Goal: Task Accomplishment & Management: Use online tool/utility

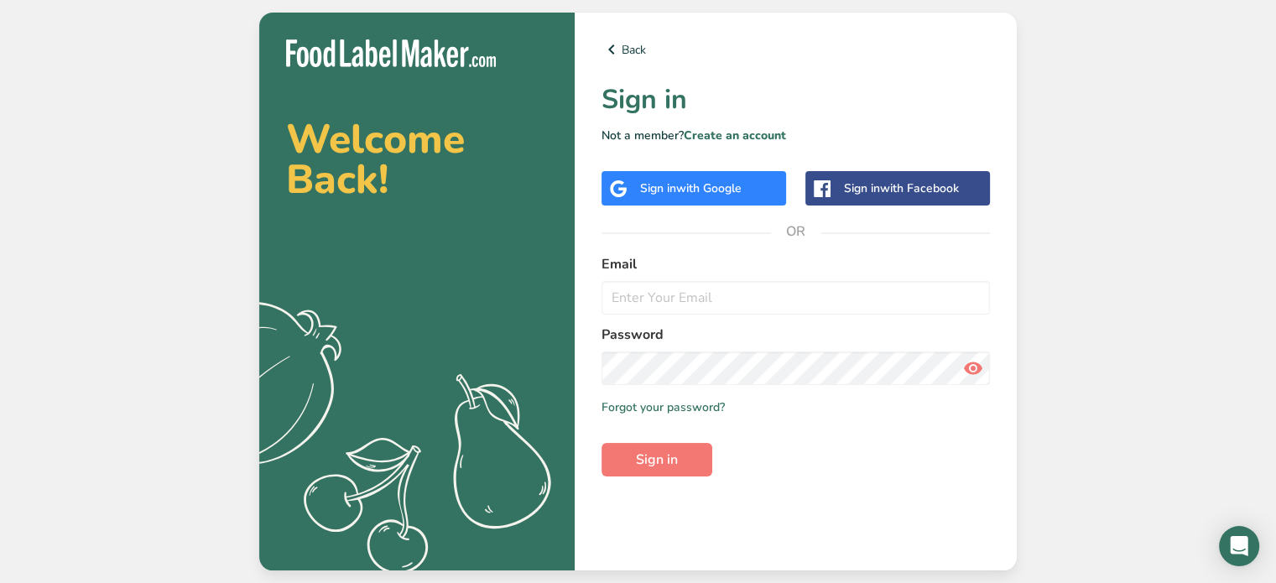
click at [701, 185] on span "with Google" at bounding box center [708, 188] width 65 height 16
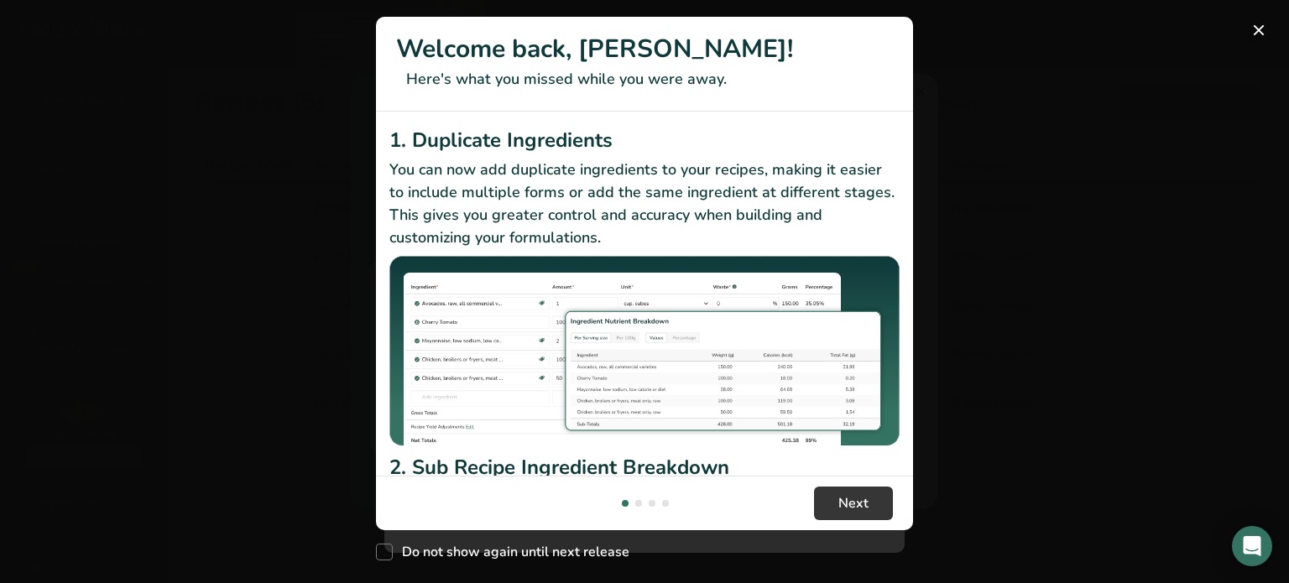
click at [1263, 36] on button "New Features" at bounding box center [1258, 30] width 27 height 27
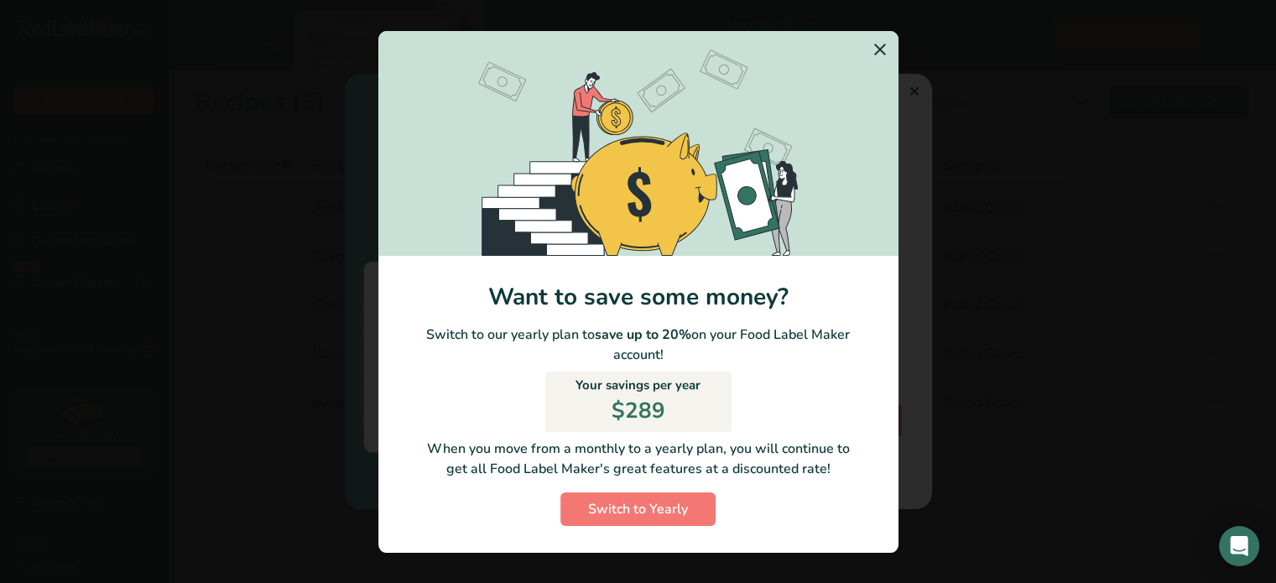
click at [878, 49] on icon "Switch to Yearly Modal" at bounding box center [880, 49] width 20 height 30
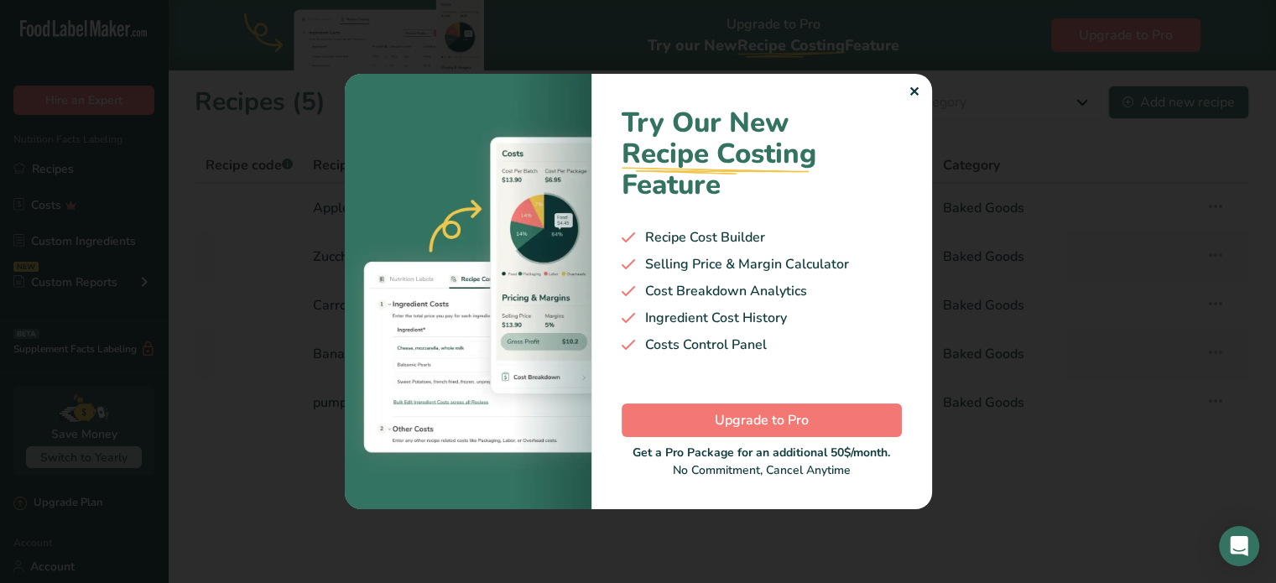
click at [921, 84] on div "Try Our New Recipe Costing .a-29{fill:none;stroke-linecap:round;stroke-width:3p…" at bounding box center [762, 291] width 341 height 435
click at [911, 91] on div "✕" at bounding box center [914, 92] width 11 height 20
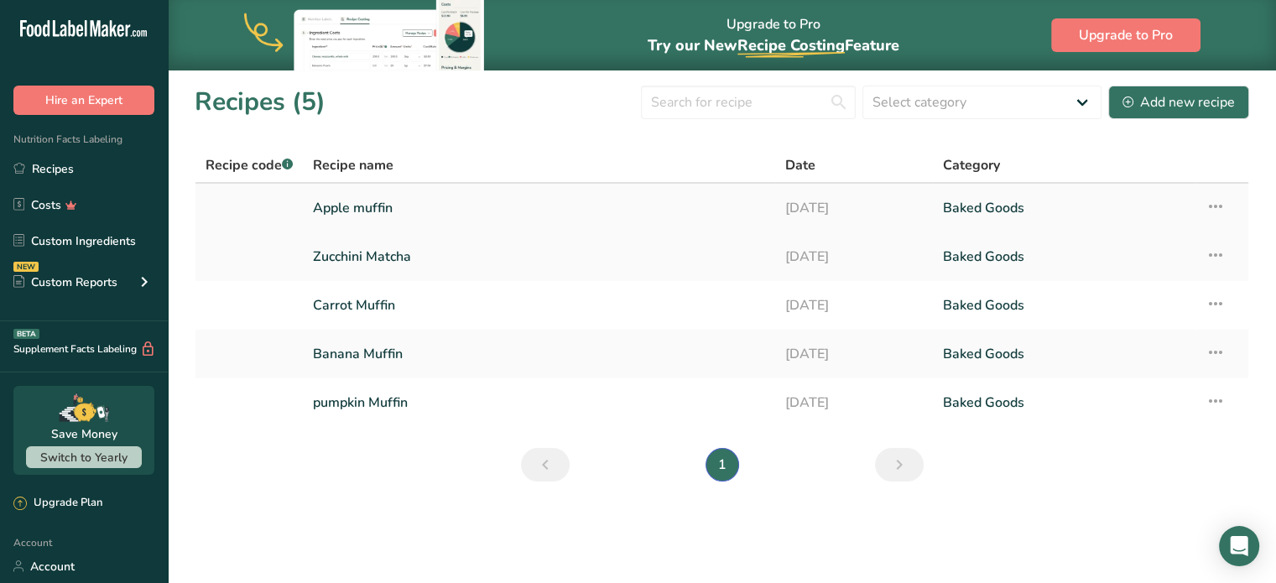
click at [987, 204] on link "Baked Goods" at bounding box center [1064, 207] width 243 height 35
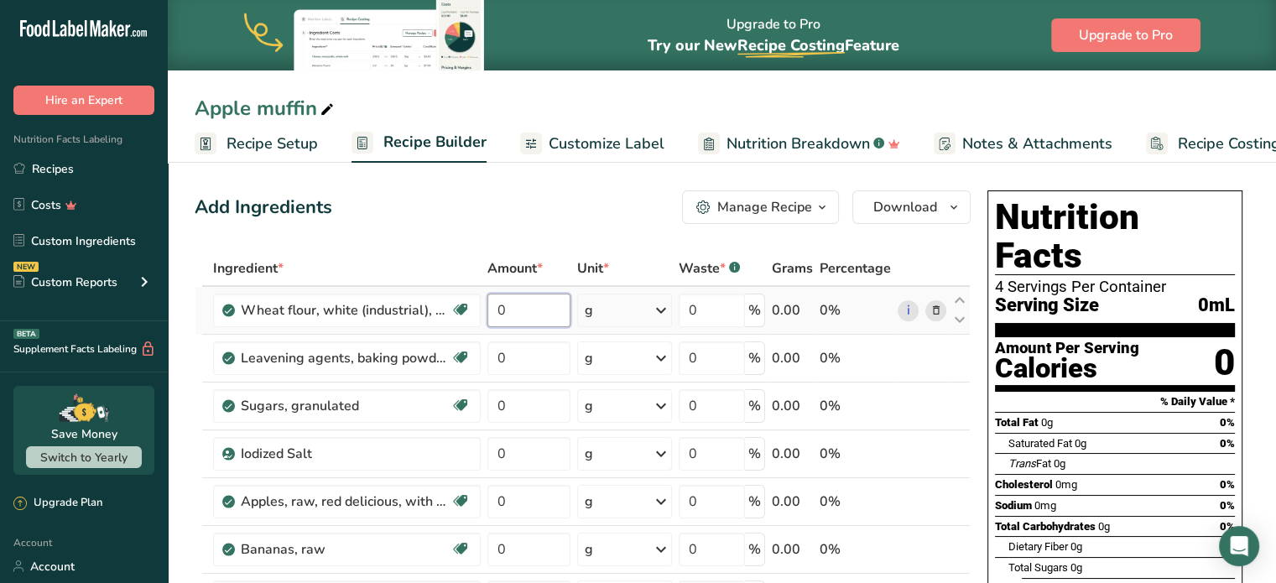
click at [512, 306] on input "0" at bounding box center [530, 311] width 84 height 34
type input "7"
click at [663, 314] on div "Ingredient * Amount * Unit * Waste * .a-a{fill:#347362;}.b-a{fill:#fff;} Grams …" at bounding box center [583, 584] width 776 height 667
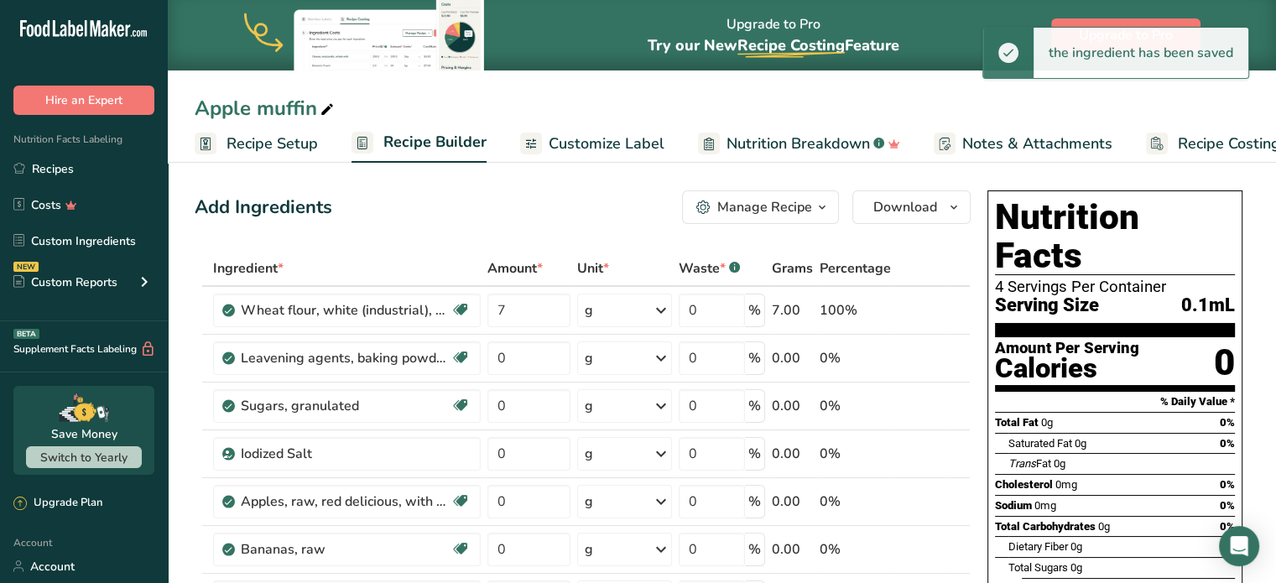
click at [660, 310] on icon at bounding box center [661, 310] width 20 height 30
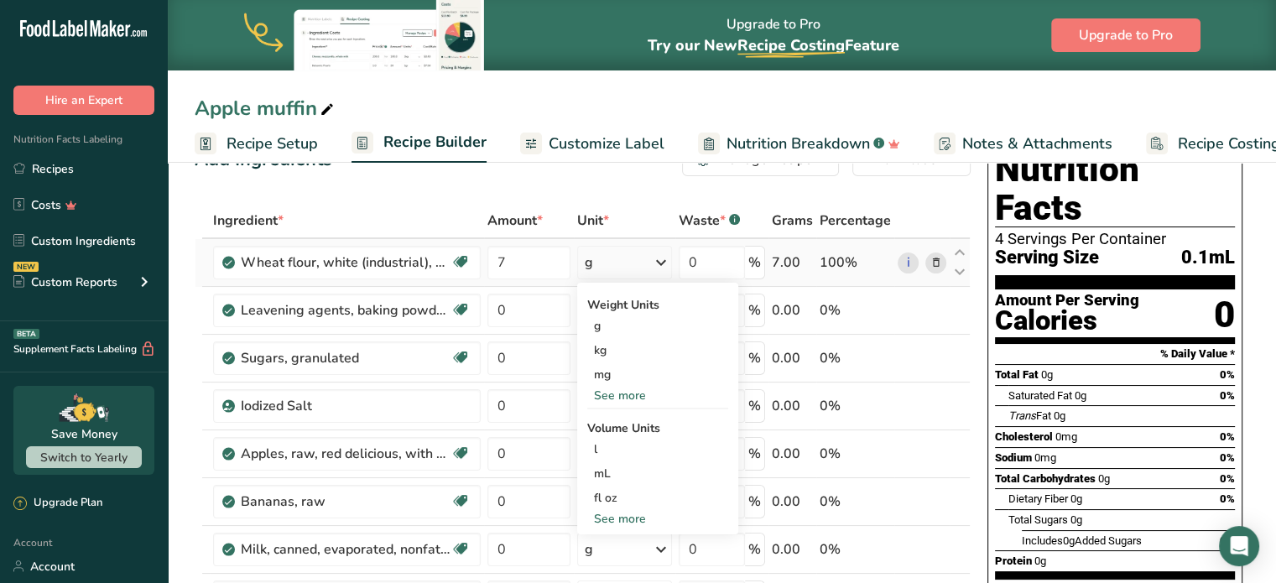
scroll to position [168, 0]
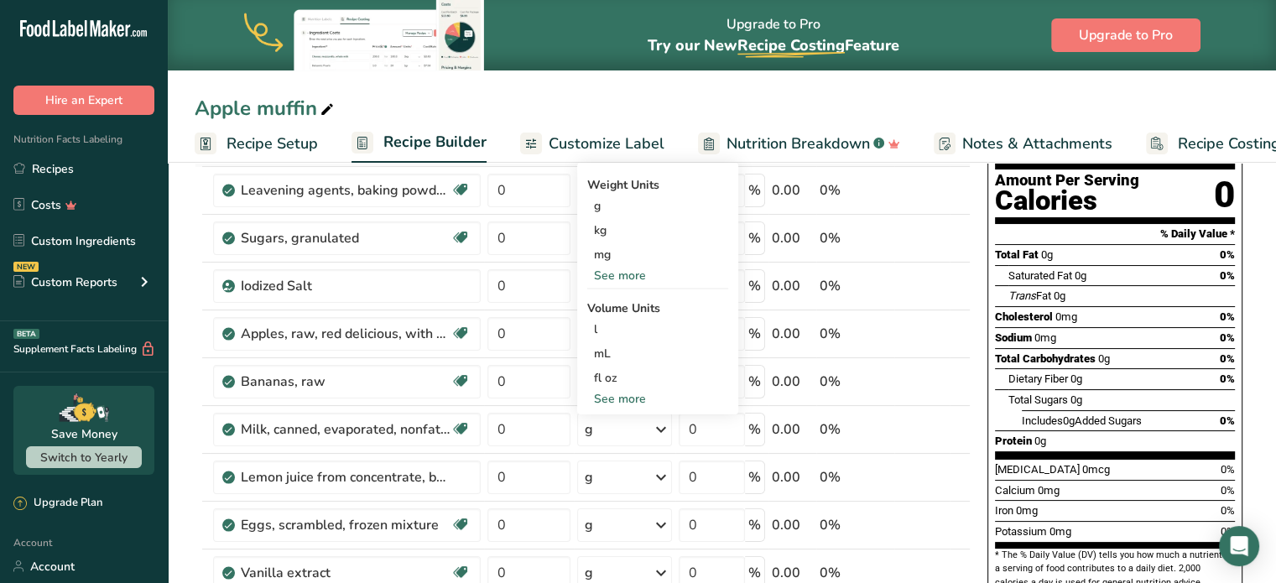
click at [644, 398] on div "See more" at bounding box center [657, 399] width 141 height 18
click at [604, 447] on div "cup" at bounding box center [658, 451] width 128 height 18
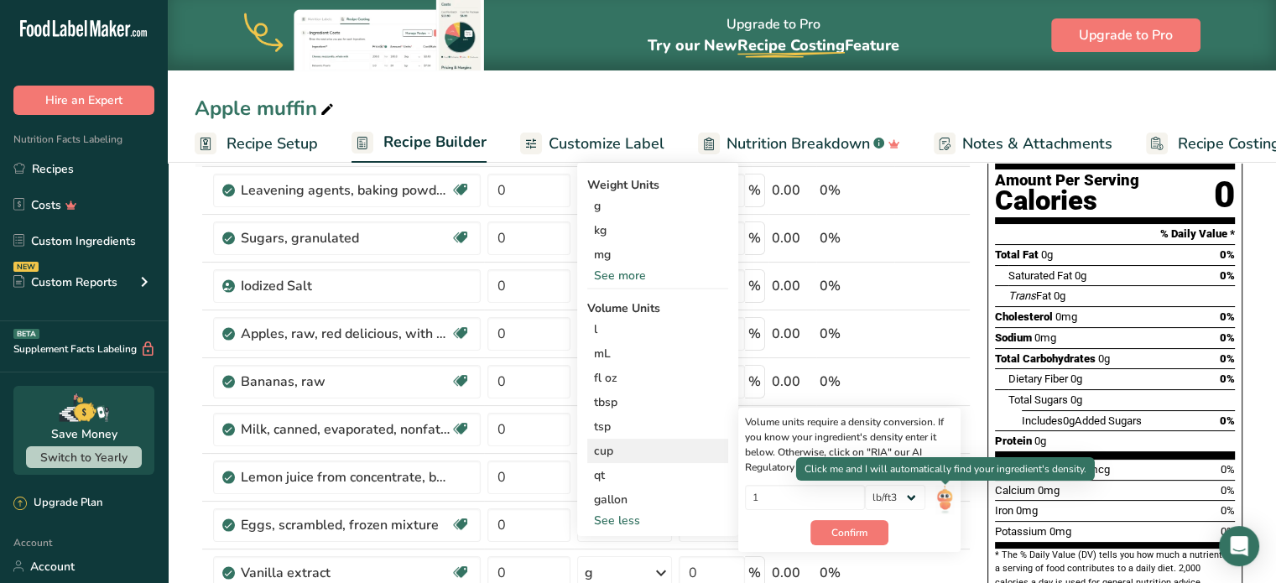
click at [951, 498] on img at bounding box center [945, 499] width 18 height 29
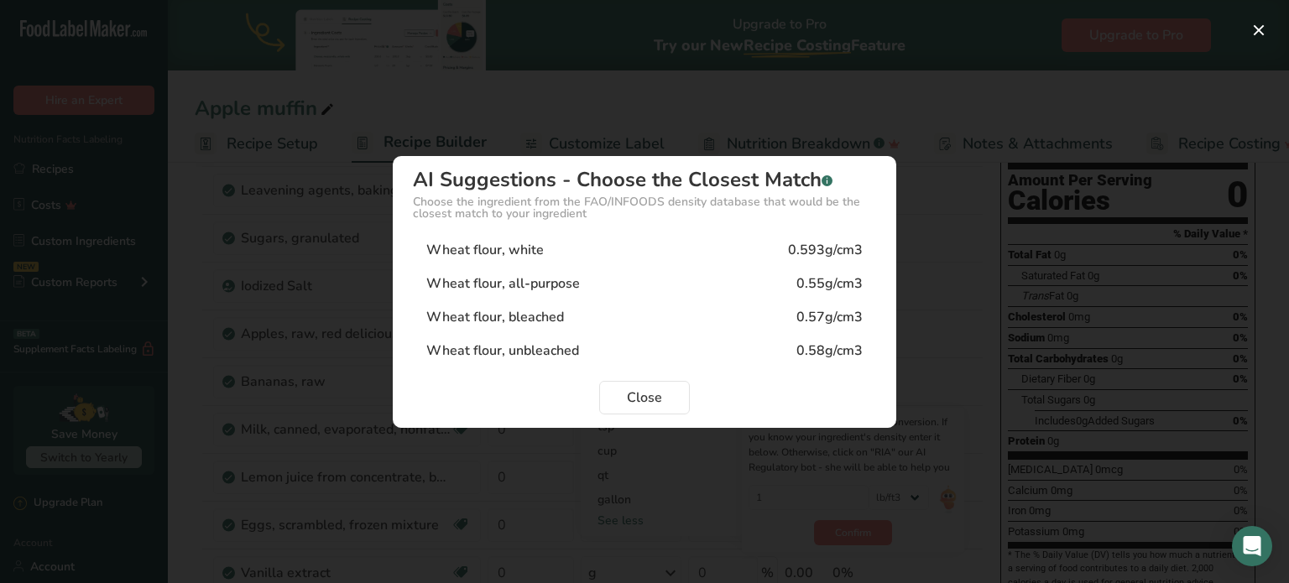
click at [526, 344] on div "Wheat flour, unbleached" at bounding box center [502, 351] width 153 height 20
type input "0.58"
select select "22"
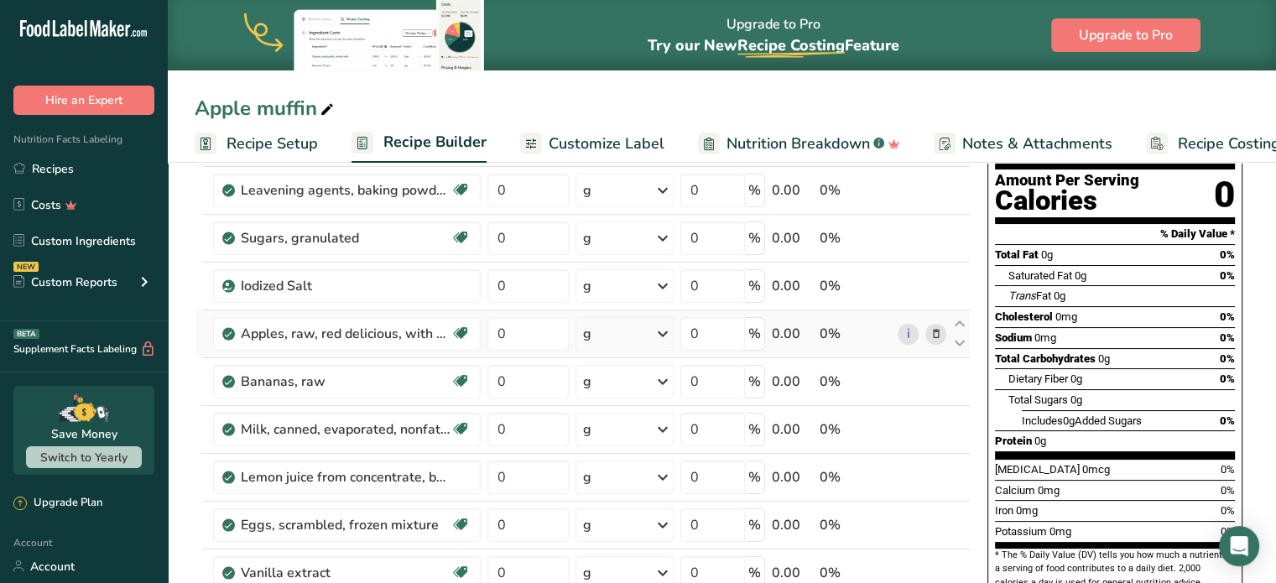
scroll to position [0, 0]
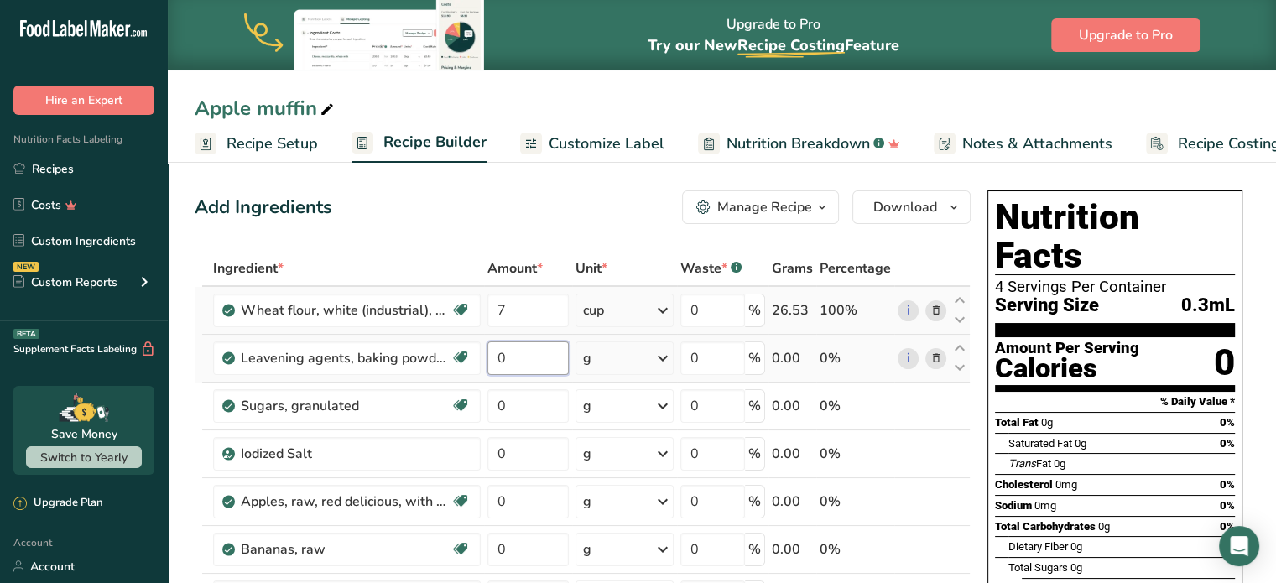
click at [503, 361] on input "0" at bounding box center [529, 359] width 82 height 34
type input "6"
click at [661, 354] on div "Ingredient * Amount * Unit * Waste * .a-a{fill:#347362;}.b-a{fill:#fff;} Grams …" at bounding box center [583, 584] width 776 height 667
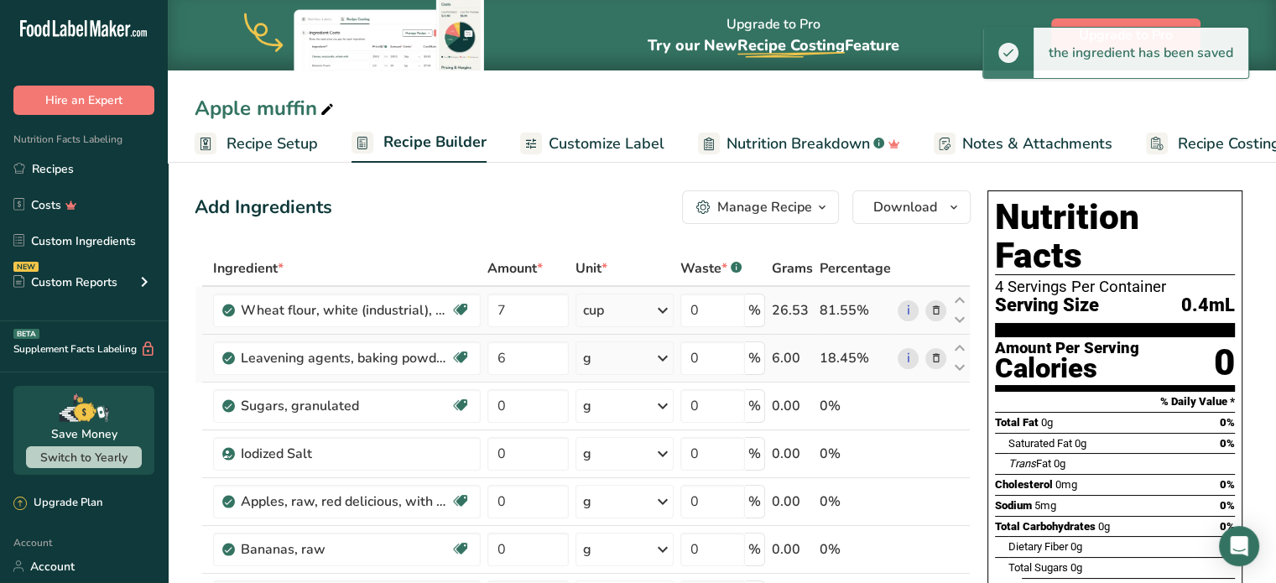
click at [661, 352] on icon at bounding box center [663, 358] width 20 height 30
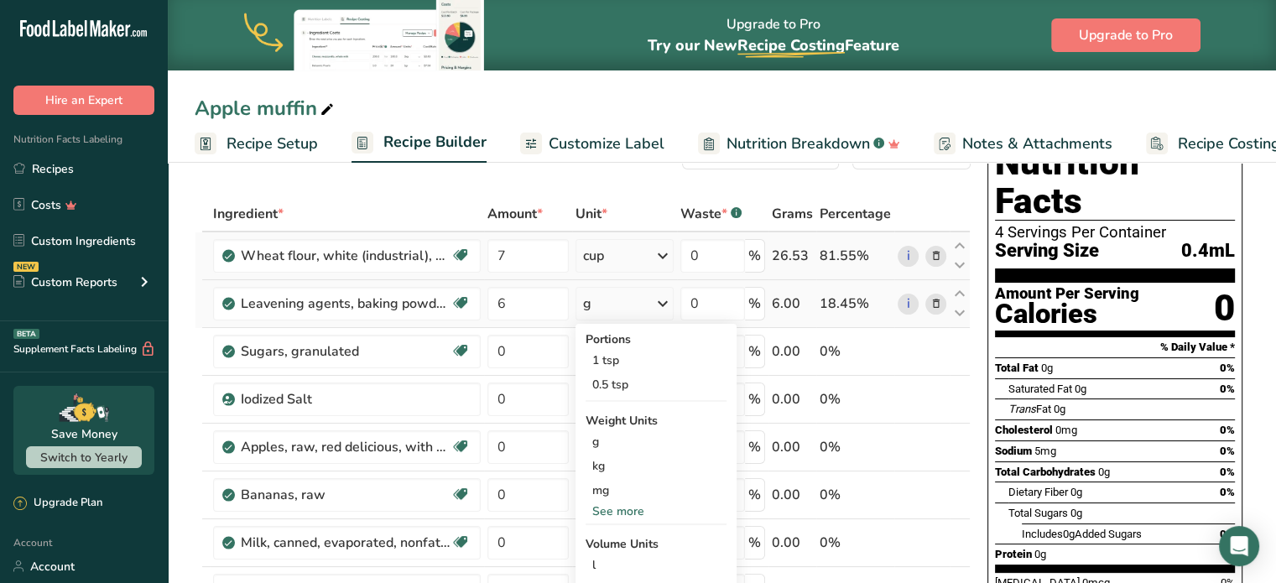
scroll to position [84, 0]
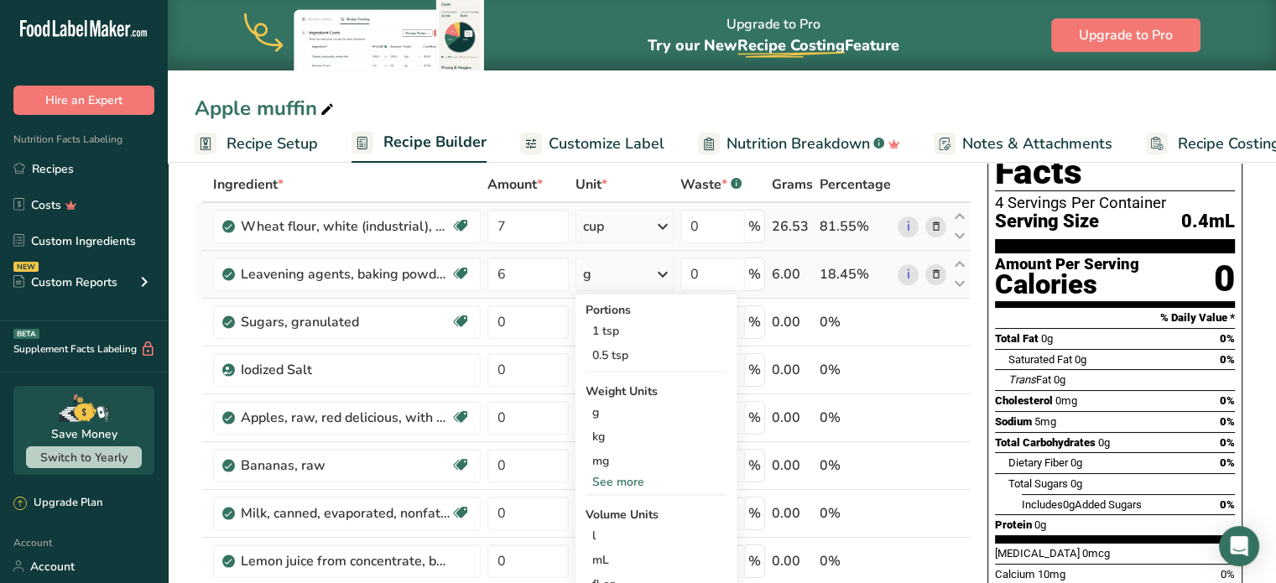
click at [619, 478] on div "See more" at bounding box center [656, 482] width 141 height 18
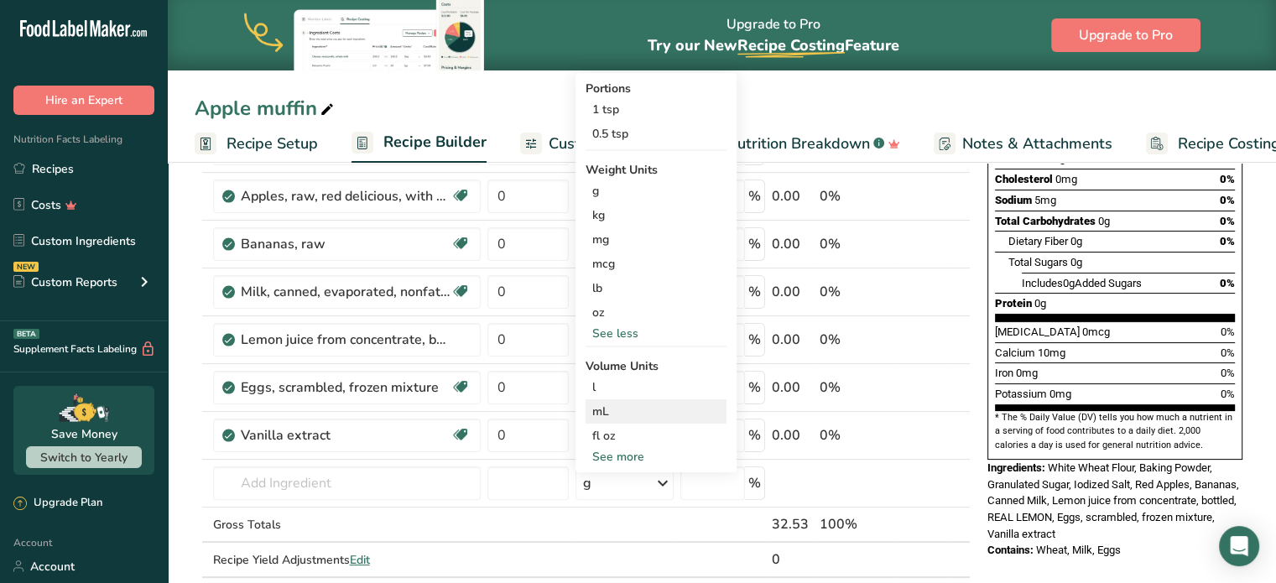
scroll to position [336, 0]
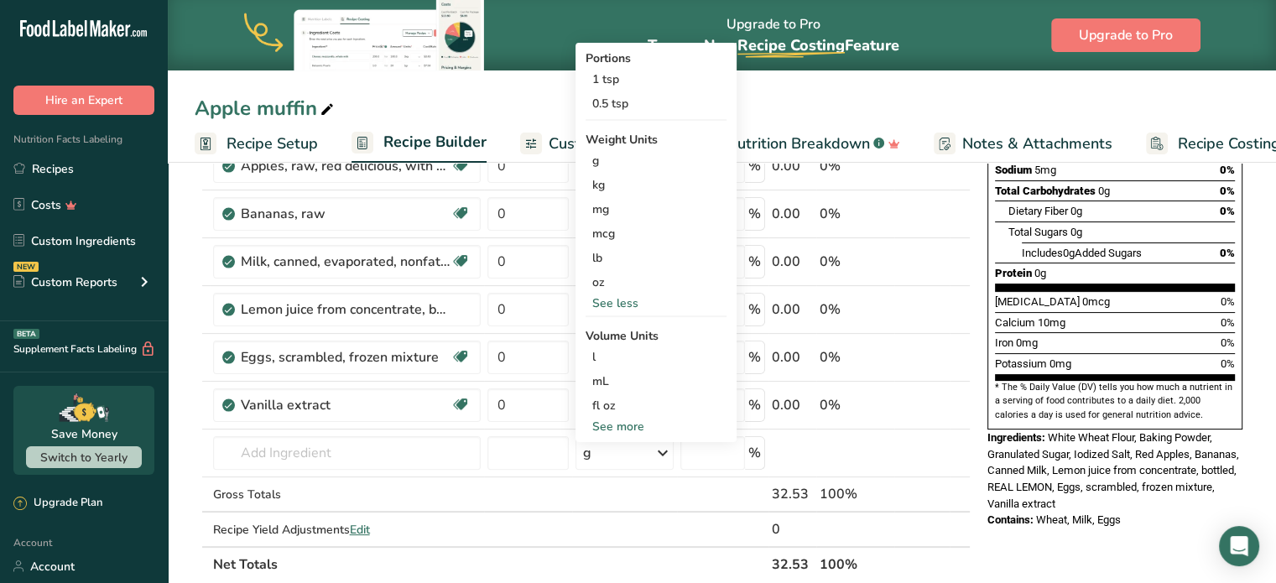
click at [624, 427] on div "See more" at bounding box center [656, 427] width 141 height 18
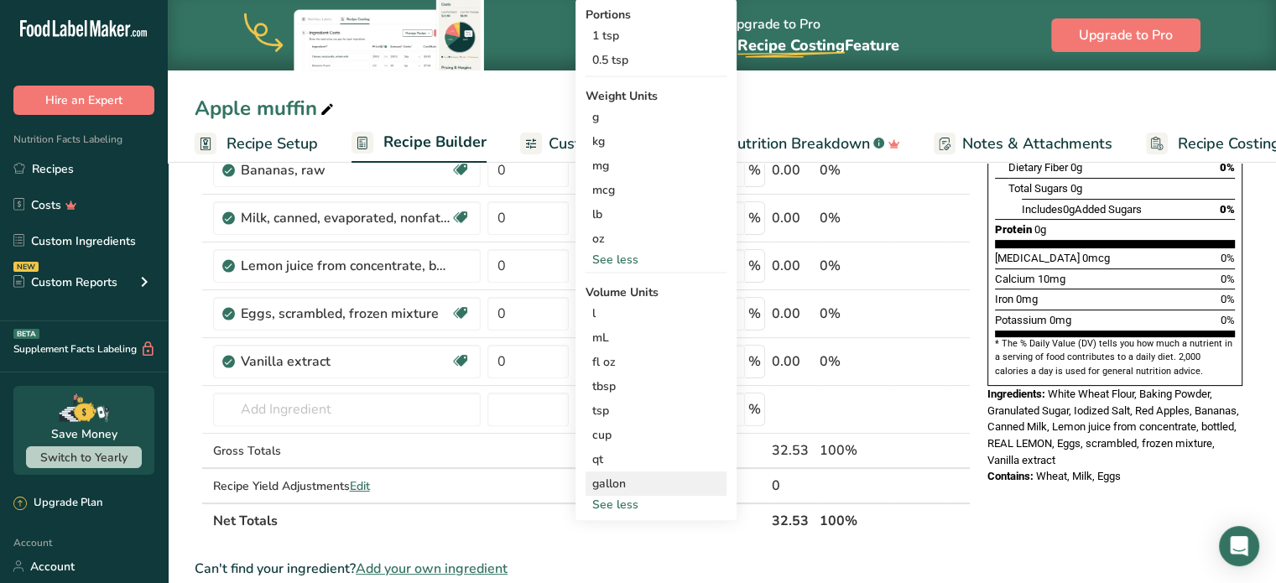
scroll to position [503, 0]
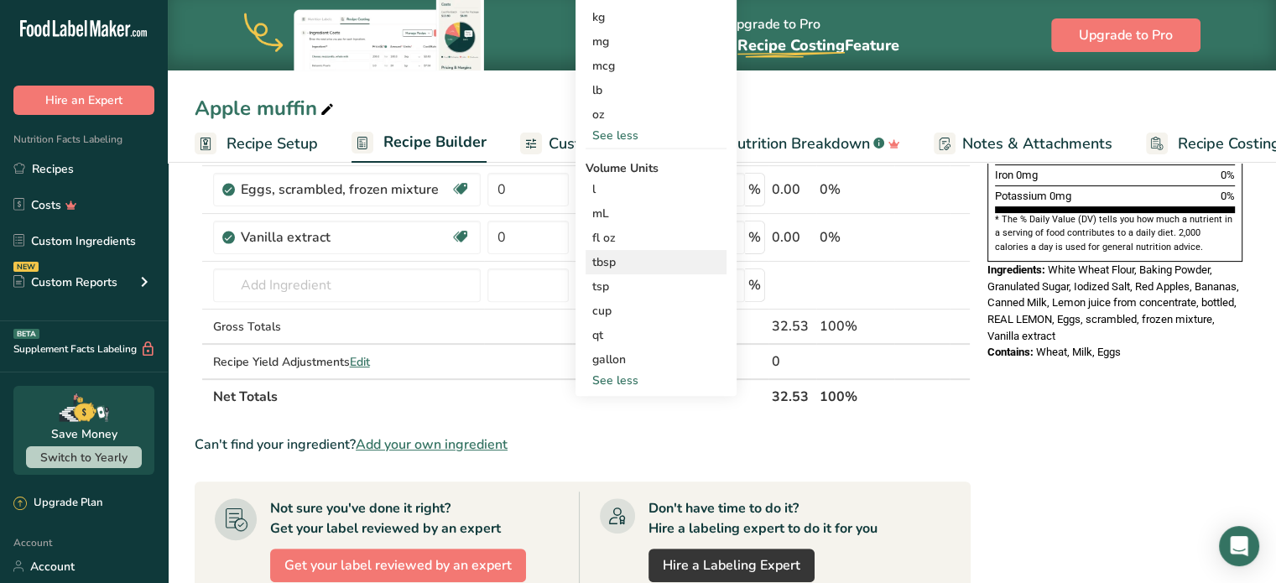
click at [614, 265] on div "tbsp" at bounding box center [656, 262] width 128 height 18
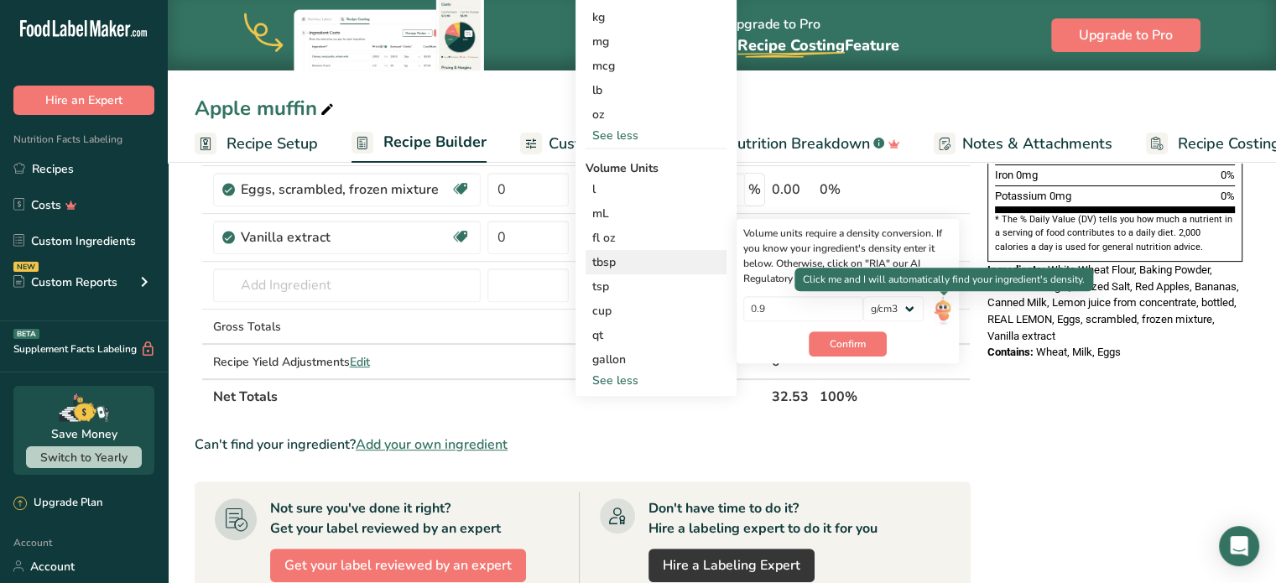
click at [935, 308] on img at bounding box center [943, 310] width 18 height 29
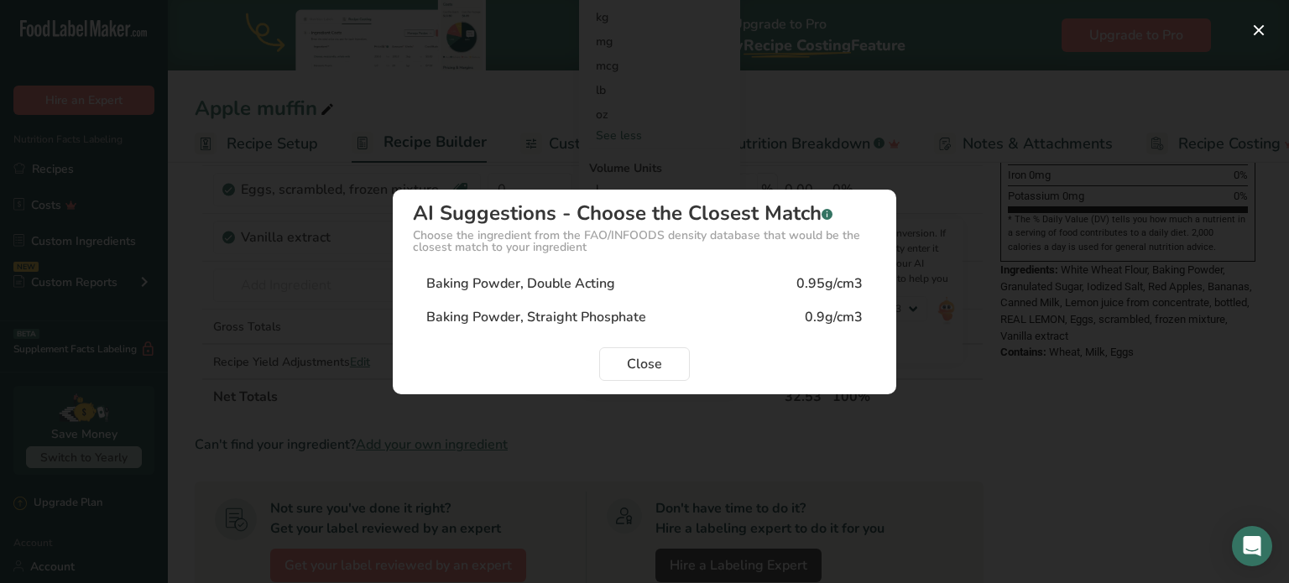
click at [561, 278] on div "Baking Powder, Double Acting" at bounding box center [520, 284] width 189 height 20
type input "0.95"
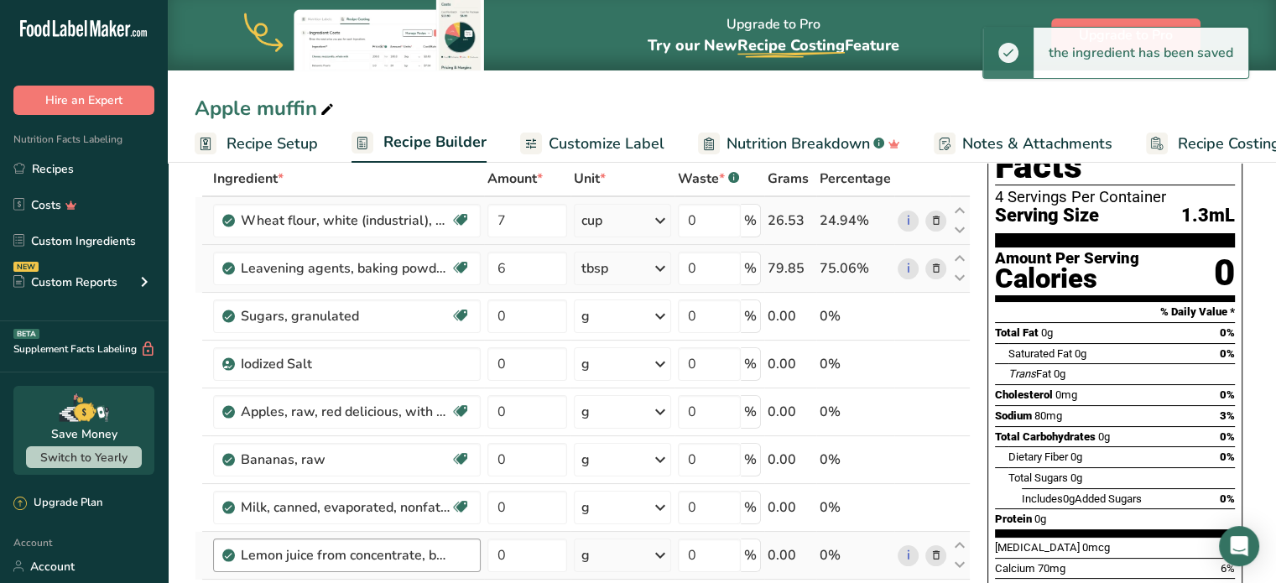
scroll to position [0, 0]
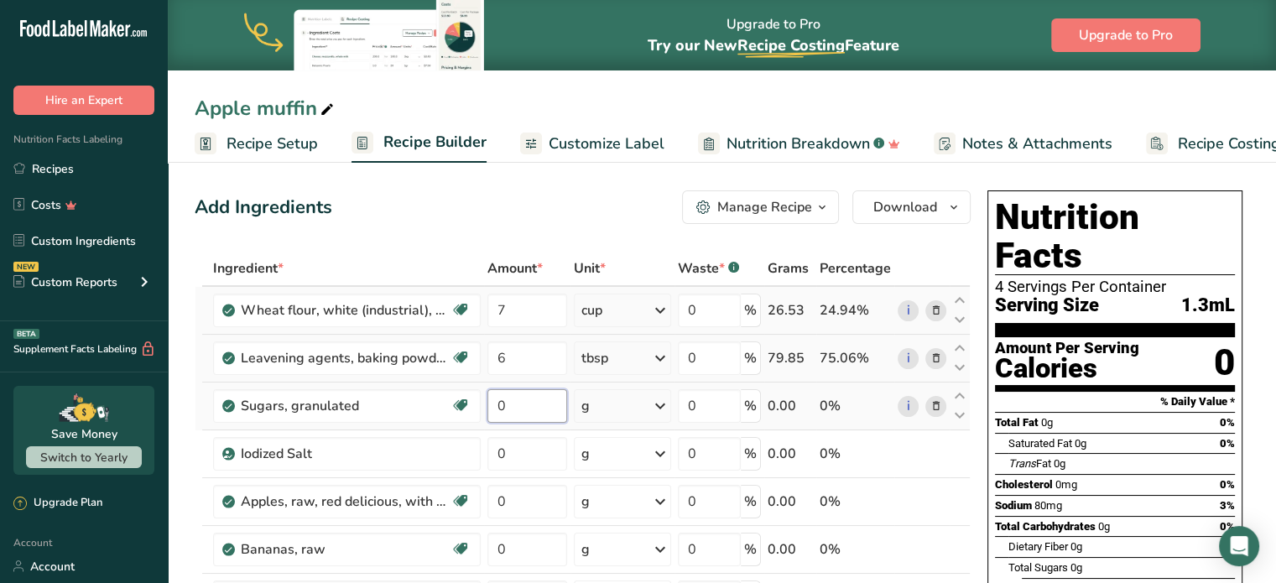
click at [512, 405] on input "0" at bounding box center [528, 406] width 80 height 34
type input "3.5"
click at [658, 399] on div "Ingredient * Amount * Unit * Waste * .a-a{fill:#347362;}.b-a{fill:#fff;} Grams …" at bounding box center [583, 584] width 776 height 667
click at [665, 405] on icon at bounding box center [660, 406] width 20 height 30
click at [618, 513] on div "1 cup" at bounding box center [654, 511] width 141 height 24
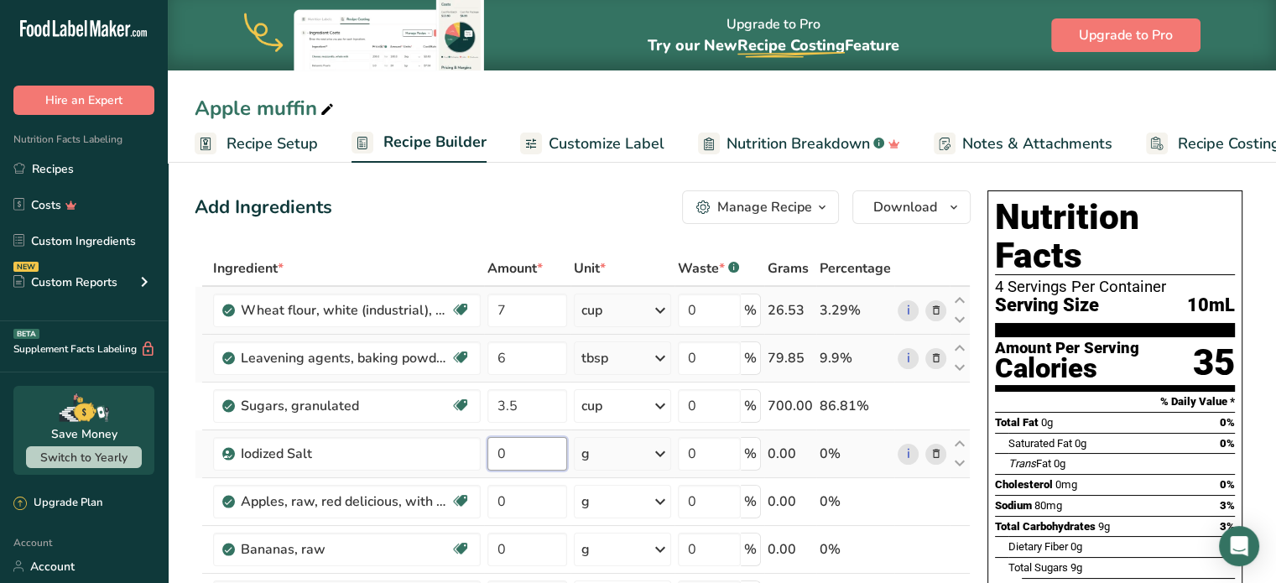
click at [514, 449] on input "0" at bounding box center [528, 454] width 80 height 34
type input "1"
click at [664, 446] on div "Ingredient * Amount * Unit * Waste * .a-a{fill:#347362;}.b-a{fill:#fff;} Grams …" at bounding box center [583, 584] width 776 height 667
click at [660, 449] on icon at bounding box center [660, 454] width 20 height 30
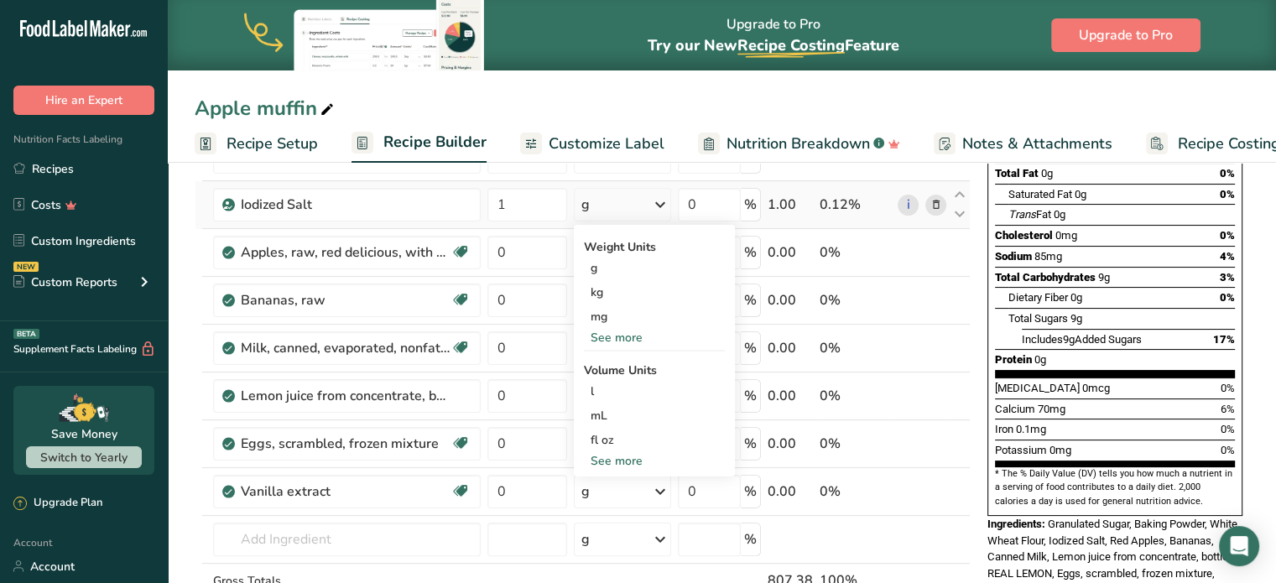
scroll to position [252, 0]
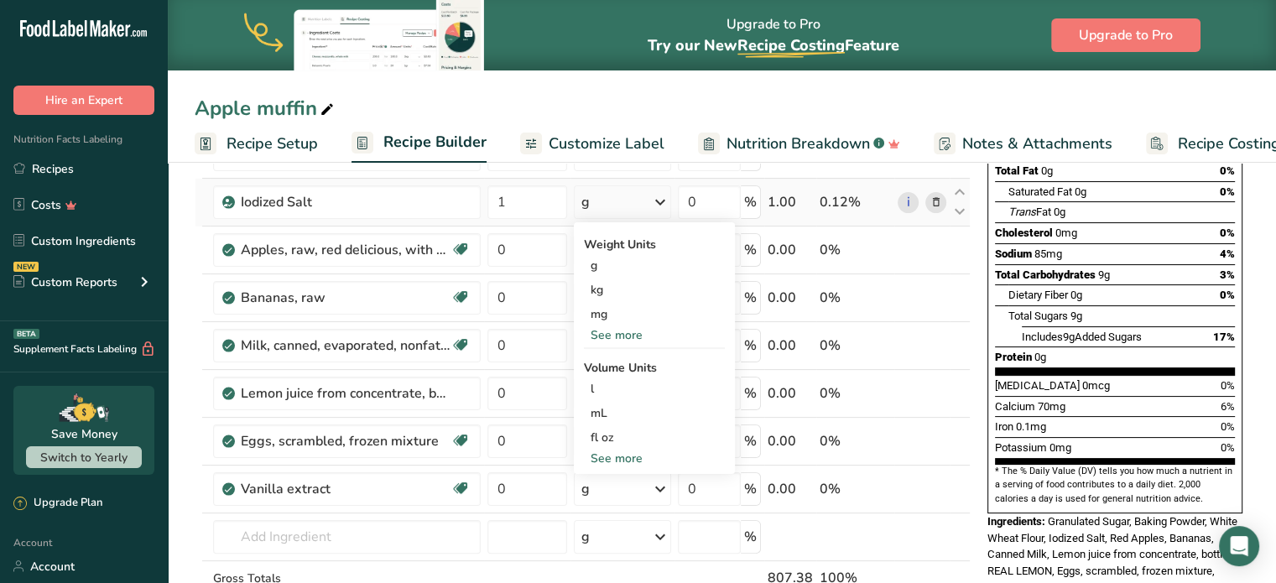
click at [612, 332] on div "See more" at bounding box center [654, 335] width 141 height 18
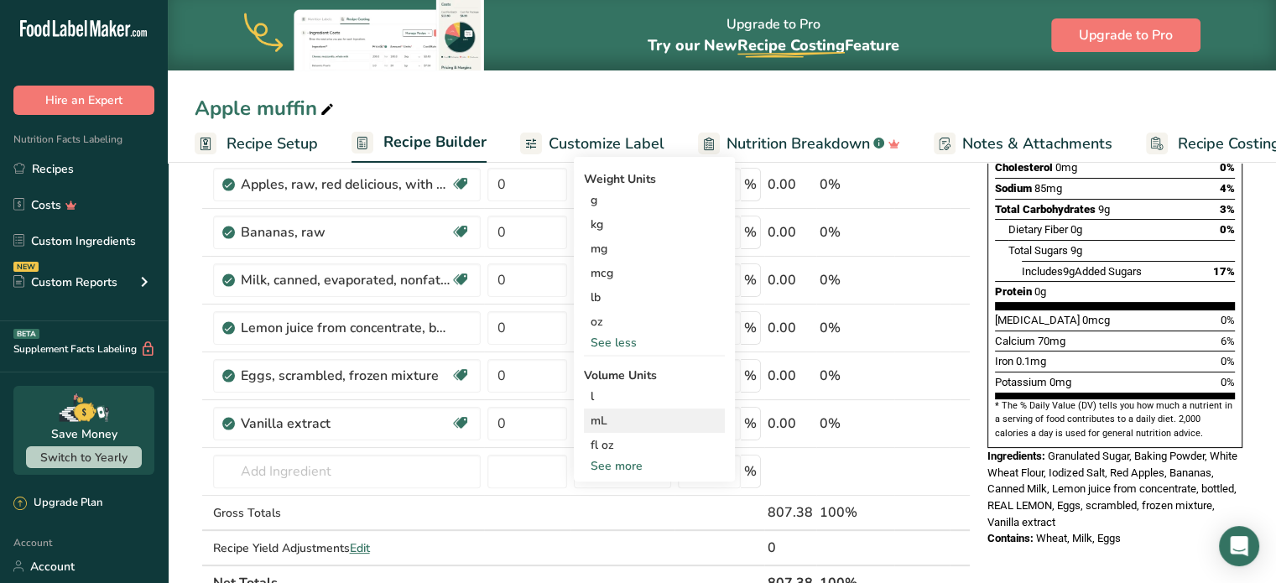
scroll to position [420, 0]
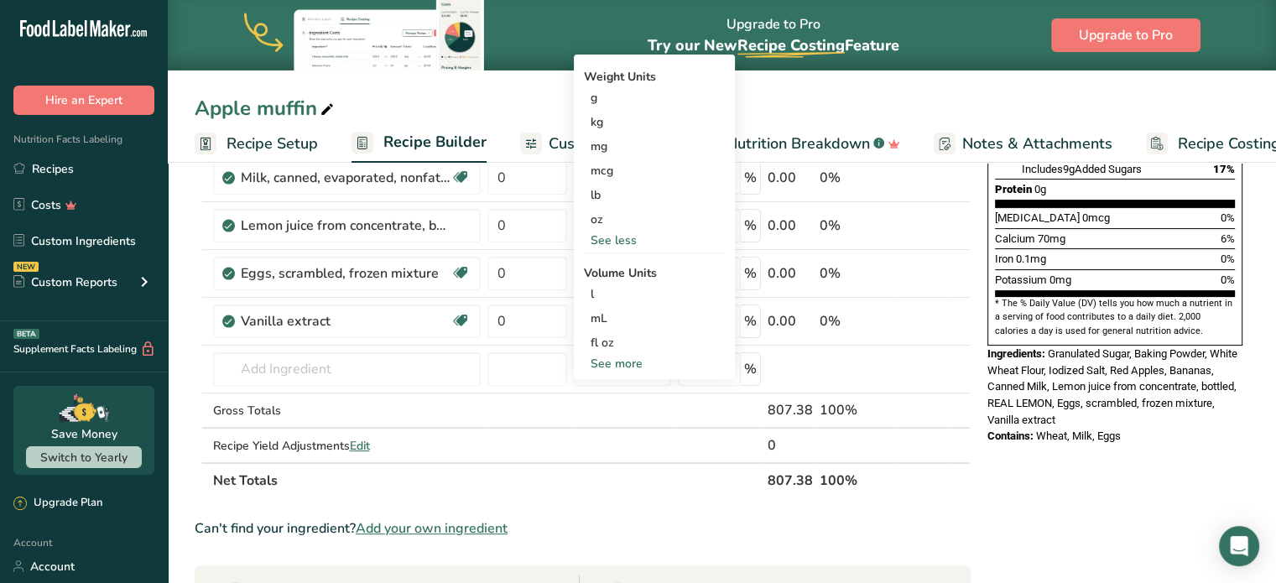
click at [642, 357] on div "See more" at bounding box center [654, 364] width 141 height 18
click at [615, 368] on div "tbsp" at bounding box center [655, 367] width 128 height 18
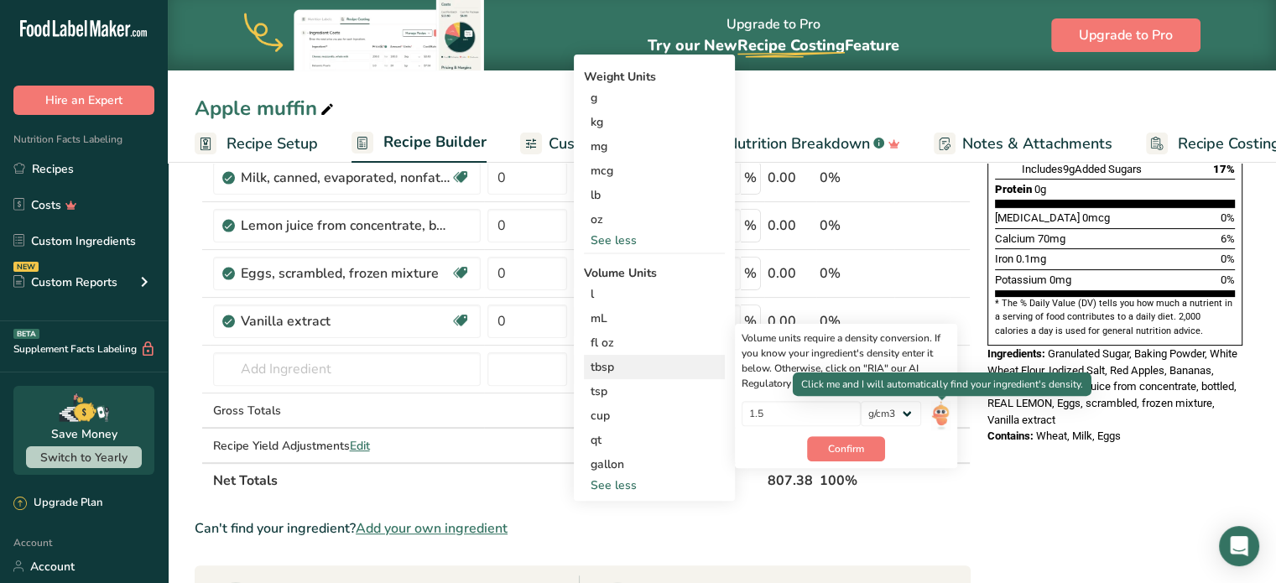
click at [936, 409] on img at bounding box center [940, 415] width 18 height 29
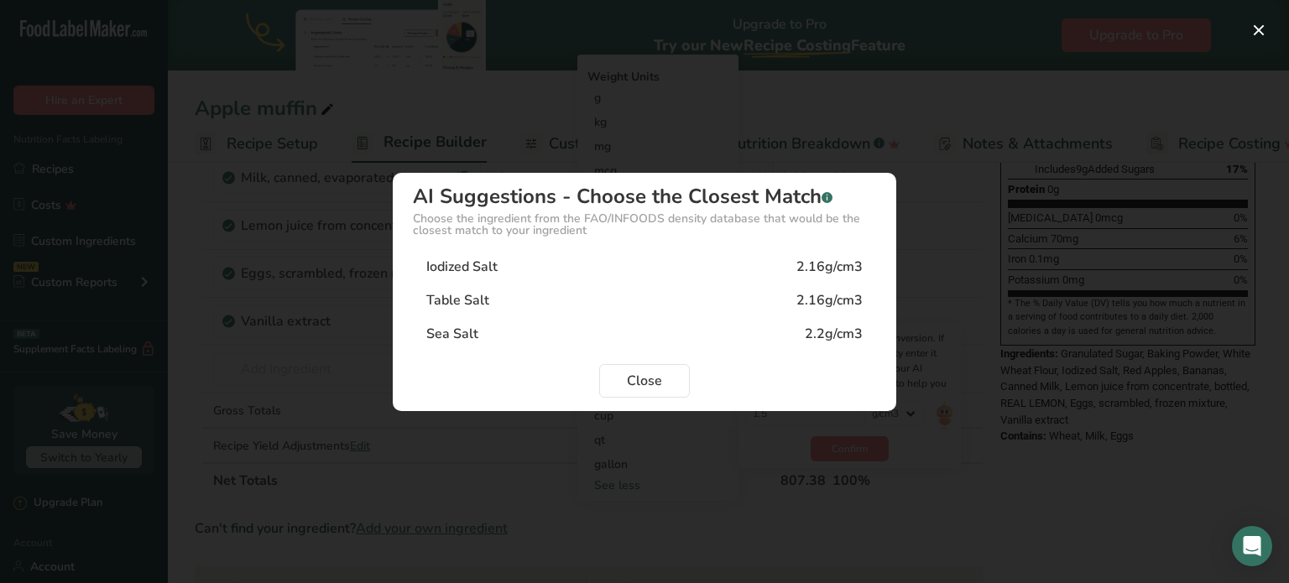
click at [477, 266] on div "Iodized Salt" at bounding box center [461, 267] width 71 height 20
type input "2.16"
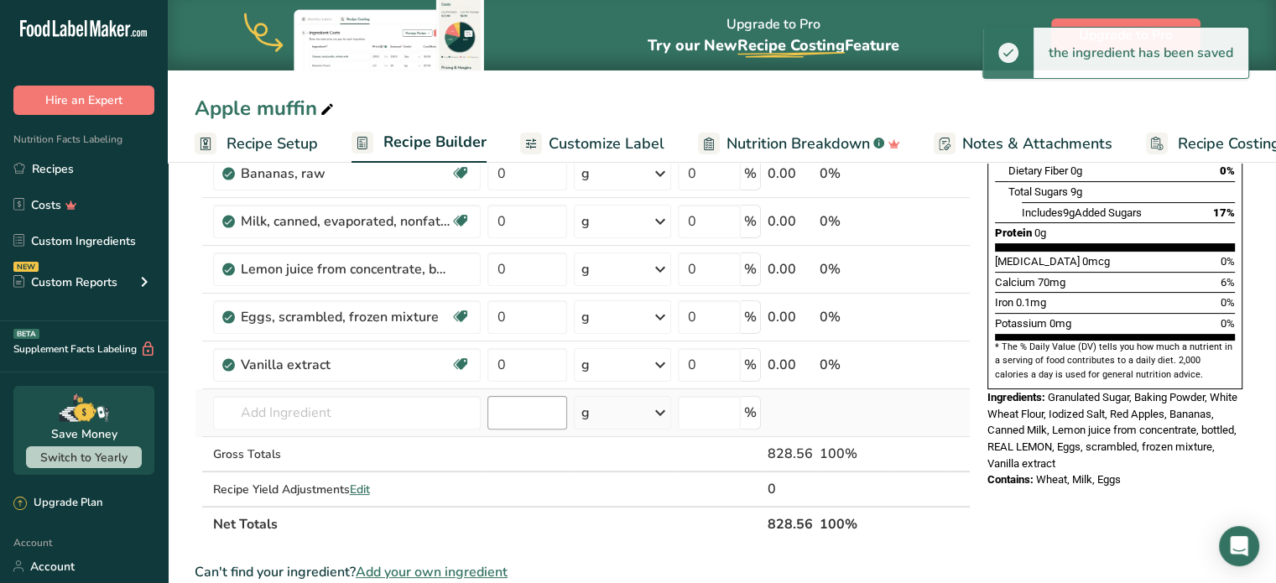
scroll to position [168, 0]
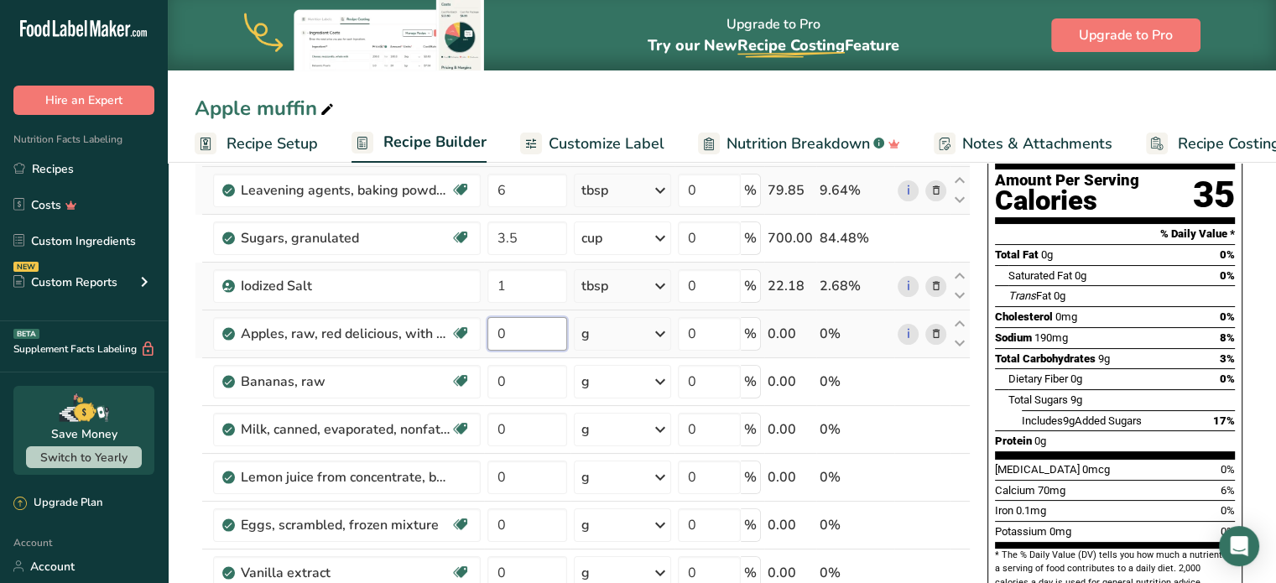
click at [504, 331] on input "0" at bounding box center [528, 334] width 80 height 34
type input "4"
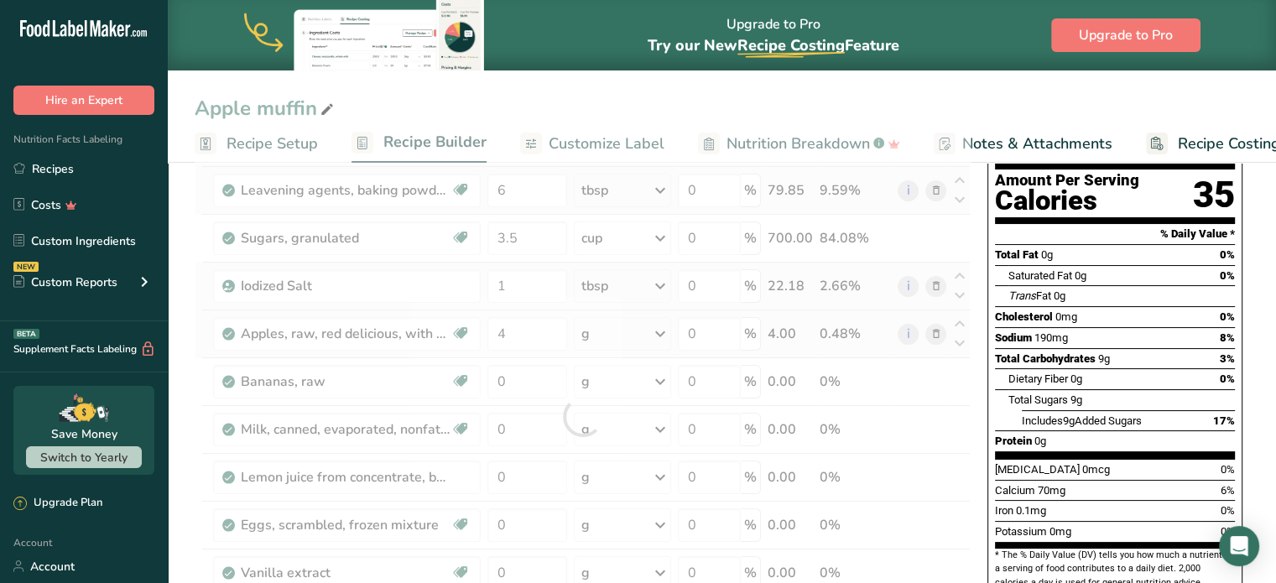
click at [667, 328] on div "Ingredient * Amount * Unit * Waste * .a-a{fill:#347362;}.b-a{fill:#fff;} Grams …" at bounding box center [583, 416] width 776 height 667
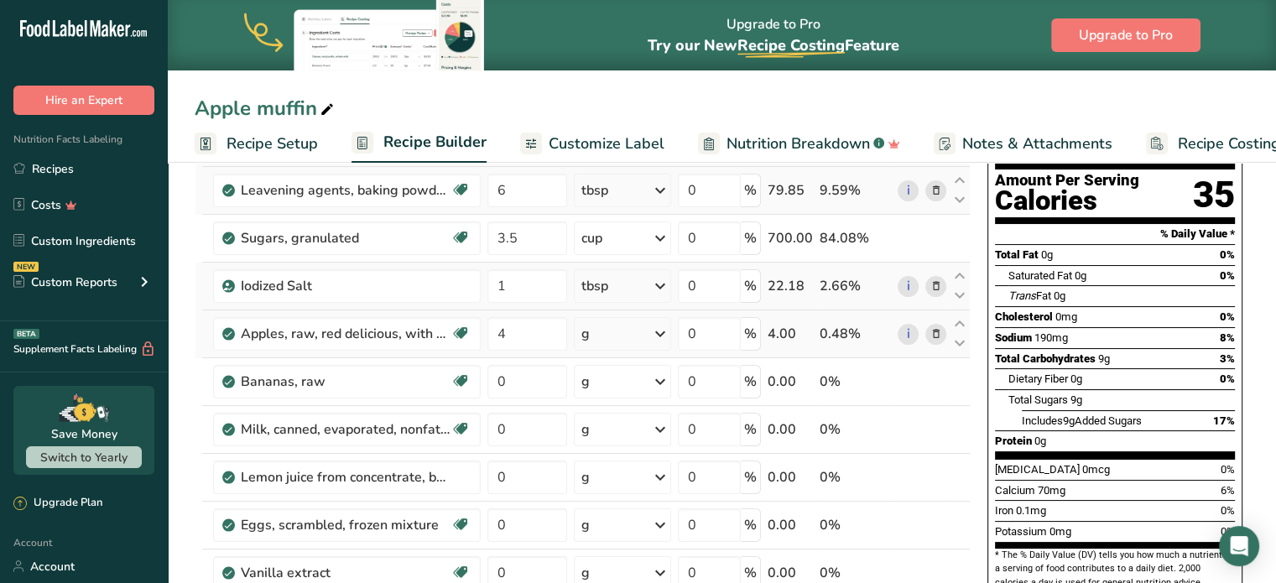
click at [665, 330] on icon at bounding box center [660, 334] width 20 height 30
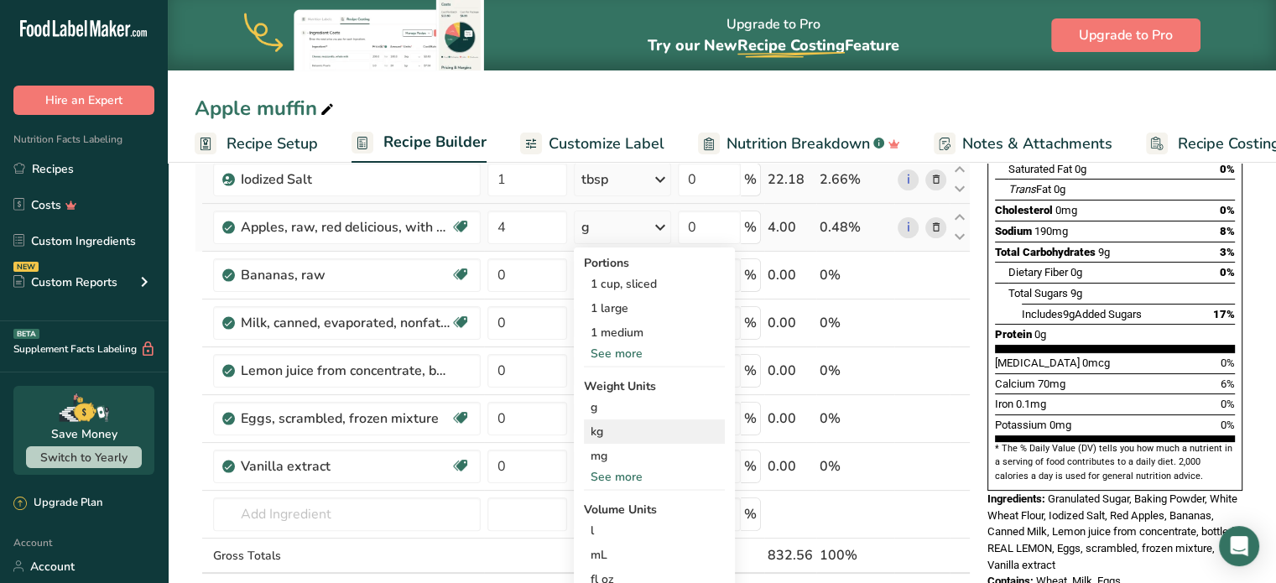
scroll to position [420, 0]
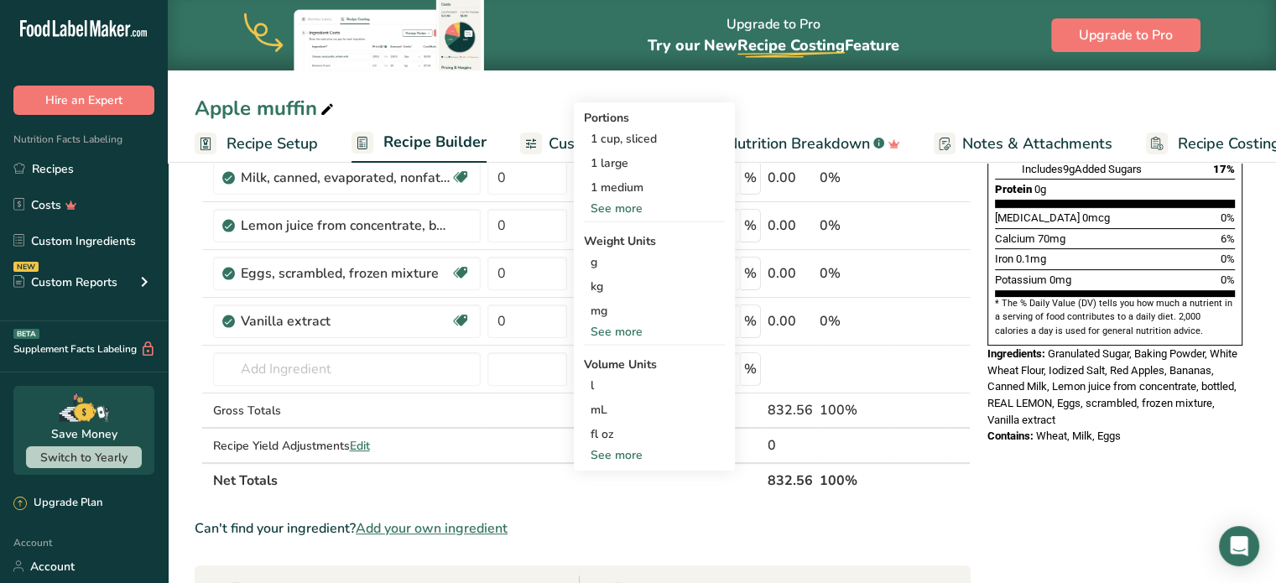
click at [609, 324] on div "See more" at bounding box center [654, 332] width 141 height 18
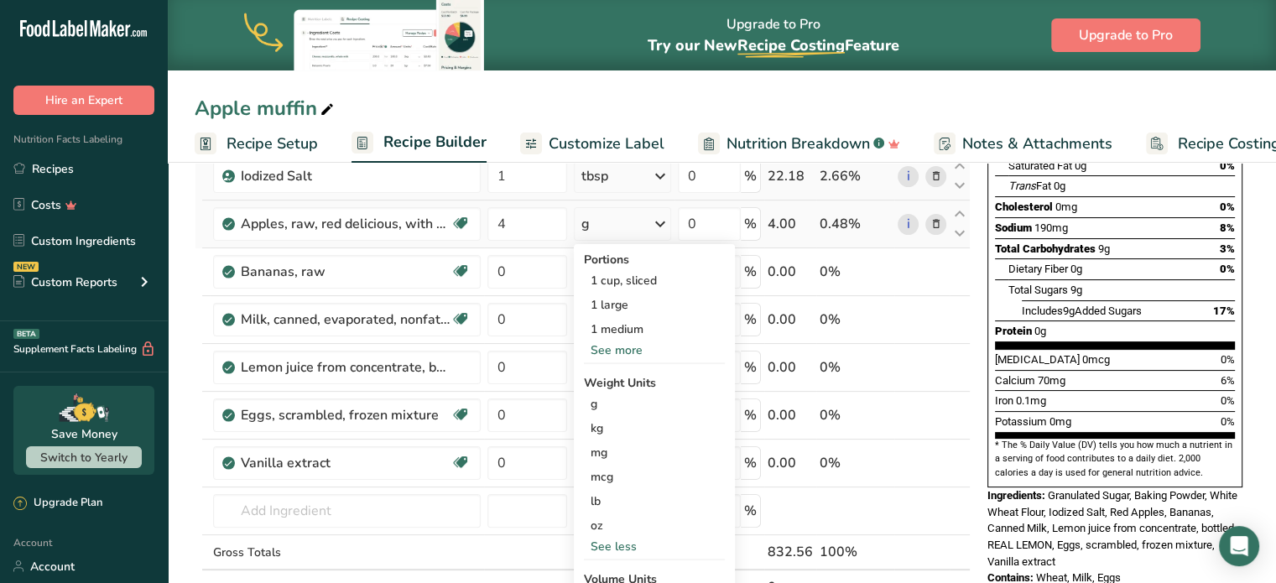
scroll to position [252, 0]
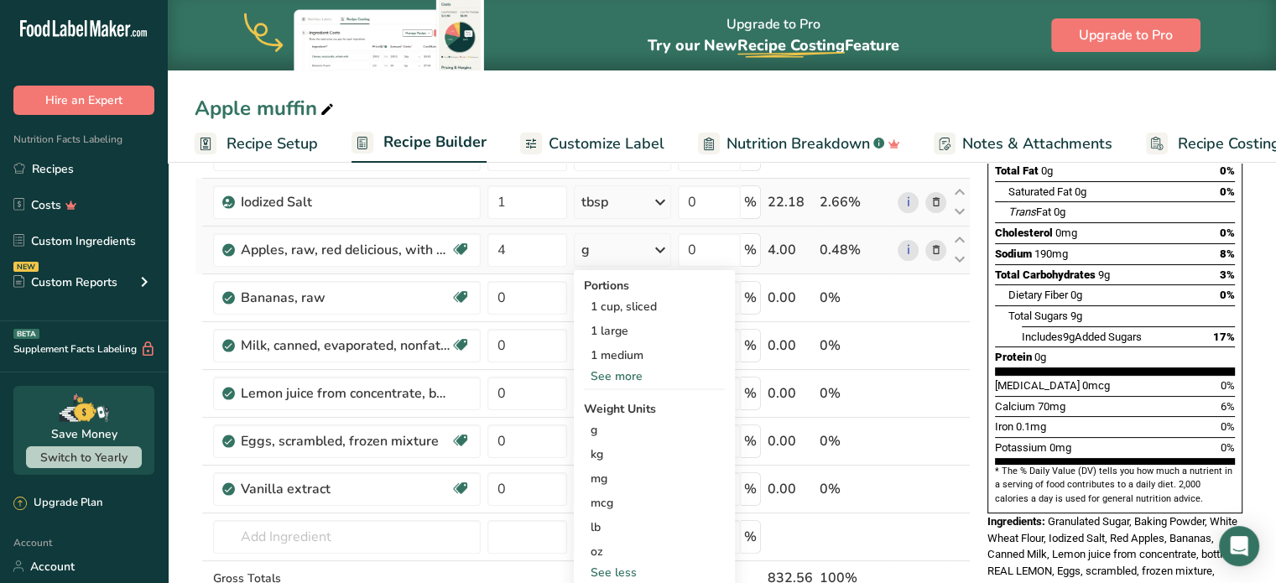
click at [607, 378] on div "See more" at bounding box center [654, 377] width 141 height 18
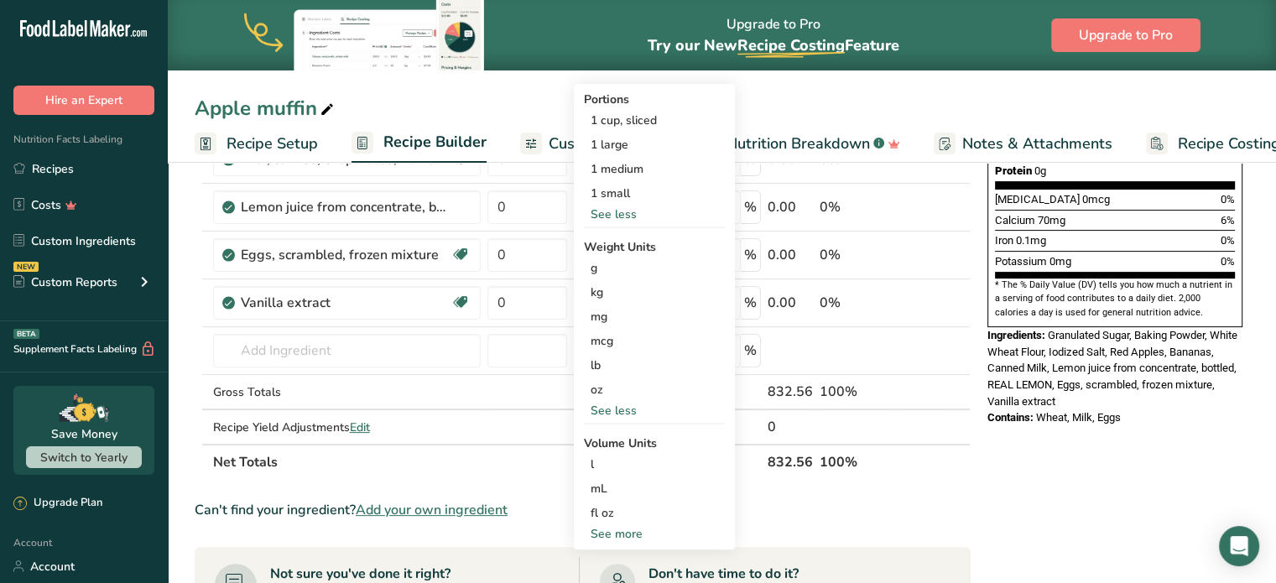
scroll to position [420, 0]
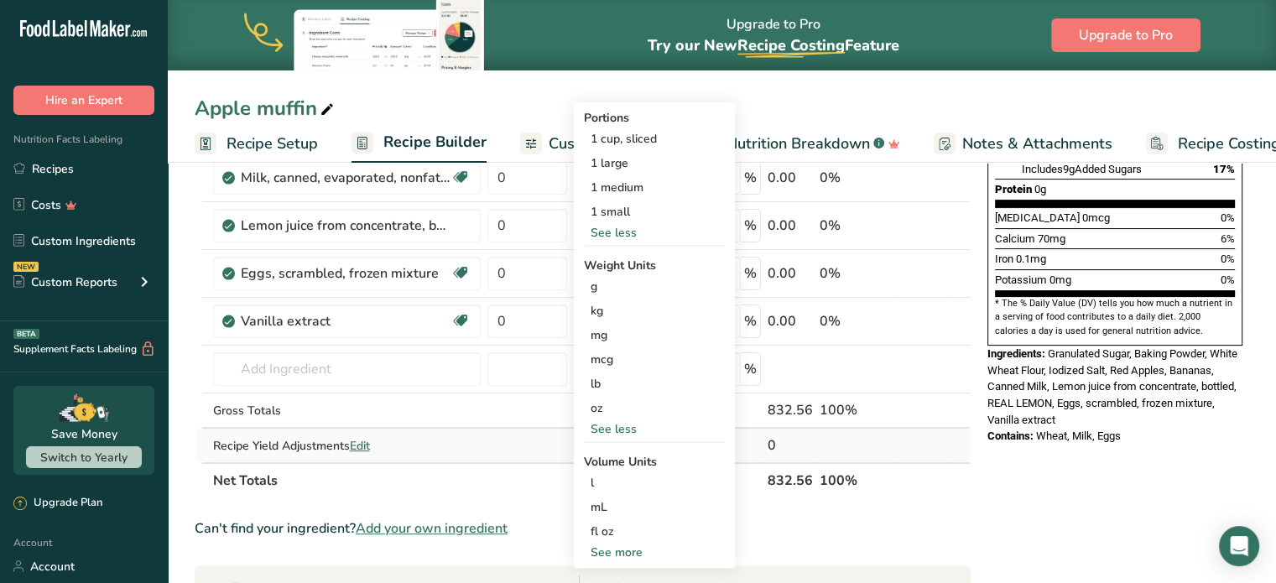
click at [467, 437] on div "Recipe Yield Adjustments Edit" at bounding box center [347, 446] width 268 height 18
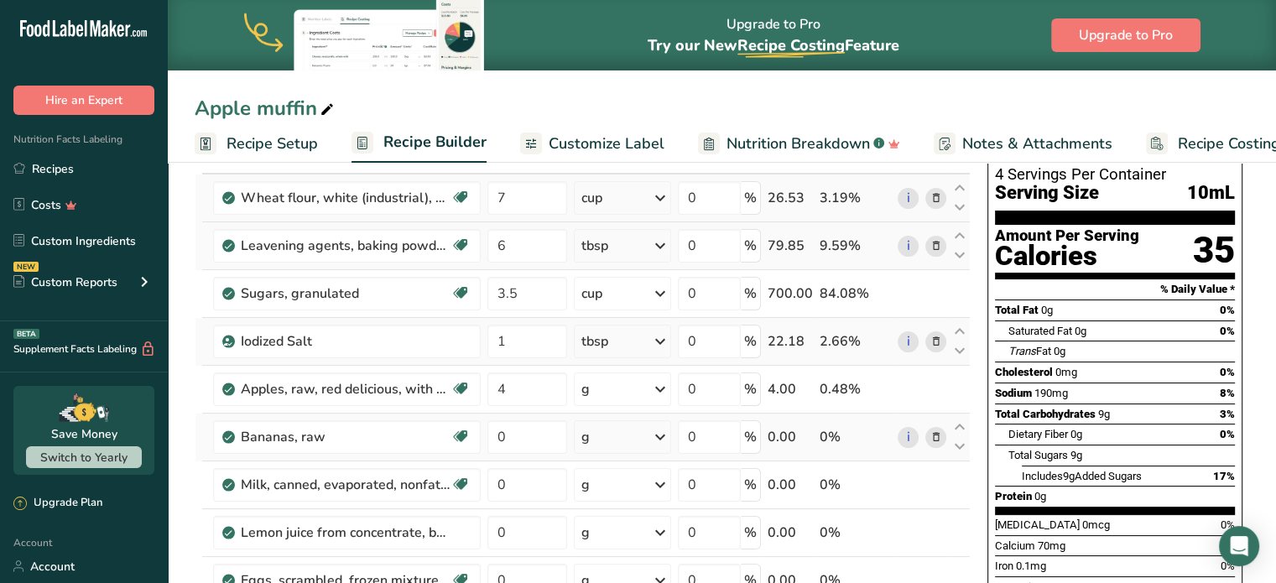
scroll to position [84, 0]
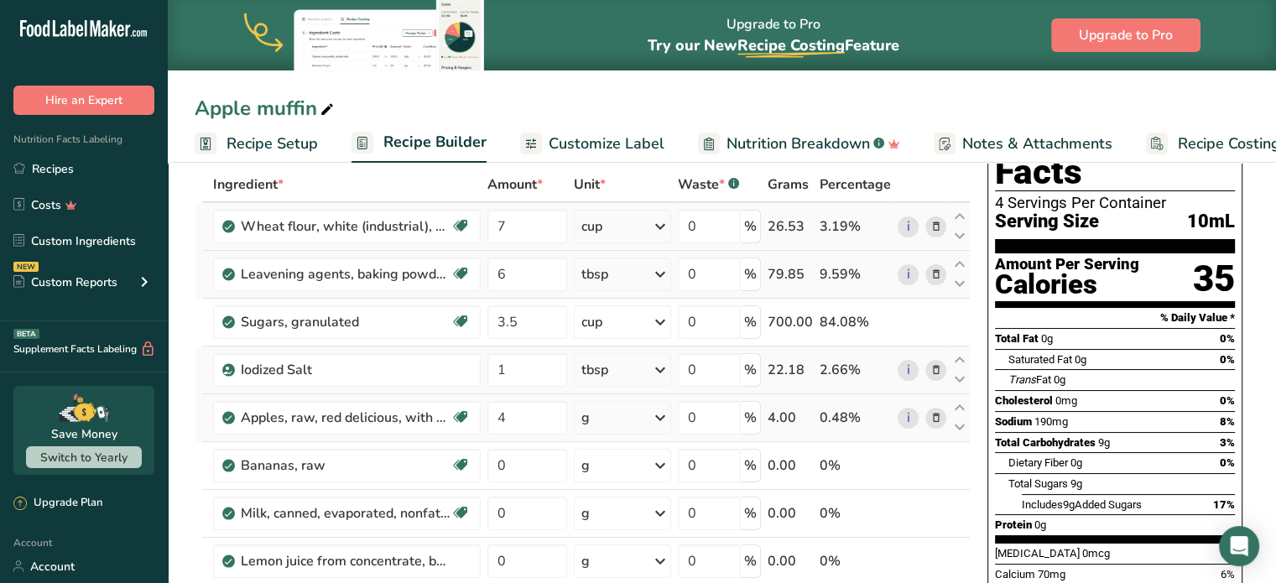
click at [665, 415] on icon at bounding box center [660, 418] width 20 height 30
click at [621, 473] on div "1 cup, sliced" at bounding box center [654, 474] width 141 height 24
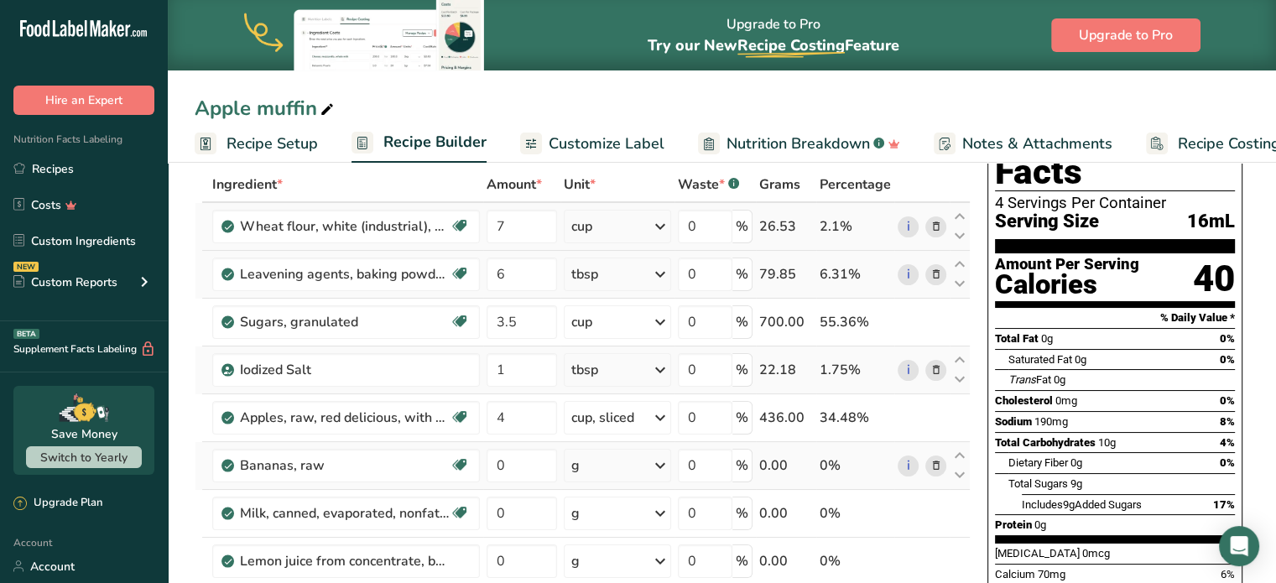
click at [939, 465] on icon at bounding box center [936, 466] width 12 height 18
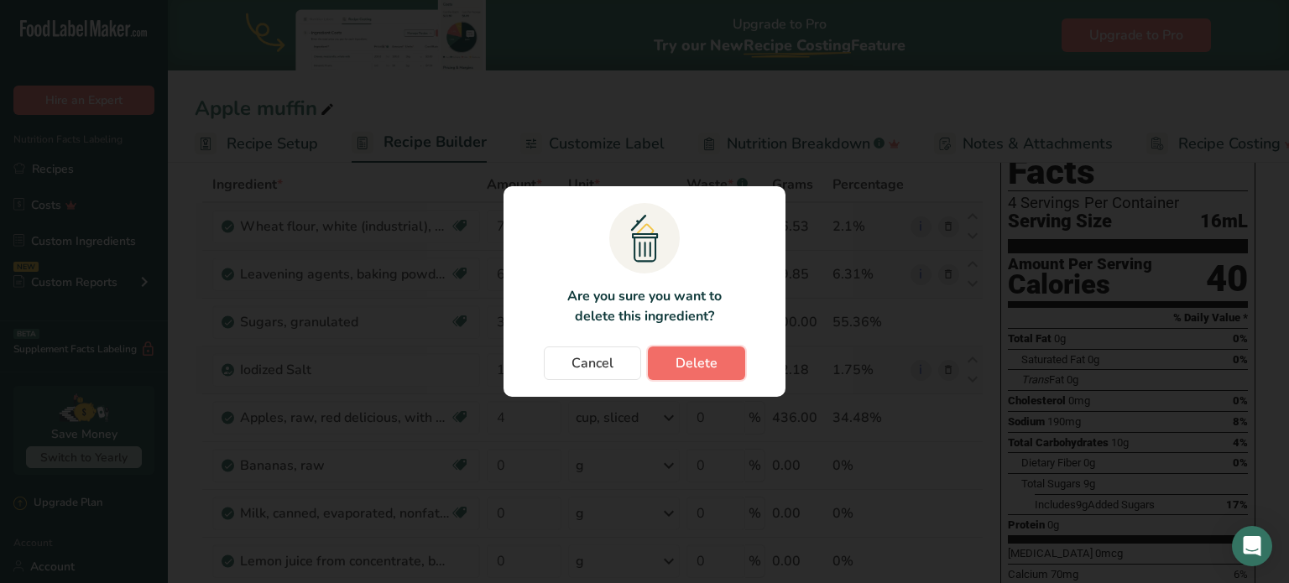
click at [691, 368] on span "Delete" at bounding box center [697, 363] width 42 height 20
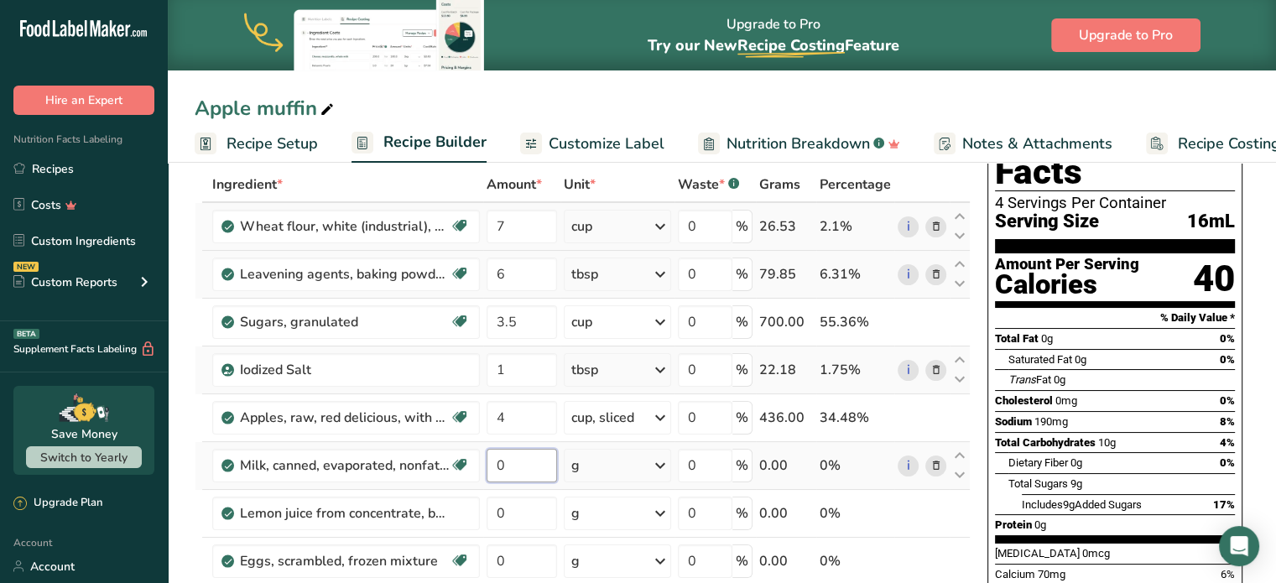
click at [517, 460] on input "0" at bounding box center [522, 466] width 70 height 34
type input "12"
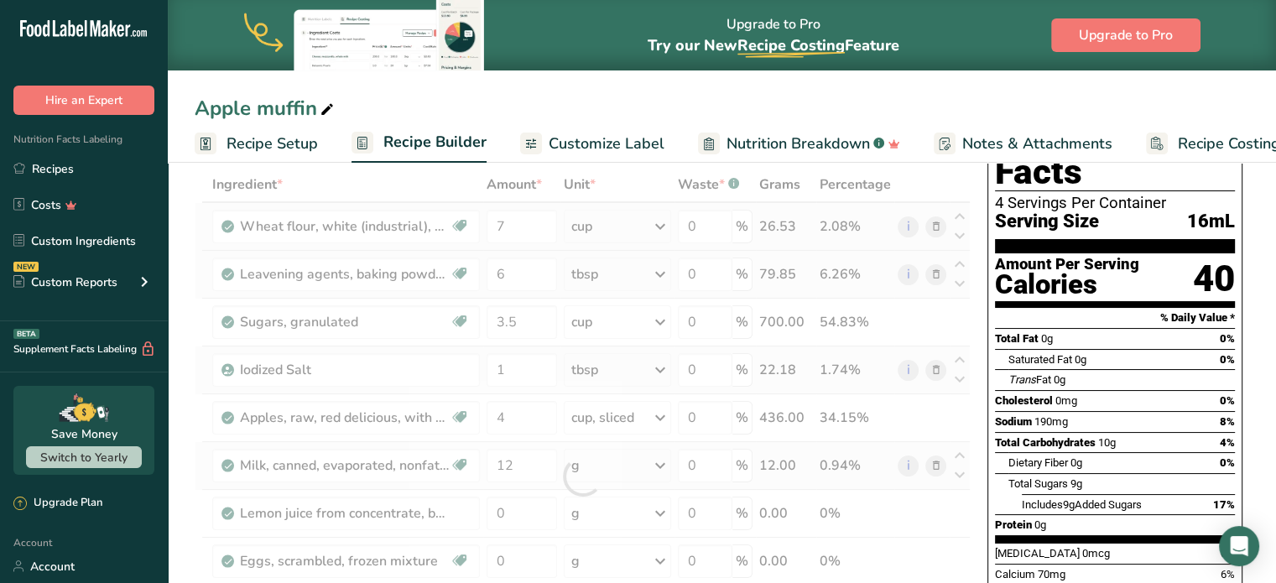
click at [659, 462] on div "Ingredient * Amount * Unit * Waste * .a-a{fill:#347362;}.b-a{fill:#fff;} Grams …" at bounding box center [583, 476] width 776 height 619
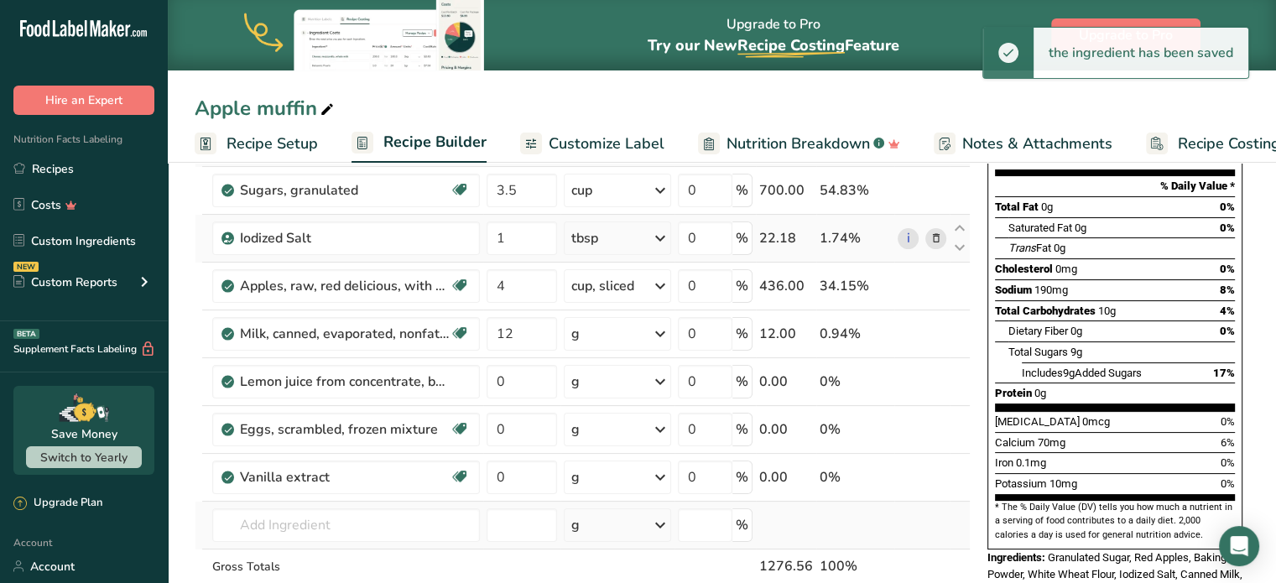
scroll to position [252, 0]
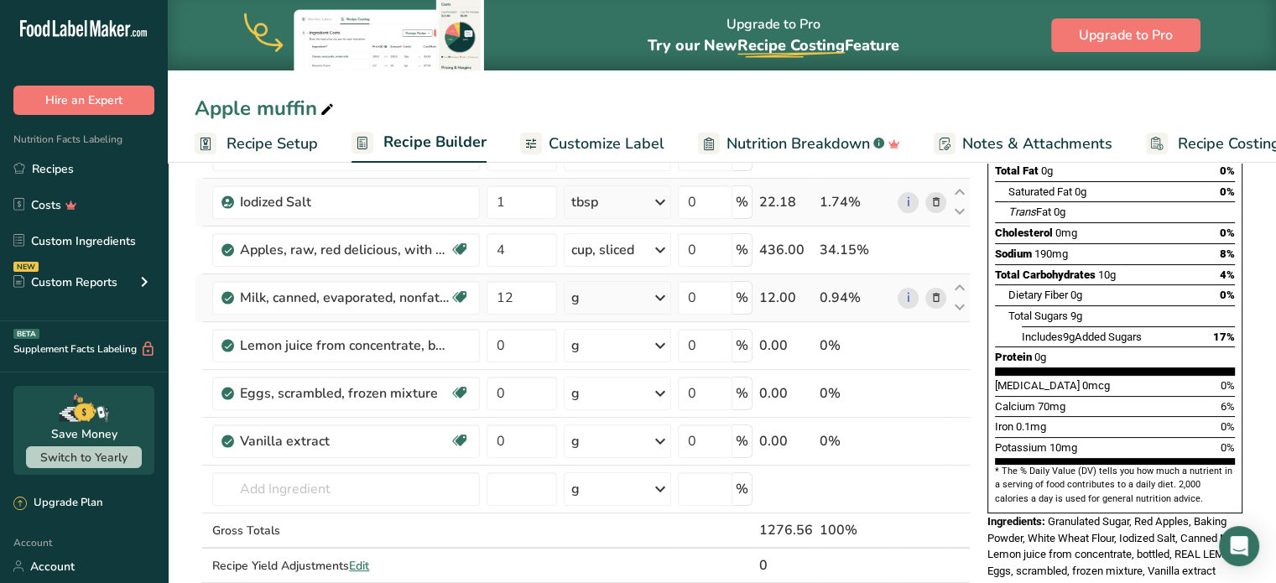
click at [667, 295] on icon at bounding box center [660, 298] width 20 height 30
click at [603, 354] on div "1 fl oz" at bounding box center [644, 354] width 141 height 24
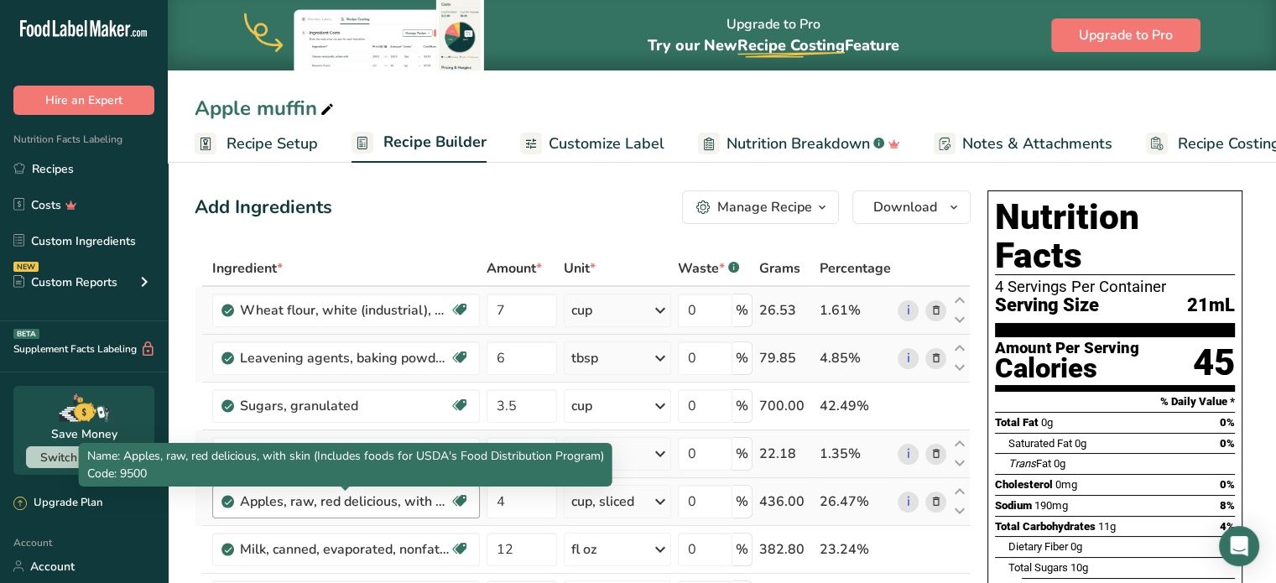
scroll to position [168, 0]
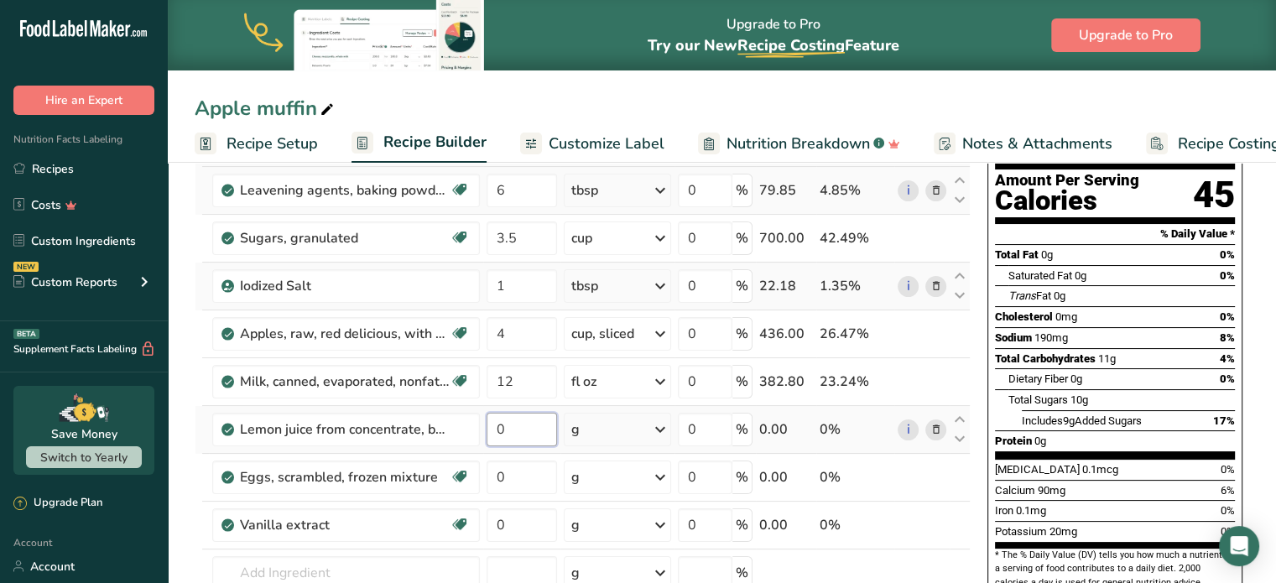
click at [506, 424] on input "0" at bounding box center [522, 430] width 70 height 34
type input "0"
type input "16"
click at [660, 422] on div "Ingredient * Amount * Unit * Waste * .a-a{fill:#347362;}.b-a{fill:#fff;} Grams …" at bounding box center [583, 392] width 776 height 619
click at [662, 424] on icon at bounding box center [660, 430] width 20 height 30
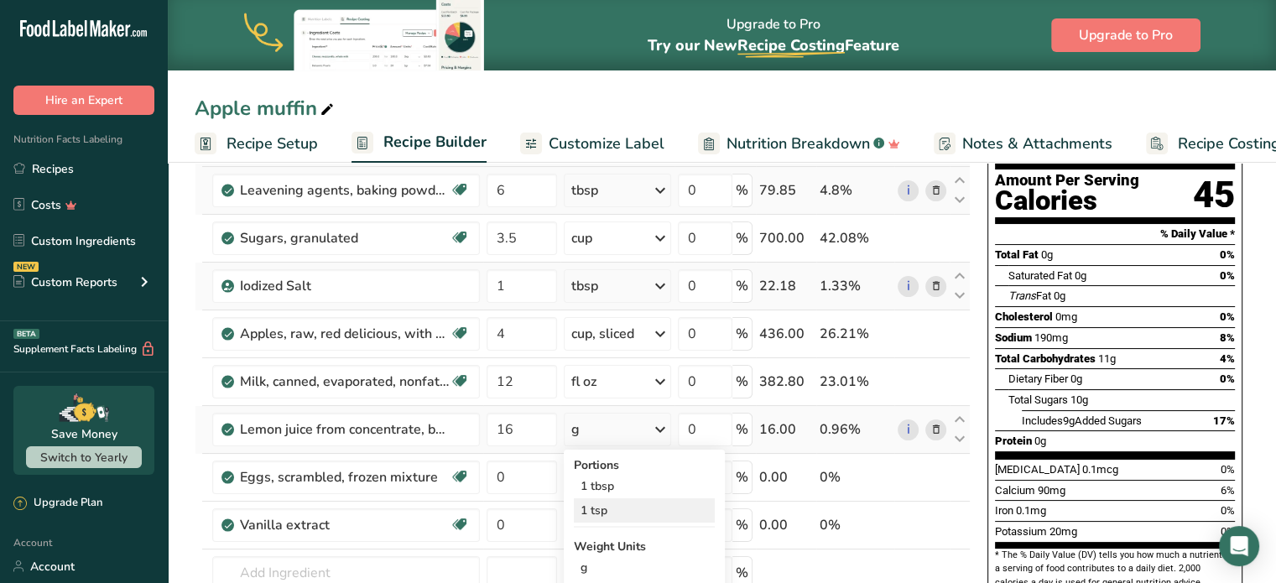
click at [594, 512] on div "1 tsp" at bounding box center [644, 510] width 141 height 24
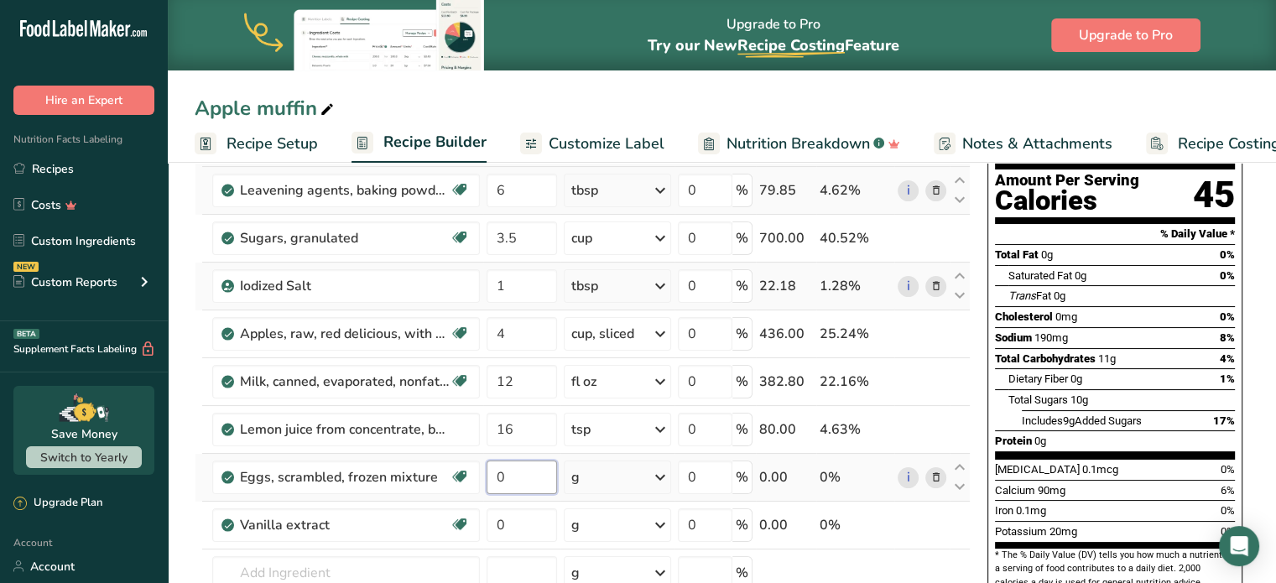
click at [514, 476] on input "0" at bounding box center [522, 478] width 70 height 34
type input "12"
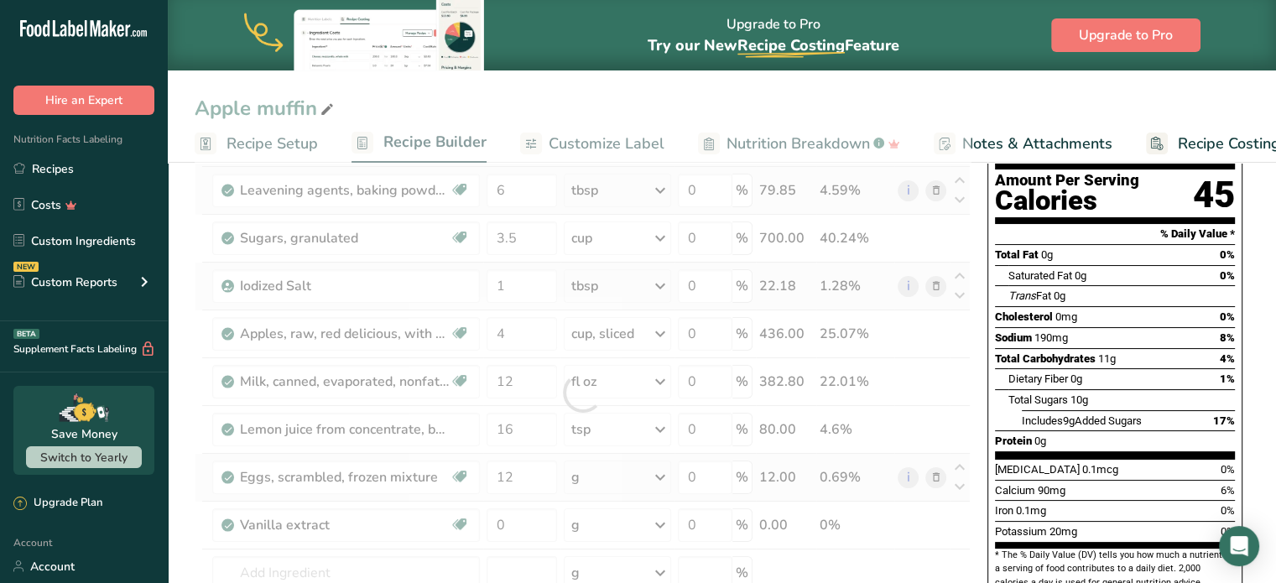
click at [659, 476] on div "Ingredient * Amount * Unit * Waste * .a-a{fill:#347362;}.b-a{fill:#fff;} Grams …" at bounding box center [583, 392] width 776 height 619
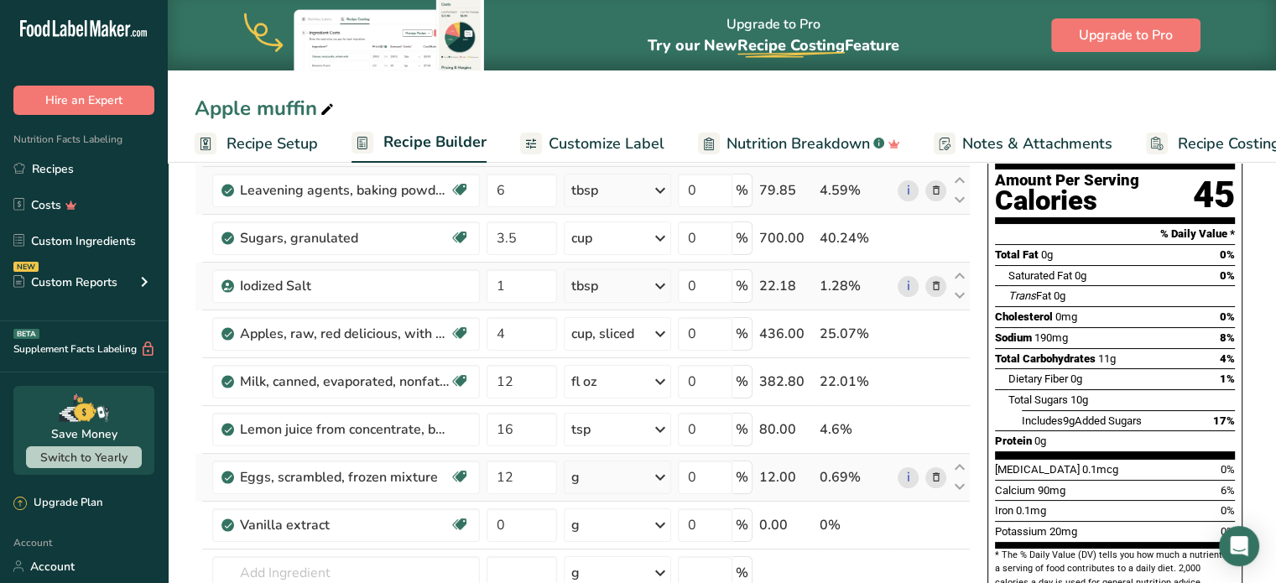
click at [658, 476] on icon at bounding box center [660, 477] width 20 height 30
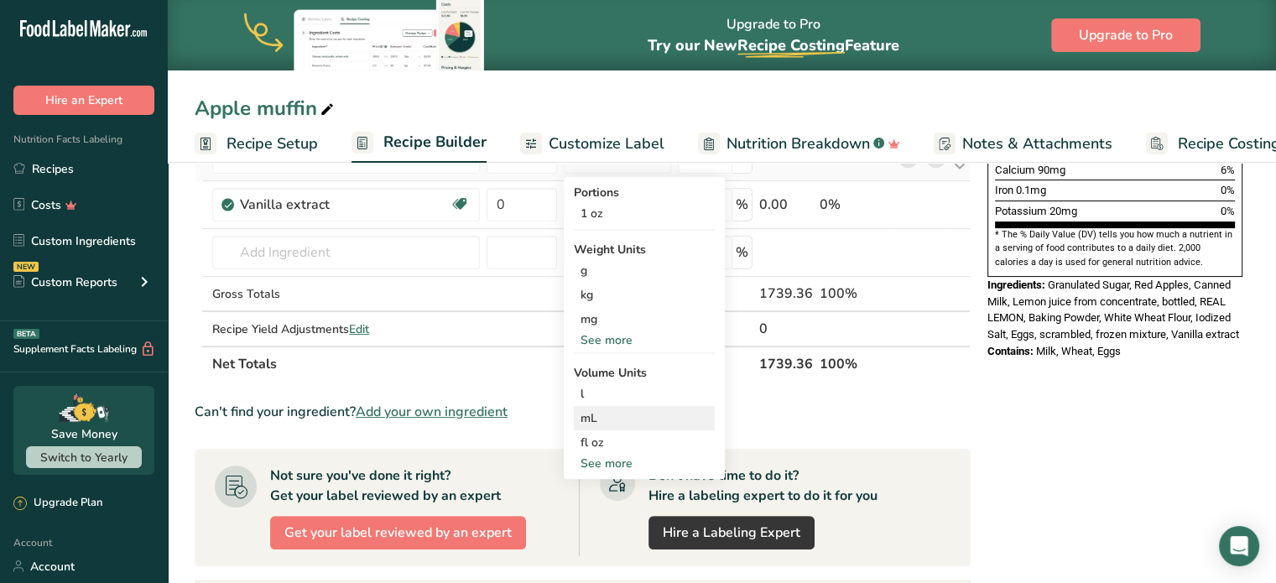
scroll to position [671, 0]
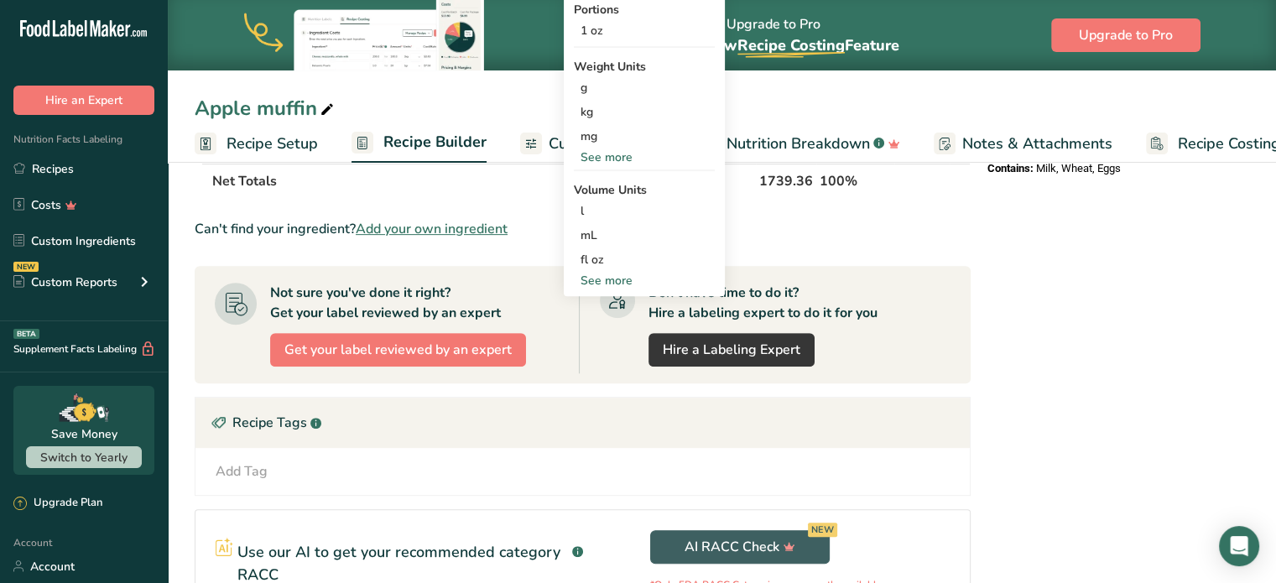
click at [633, 281] on div "See more" at bounding box center [644, 281] width 141 height 18
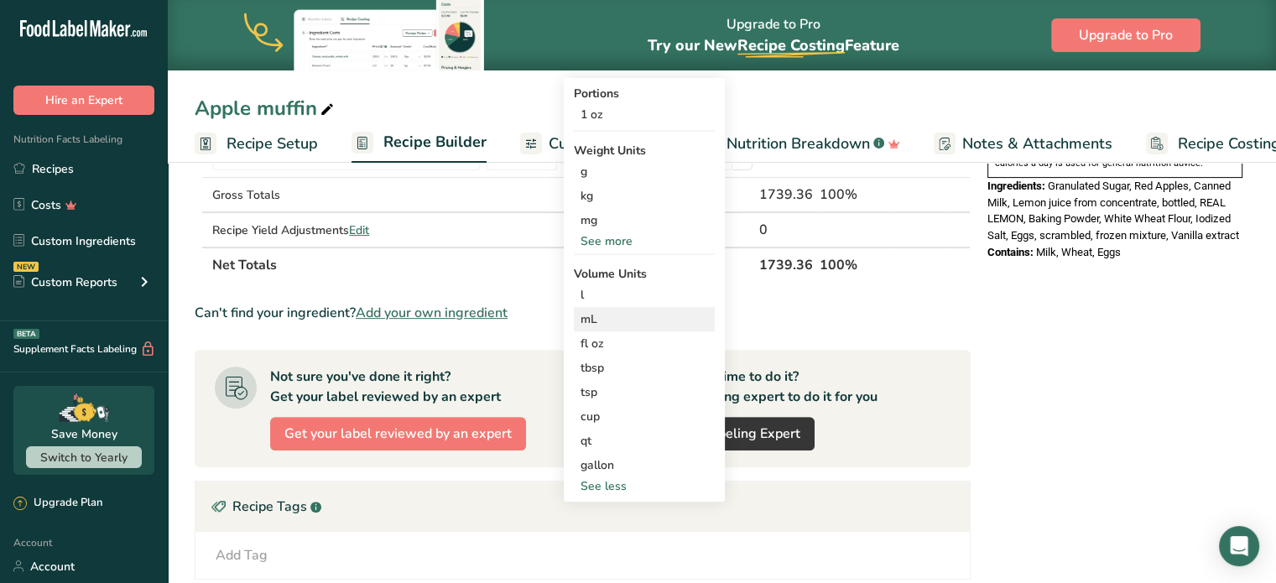
scroll to position [420, 0]
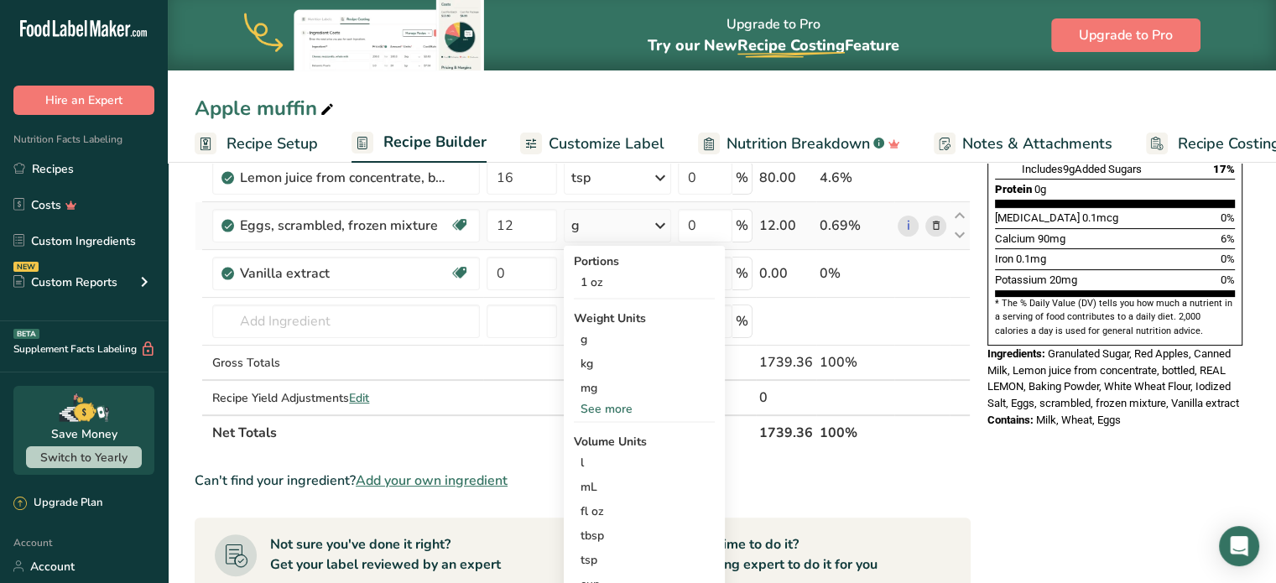
click at [620, 402] on div "See more" at bounding box center [644, 409] width 141 height 18
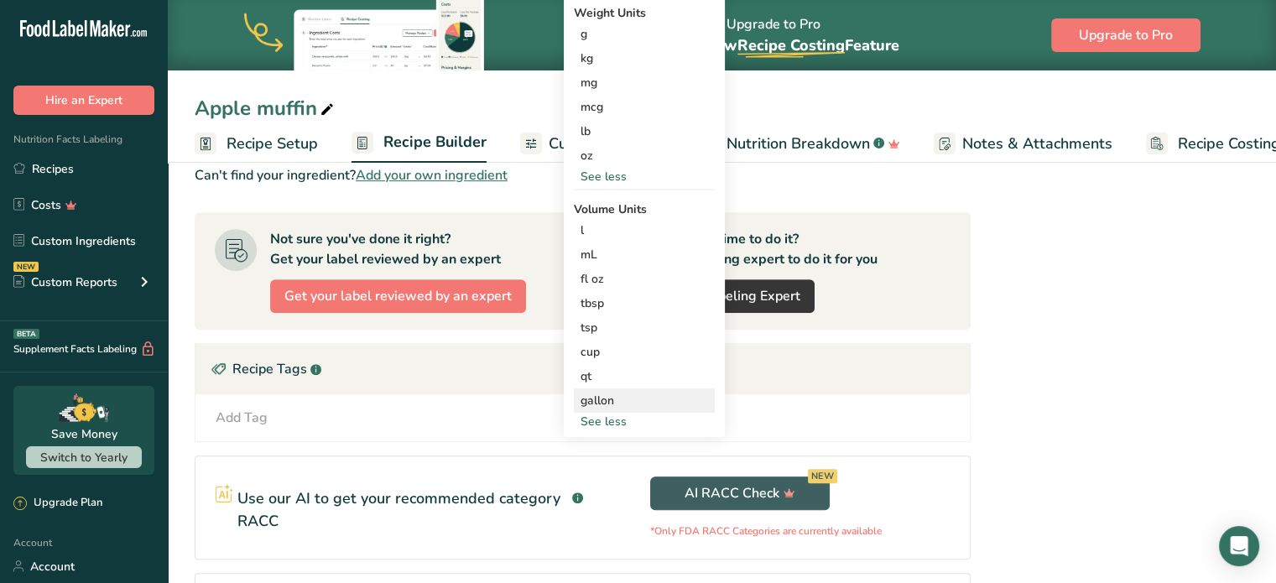
scroll to position [755, 0]
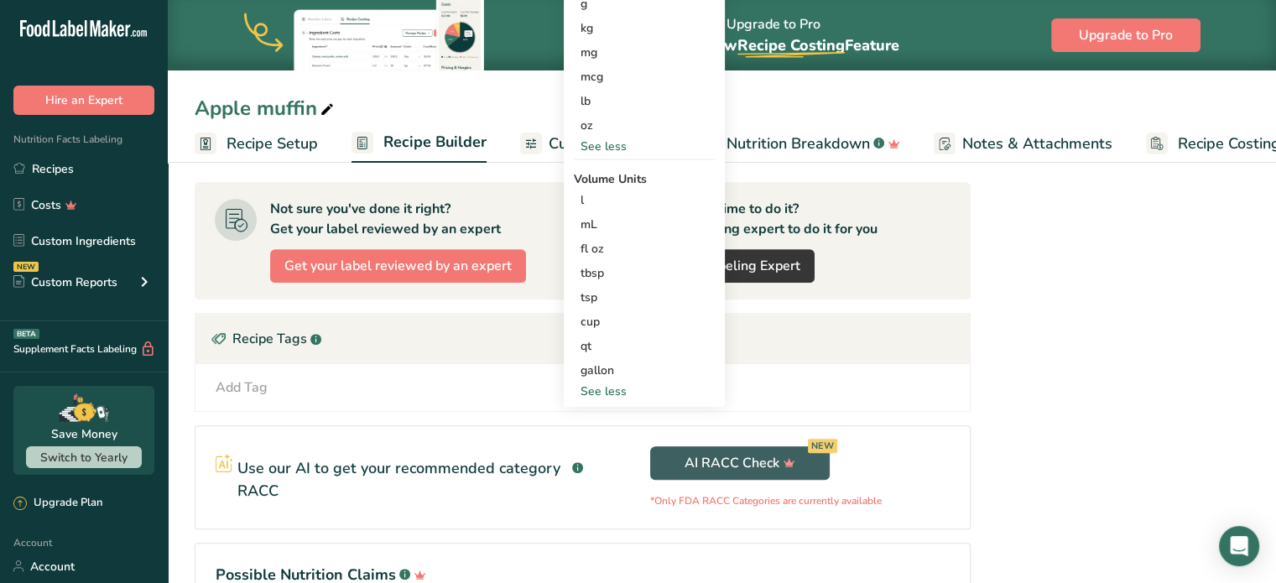
click at [1056, 307] on div "Nutrition Facts 4 Servings Per Container Serving Size 22mL Amount Per Serving C…" at bounding box center [1115, 45] width 269 height 1233
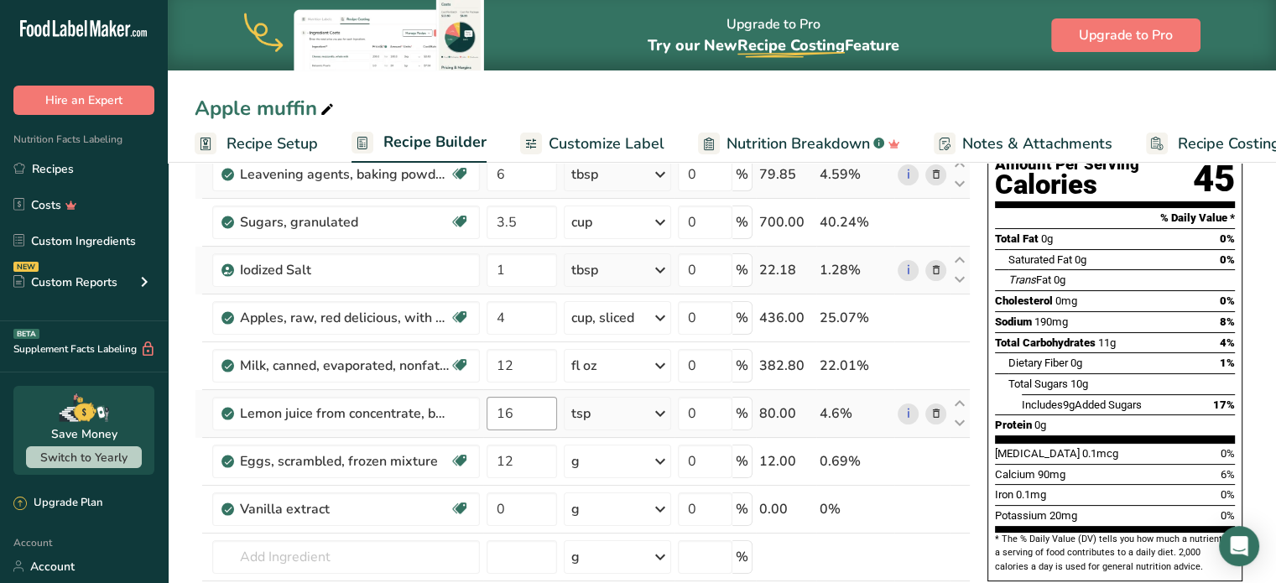
scroll to position [168, 0]
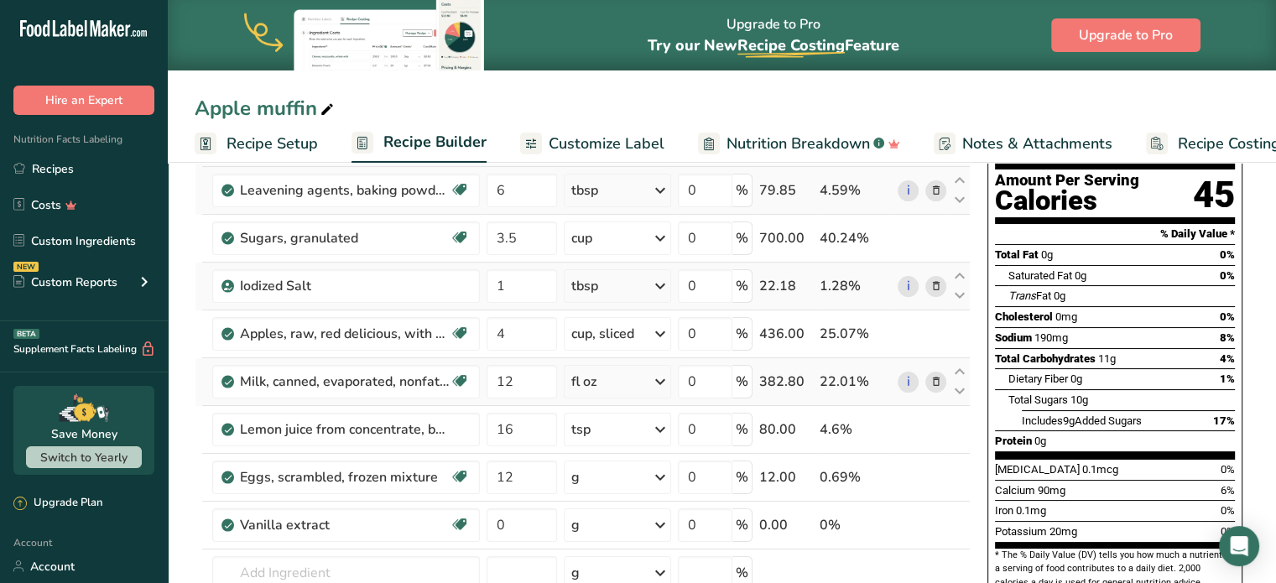
click at [662, 376] on icon at bounding box center [660, 382] width 20 height 30
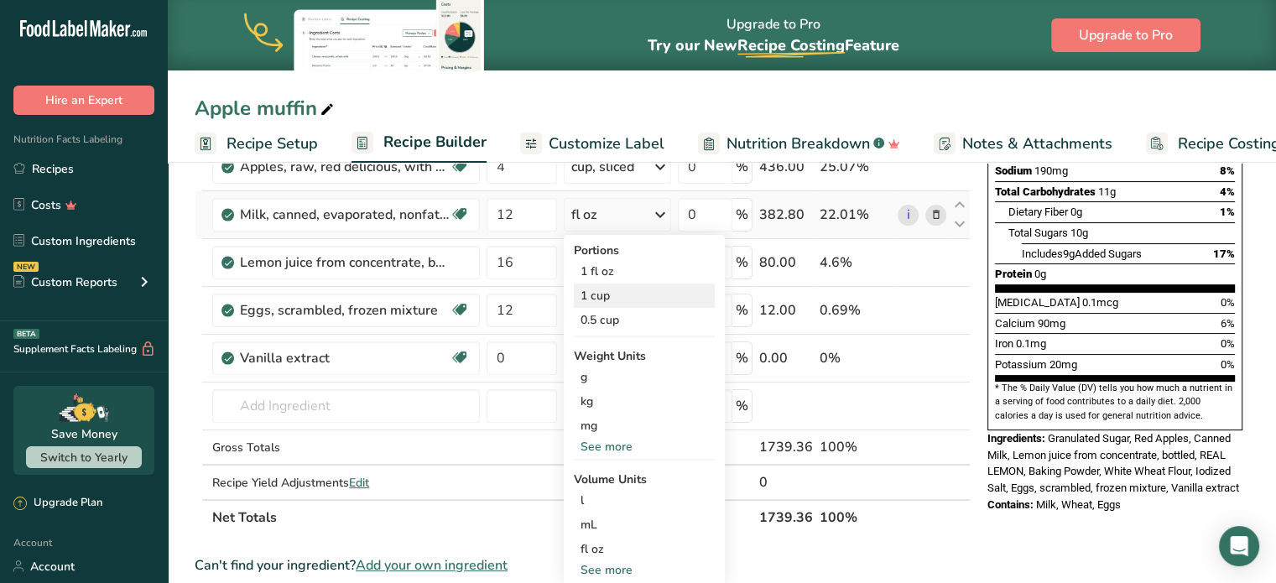
scroll to position [336, 0]
click at [529, 298] on input "12" at bounding box center [522, 310] width 70 height 34
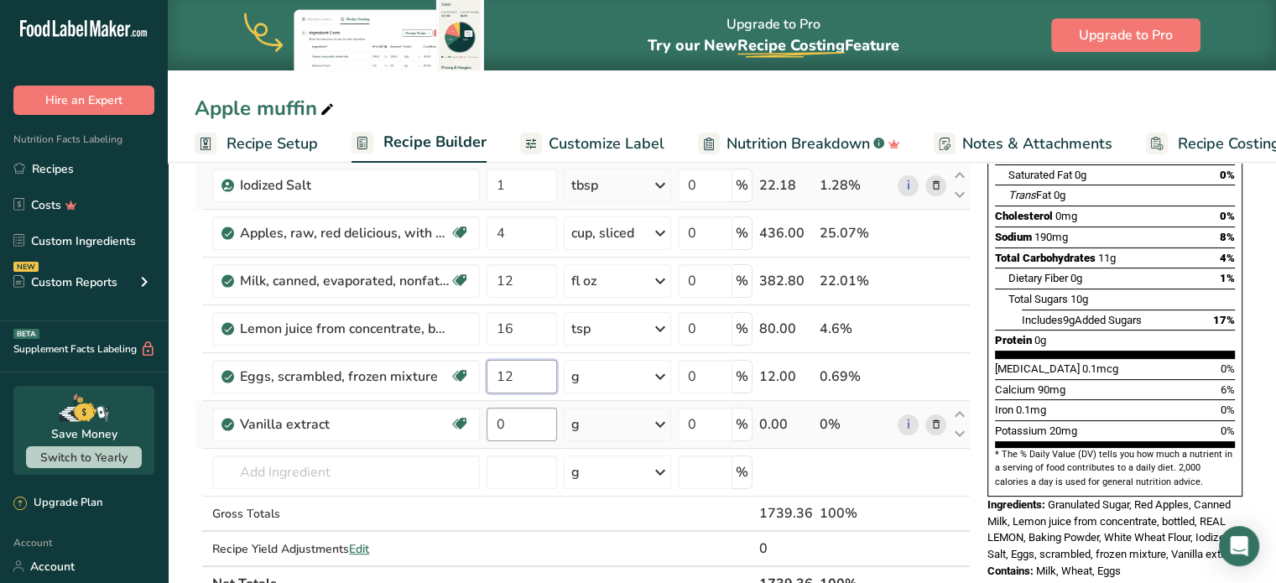
scroll to position [168, 0]
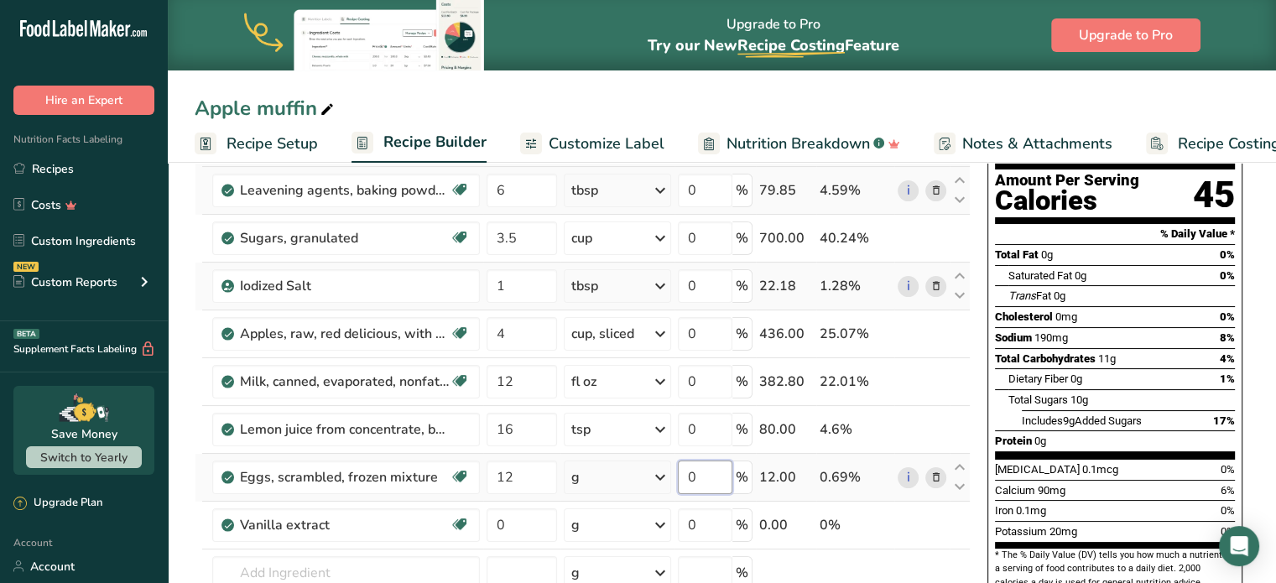
click at [709, 474] on div "Ingredient * Amount * Unit * Waste * .a-a{fill:#347362;}.b-a{fill:#fff;} Grams …" at bounding box center [583, 392] width 776 height 619
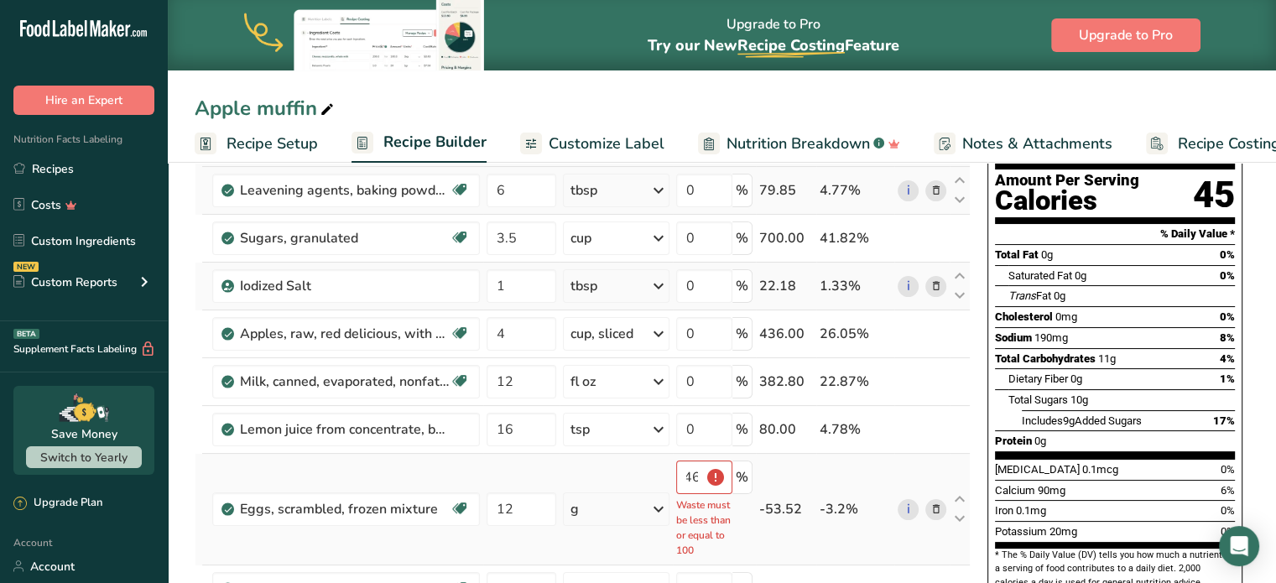
click at [625, 467] on td "g Portions 1 oz Weight Units g kg mg mcg lb oz See less Volume Units l Volume u…" at bounding box center [616, 510] width 113 height 112
click at [609, 373] on div "fl oz" at bounding box center [616, 382] width 107 height 34
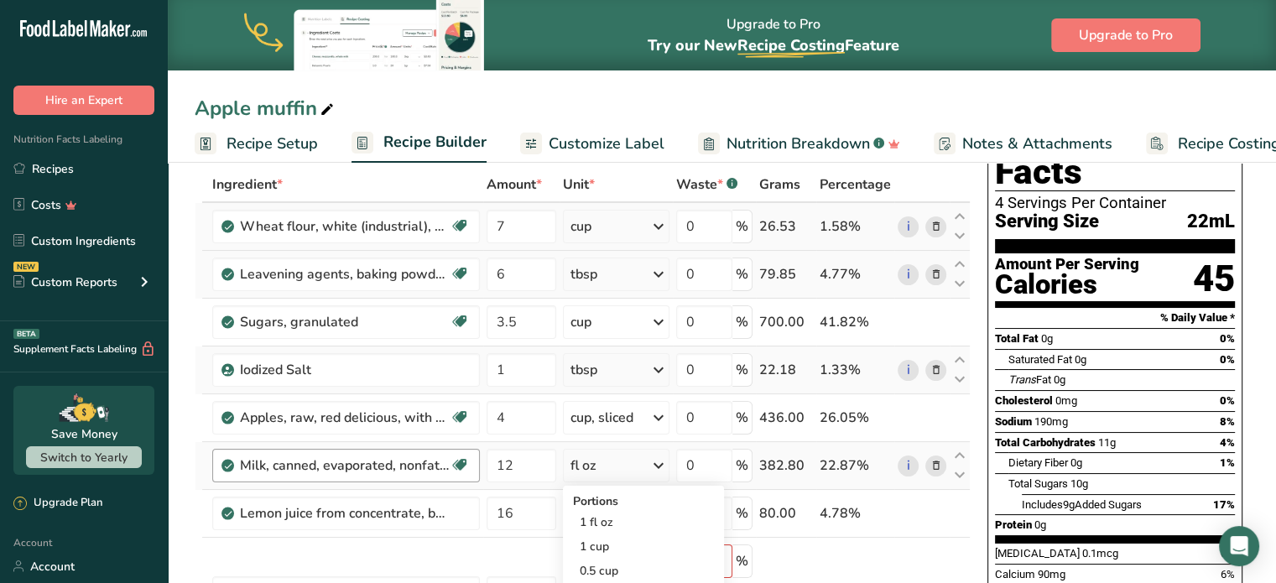
scroll to position [336, 0]
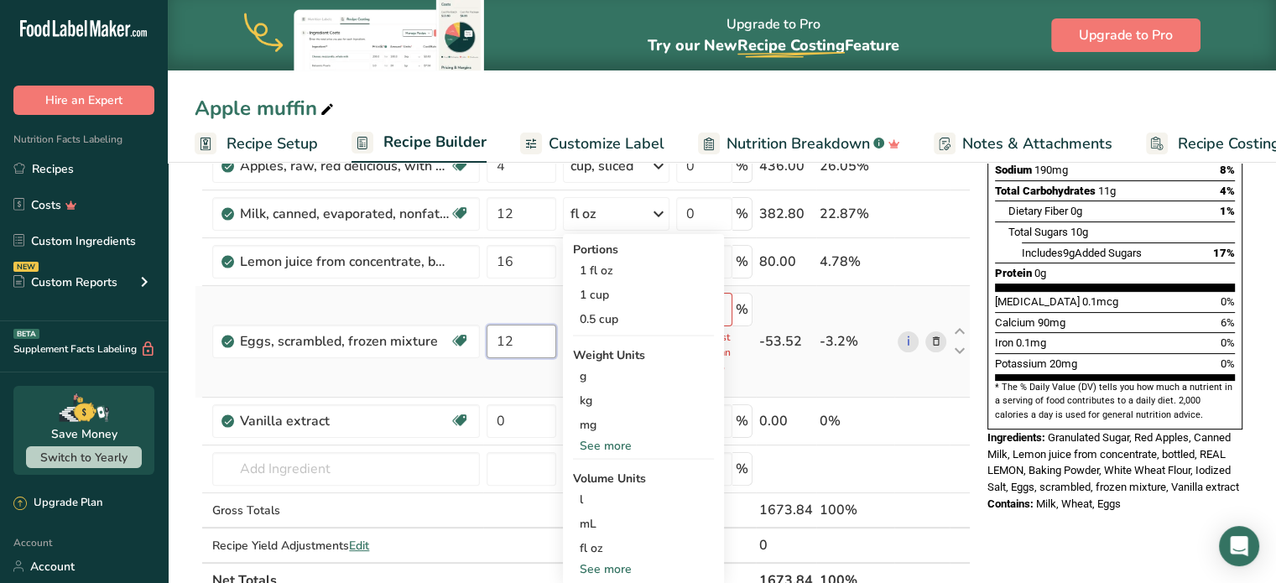
click at [534, 326] on input "12" at bounding box center [522, 342] width 70 height 34
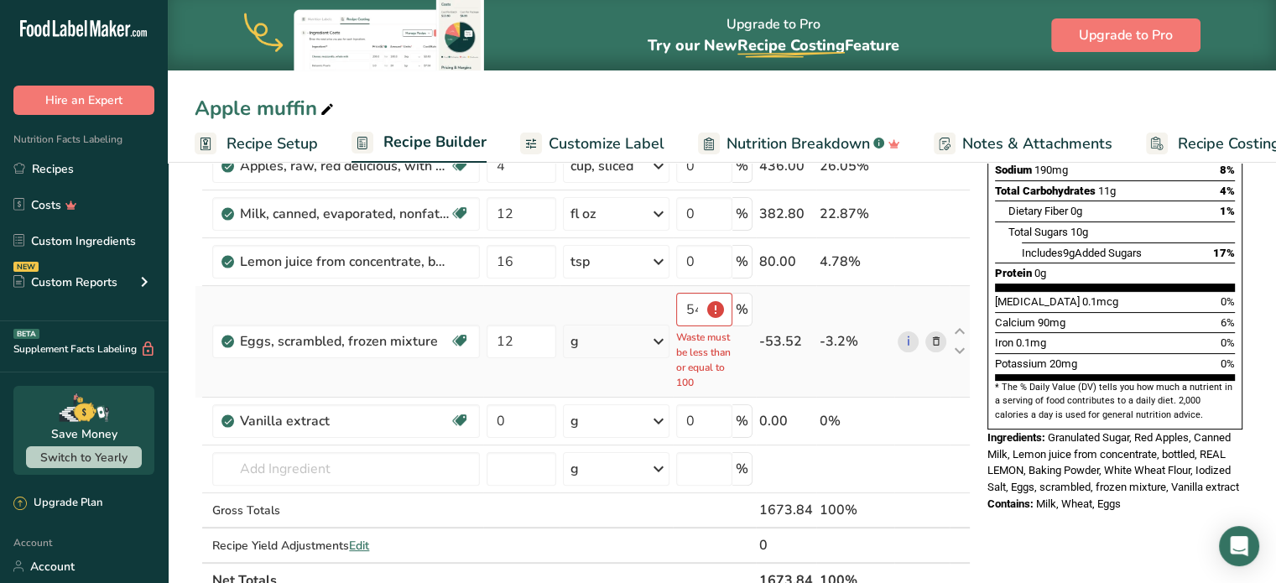
click at [744, 357] on div "546 Waste must be less than or equal to 100 %" at bounding box center [714, 341] width 76 height 97
click at [737, 317] on div "546 Waste must be less than or equal to 100 %" at bounding box center [714, 341] width 76 height 97
click at [686, 375] on p "Waste must be less than or equal to 100" at bounding box center [704, 360] width 56 height 60
click at [664, 332] on icon at bounding box center [659, 341] width 20 height 30
click at [525, 332] on input "12" at bounding box center [522, 342] width 70 height 34
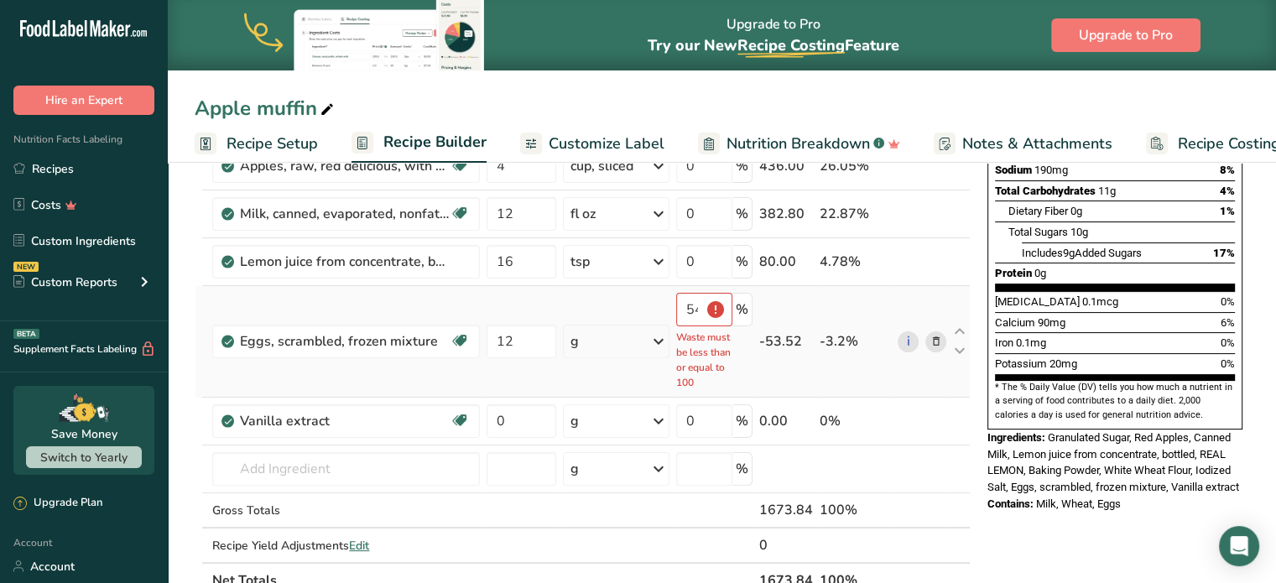
click at [658, 339] on icon at bounding box center [659, 341] width 20 height 30
click at [583, 342] on div "g" at bounding box center [616, 342] width 107 height 34
click at [804, 352] on td "-53.52" at bounding box center [786, 342] width 60 height 112
click at [795, 358] on td "-53.52" at bounding box center [786, 342] width 60 height 112
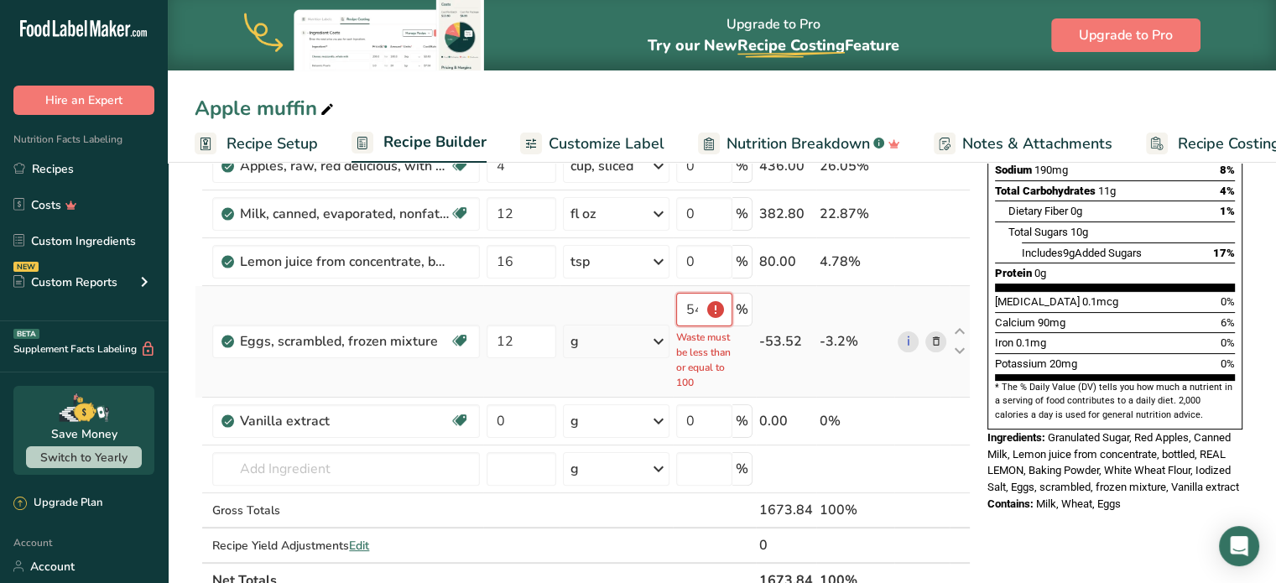
click at [720, 309] on input "546" at bounding box center [704, 310] width 56 height 34
click at [712, 319] on input "546" at bounding box center [704, 310] width 56 height 34
drag, startPoint x: 712, startPoint y: 318, endPoint x: 704, endPoint y: 307, distance: 13.3
click at [705, 307] on input "546" at bounding box center [704, 310] width 56 height 34
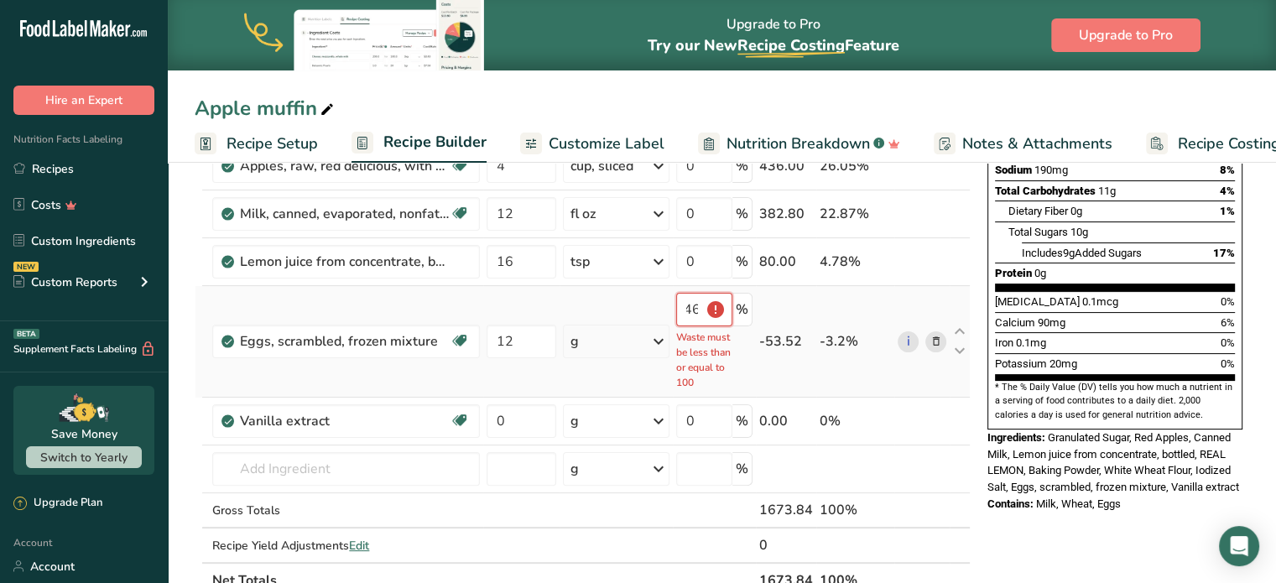
click at [704, 307] on input "546" at bounding box center [704, 310] width 56 height 34
click at [688, 327] on div "546 Waste must be less than or equal to 100" at bounding box center [704, 341] width 56 height 97
click at [702, 309] on input "546" at bounding box center [704, 310] width 56 height 34
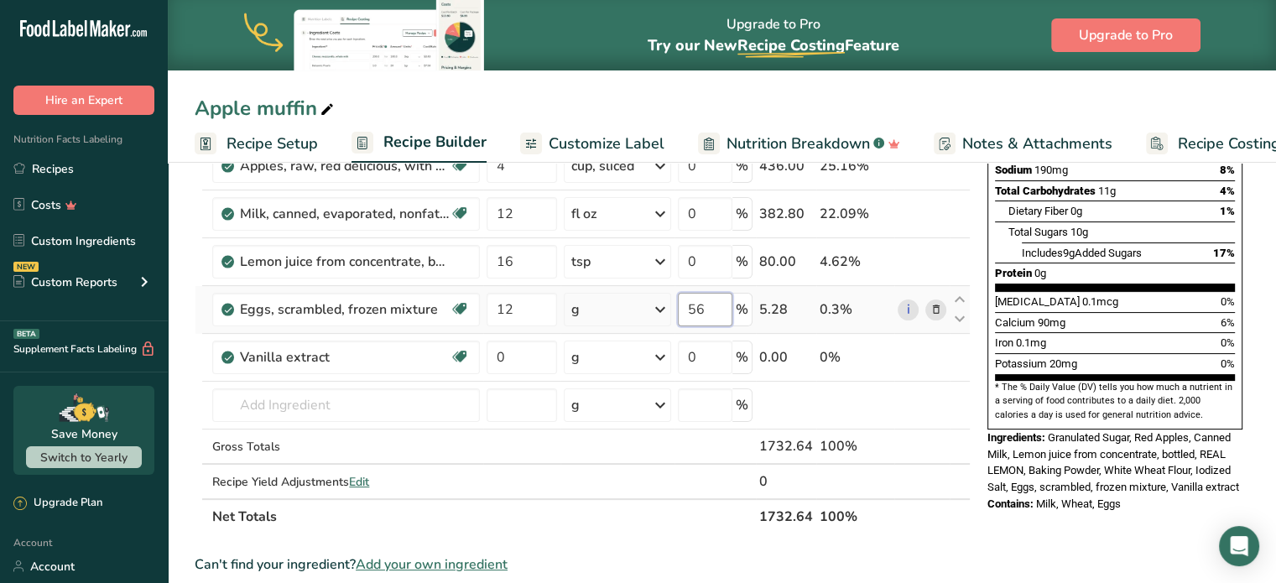
type input "6"
click at [726, 308] on input "6" at bounding box center [705, 310] width 55 height 34
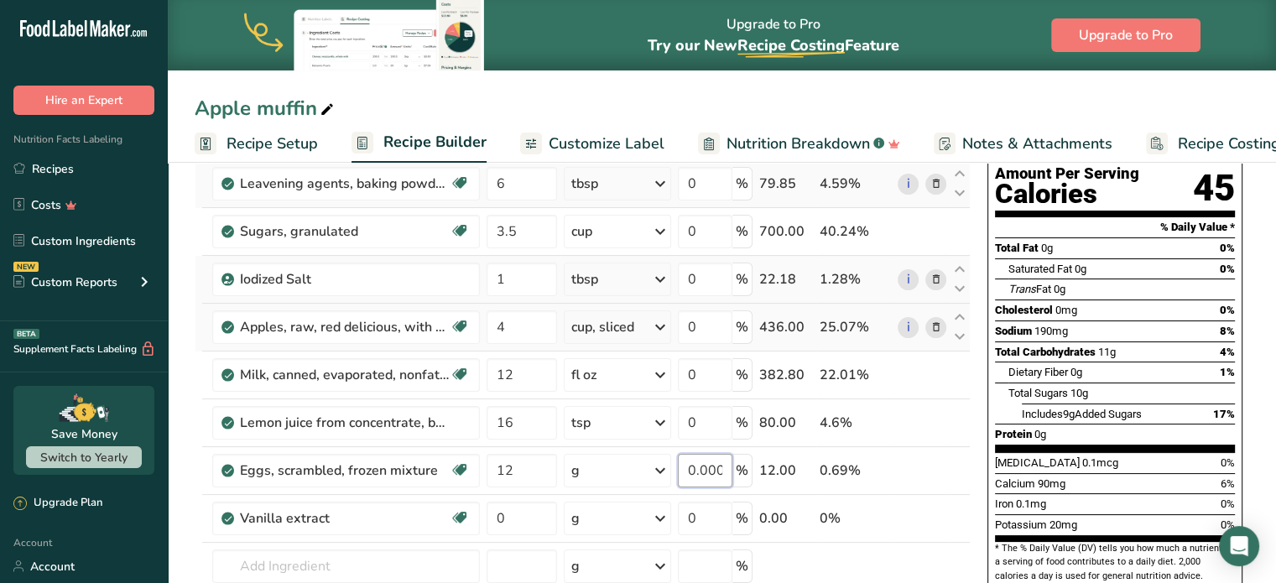
scroll to position [252, 0]
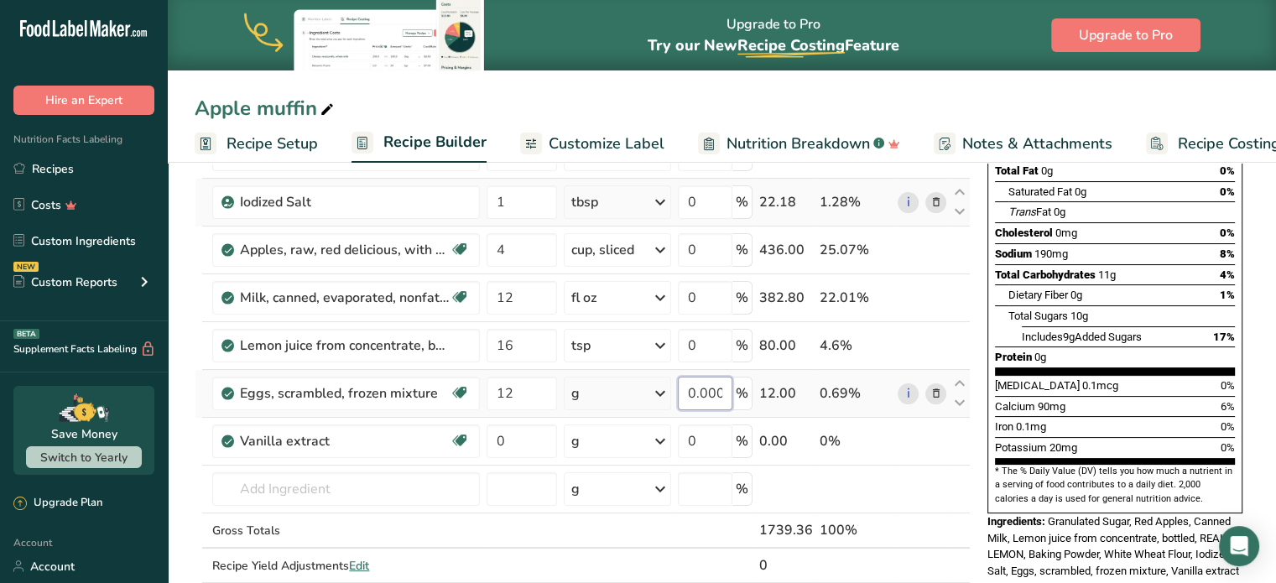
click at [728, 385] on input "0.000002" at bounding box center [705, 394] width 55 height 34
click at [715, 385] on input "0.000002" at bounding box center [705, 394] width 55 height 34
type input "2"
type input "0"
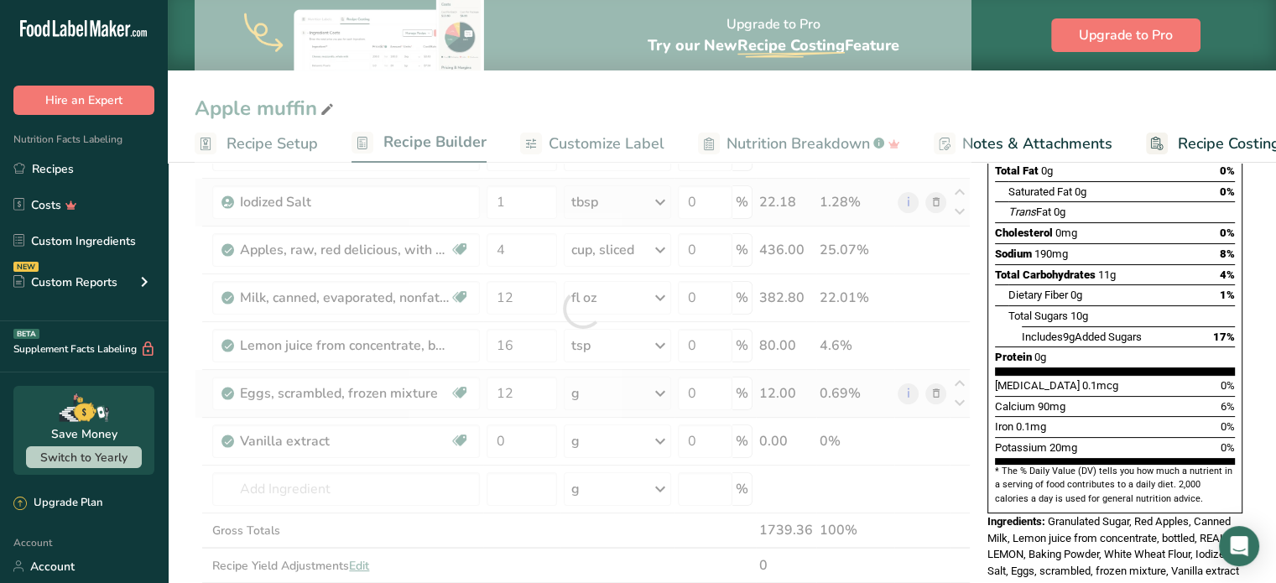
click at [832, 399] on div "Ingredient * Amount * Unit * Waste * .a-a{fill:#347362;}.b-a{fill:#fff;} Grams …" at bounding box center [583, 308] width 776 height 619
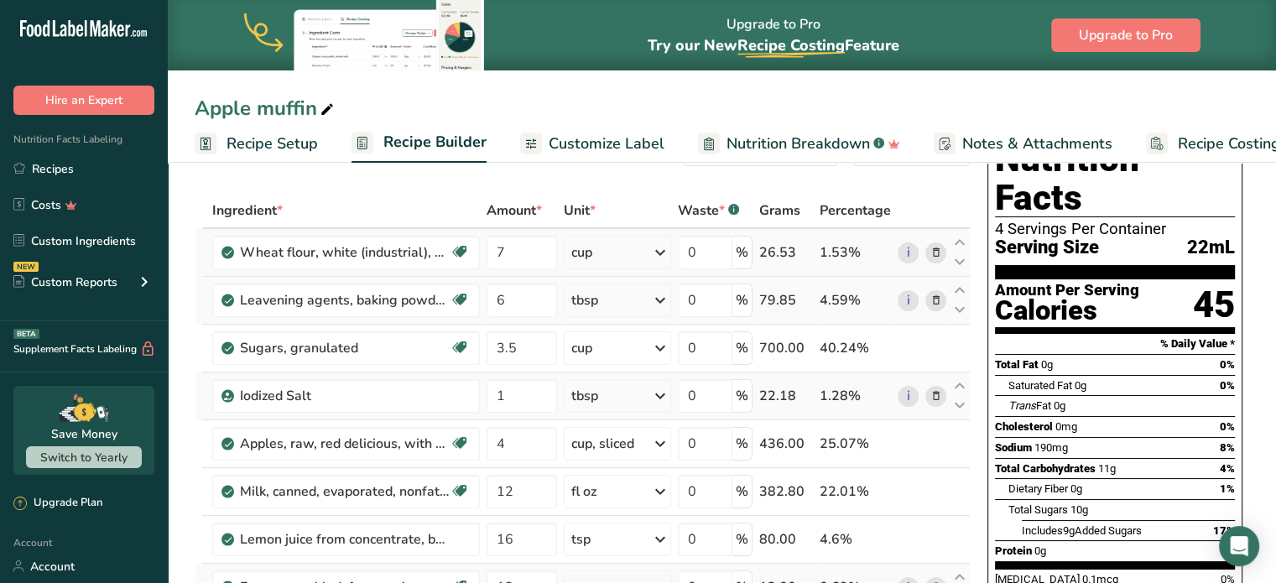
scroll to position [168, 0]
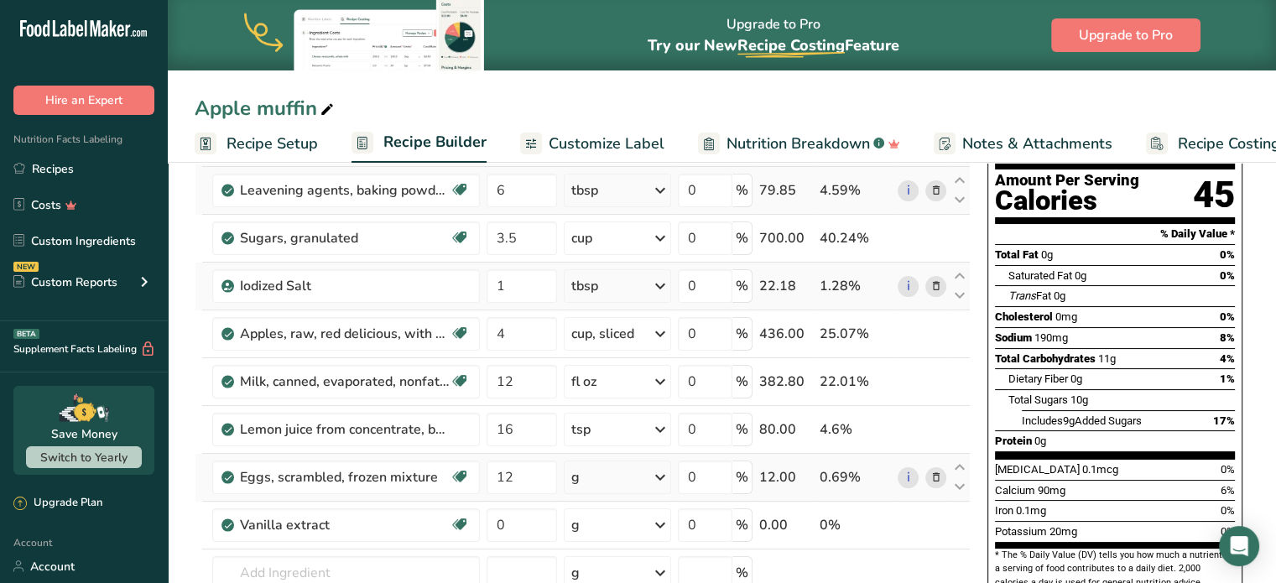
click at [804, 469] on div "12.00" at bounding box center [786, 477] width 54 height 20
click at [803, 478] on div "12.00" at bounding box center [786, 477] width 54 height 20
click at [789, 472] on div "12.00" at bounding box center [786, 477] width 54 height 20
click at [756, 482] on td "0 %" at bounding box center [715, 478] width 81 height 48
click at [788, 472] on div "12.00" at bounding box center [786, 477] width 54 height 20
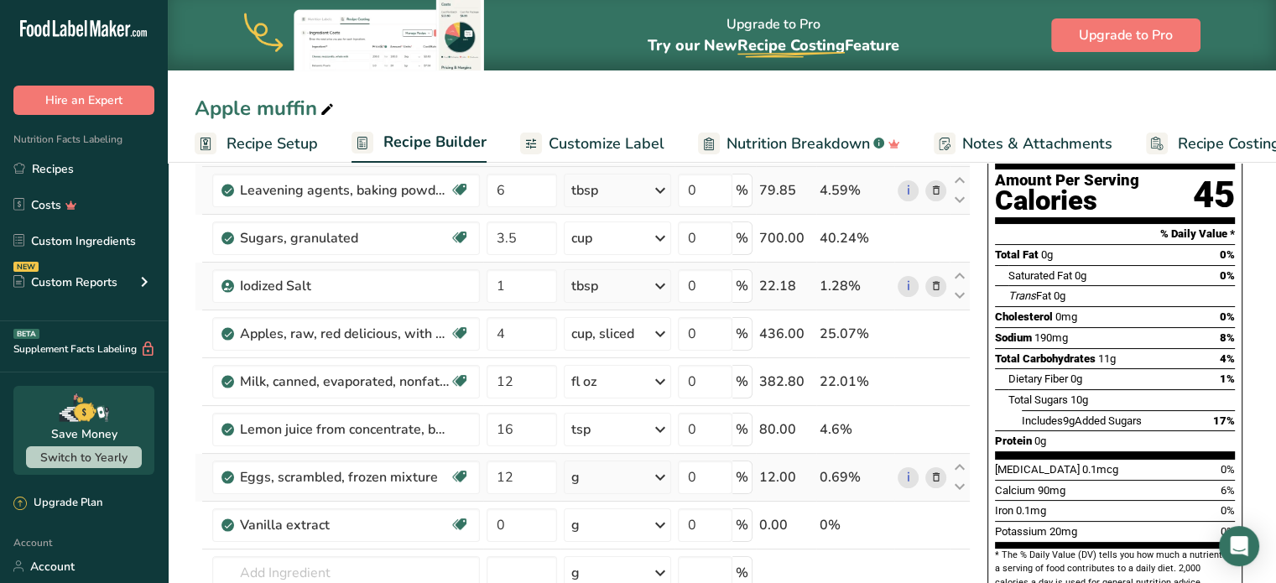
click at [789, 477] on div "12.00" at bounding box center [786, 477] width 54 height 20
click at [751, 474] on div "0 %" at bounding box center [715, 478] width 75 height 34
click at [819, 480] on td "0.69%" at bounding box center [855, 478] width 78 height 48
click at [790, 483] on div "12.00" at bounding box center [786, 477] width 54 height 20
click at [790, 481] on div "12.00" at bounding box center [786, 477] width 54 height 20
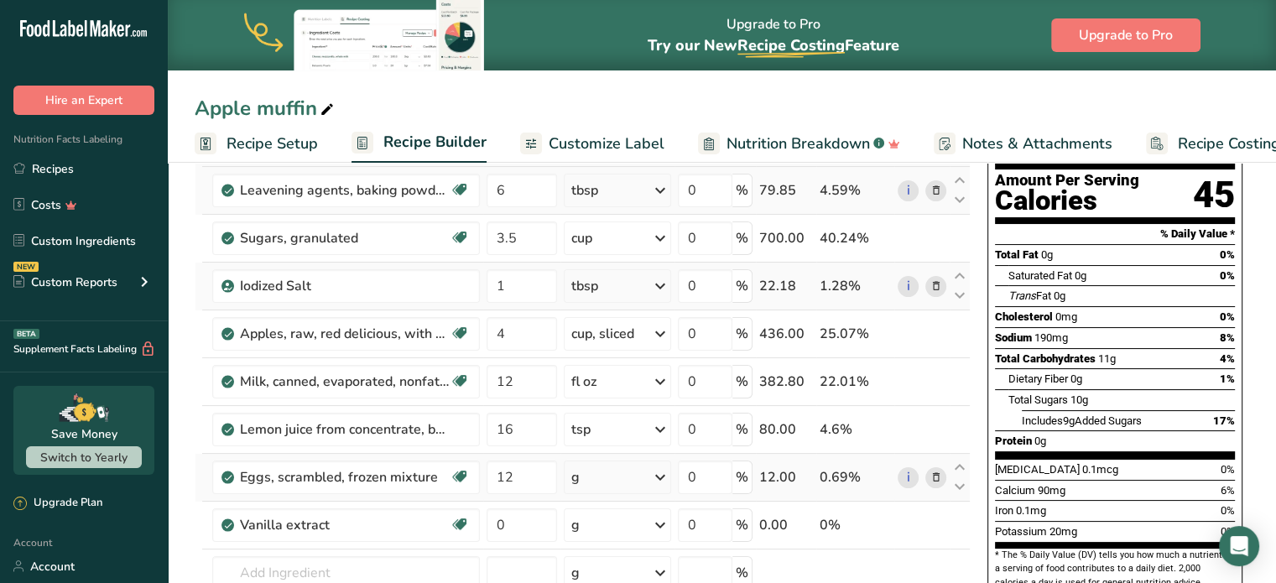
click at [790, 481] on div "12.00" at bounding box center [786, 477] width 54 height 20
click at [798, 472] on div "12.00" at bounding box center [786, 477] width 54 height 20
click at [807, 472] on div "12.00" at bounding box center [786, 477] width 54 height 20
click at [785, 475] on div "12.00" at bounding box center [786, 477] width 54 height 20
click at [702, 483] on input "0" at bounding box center [705, 478] width 55 height 34
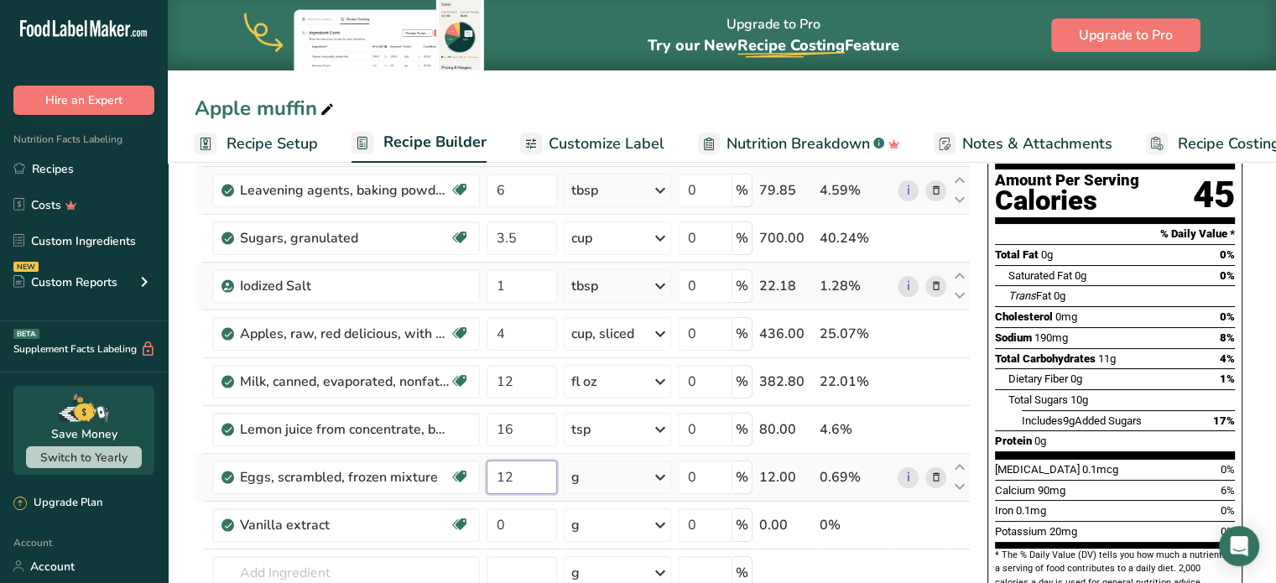
click at [510, 488] on input "12" at bounding box center [522, 478] width 70 height 34
click at [541, 473] on div "Ingredient * Amount * Unit * Waste * .a-a{fill:#347362;}.b-a{fill:#fff;} Grams …" at bounding box center [583, 392] width 776 height 619
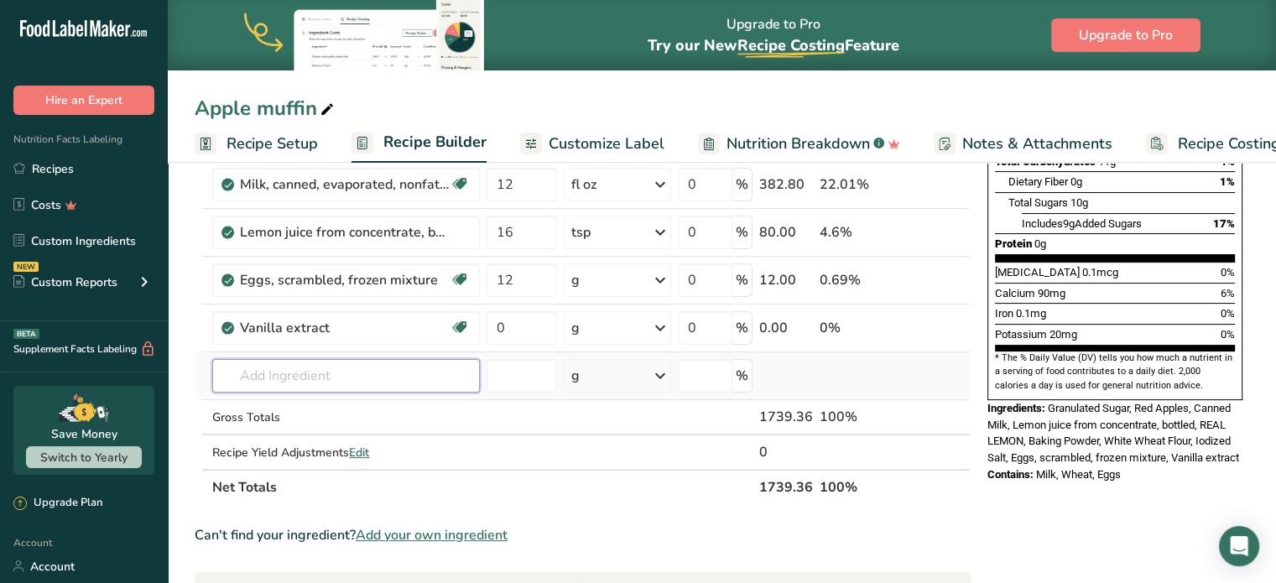
scroll to position [336, 0]
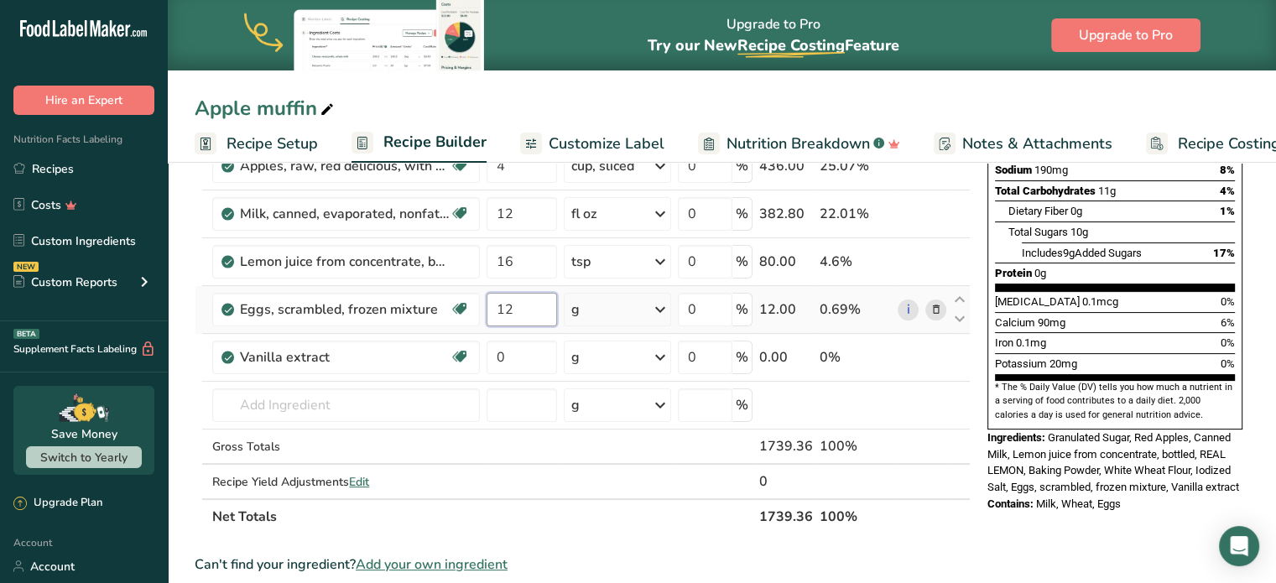
click at [522, 304] on input "12" at bounding box center [522, 310] width 70 height 34
type input "1"
type input "546"
click at [514, 358] on div "Ingredient * Amount * Unit * Waste * .a-a{fill:#347362;}.b-a{fill:#fff;} Grams …" at bounding box center [583, 224] width 776 height 619
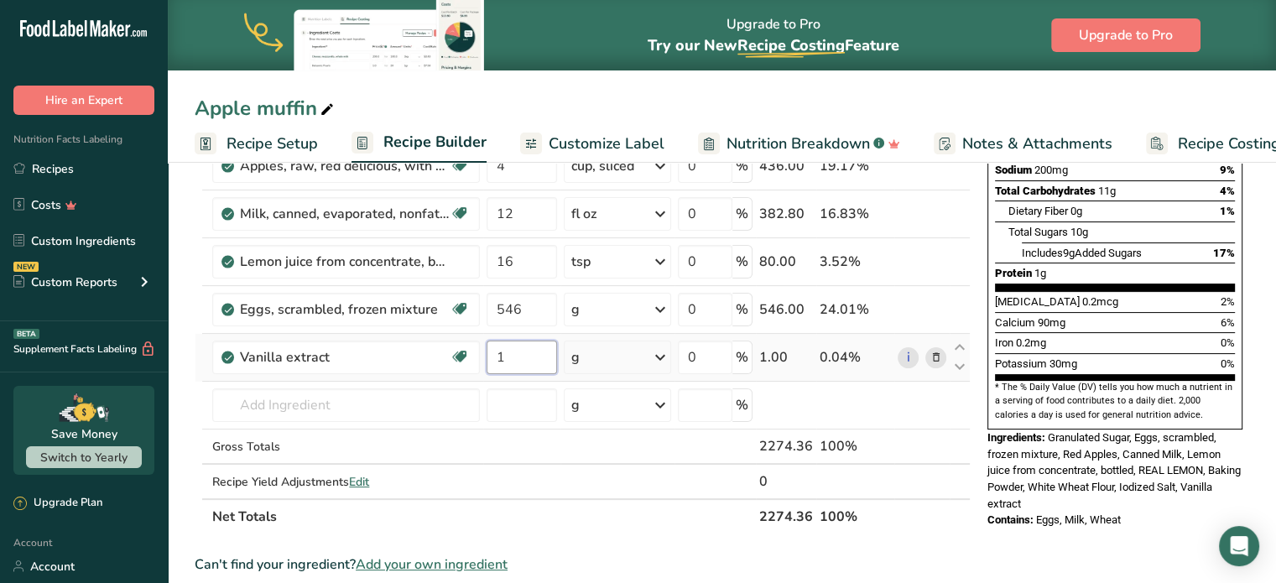
type input "1"
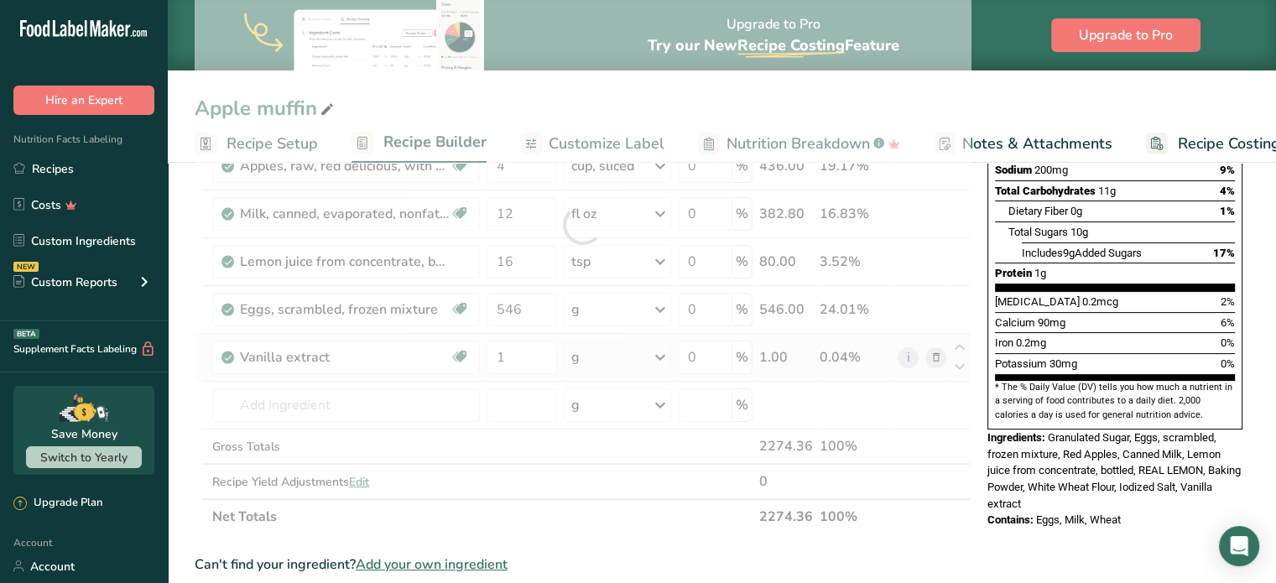
click at [651, 350] on div "Ingredient * Amount * Unit * Waste * .a-a{fill:#347362;}.b-a{fill:#fff;} Grams …" at bounding box center [583, 224] width 776 height 619
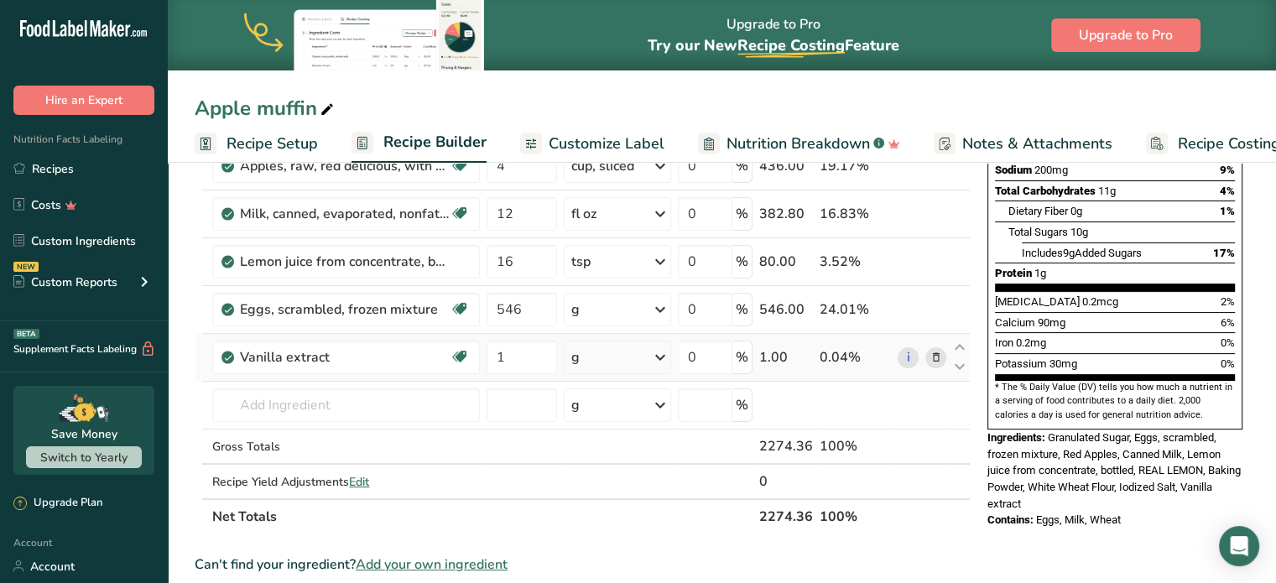
click at [667, 348] on icon at bounding box center [660, 357] width 20 height 30
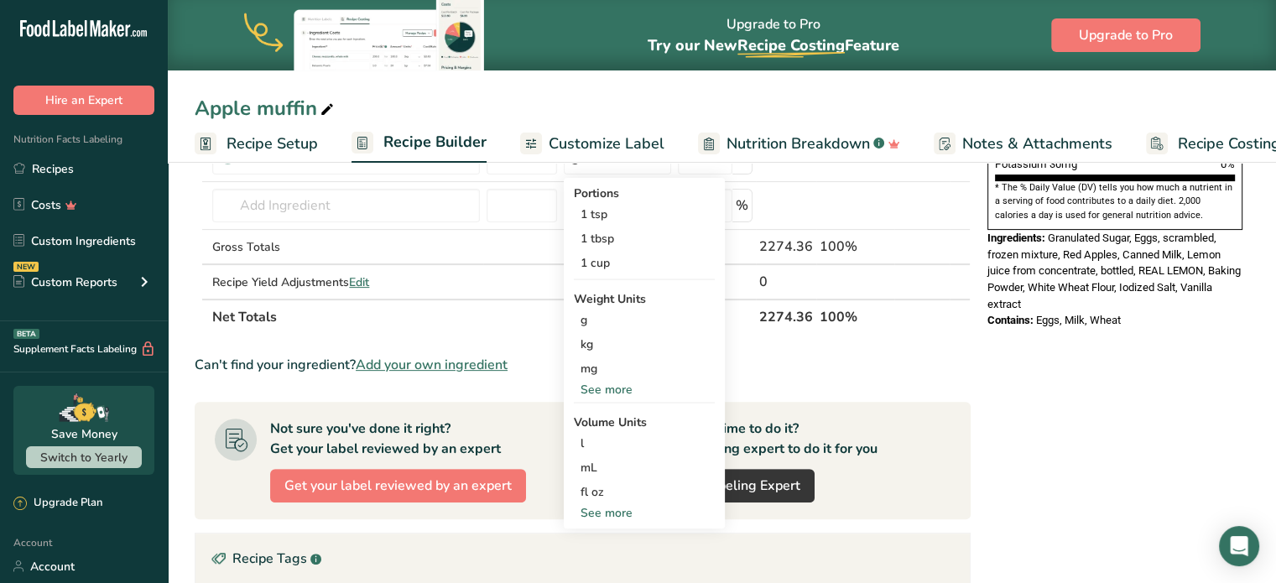
scroll to position [503, 0]
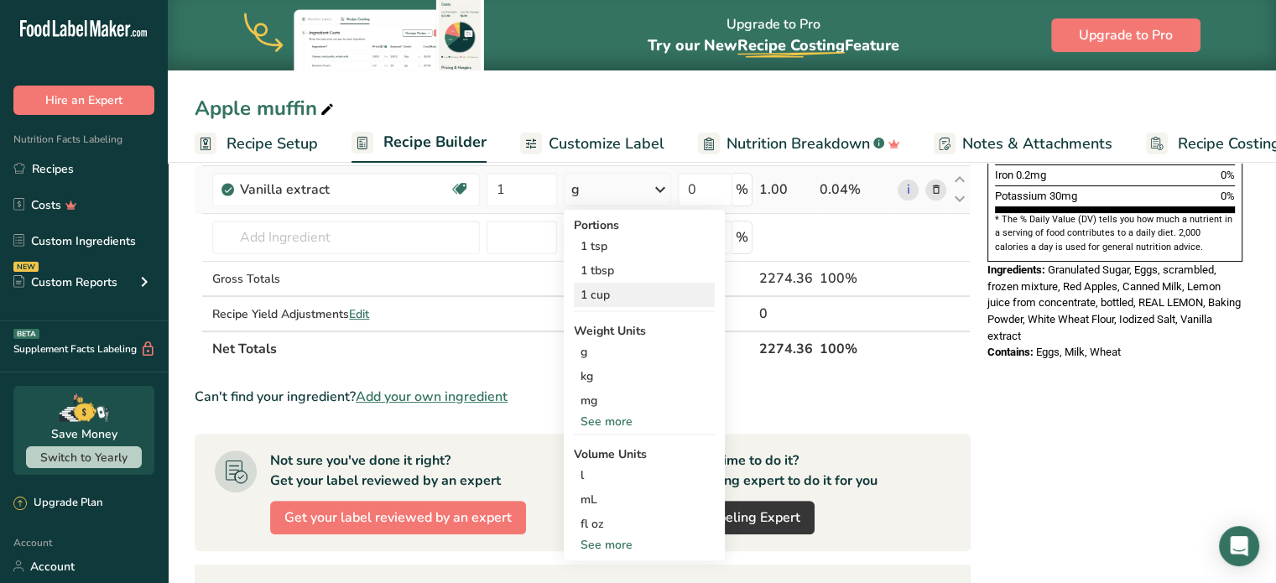
click at [606, 297] on div "1 cup" at bounding box center [644, 295] width 141 height 24
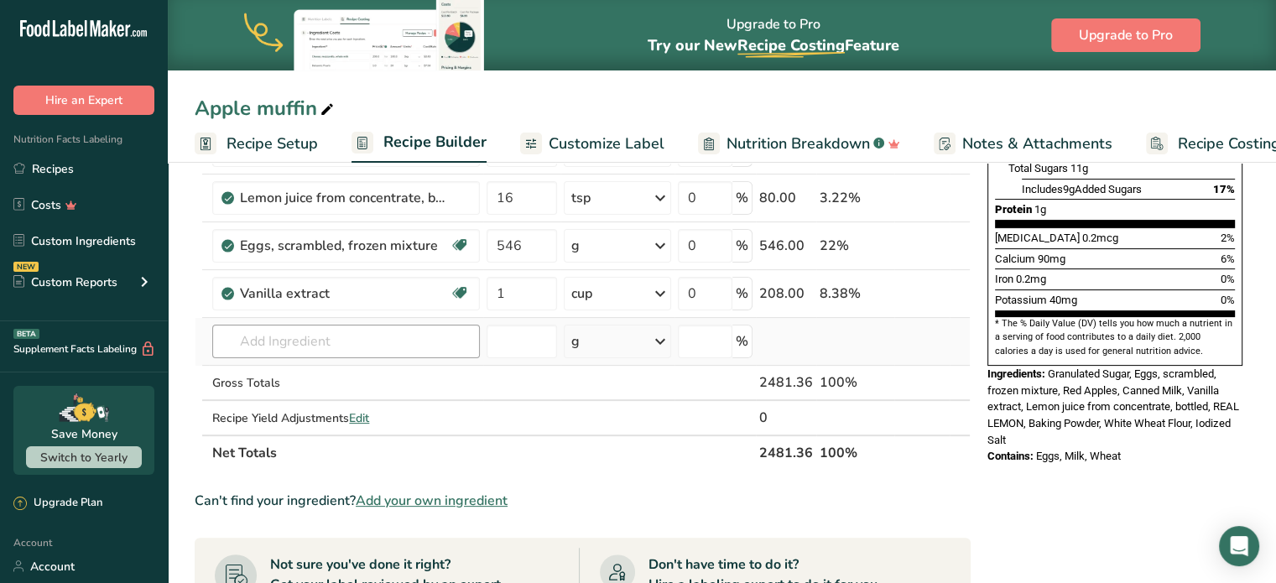
scroll to position [420, 0]
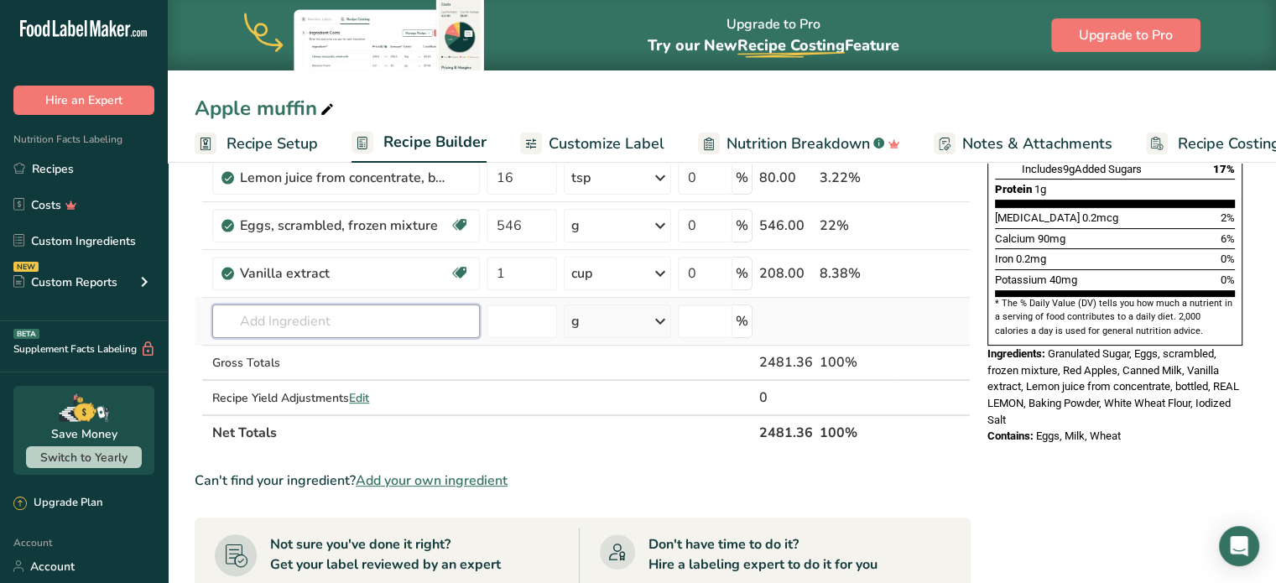
click at [326, 319] on input "text" at bounding box center [346, 322] width 268 height 34
type input "Apple pie spice"
click at [313, 383] on div "Add your own ingredient" at bounding box center [346, 383] width 241 height 18
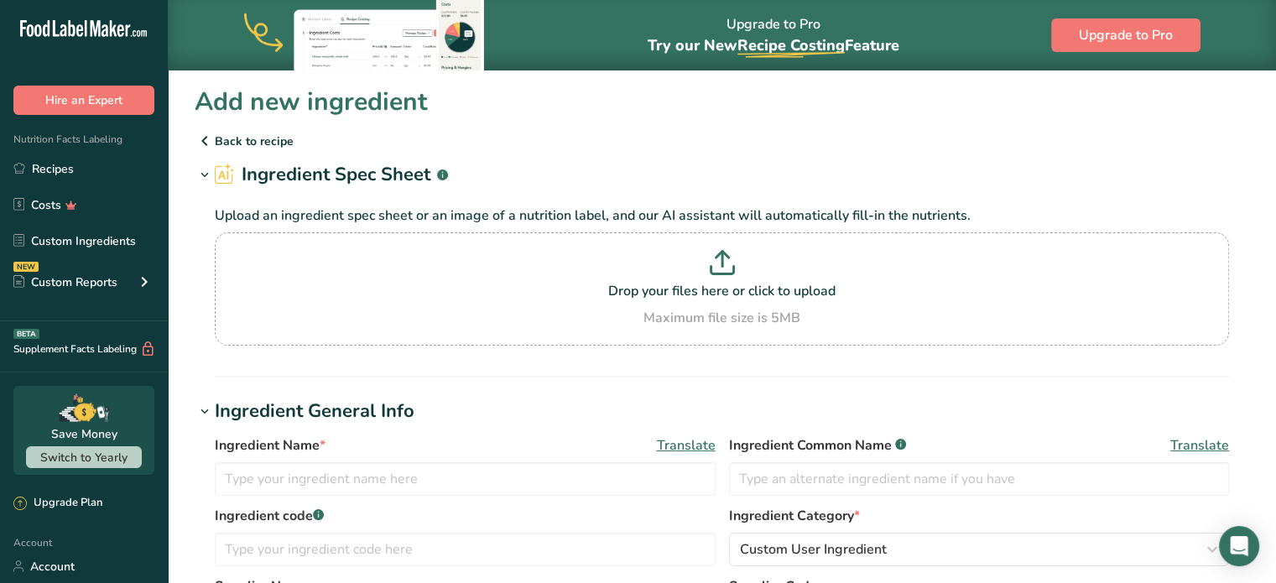
click at [234, 141] on p "Back to recipe" at bounding box center [722, 141] width 1055 height 20
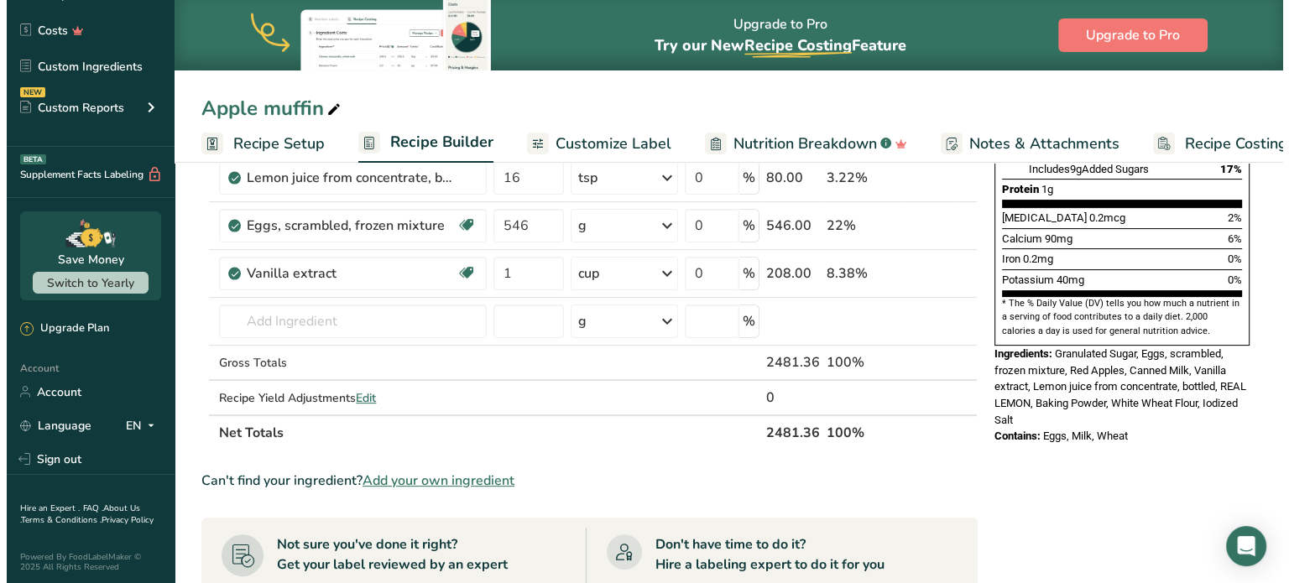
scroll to position [336, 0]
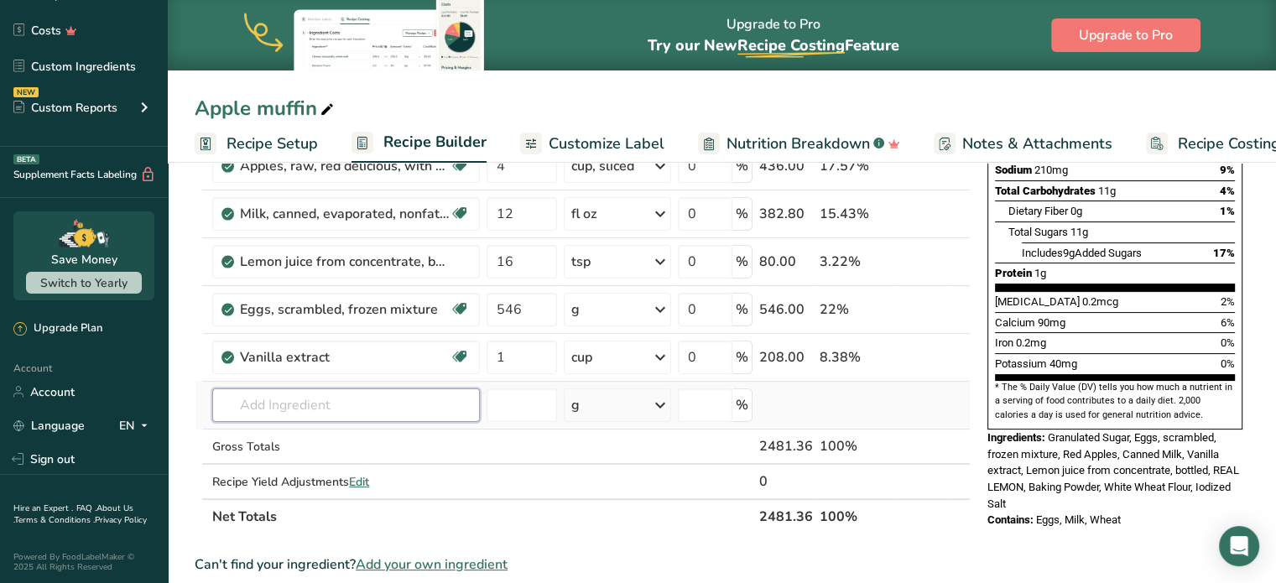
click at [310, 404] on input "text" at bounding box center [346, 406] width 268 height 34
type input "s"
click at [488, 348] on input "1" at bounding box center [522, 358] width 70 height 34
click at [294, 393] on div "Ingredient * Amount * Unit * Waste * .a-a{fill:#347362;}.b-a{fill:#fff;} Grams …" at bounding box center [583, 224] width 776 height 619
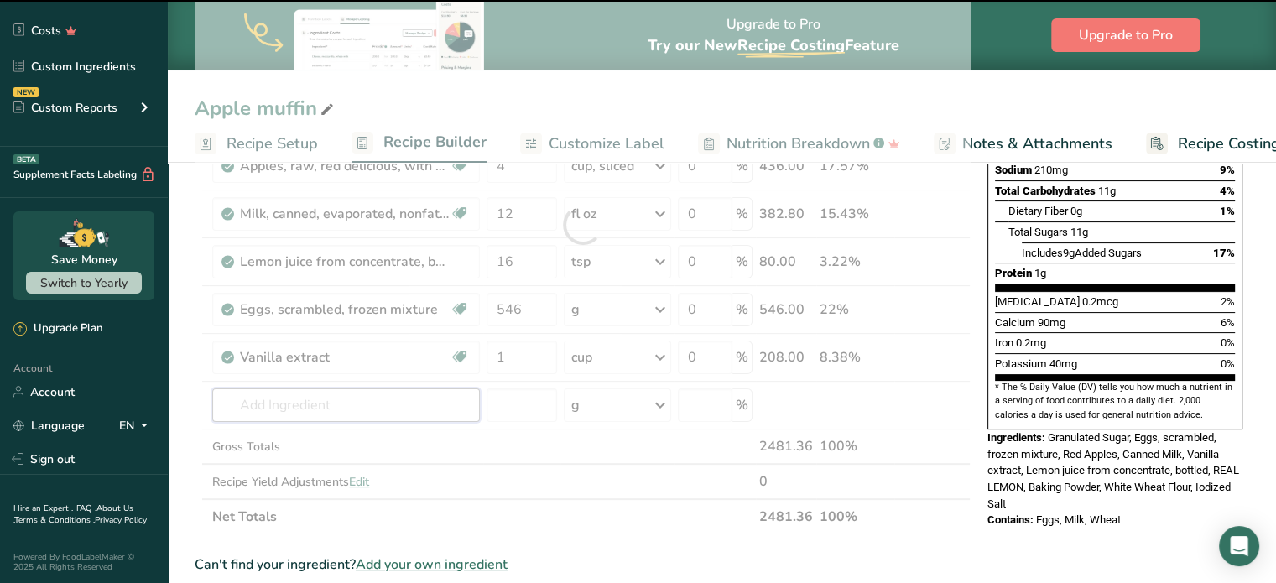
type input "s"
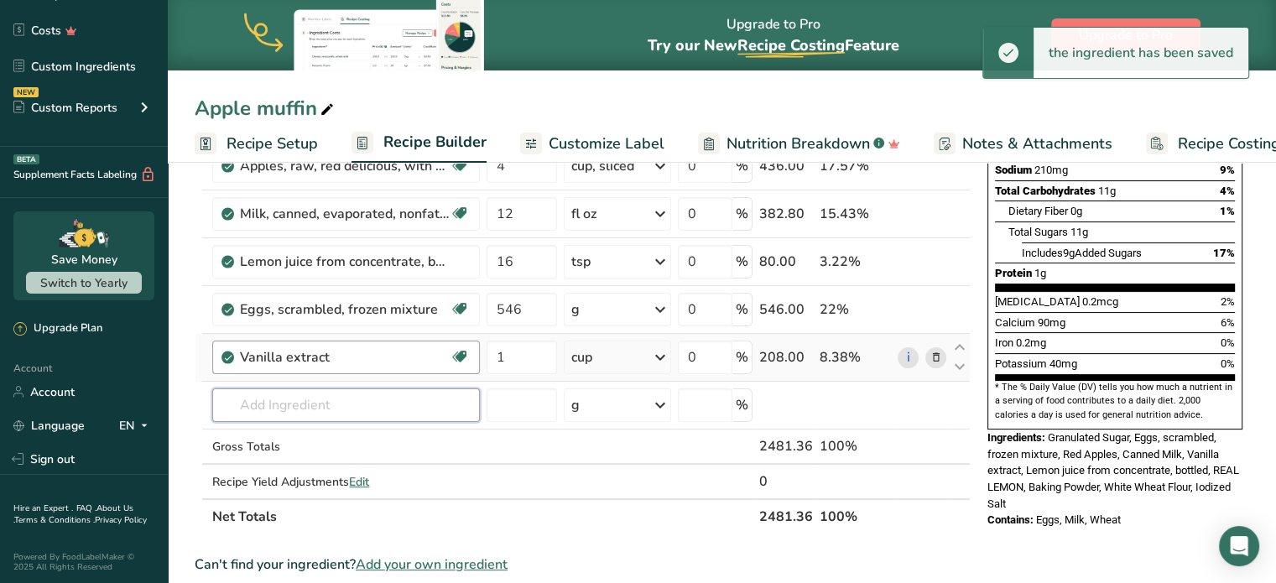
type input "p"
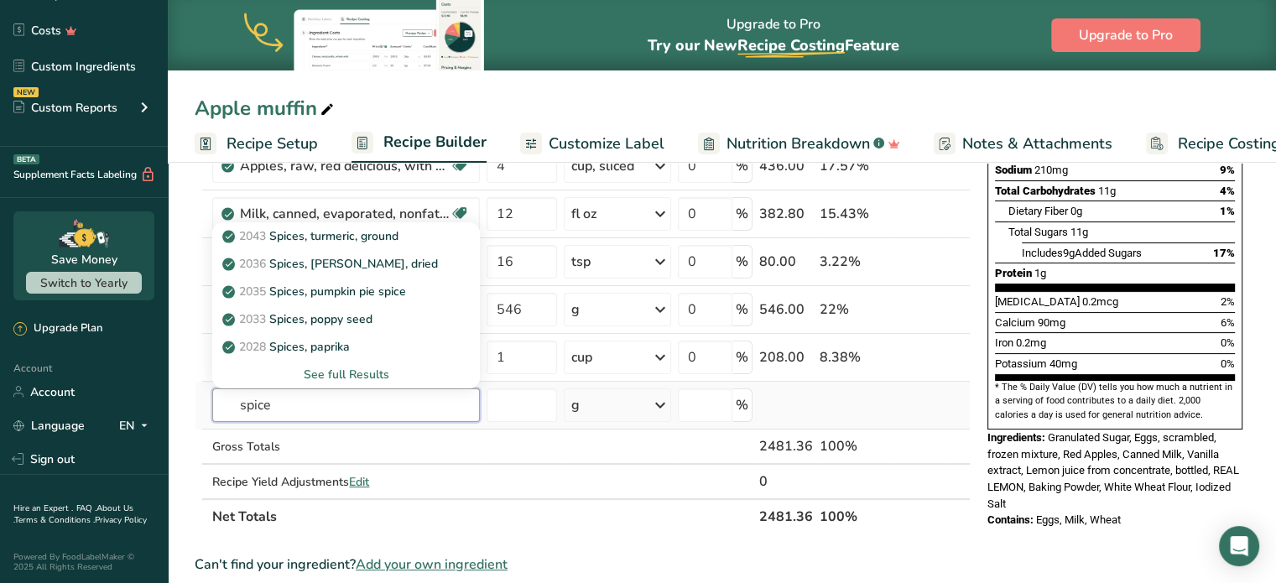
type input "spice"
click at [341, 375] on div "See full Results" at bounding box center [346, 375] width 241 height 18
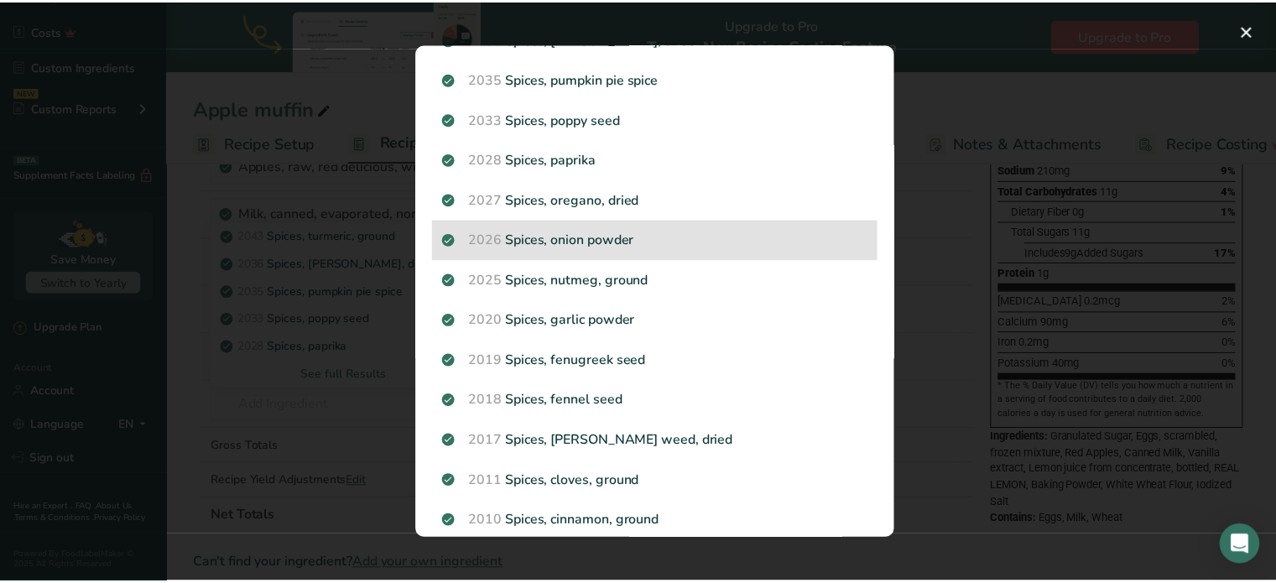
scroll to position [0, 0]
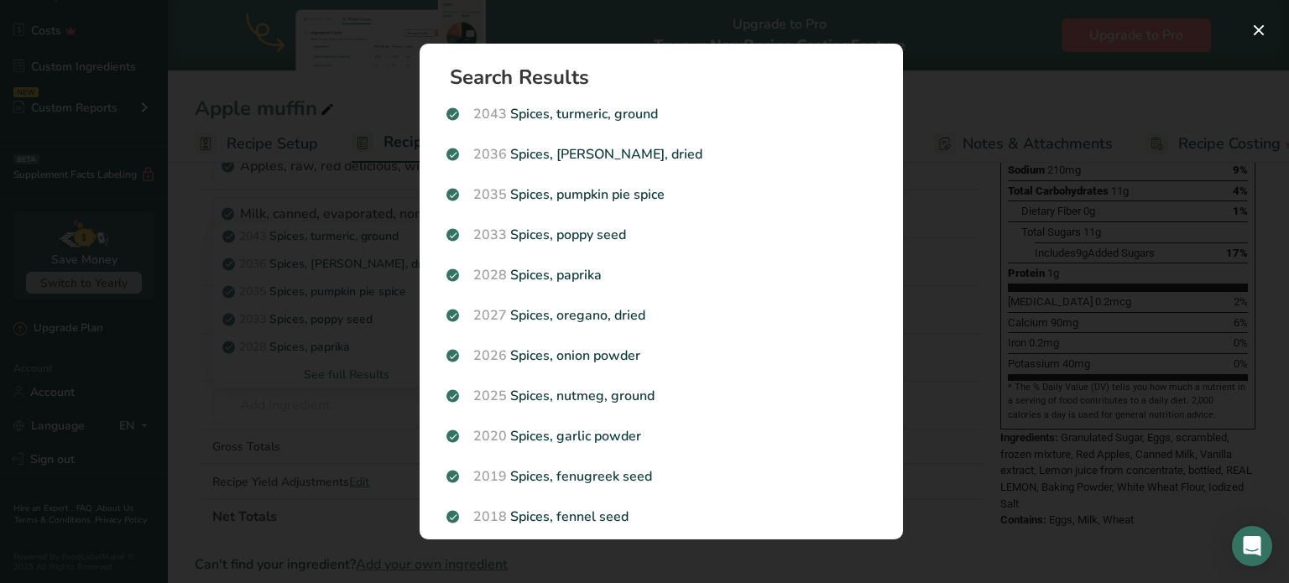
click at [1111, 97] on div "Search results modal" at bounding box center [644, 291] width 1289 height 583
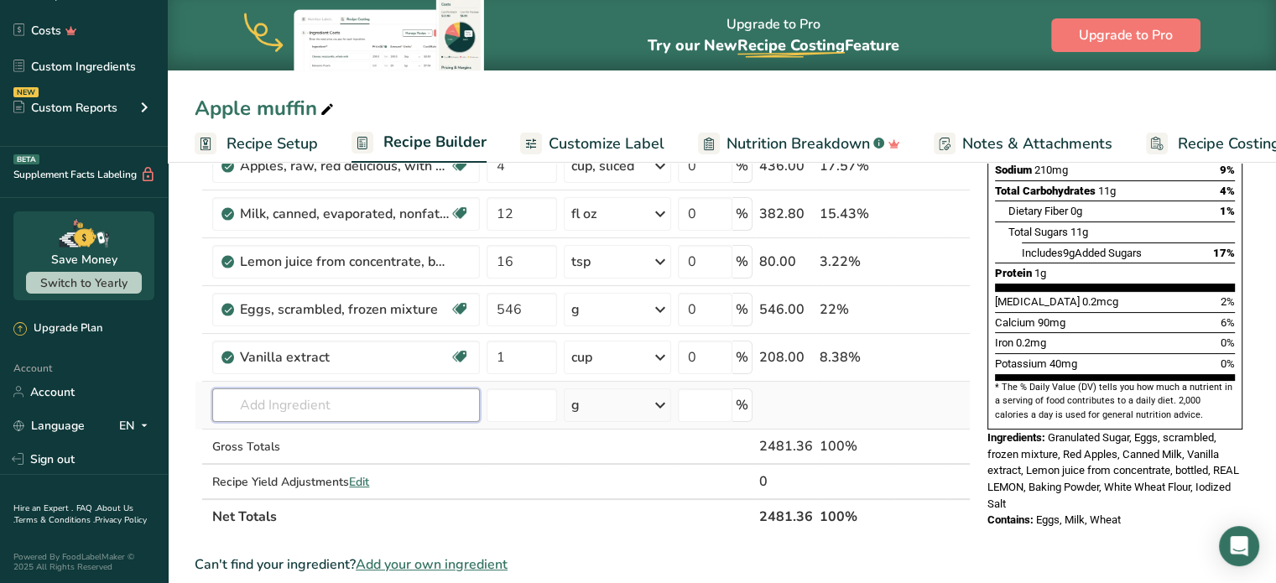
click at [413, 409] on input "text" at bounding box center [346, 406] width 268 height 34
type input "s"
type input "apple spice"
click at [336, 374] on div "Add your own ingredient" at bounding box center [346, 375] width 241 height 18
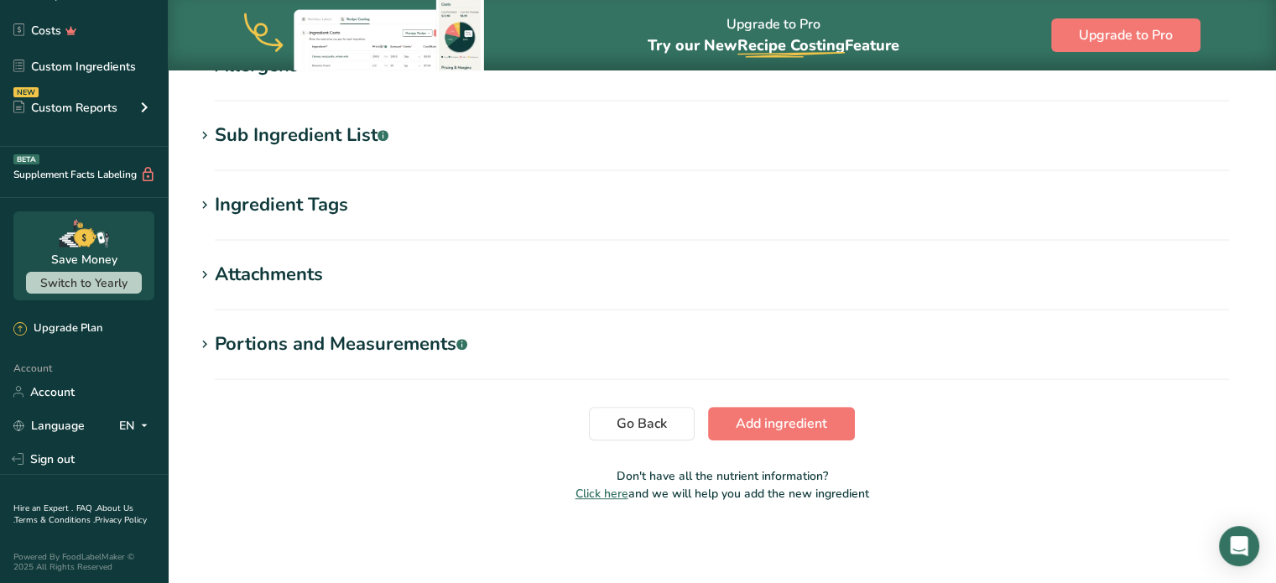
scroll to position [668, 0]
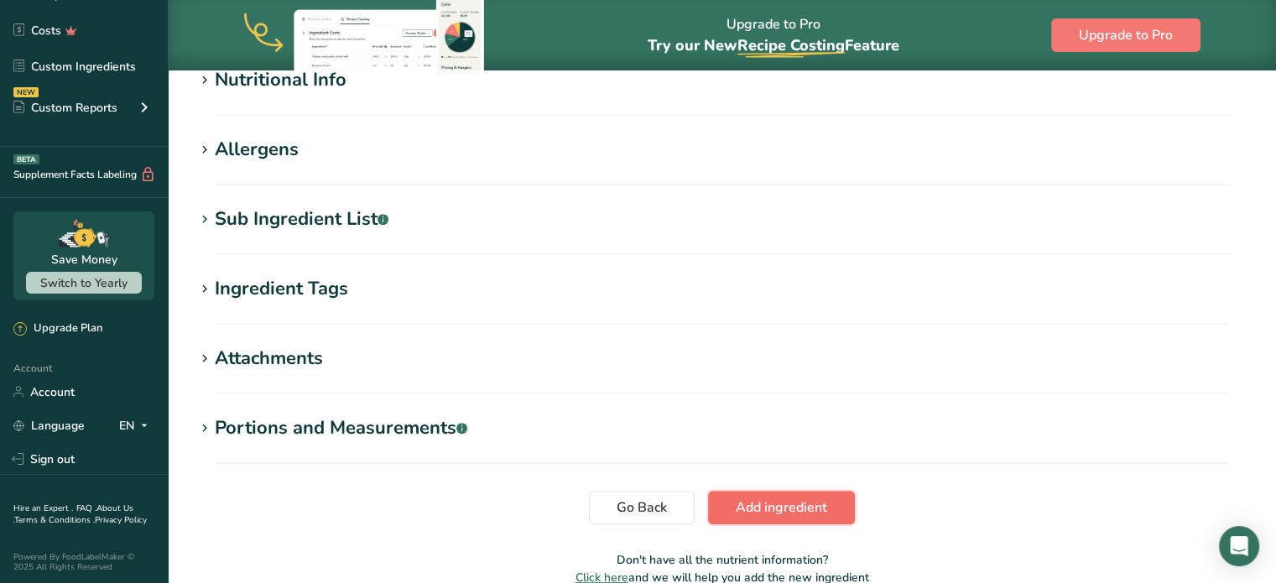
click at [754, 509] on span "Add ingredient" at bounding box center [781, 508] width 91 height 20
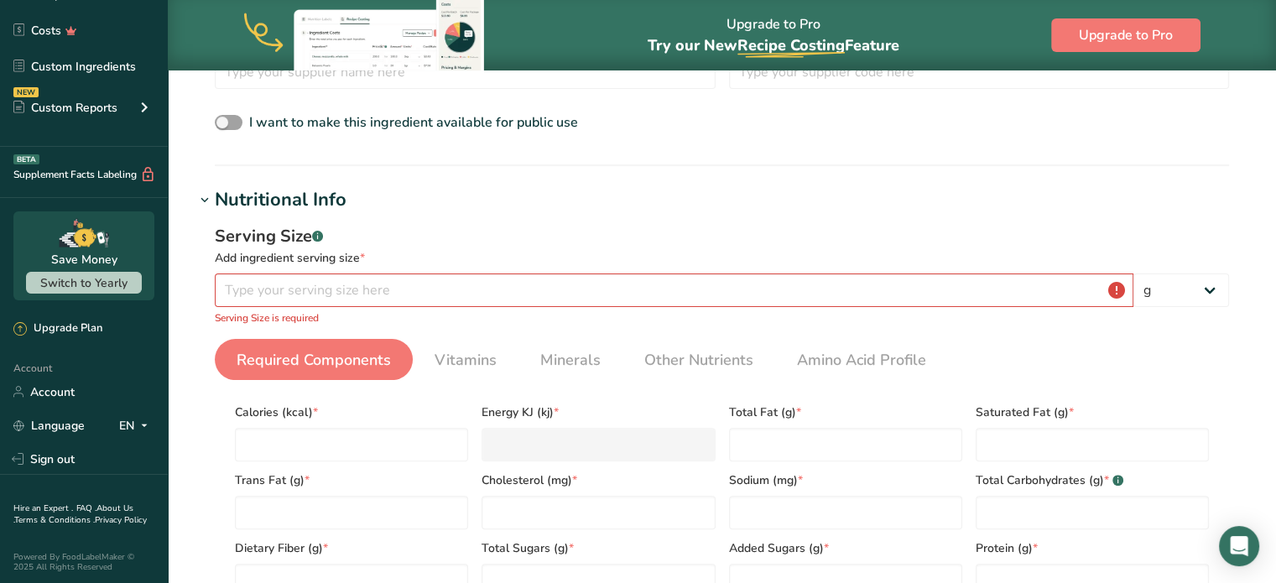
scroll to position [397, 0]
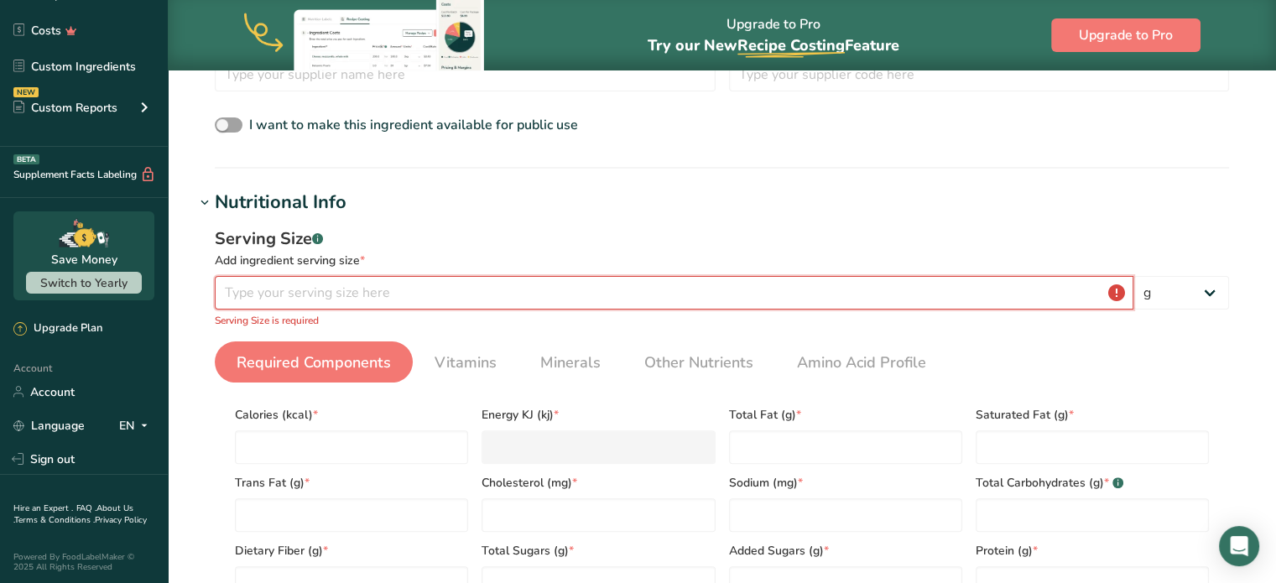
click at [327, 301] on input "number" at bounding box center [674, 293] width 919 height 34
click at [277, 283] on input "number" at bounding box center [674, 293] width 919 height 34
click at [279, 290] on input "number" at bounding box center [674, 293] width 919 height 34
click at [279, 302] on input "number" at bounding box center [674, 293] width 919 height 34
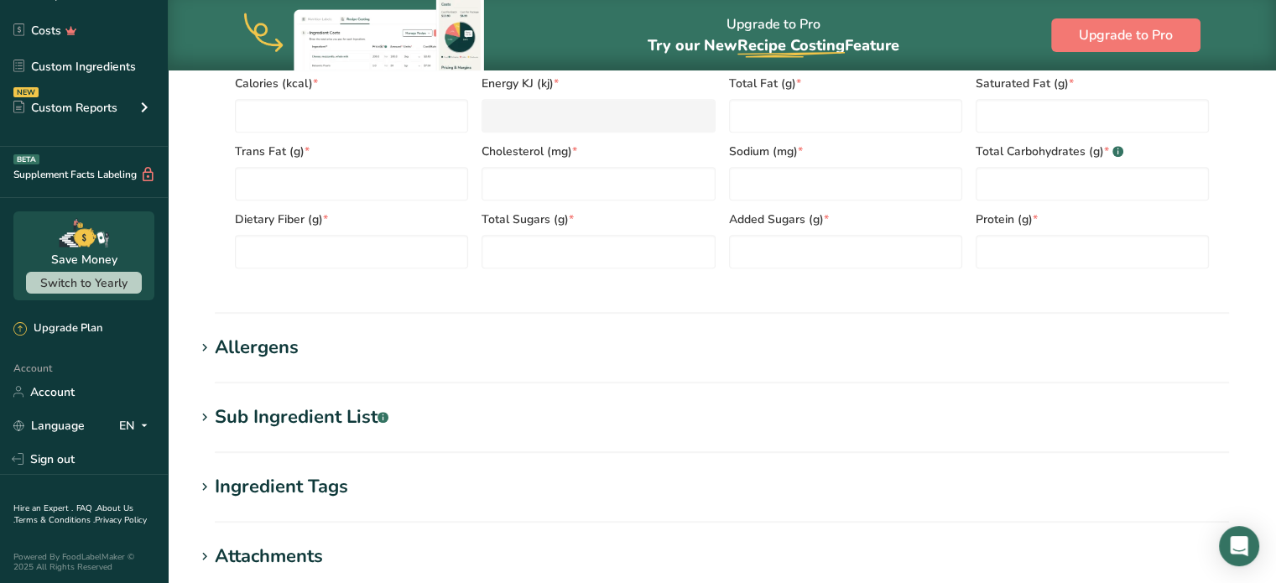
scroll to position [1010, 0]
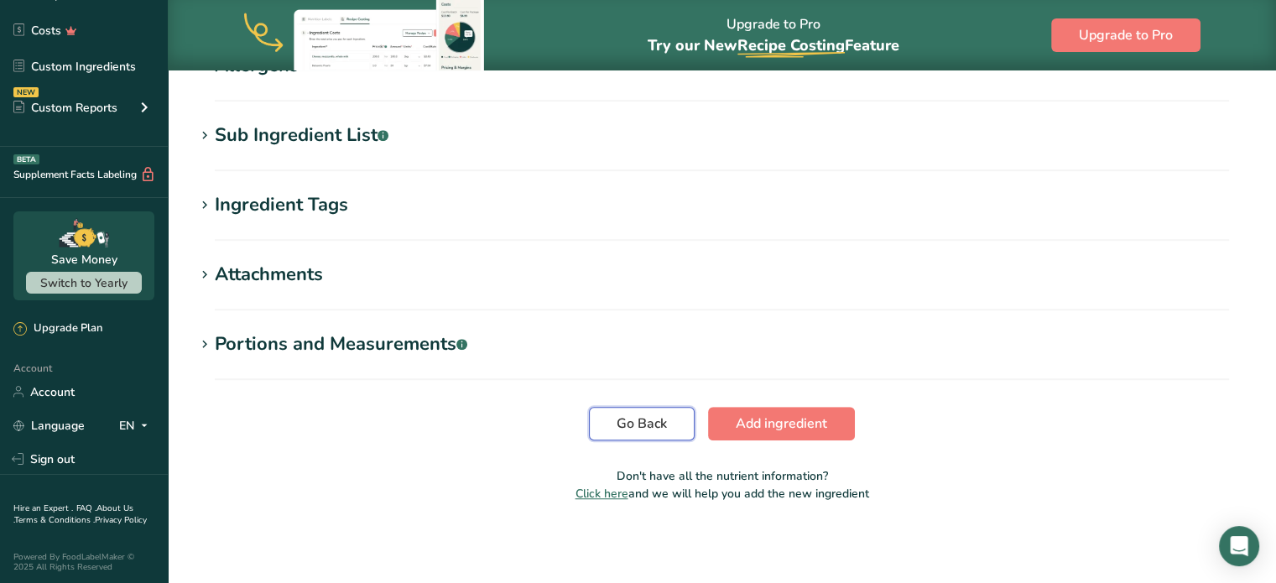
click at [618, 430] on span "Go Back" at bounding box center [642, 424] width 50 height 20
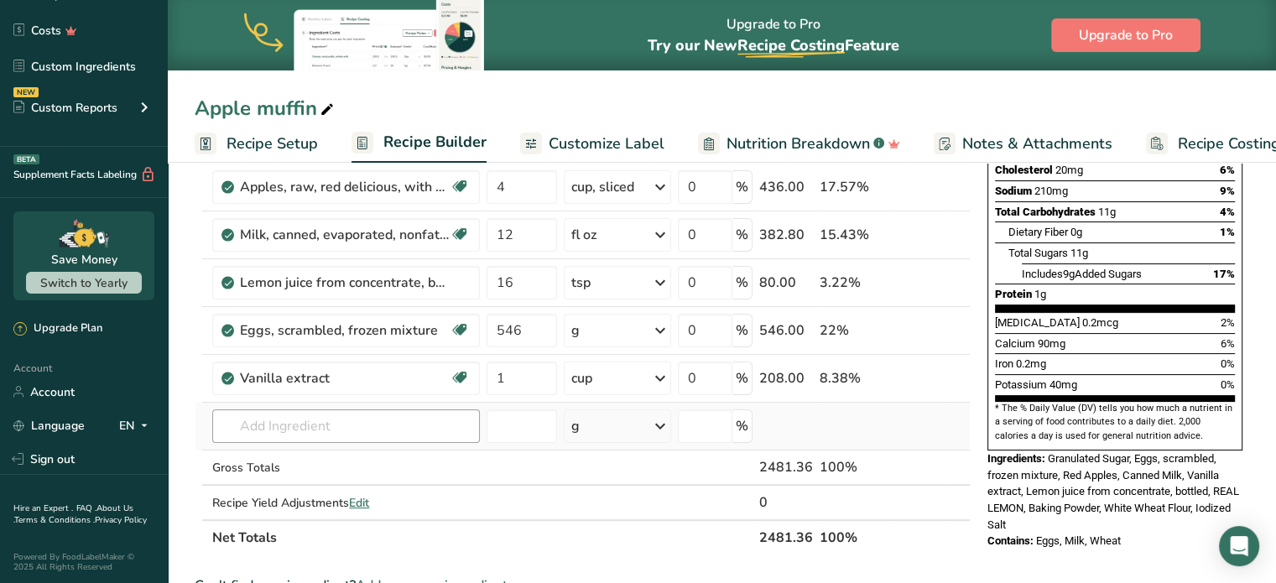
scroll to position [252, 0]
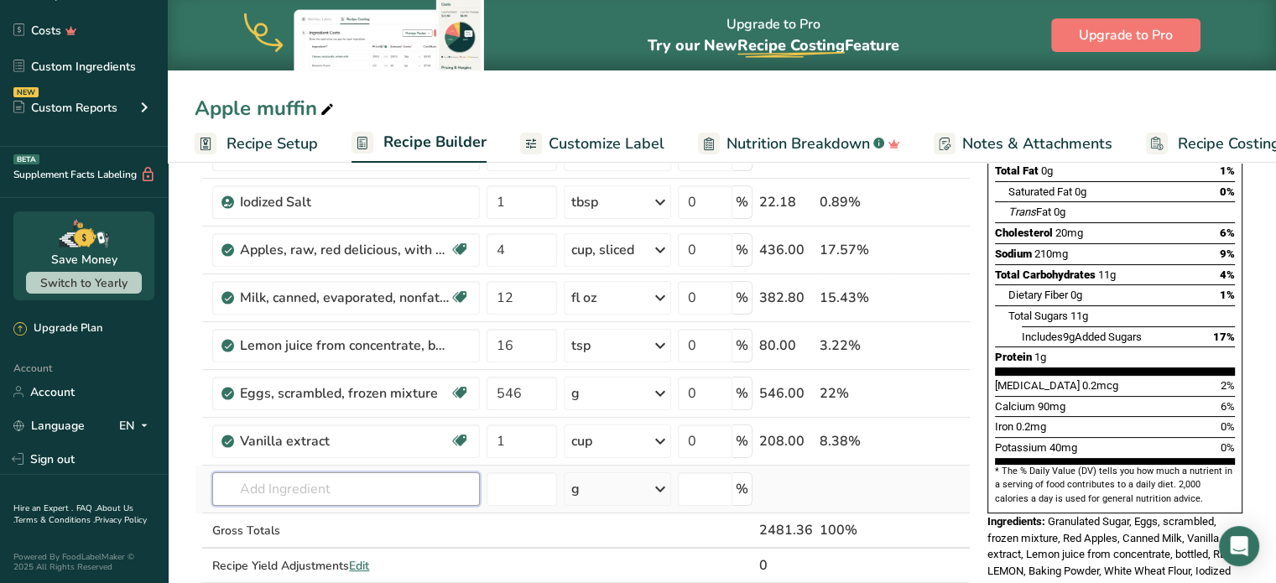
click at [322, 493] on input "text" at bounding box center [346, 489] width 268 height 34
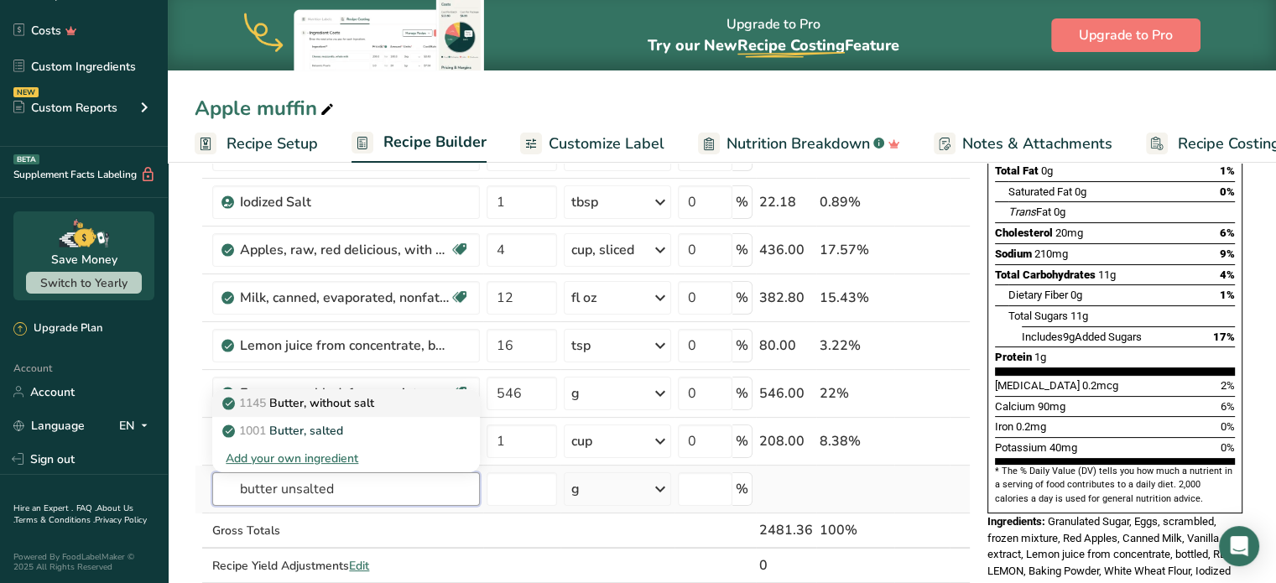
type input "butter unsalted"
click at [349, 406] on p "1145 Butter, without salt" at bounding box center [300, 403] width 149 height 18
type input "Butter, without salt"
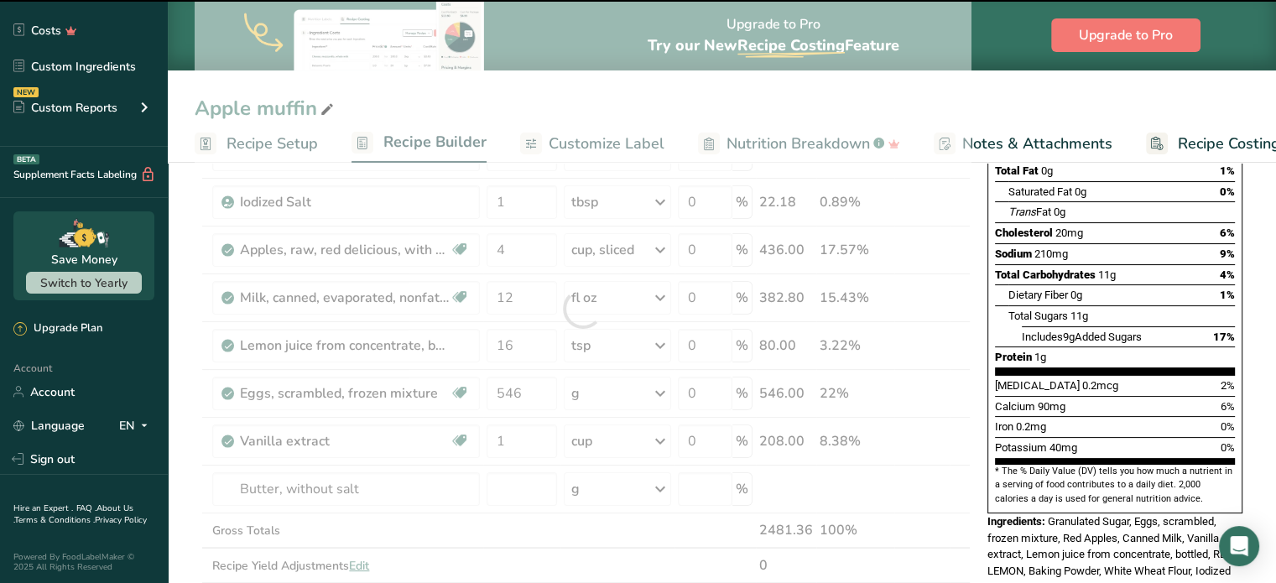
type input "0"
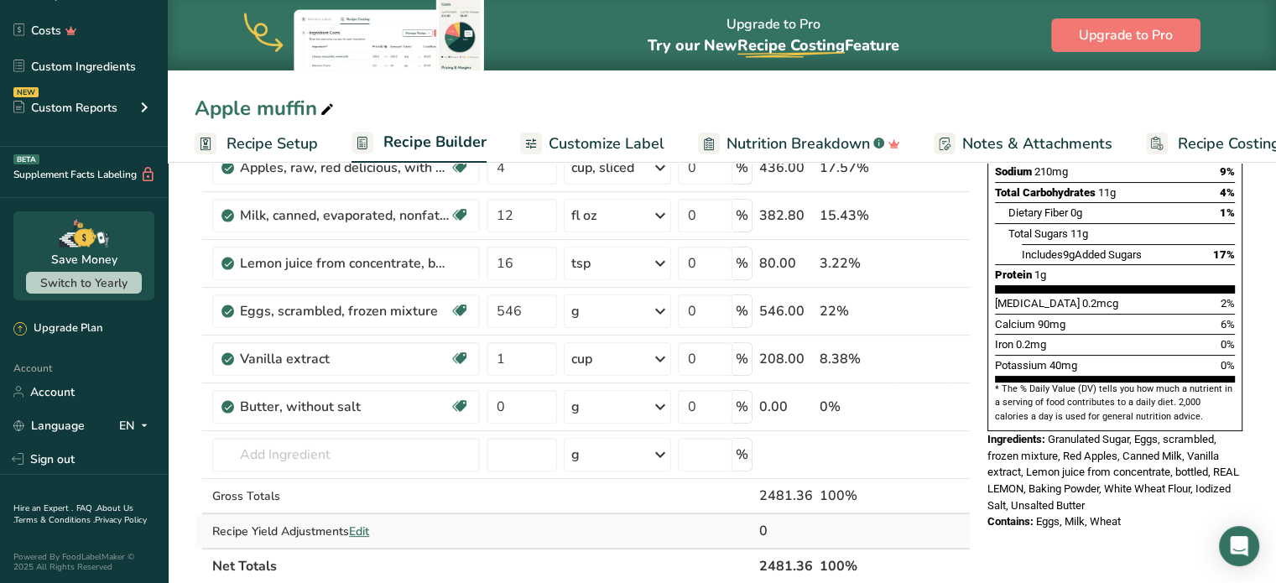
scroll to position [420, 0]
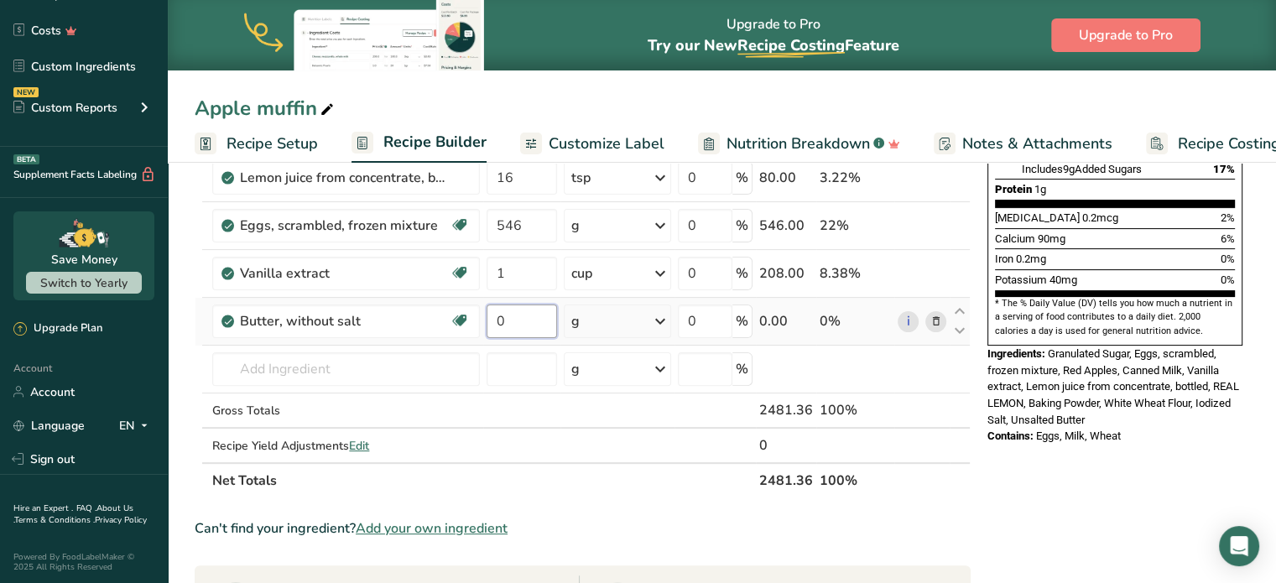
click at [525, 321] on input "0" at bounding box center [522, 322] width 70 height 34
type input "20"
click at [661, 316] on div "Ingredient * Amount * Unit * Waste * .a-a{fill:#347362;}.b-a{fill:#fff;} Grams …" at bounding box center [583, 164] width 776 height 667
click at [665, 315] on icon at bounding box center [660, 321] width 20 height 30
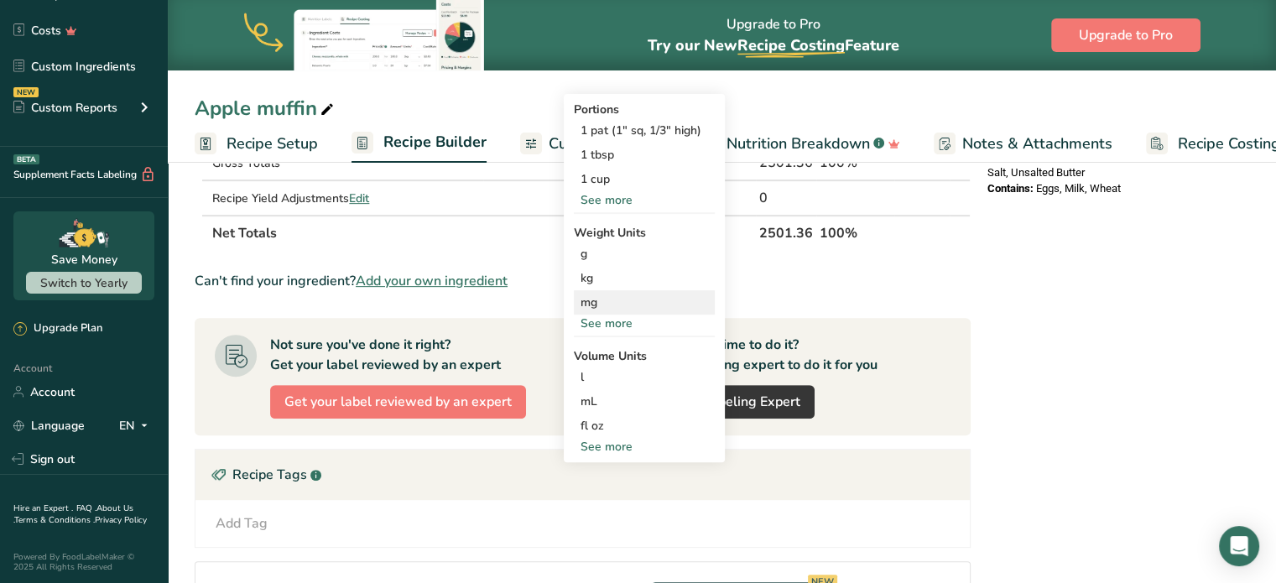
scroll to position [671, 0]
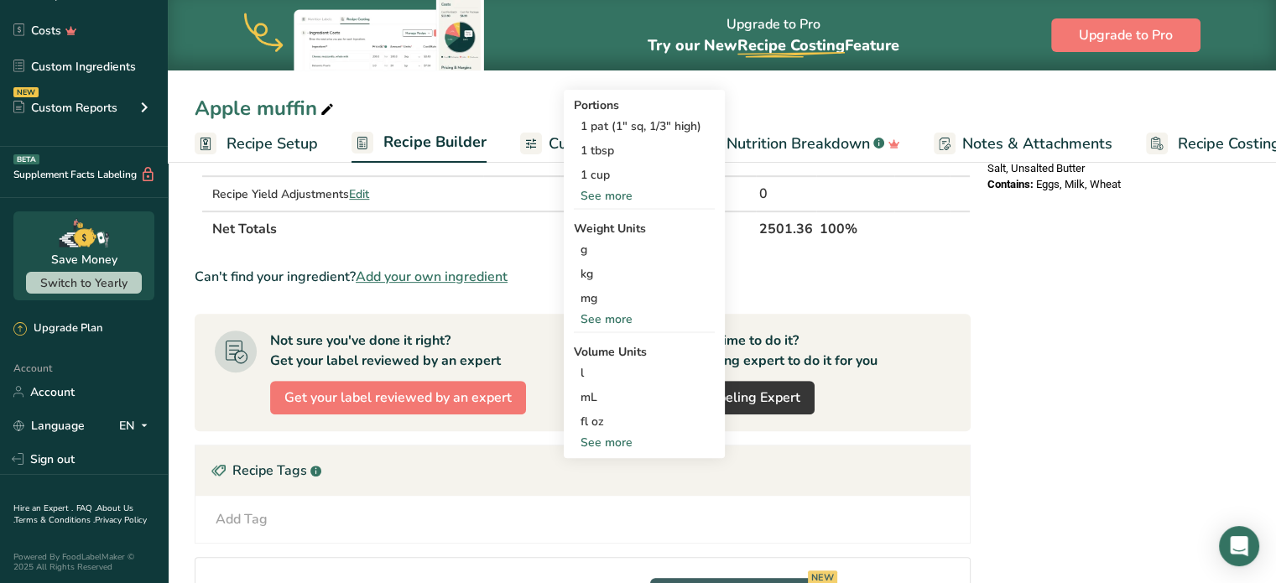
click at [1176, 383] on div "Nutrition Facts 4 Servings Per Container Serving Size 31mL Amount Per Serving C…" at bounding box center [1115, 152] width 269 height 1281
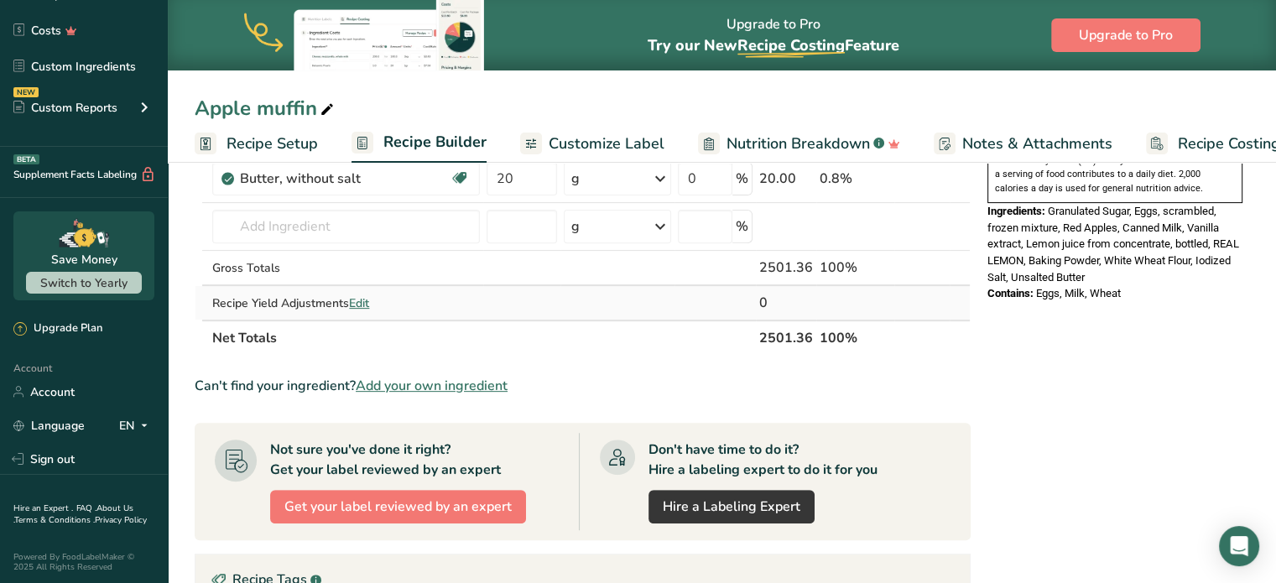
scroll to position [420, 0]
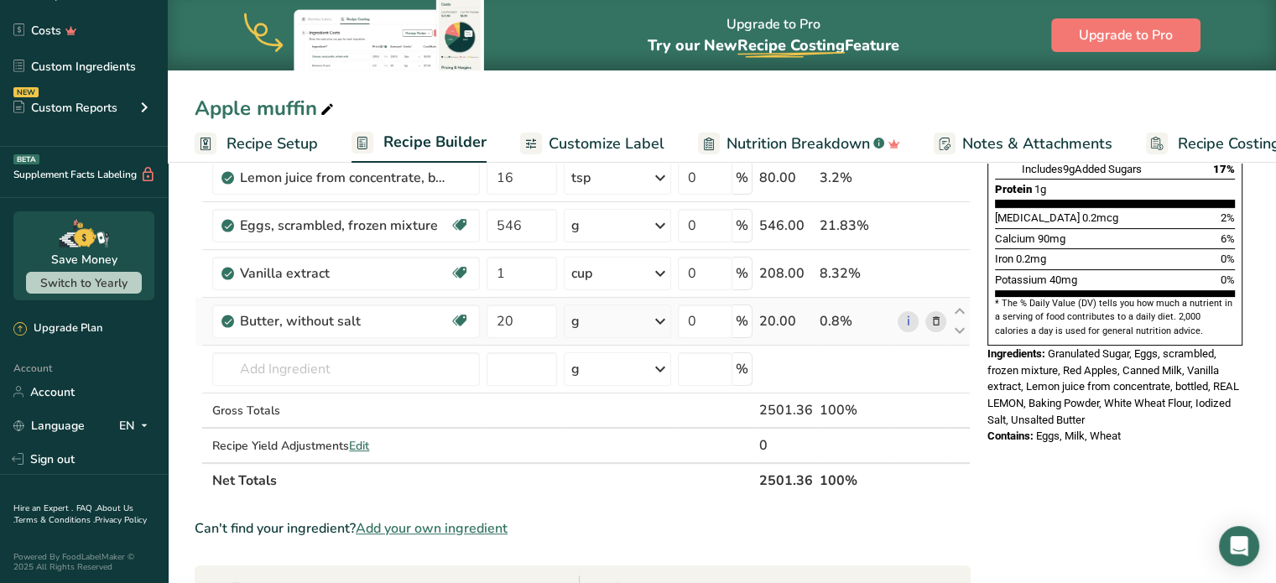
click at [667, 315] on icon at bounding box center [660, 321] width 20 height 30
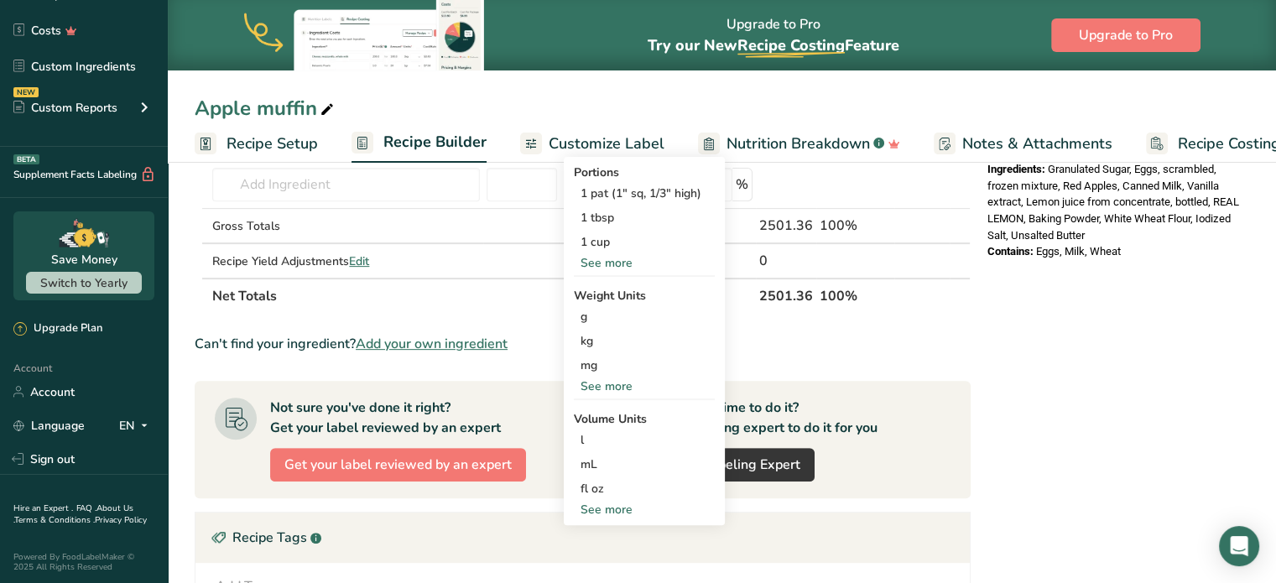
scroll to position [671, 0]
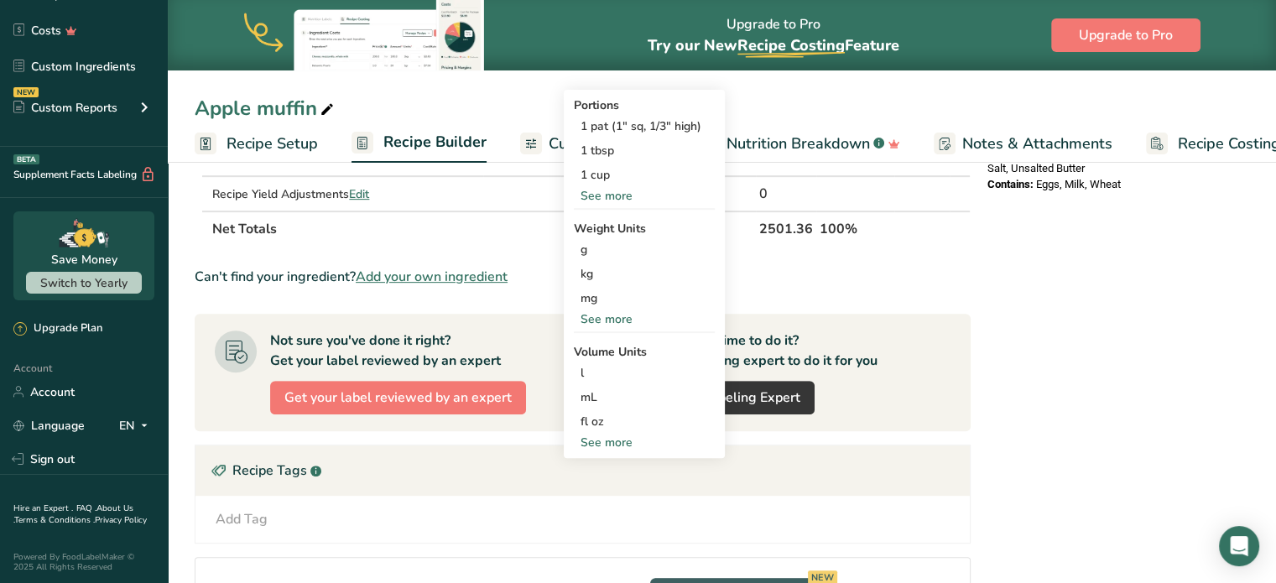
click at [608, 318] on div "See more" at bounding box center [644, 319] width 141 height 18
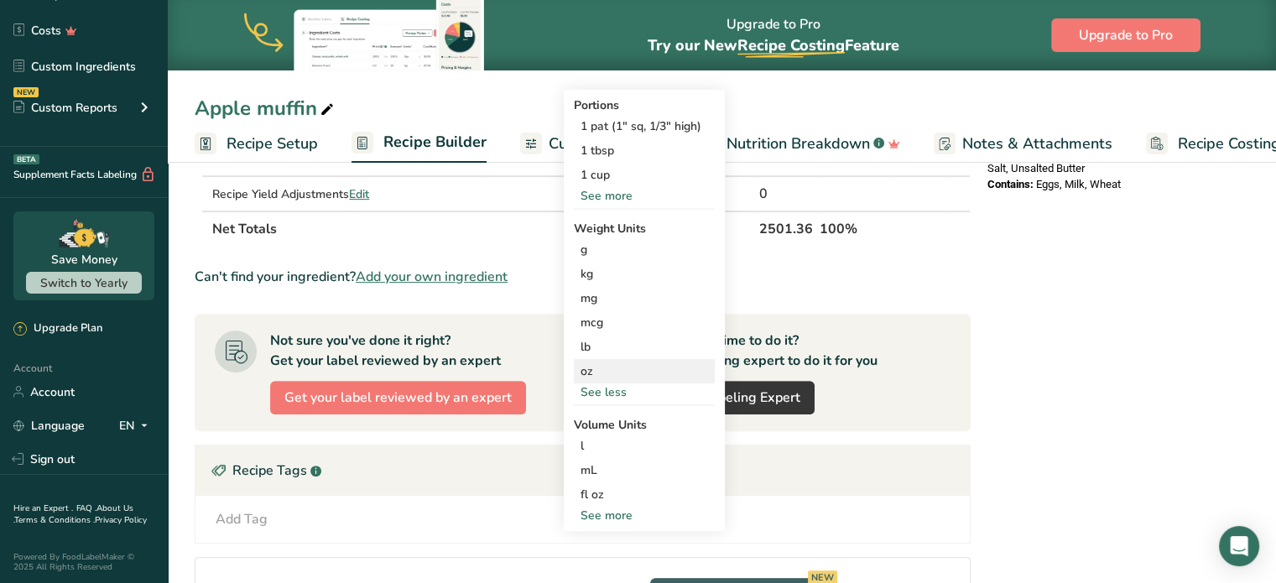
click at [589, 370] on div "oz" at bounding box center [644, 371] width 141 height 24
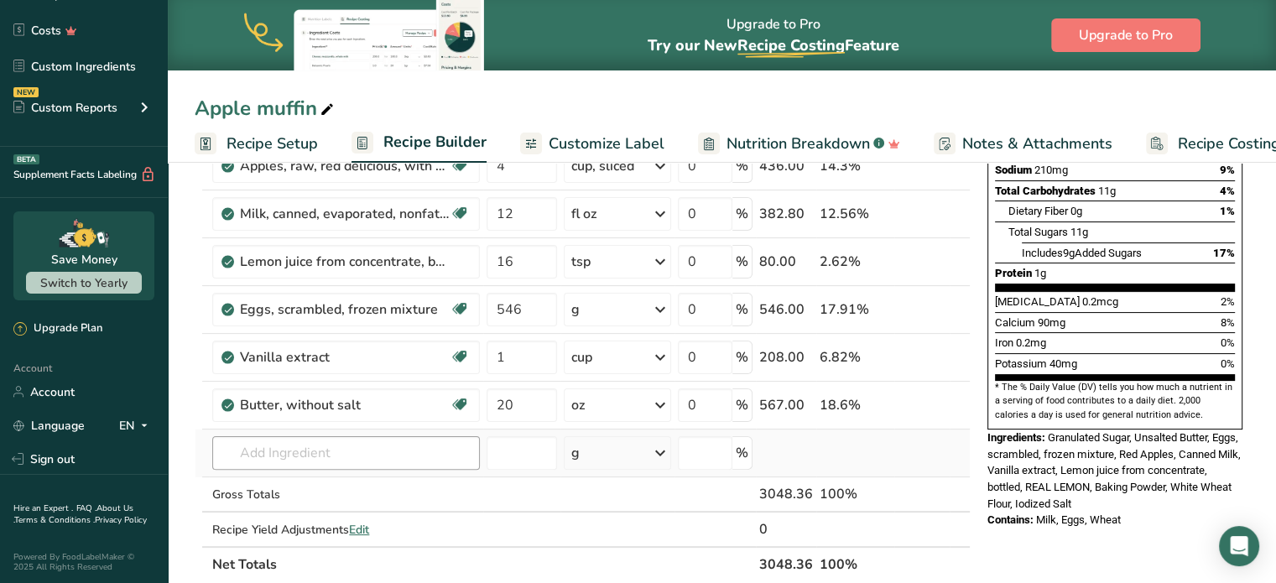
scroll to position [420, 0]
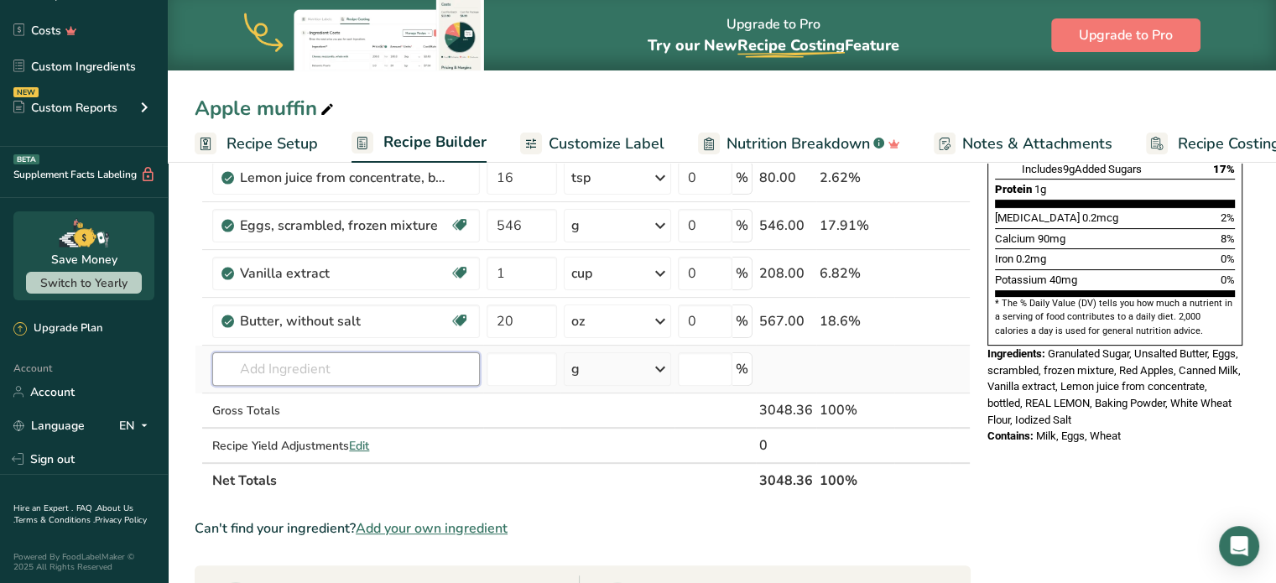
click at [334, 378] on input "text" at bounding box center [346, 369] width 268 height 34
type input "spice, apple"
click at [279, 431] on div "Add your own ingredient" at bounding box center [346, 431] width 241 height 18
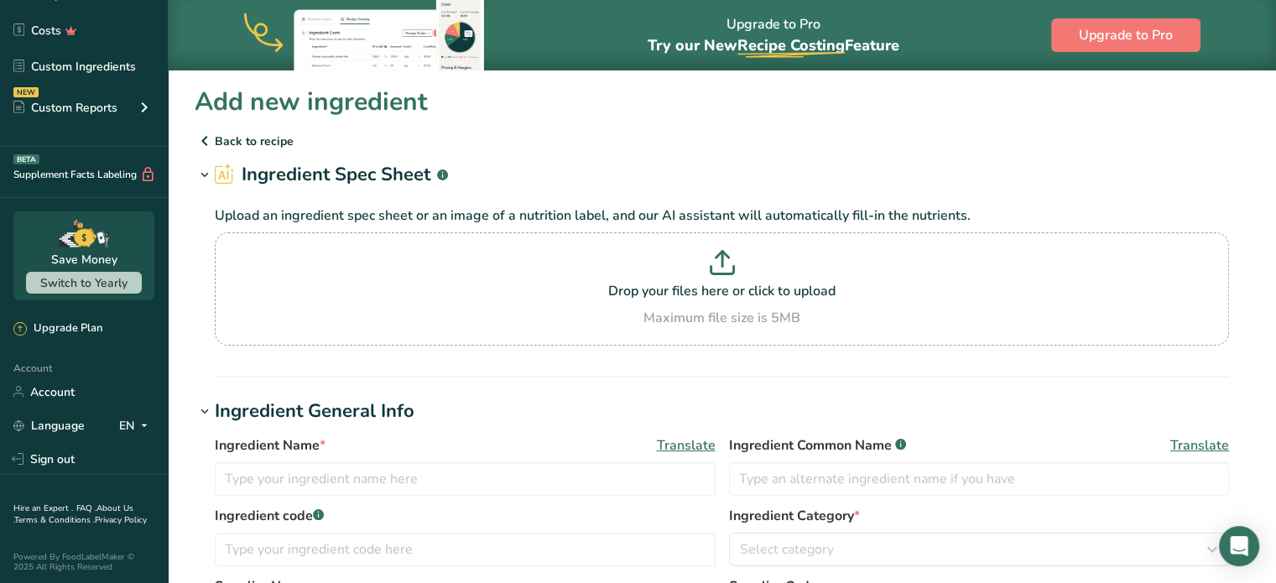
click at [279, 428] on div "Ingredient Name * Translate Ingredient Common Name .a-a{fill:#347362;}.b-a{fill…" at bounding box center [722, 558] width 1055 height 267
click at [694, 253] on section "Drop your files here or click to upload Maximum file size is 5MB" at bounding box center [722, 289] width 1006 height 105
click at [694, 253] on input "Drop your files here or click to upload Maximum file size is 5MB" at bounding box center [722, 288] width 1015 height 113
click at [724, 274] on icon at bounding box center [722, 271] width 23 height 8
click at [724, 274] on input "Drop your files here or click to upload Maximum file size is 5MB" at bounding box center [722, 288] width 1015 height 113
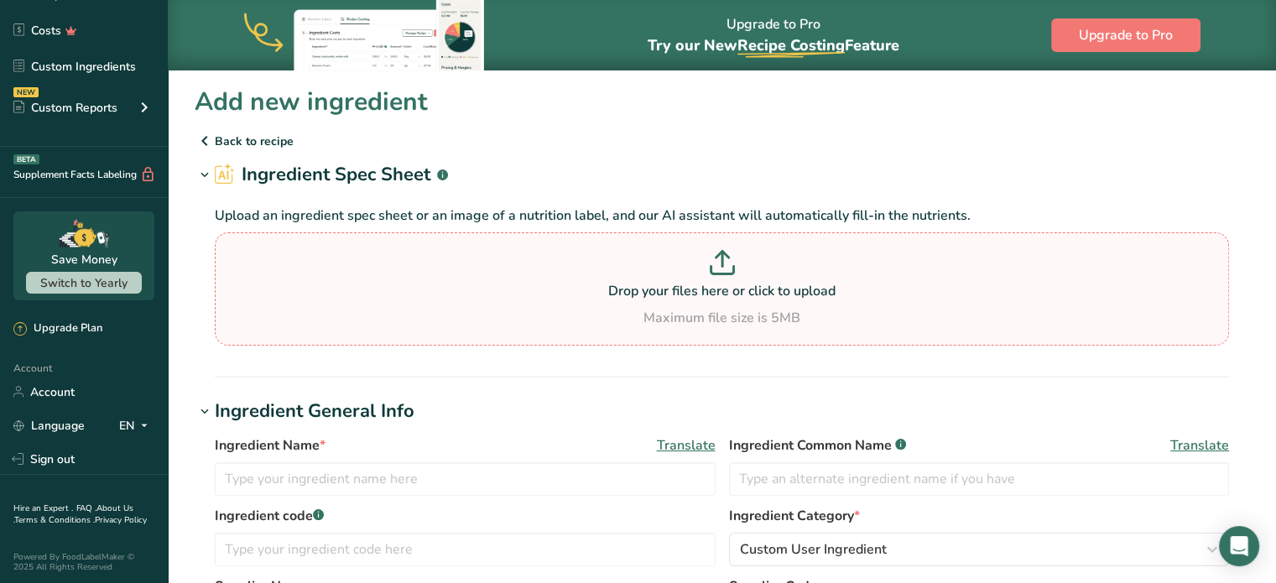
type input "C:\fakepath\apple pie spice container.jpeg"
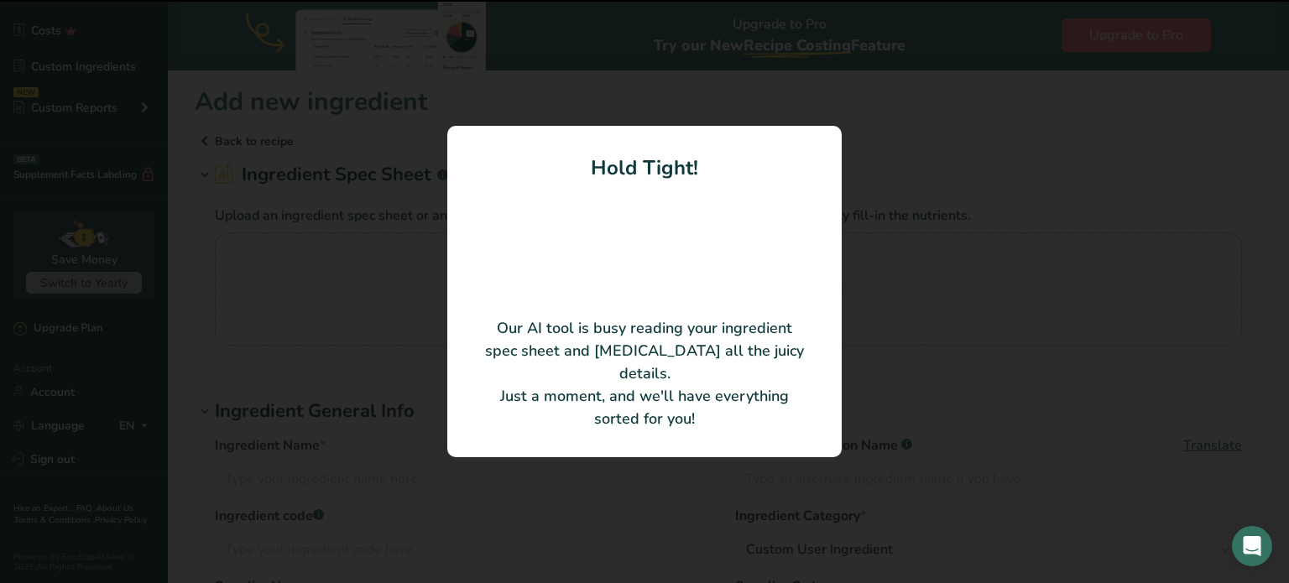
type input "Apple Pie Spice"
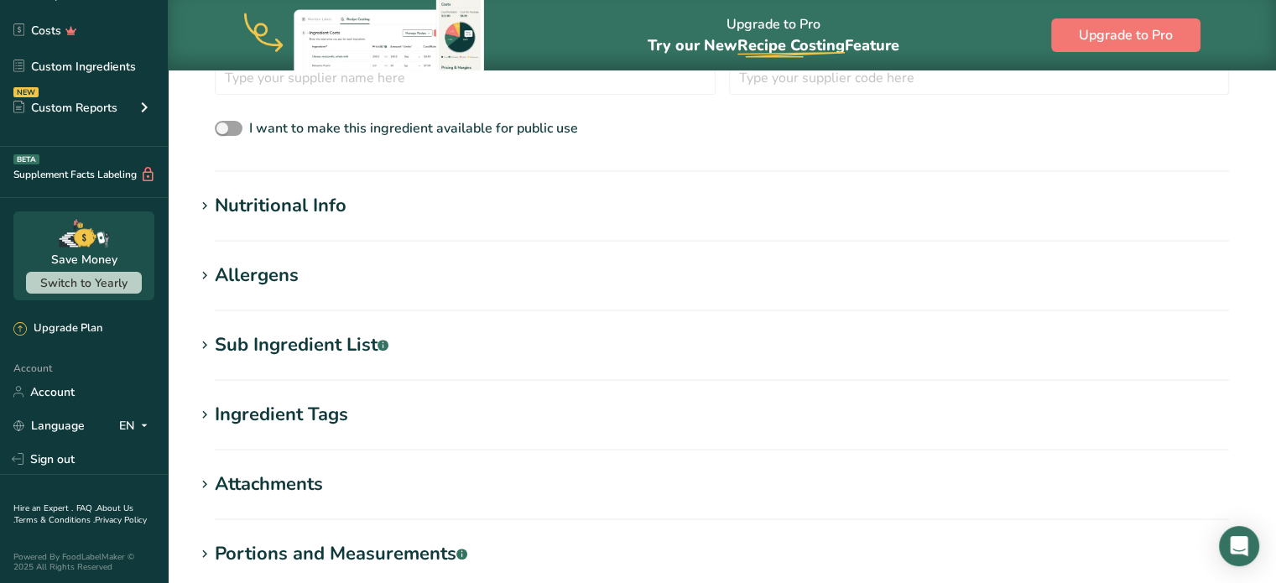
scroll to position [670, 0]
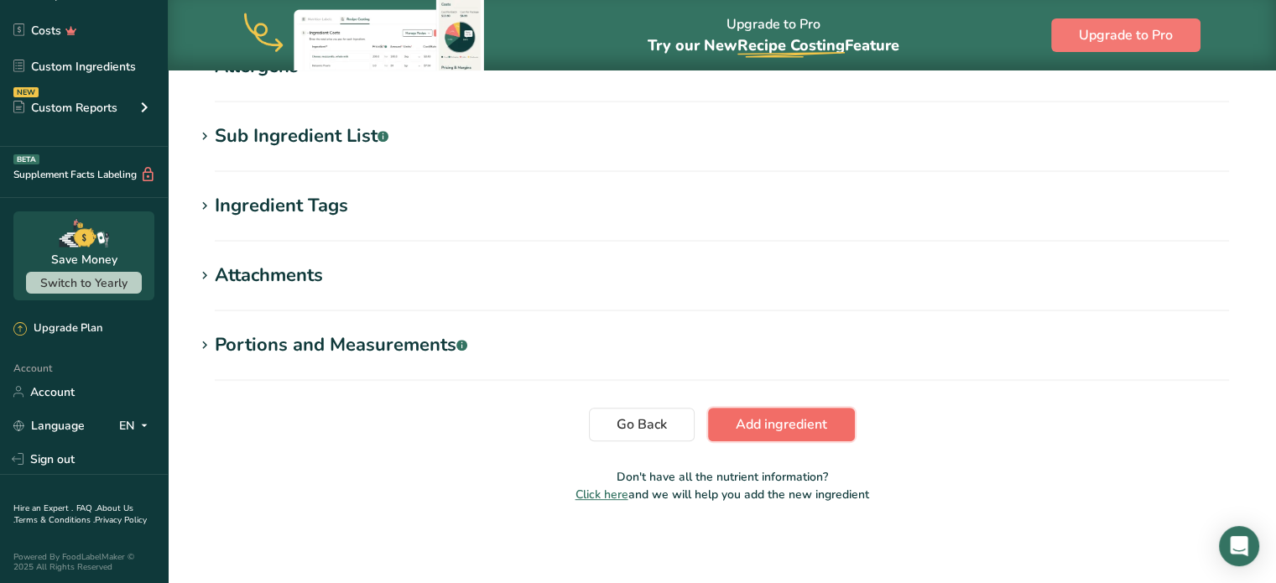
click at [785, 420] on span "Add ingredient" at bounding box center [781, 425] width 91 height 20
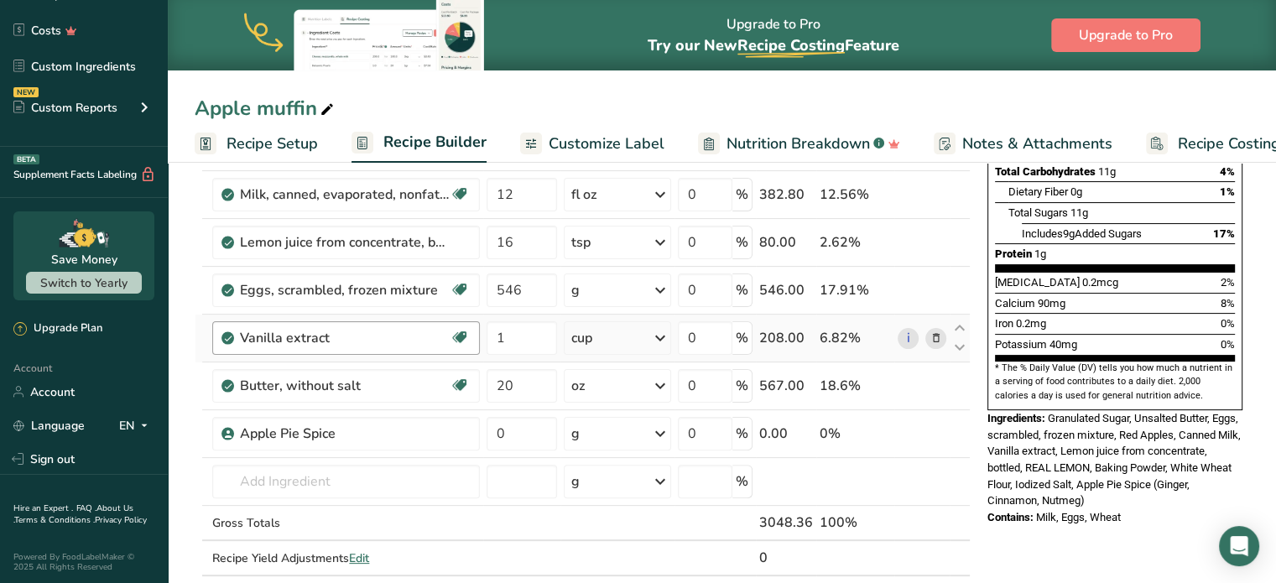
scroll to position [503, 0]
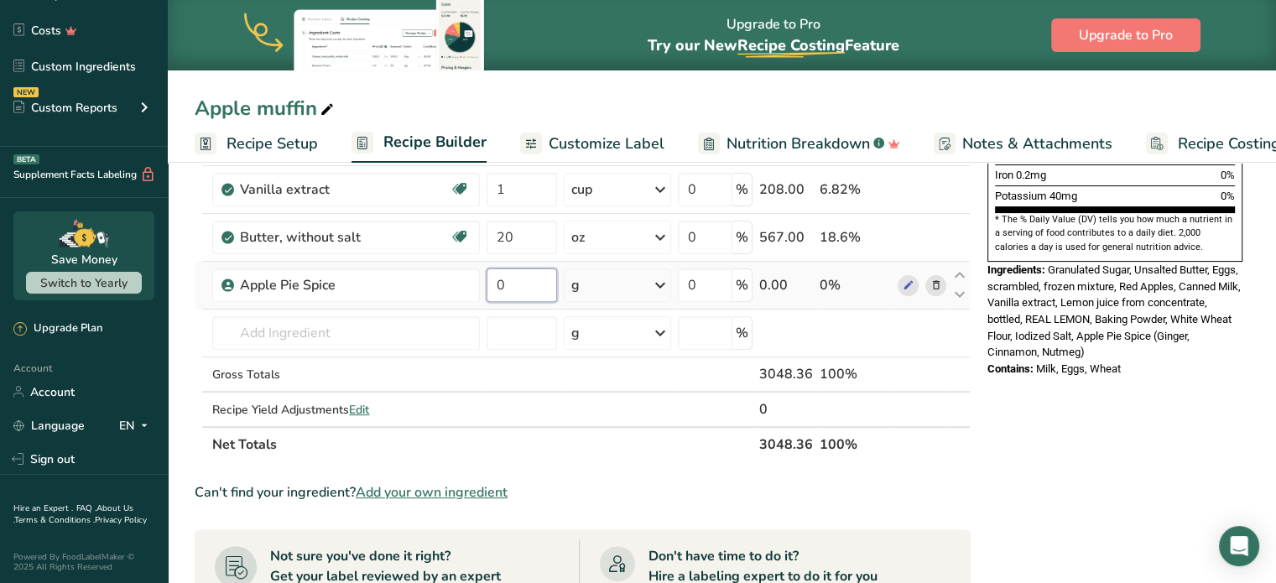
click at [517, 288] on input "0" at bounding box center [522, 286] width 70 height 34
type input "3"
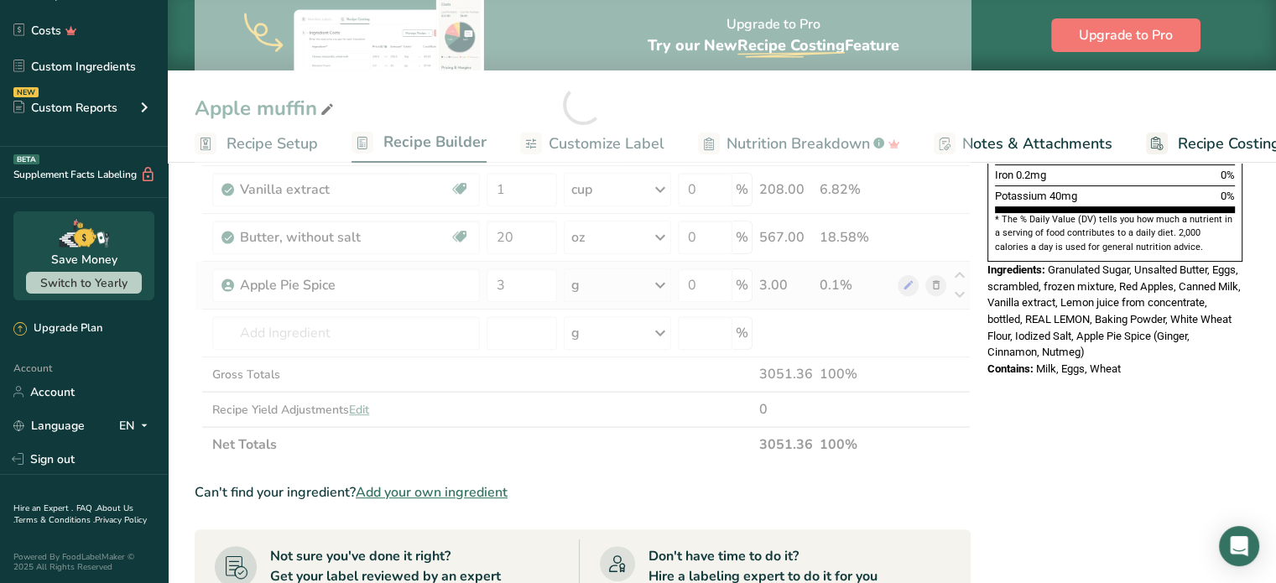
click at [660, 279] on div "Ingredient * Amount * Unit * Waste * .a-a{fill:#347362;}.b-a{fill:#fff;} Grams …" at bounding box center [583, 104] width 776 height 715
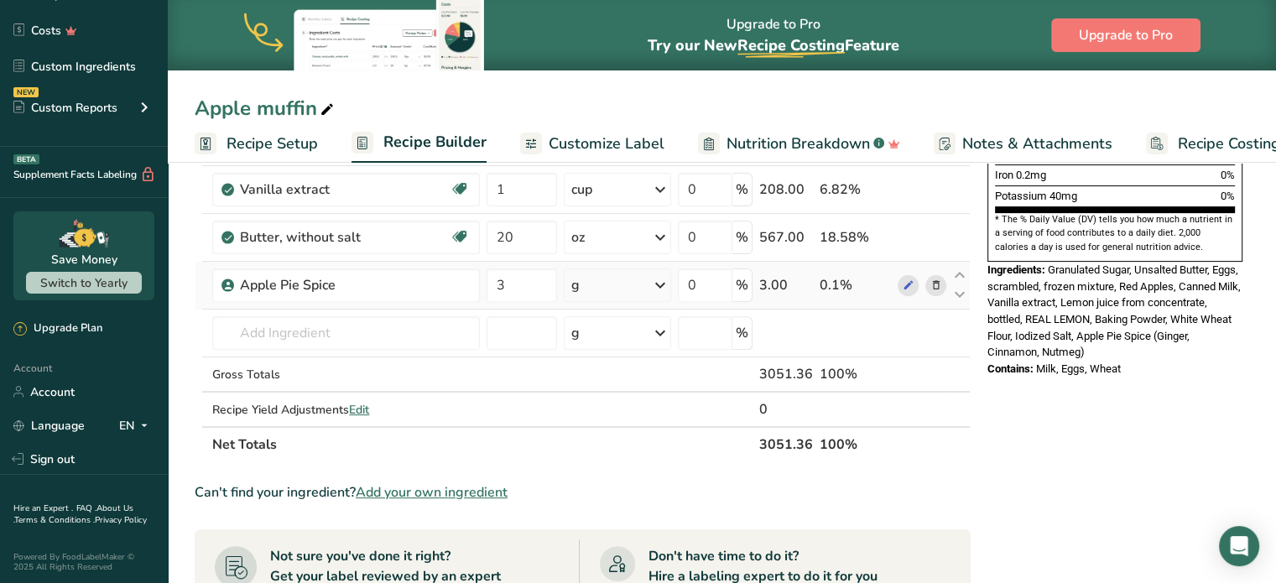
click at [664, 279] on icon at bounding box center [660, 285] width 20 height 30
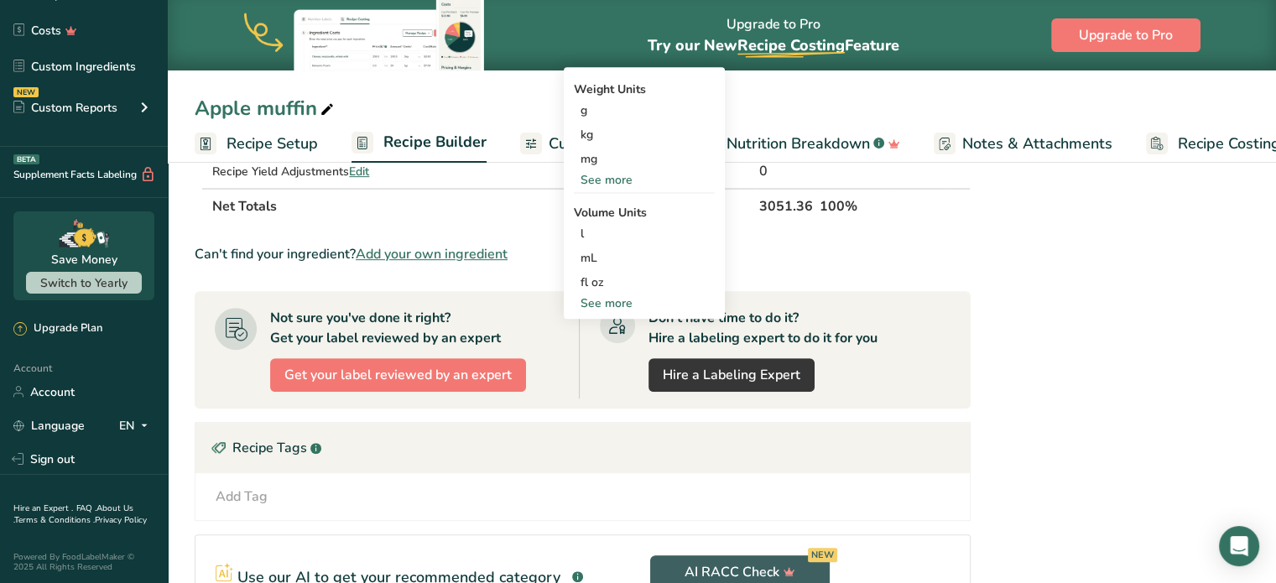
scroll to position [755, 0]
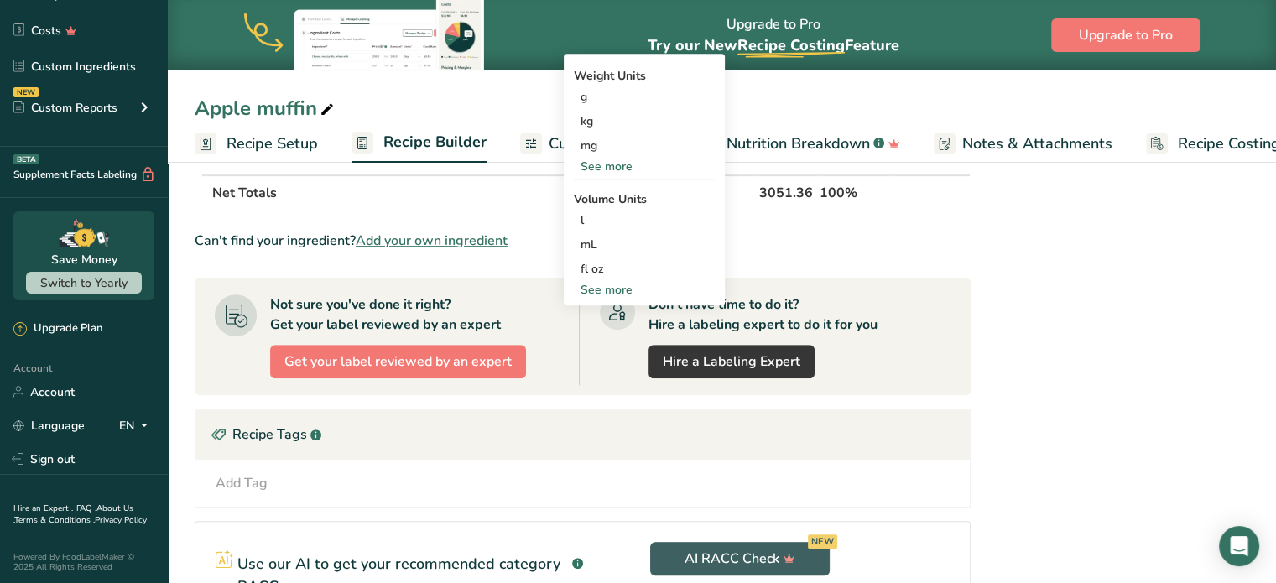
click at [604, 168] on div "See more" at bounding box center [644, 167] width 141 height 18
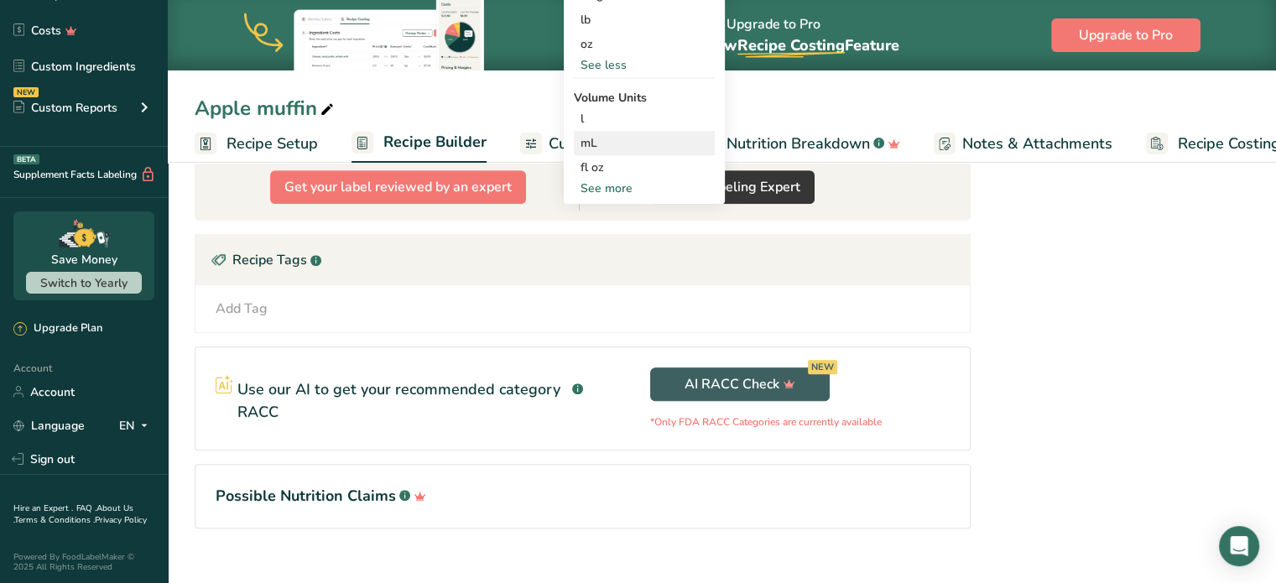
scroll to position [951, 0]
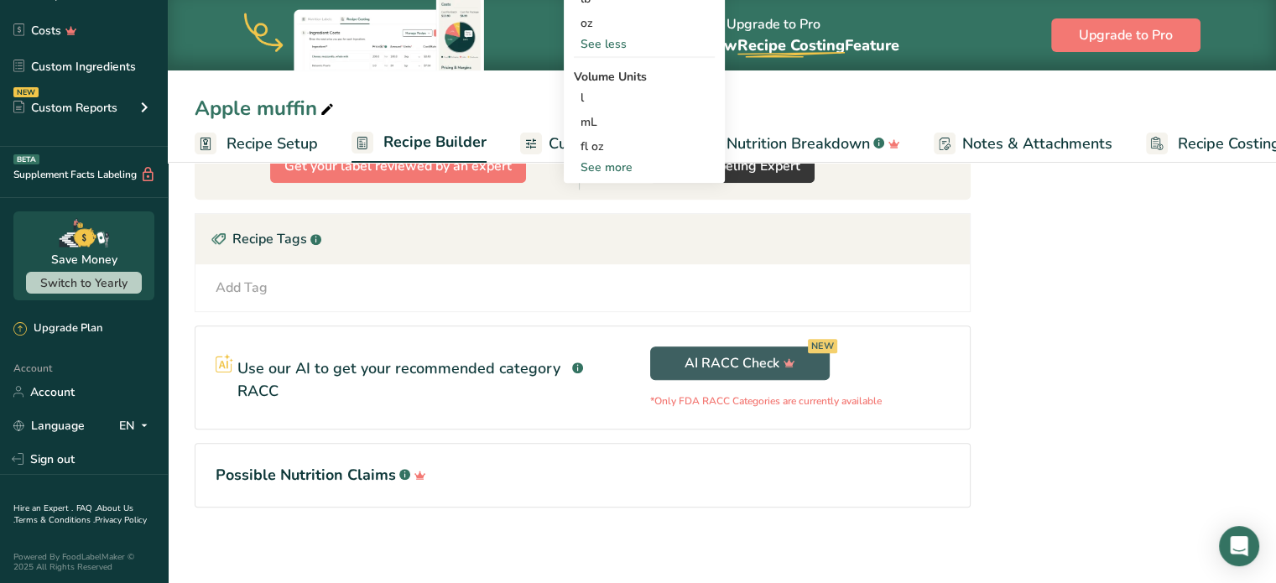
click at [587, 165] on div "See more" at bounding box center [644, 168] width 141 height 18
select select "22"
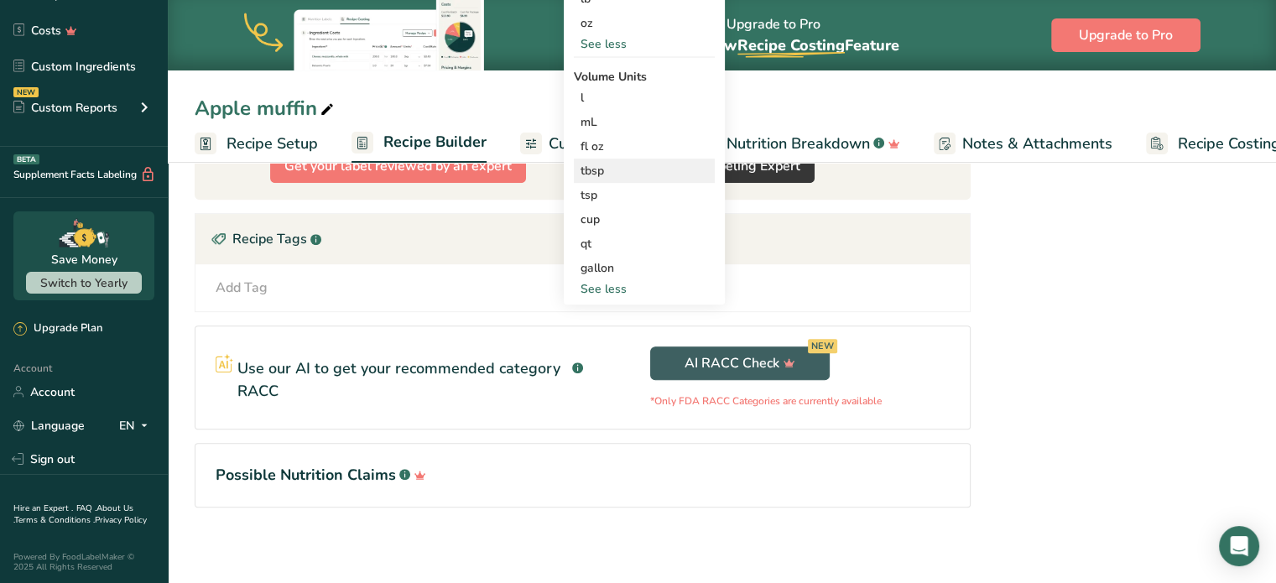
click at [615, 172] on div "tbsp" at bounding box center [645, 171] width 128 height 18
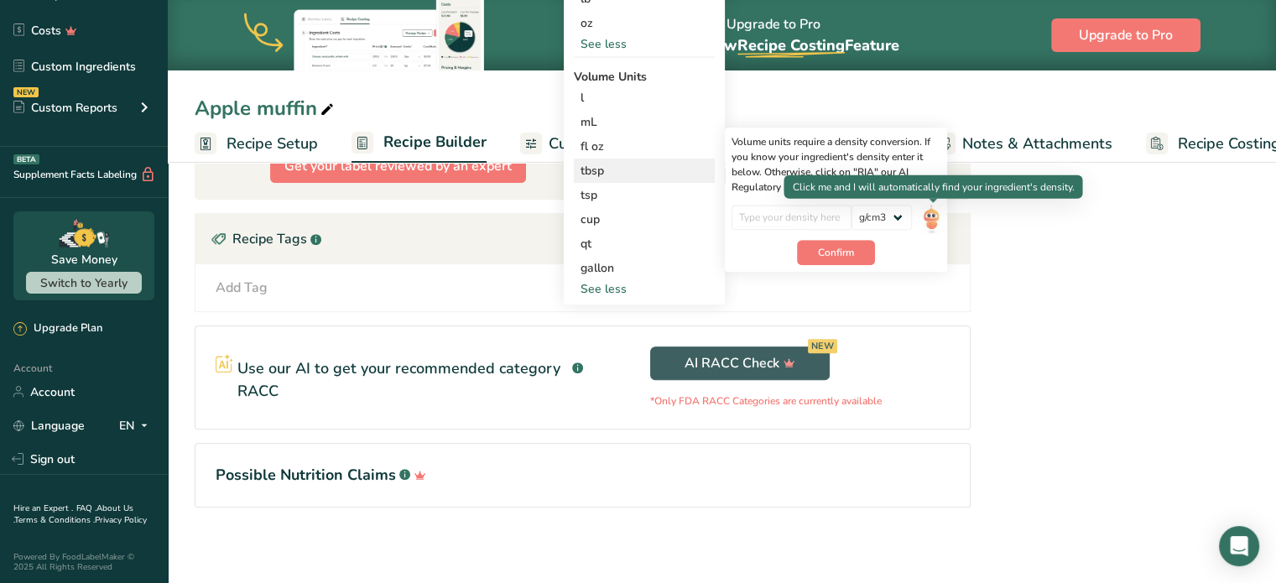
click at [936, 222] on img at bounding box center [931, 219] width 18 height 29
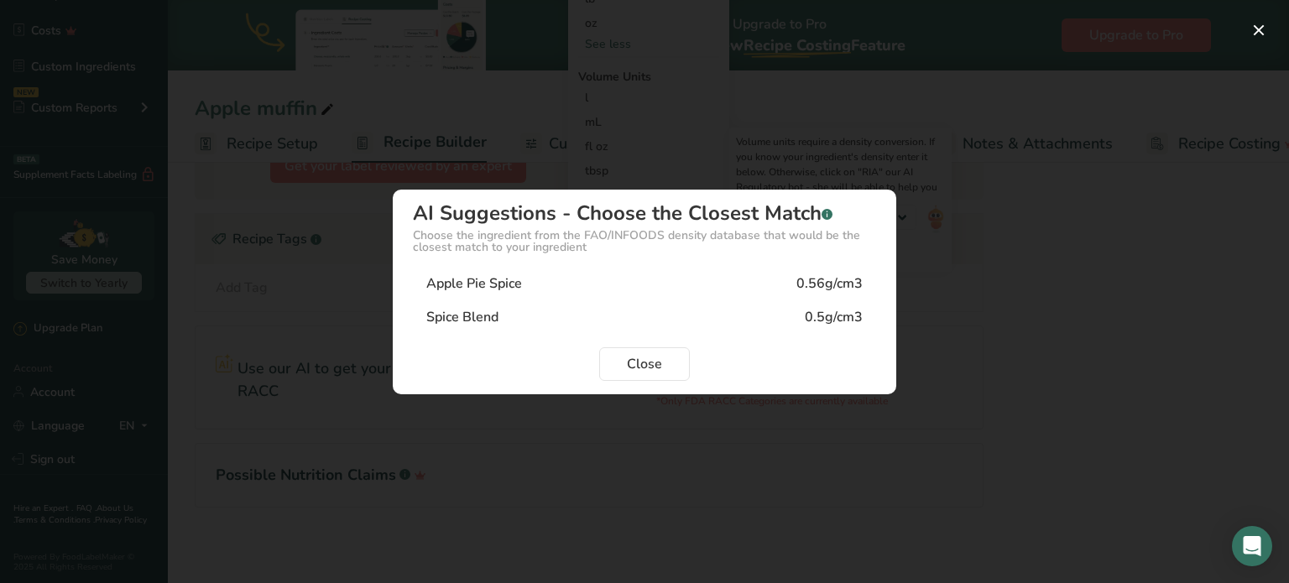
click at [486, 281] on div "Apple Pie Spice" at bounding box center [474, 284] width 96 height 20
type input "0.56"
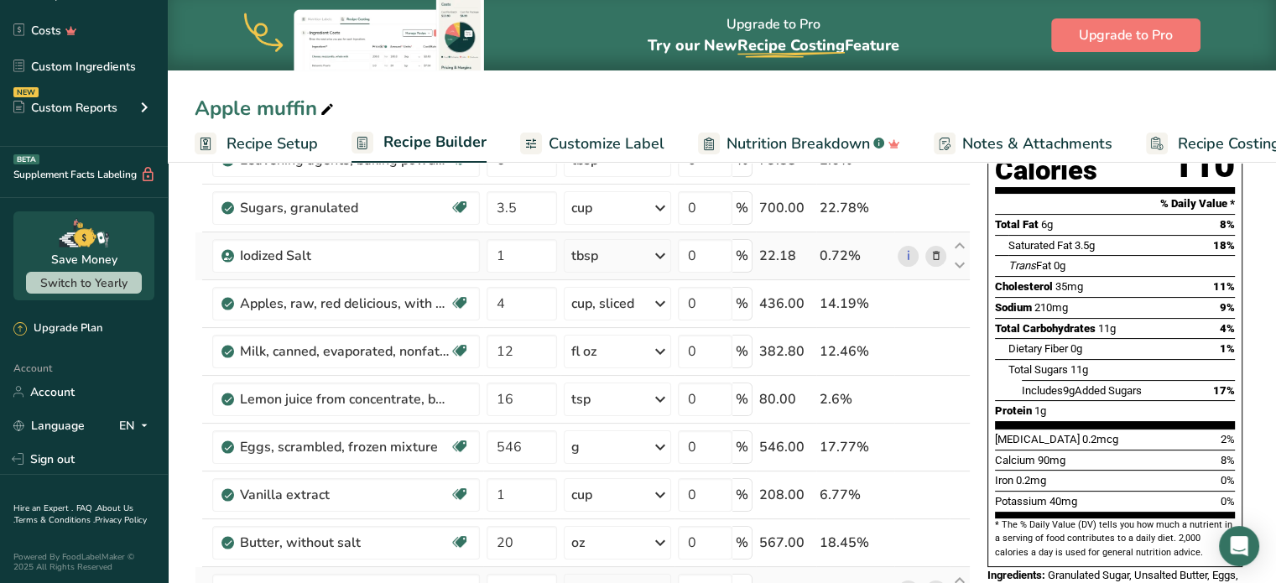
scroll to position [84, 0]
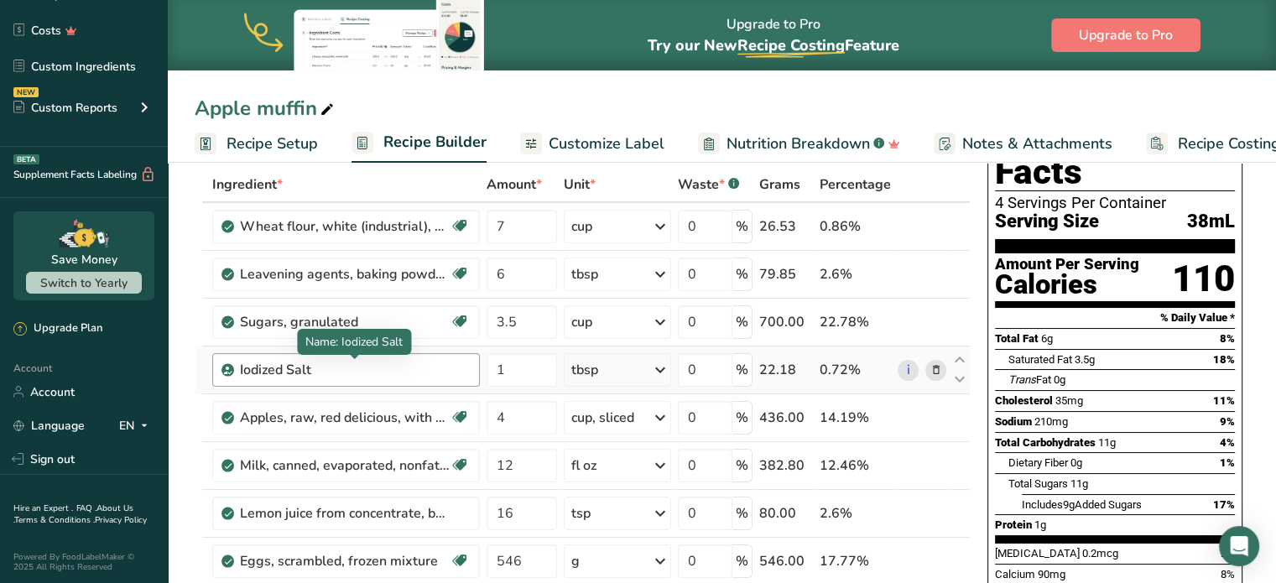
click at [322, 368] on div "Iodized Salt" at bounding box center [345, 370] width 210 height 20
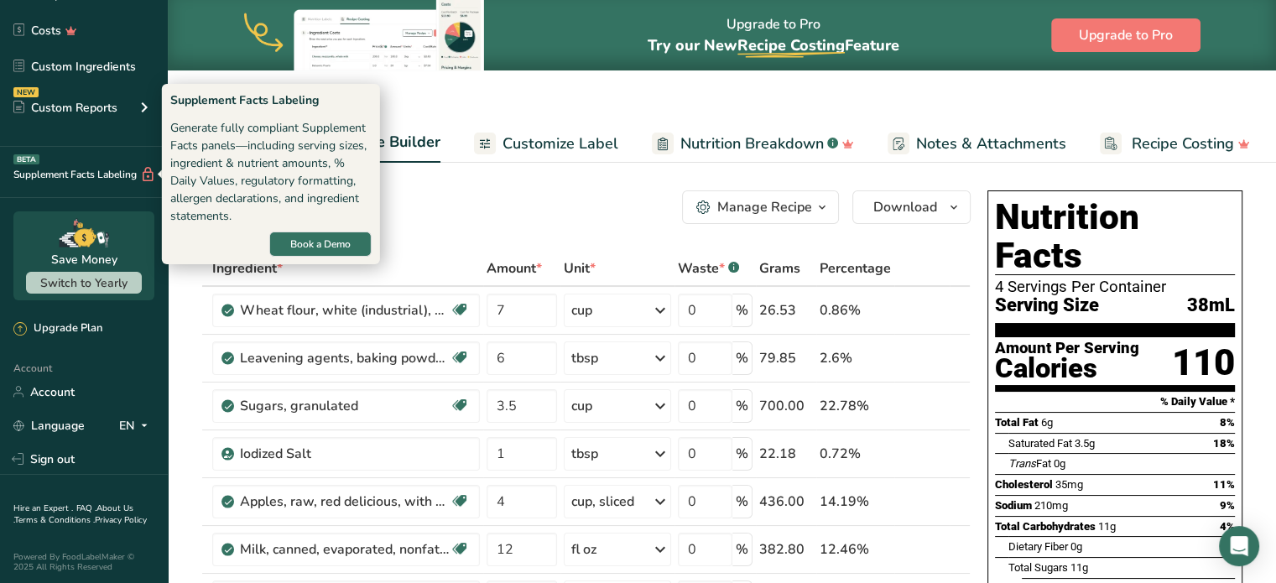
scroll to position [0, 0]
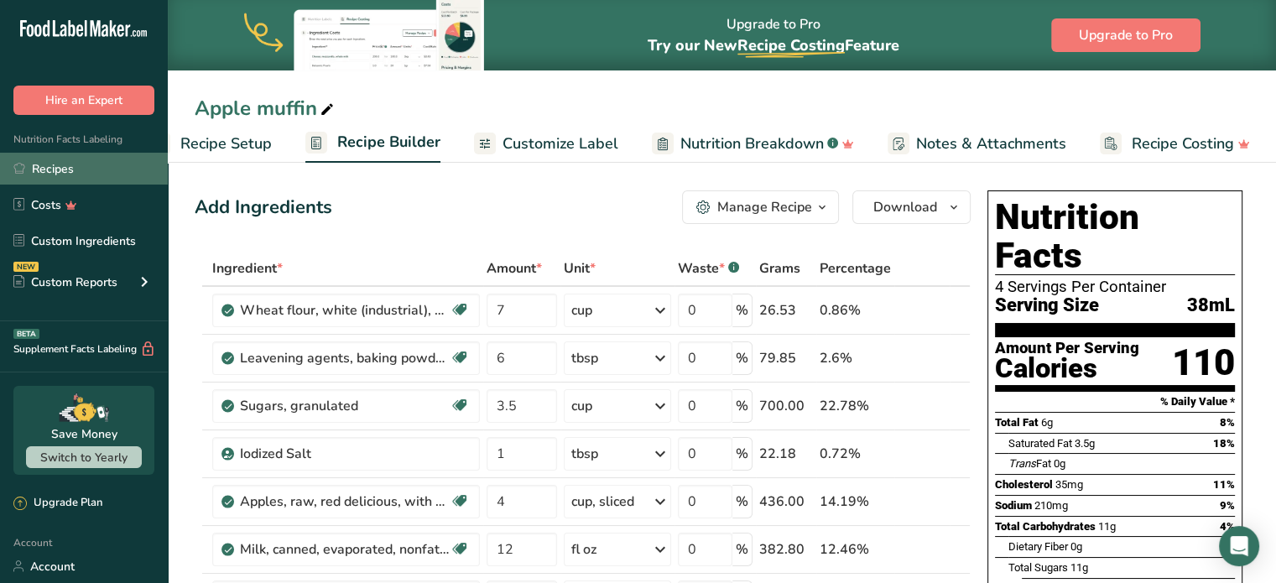
click at [64, 169] on link "Recipes" at bounding box center [84, 169] width 168 height 32
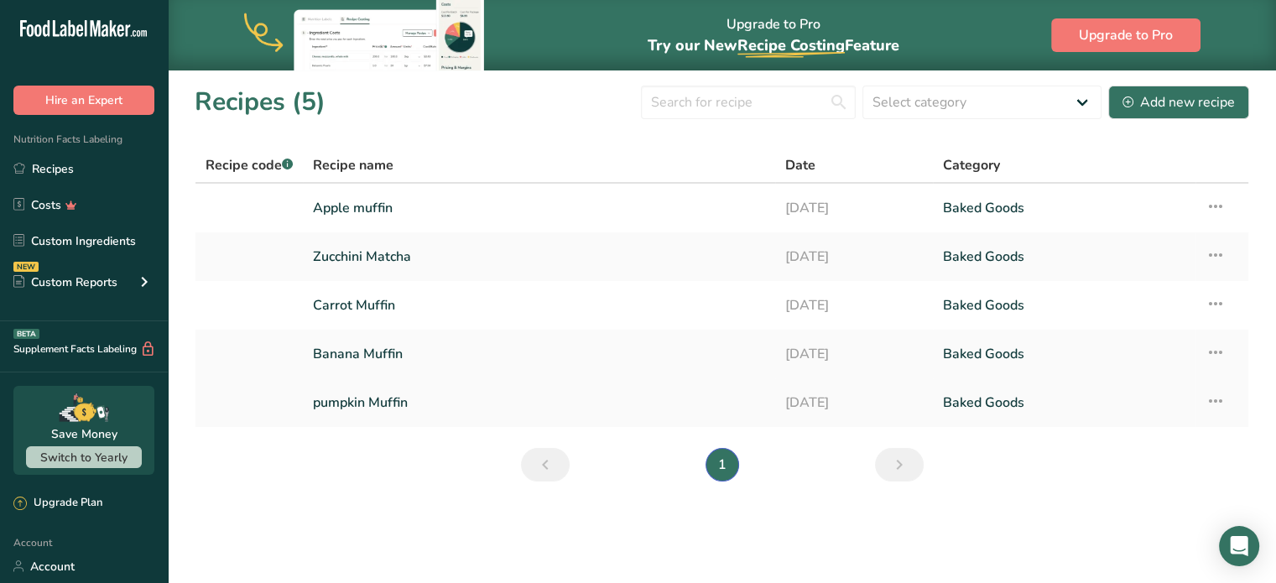
click at [390, 402] on link "pumpkin Muffin" at bounding box center [539, 402] width 452 height 35
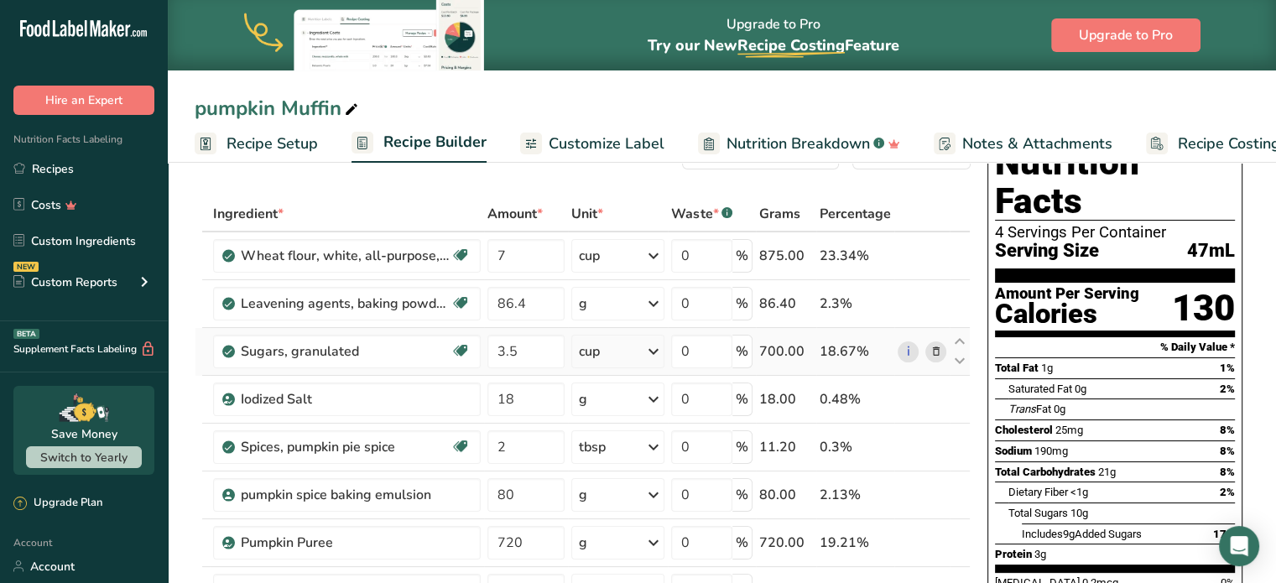
scroll to position [84, 0]
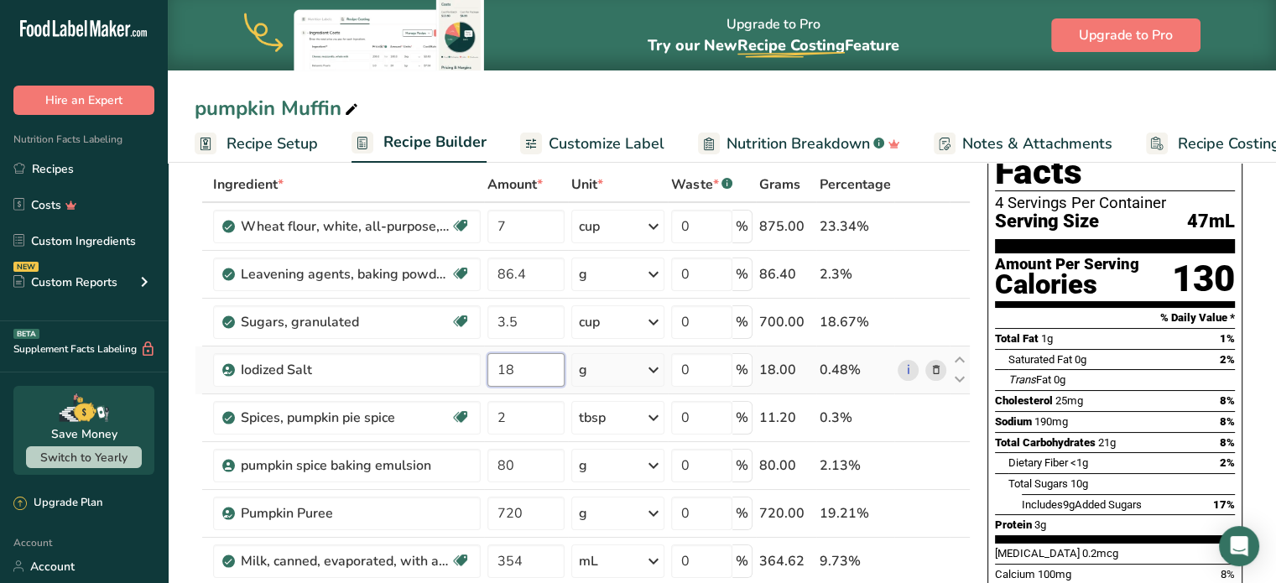
click at [524, 375] on input "18" at bounding box center [526, 370] width 77 height 34
type input "1"
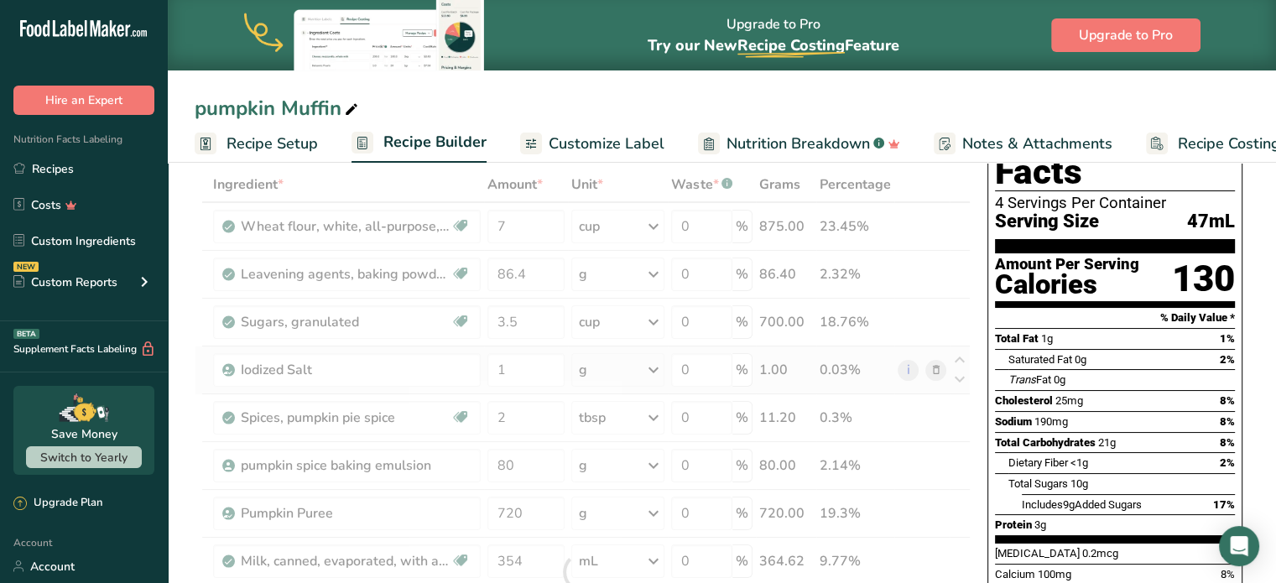
click at [655, 365] on div "Ingredient * Amount * Unit * Waste * .a-a{fill:#347362;}.b-a{fill:#fff;} Grams …" at bounding box center [583, 572] width 776 height 811
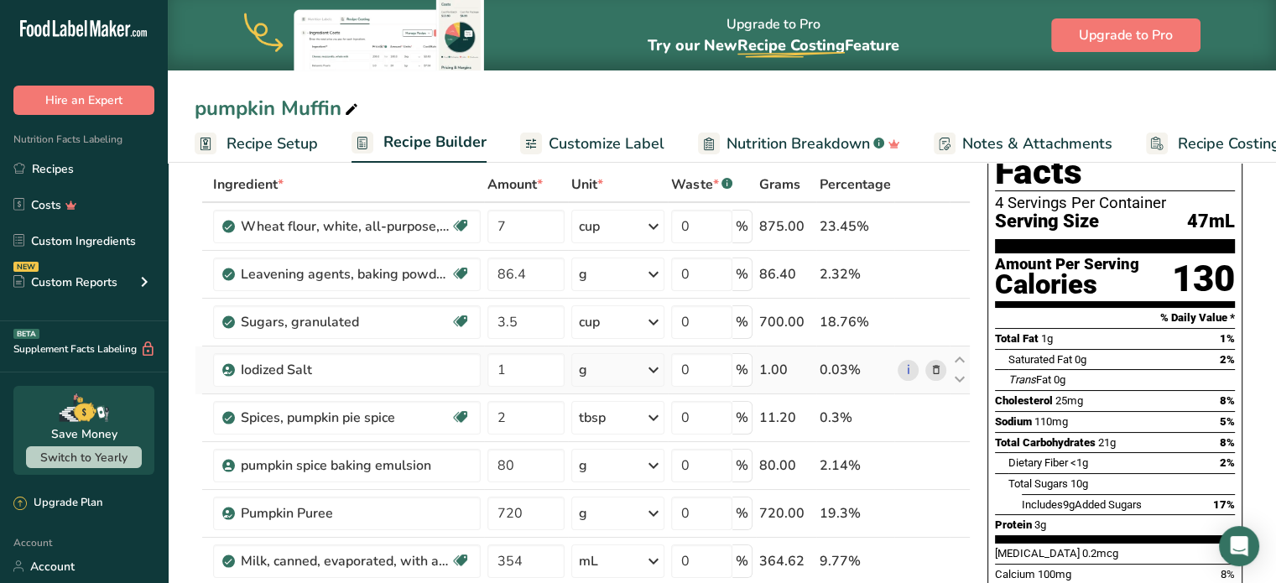
click at [656, 375] on icon at bounding box center [654, 370] width 20 height 30
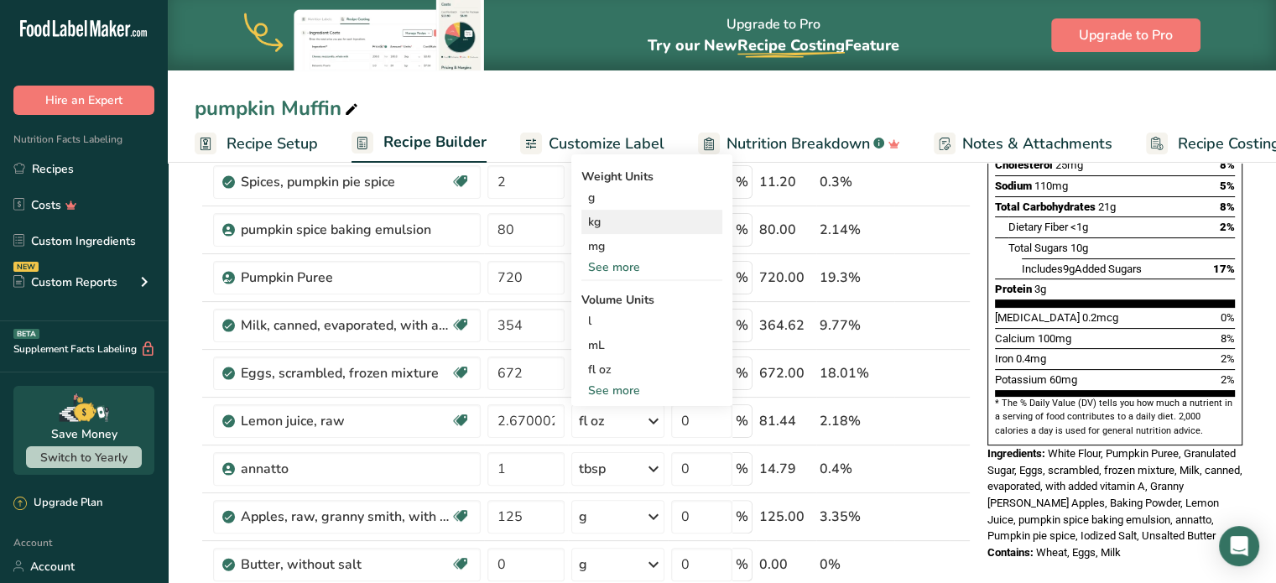
scroll to position [336, 0]
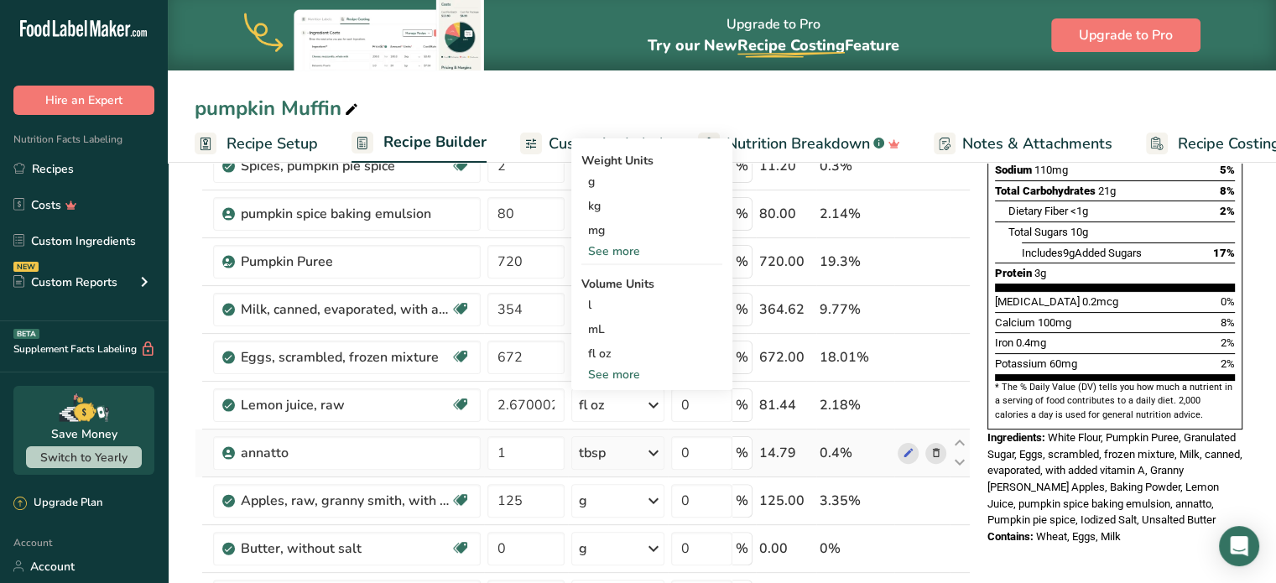
click at [600, 453] on div "tbsp" at bounding box center [592, 453] width 27 height 20
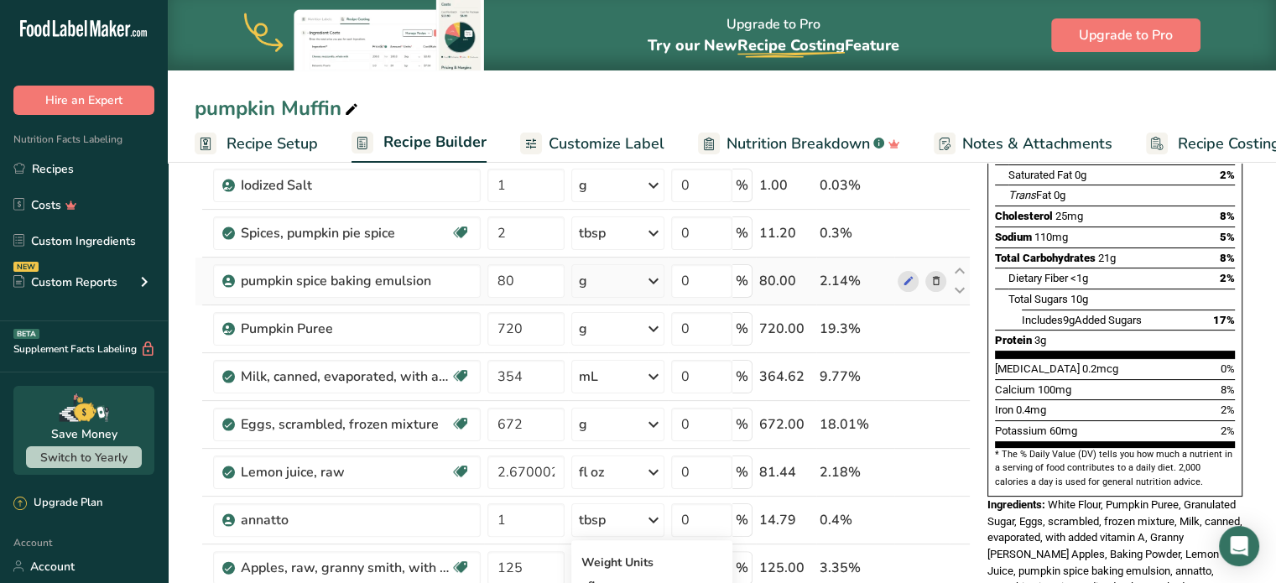
scroll to position [168, 0]
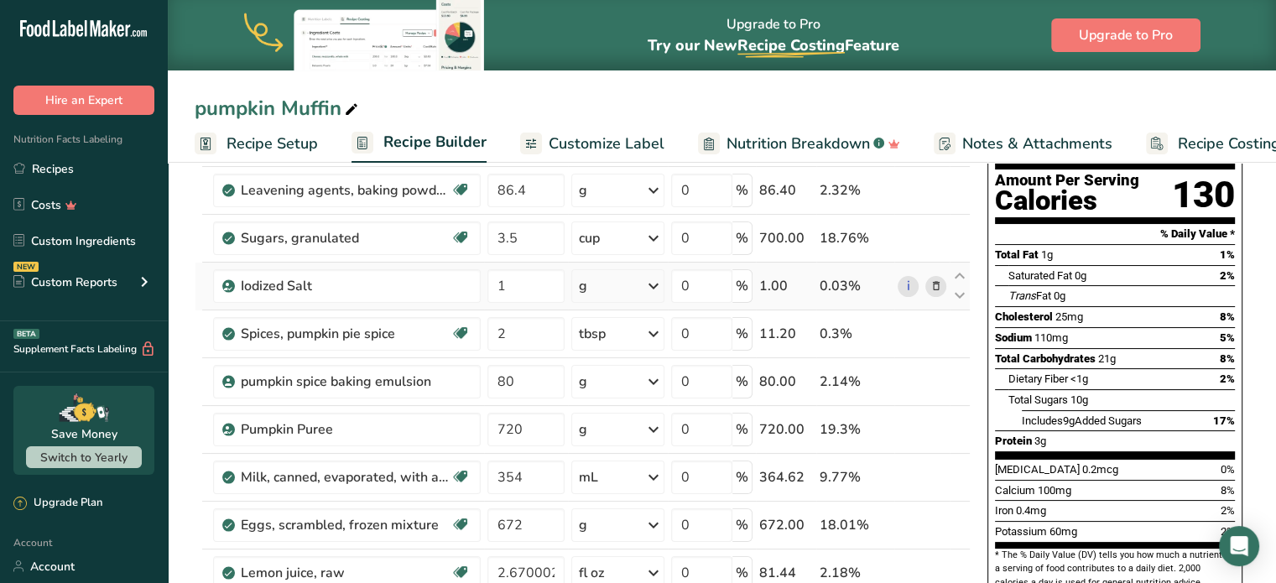
click at [654, 278] on icon at bounding box center [654, 286] width 20 height 30
click at [608, 422] on div "See more" at bounding box center [652, 419] width 141 height 18
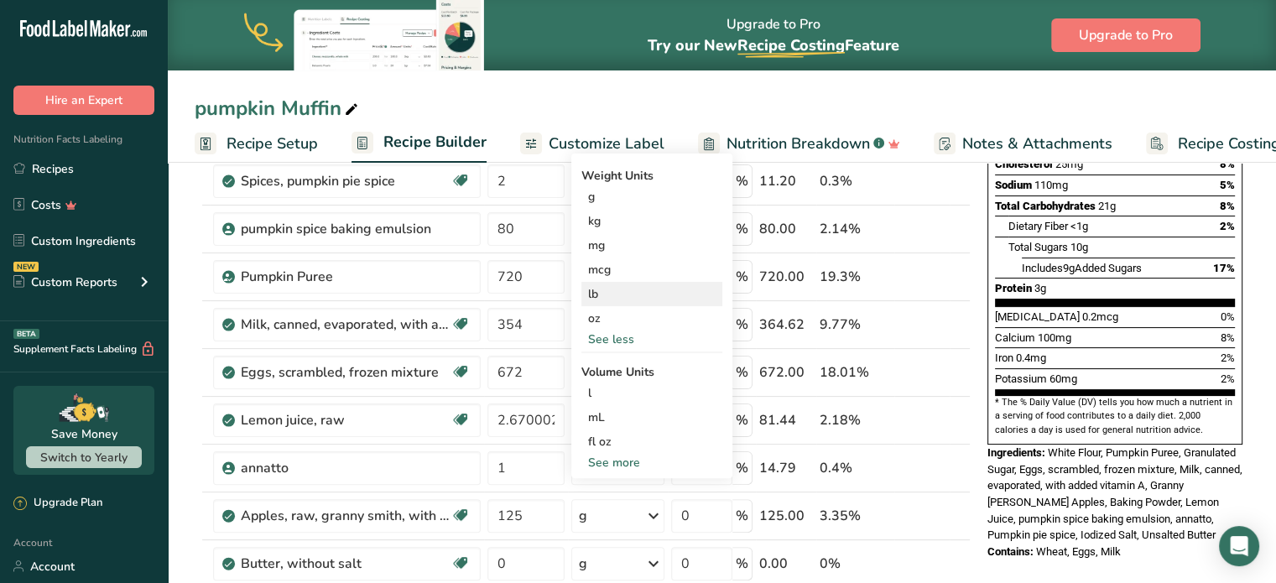
scroll to position [336, 0]
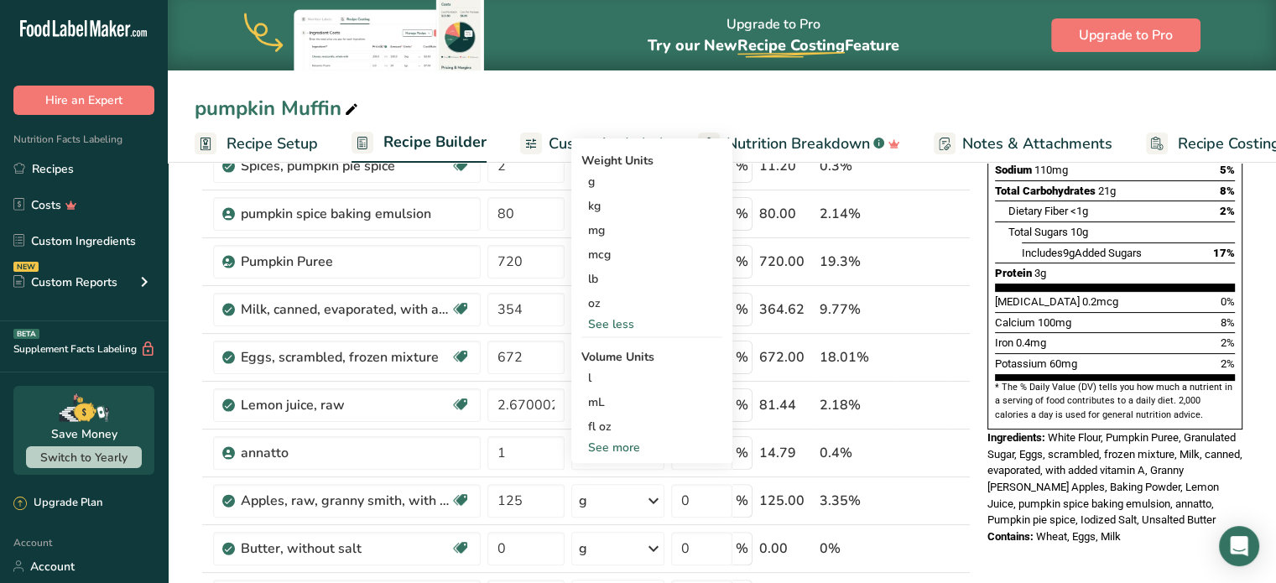
click at [608, 451] on div "See more" at bounding box center [652, 448] width 141 height 18
select select "22"
click at [603, 446] on div "tbsp" at bounding box center [652, 451] width 128 height 18
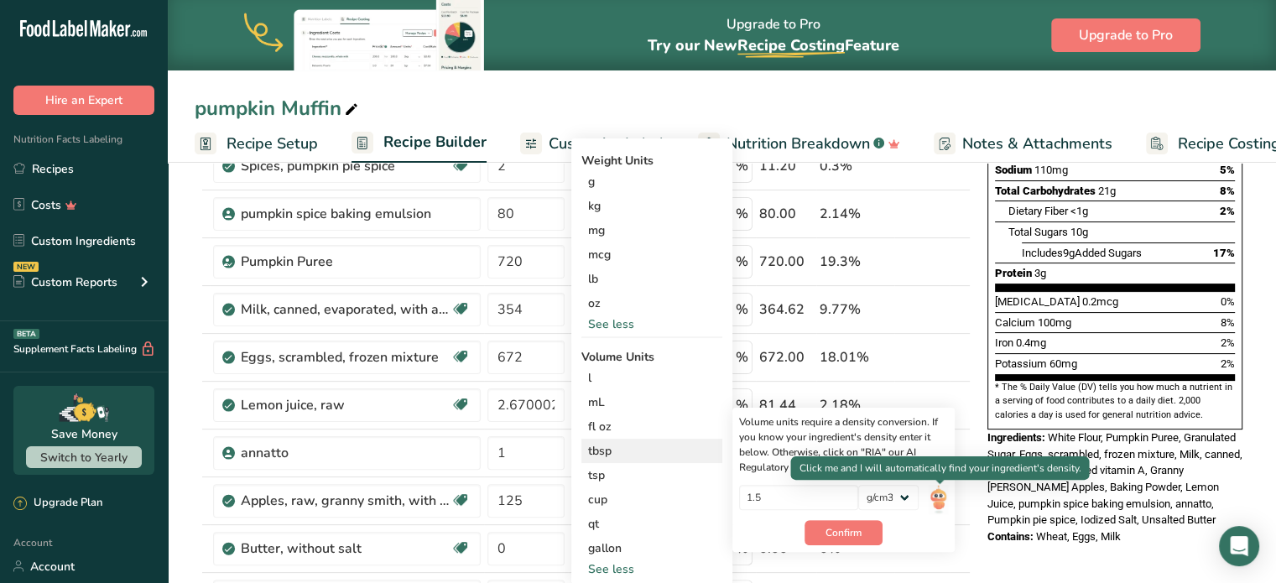
click at [946, 500] on img at bounding box center [938, 499] width 18 height 29
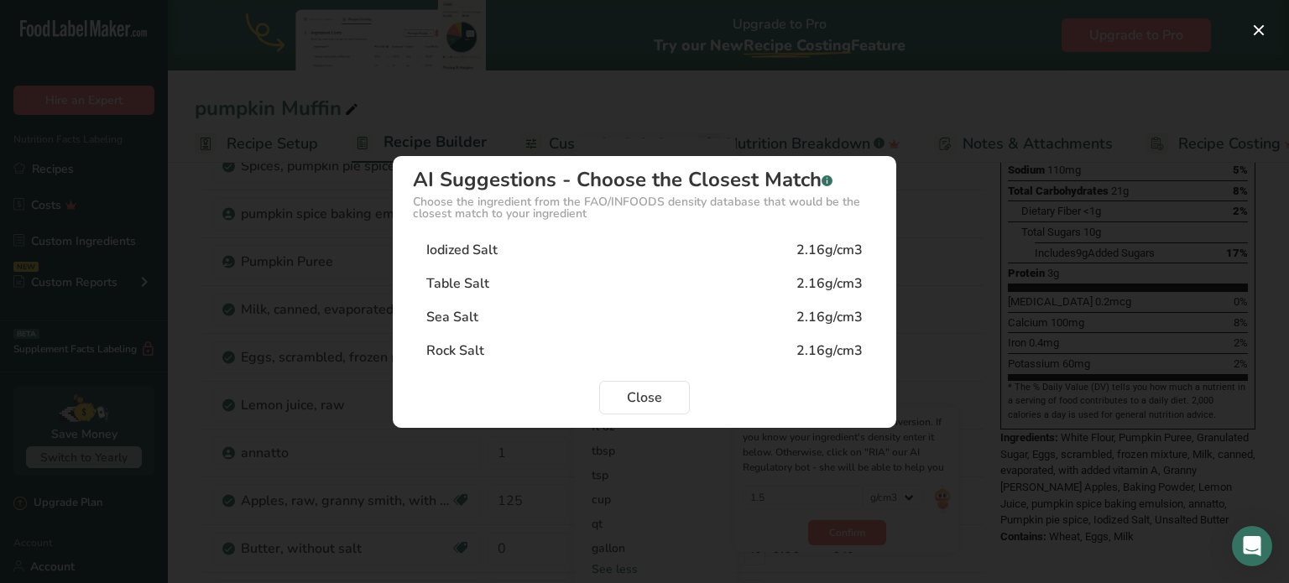
click at [473, 251] on div "Iodized Salt" at bounding box center [461, 250] width 71 height 20
type input "2.16"
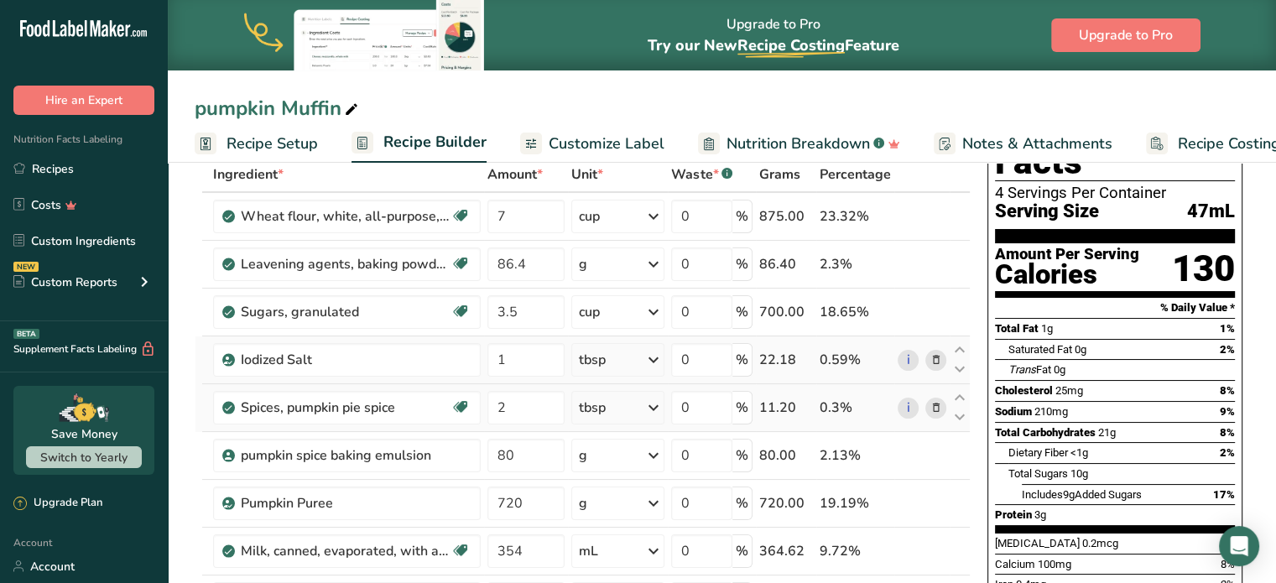
scroll to position [0, 0]
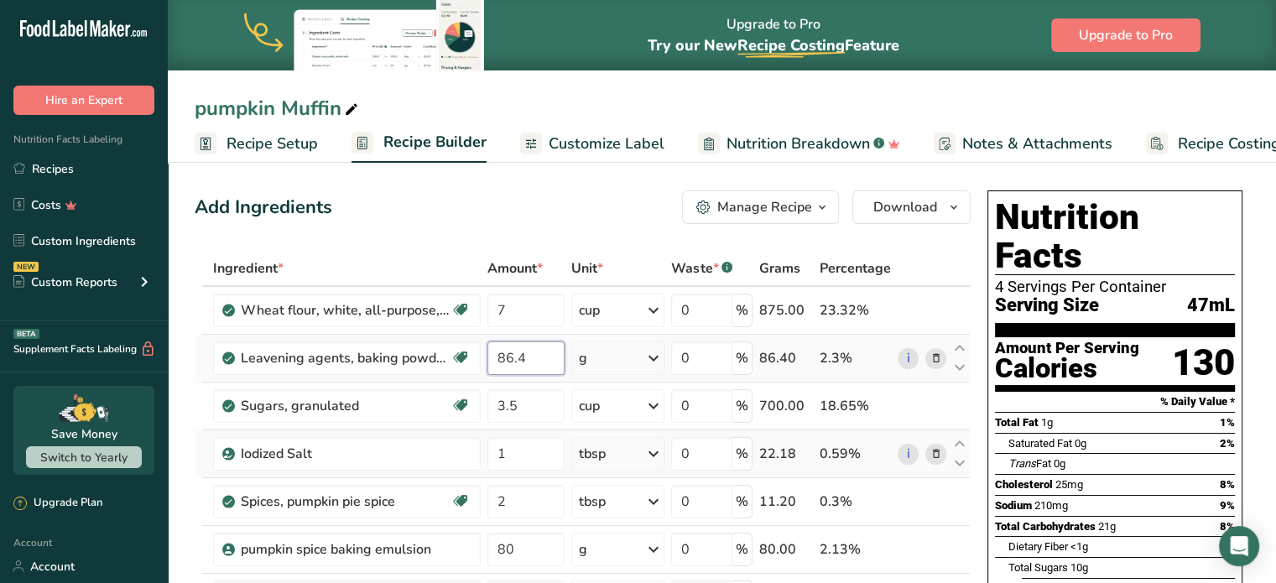
click at [533, 358] on input "86.4" at bounding box center [526, 359] width 77 height 34
type input "8"
type input "6"
click at [658, 356] on icon at bounding box center [654, 358] width 20 height 30
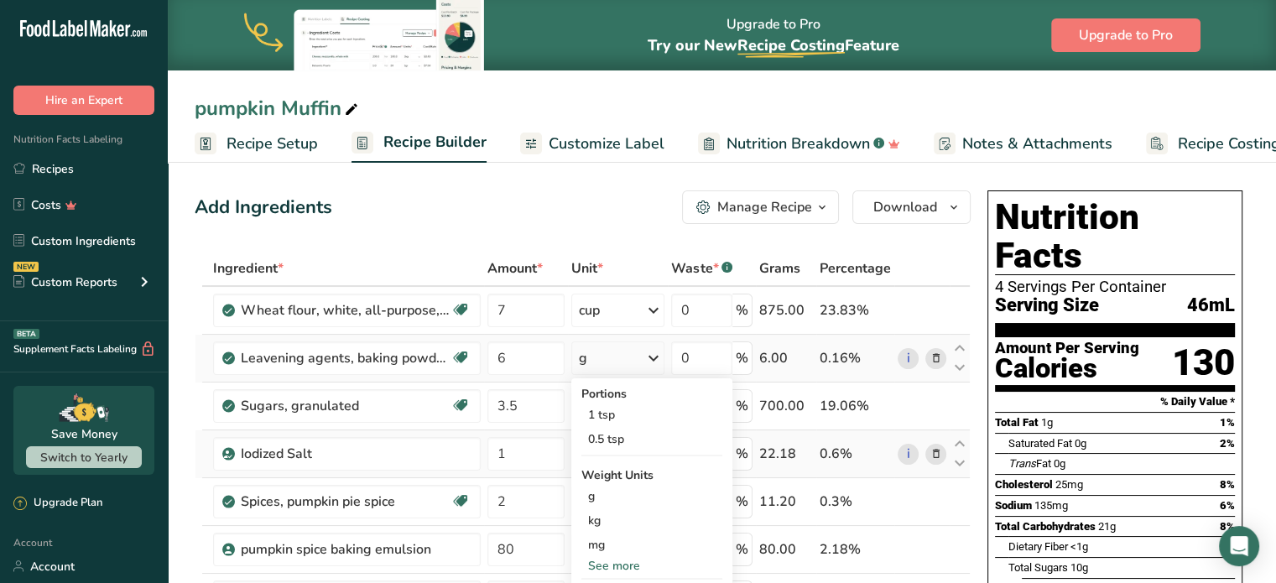
click at [608, 566] on div "See more" at bounding box center [652, 566] width 141 height 18
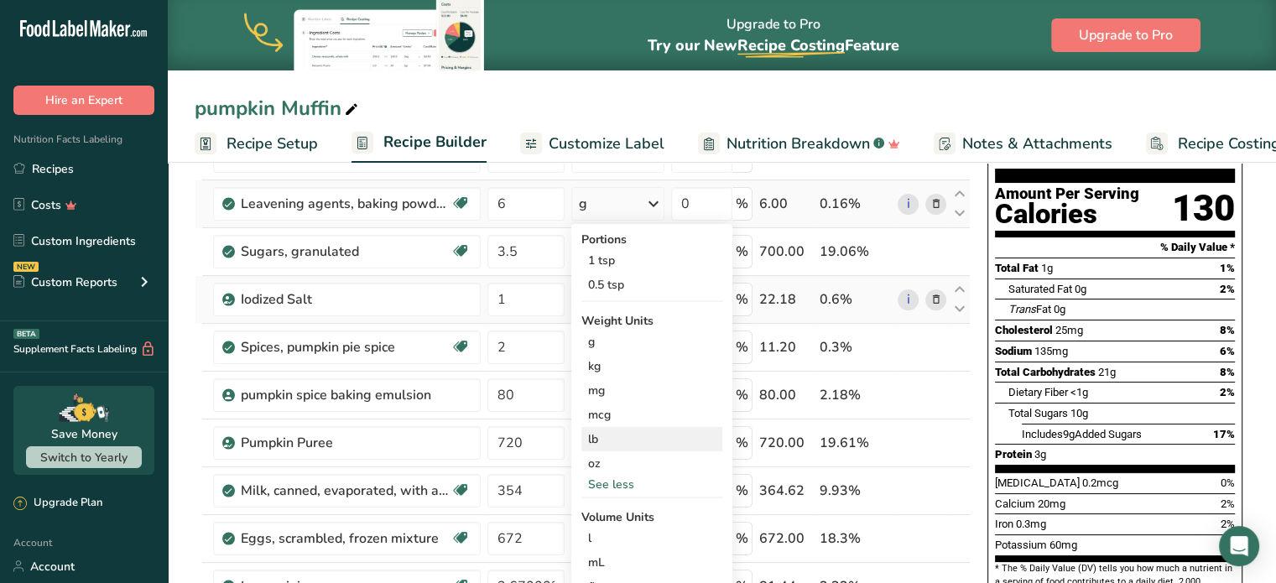
scroll to position [252, 0]
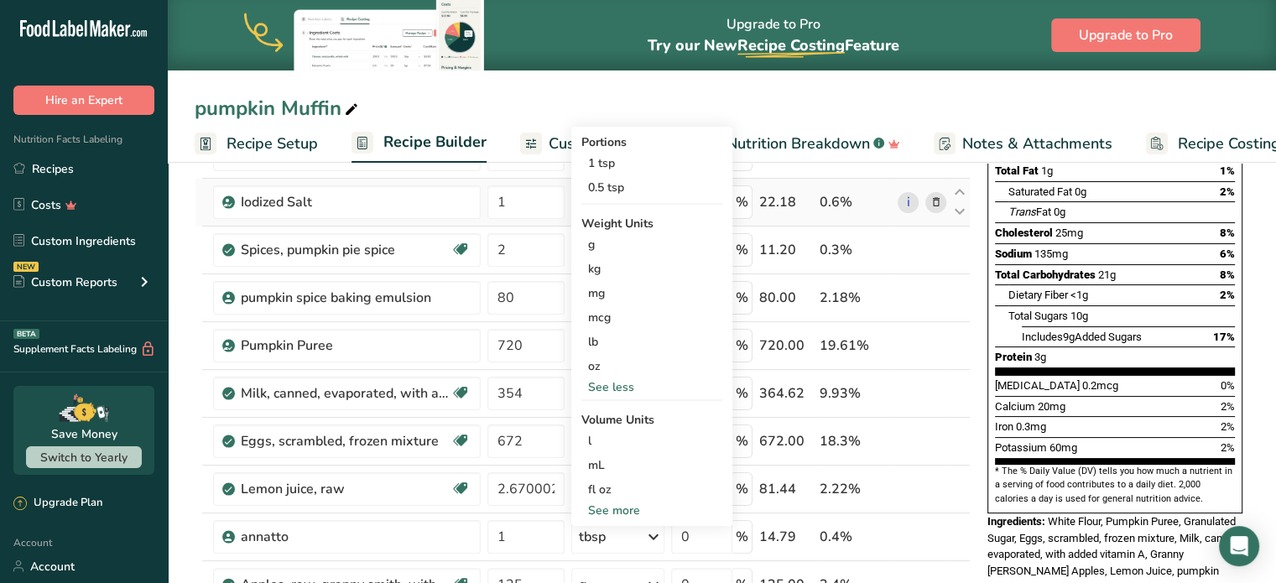
click at [607, 506] on div "See more" at bounding box center [652, 511] width 141 height 18
select select "22"
click at [623, 516] on div "tbsp" at bounding box center [652, 514] width 128 height 18
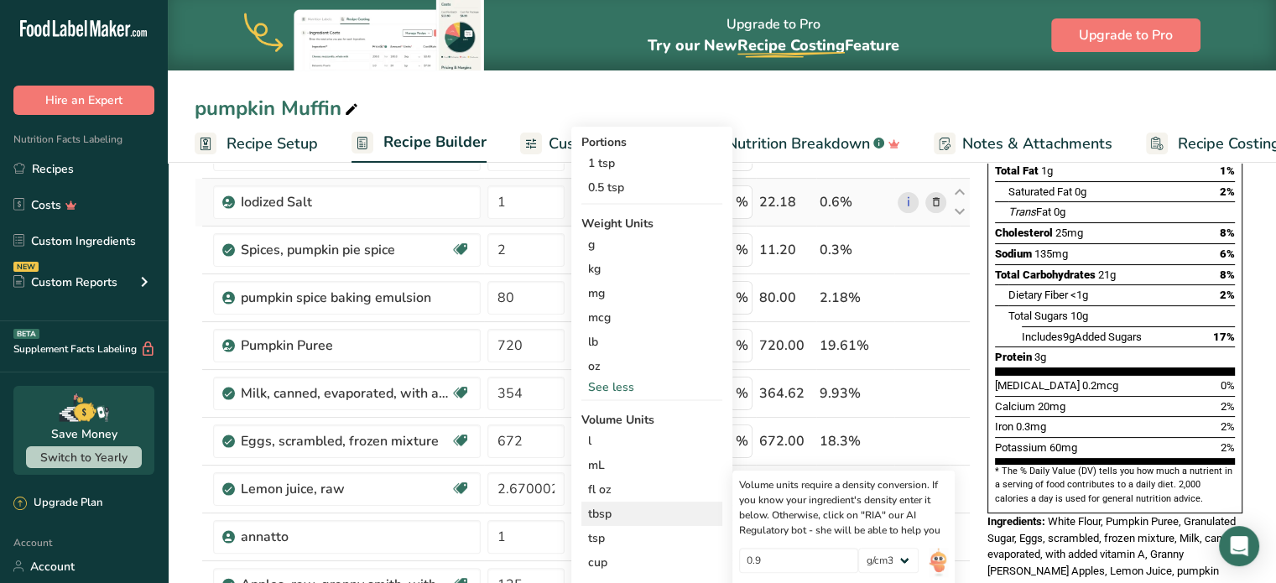
click at [613, 509] on div "tbsp" at bounding box center [652, 514] width 128 height 18
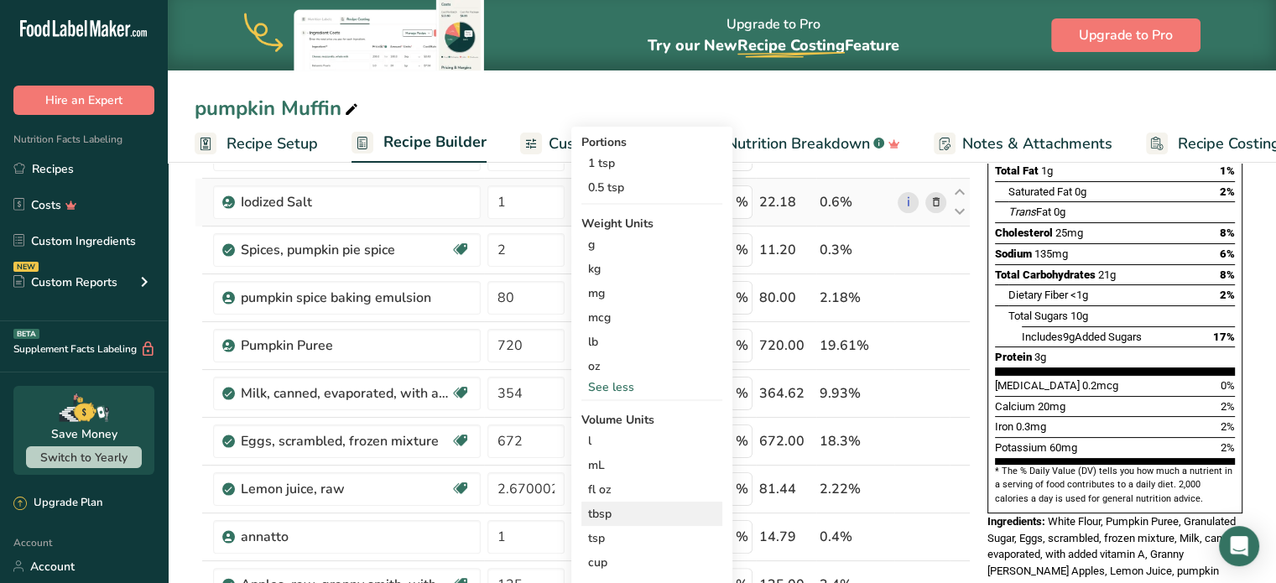
click at [597, 519] on div "tbsp" at bounding box center [652, 514] width 128 height 18
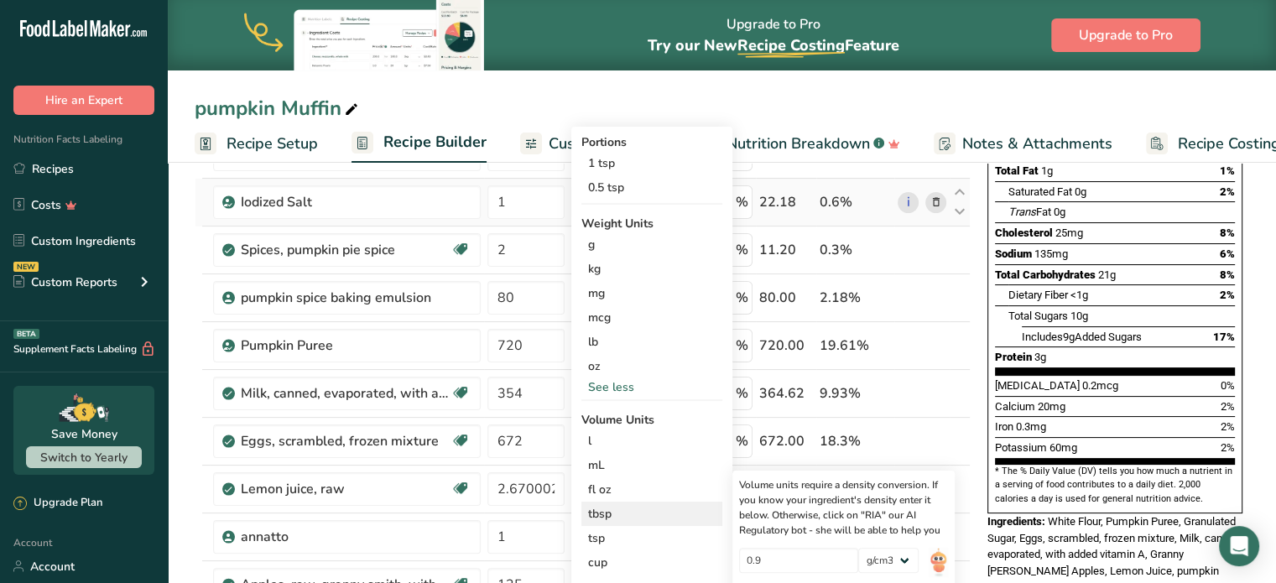
click at [597, 519] on div "tbsp" at bounding box center [652, 514] width 128 height 18
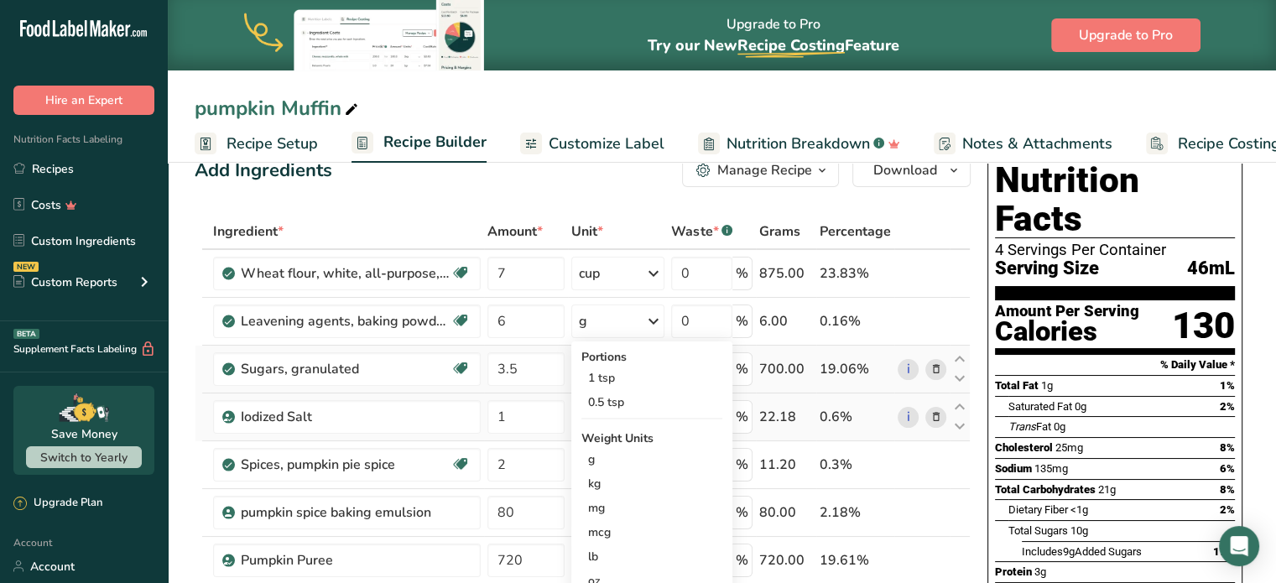
scroll to position [0, 0]
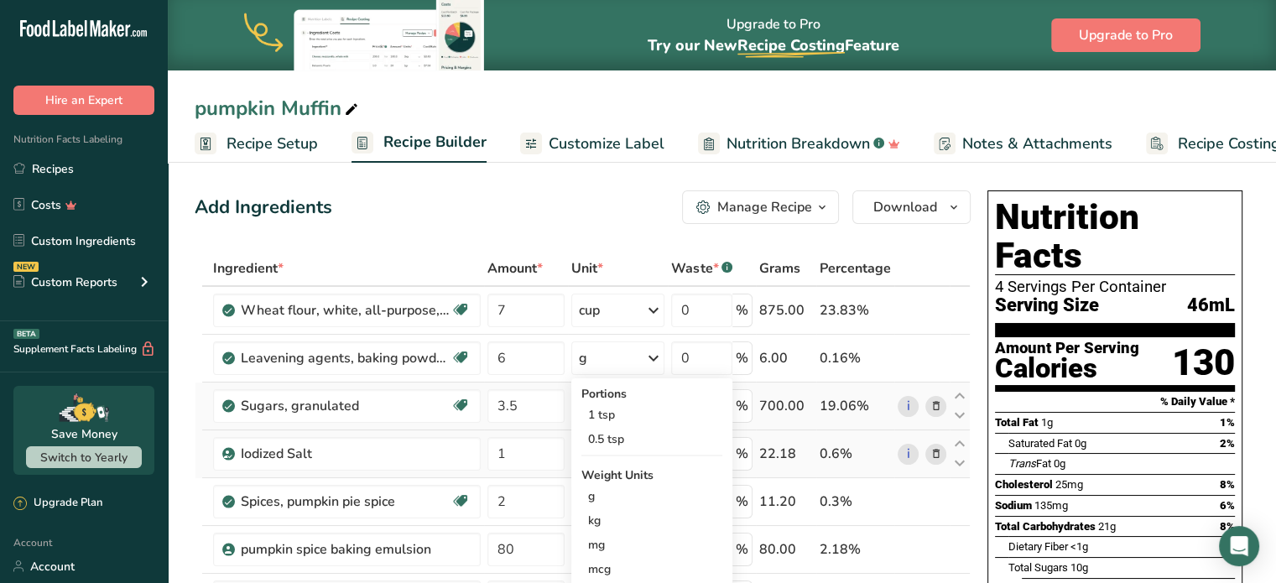
click at [210, 390] on td "Sugars, granulated Dairy free Gluten free Vegan Vegetarian Soy free" at bounding box center [347, 407] width 274 height 48
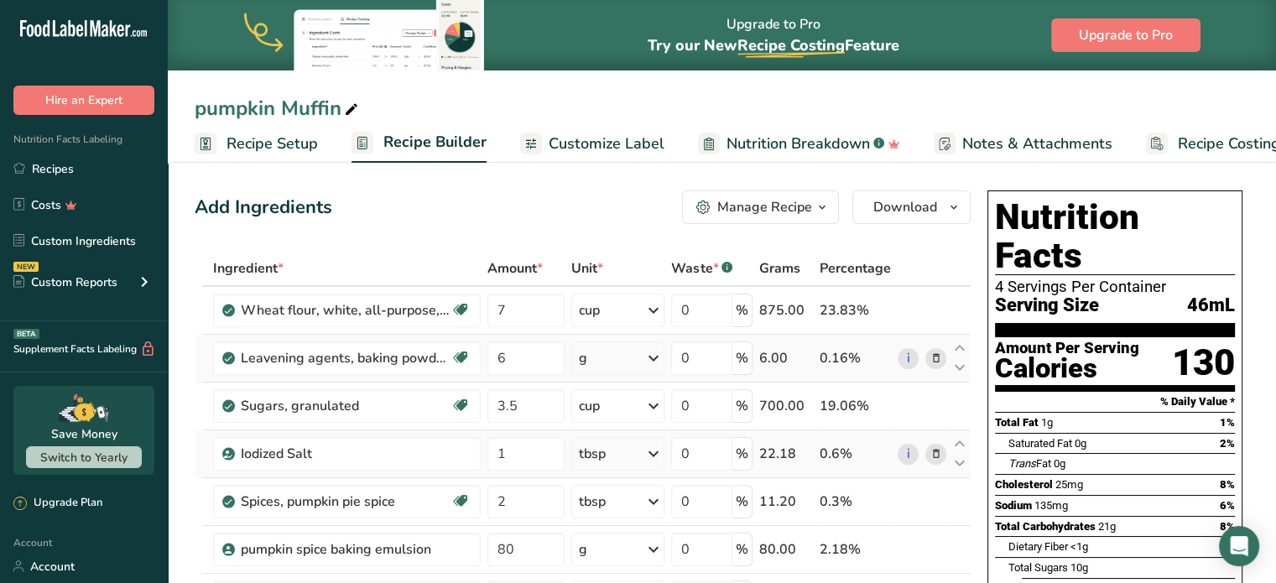
click at [654, 359] on icon at bounding box center [654, 358] width 20 height 30
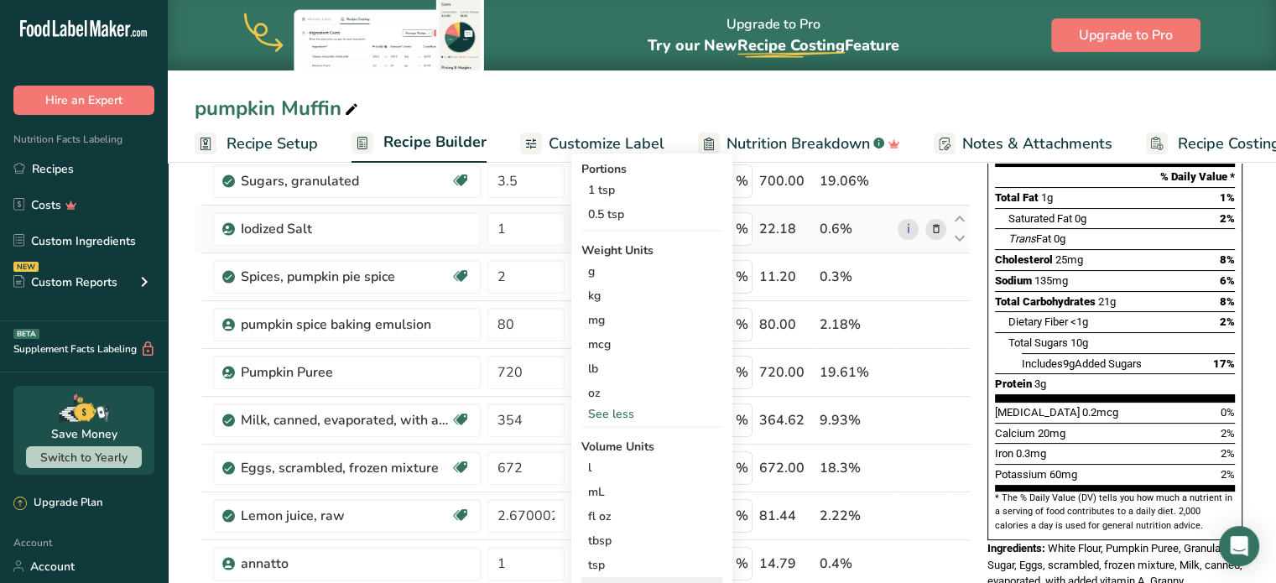
scroll to position [336, 0]
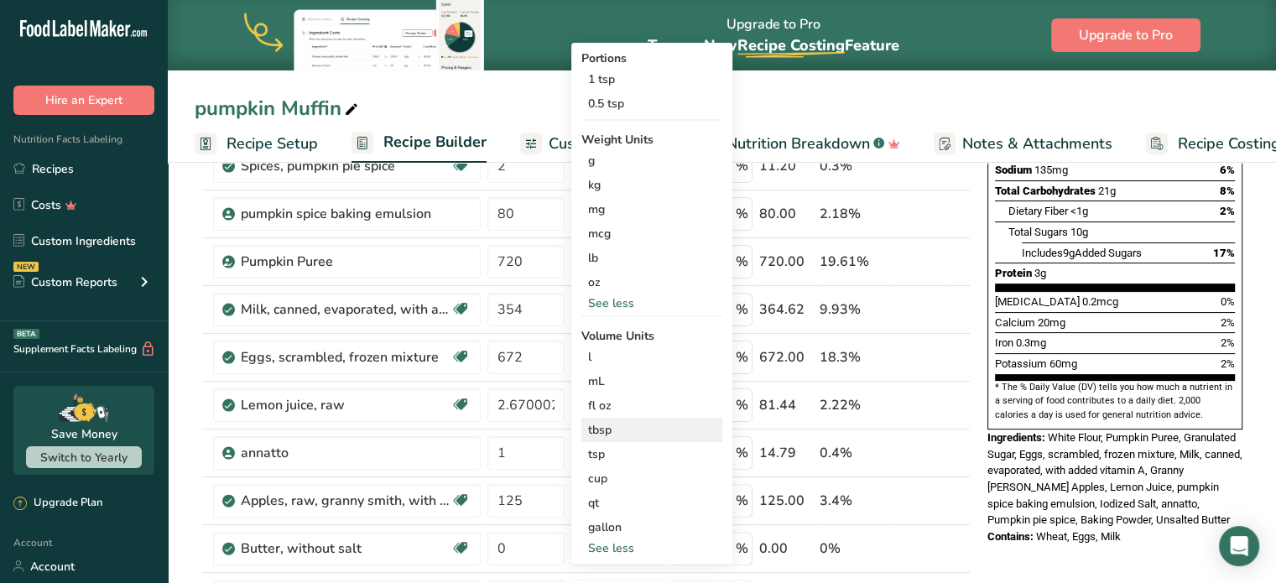
click at [596, 429] on div "tbsp" at bounding box center [652, 430] width 128 height 18
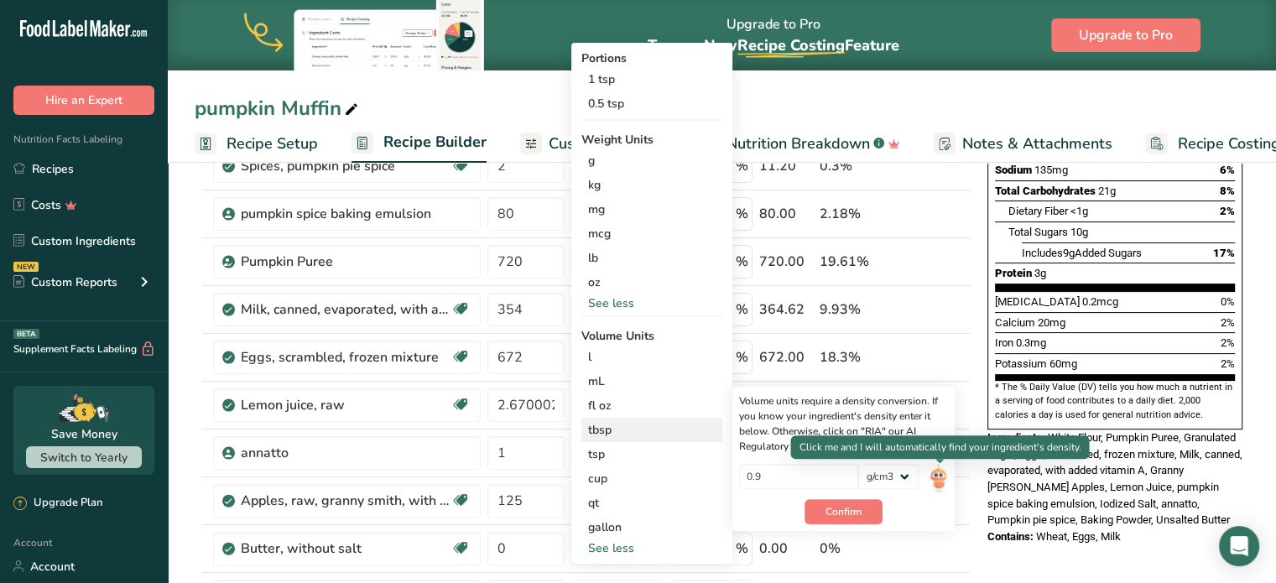
click at [937, 478] on img at bounding box center [938, 478] width 18 height 29
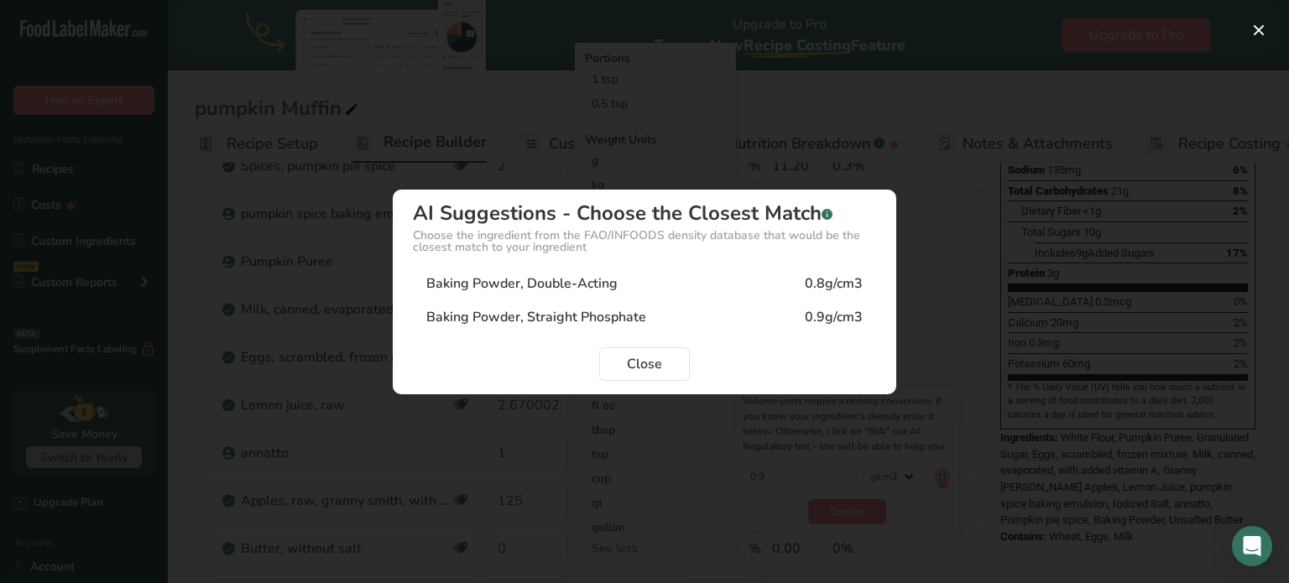
click at [571, 274] on div "Baking Powder, Double-Acting" at bounding box center [521, 284] width 191 height 20
type input "0.8"
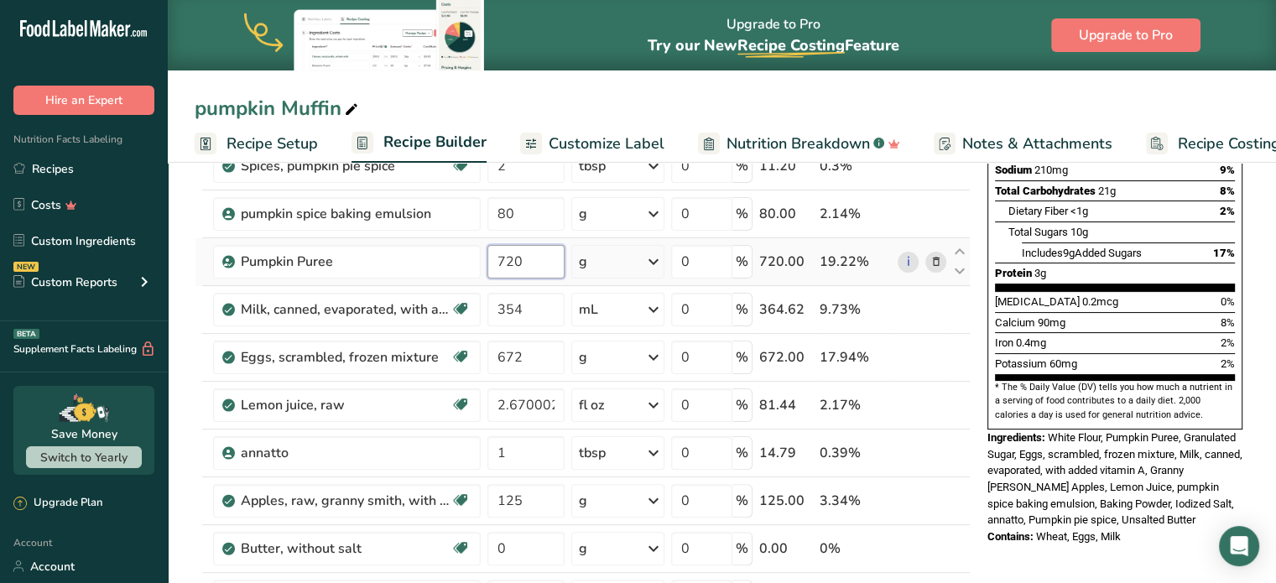
click at [526, 261] on input "720" at bounding box center [526, 262] width 77 height 34
type input "7"
type input "3"
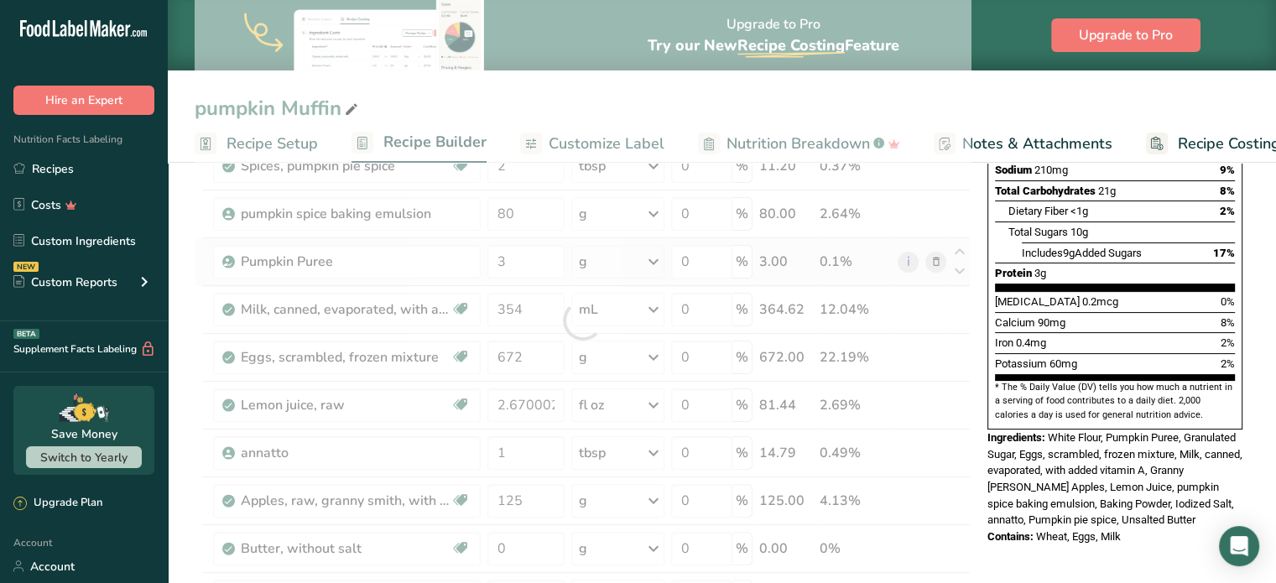
click at [661, 265] on div "Ingredient * Amount * Unit * Waste * .a-a{fill:#347362;}.b-a{fill:#fff;} Grams …" at bounding box center [583, 320] width 776 height 811
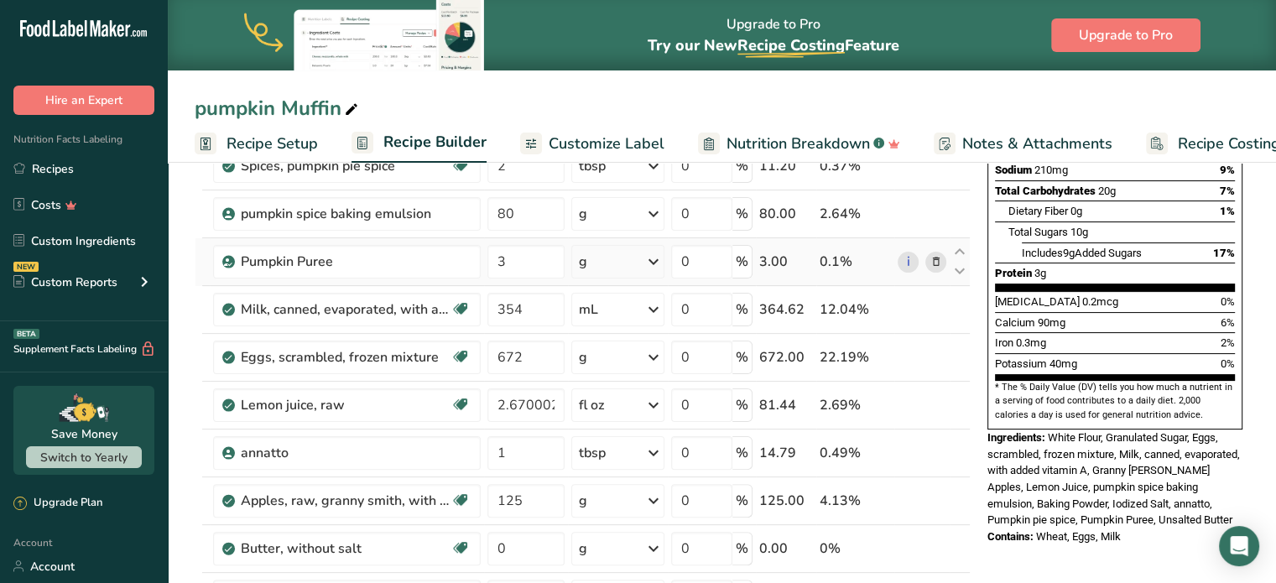
click at [664, 260] on icon at bounding box center [654, 262] width 20 height 30
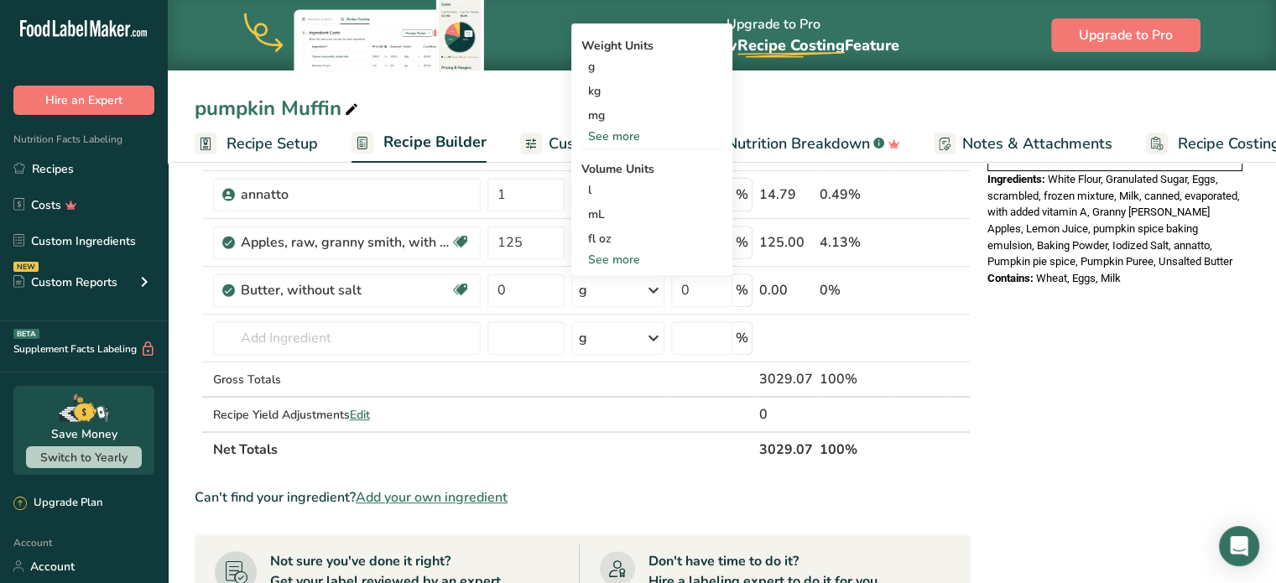
scroll to position [587, 0]
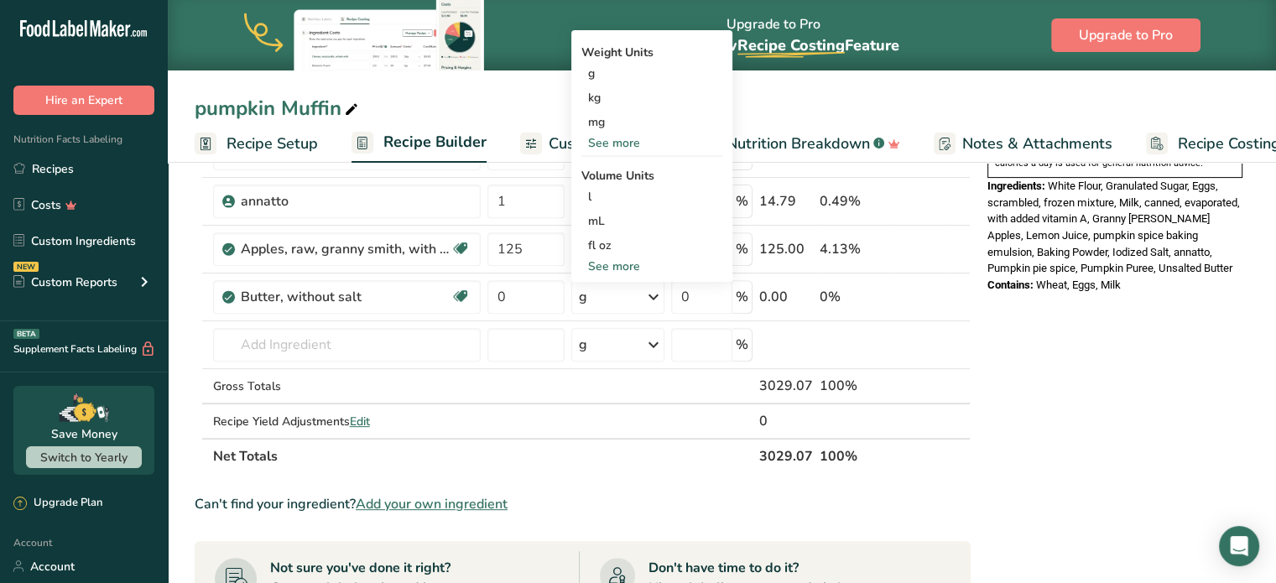
click at [624, 263] on div "See more" at bounding box center [652, 267] width 141 height 18
click at [613, 318] on div "cup" at bounding box center [652, 319] width 128 height 18
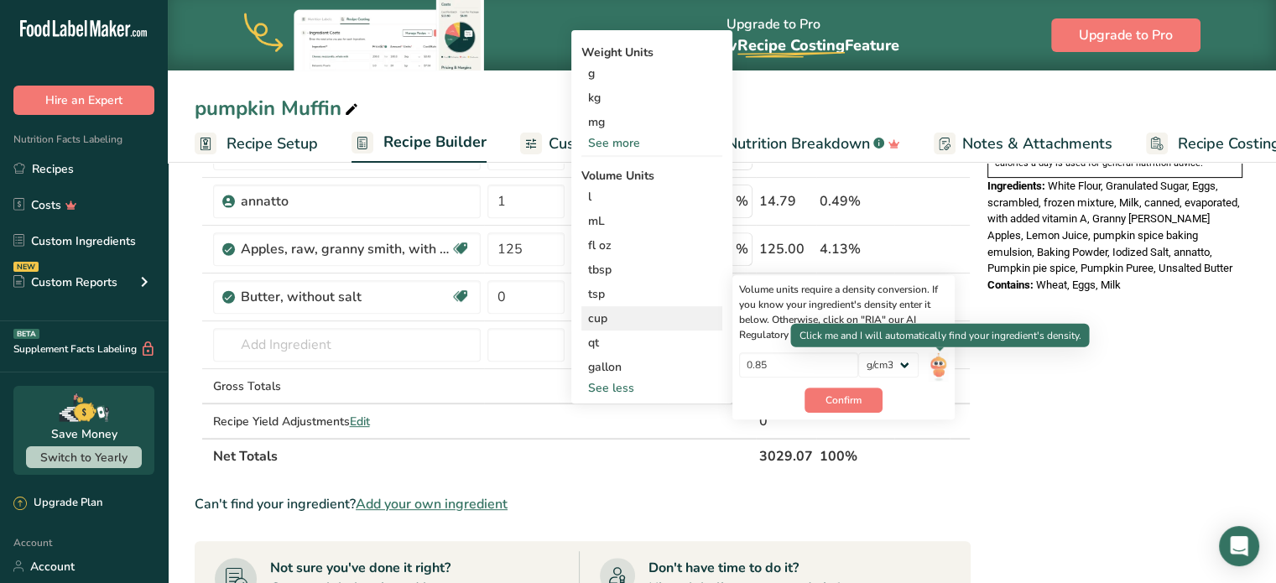
click at [943, 362] on img at bounding box center [938, 366] width 18 height 29
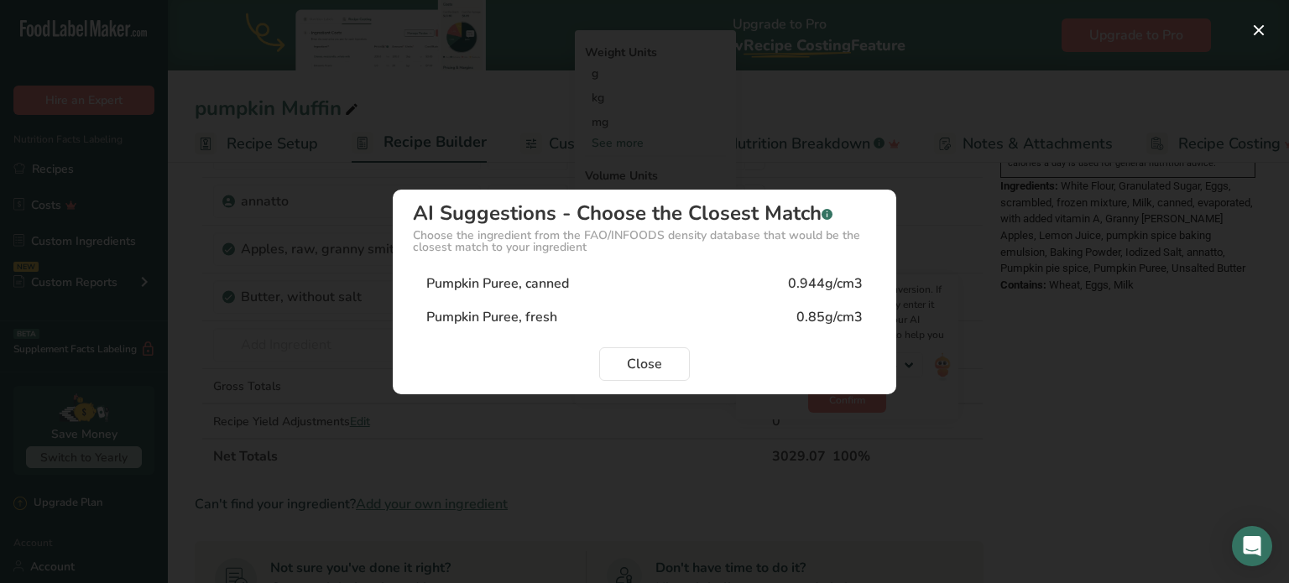
click at [562, 284] on div "Pumpkin Puree, canned" at bounding box center [497, 284] width 143 height 20
type input "0.944"
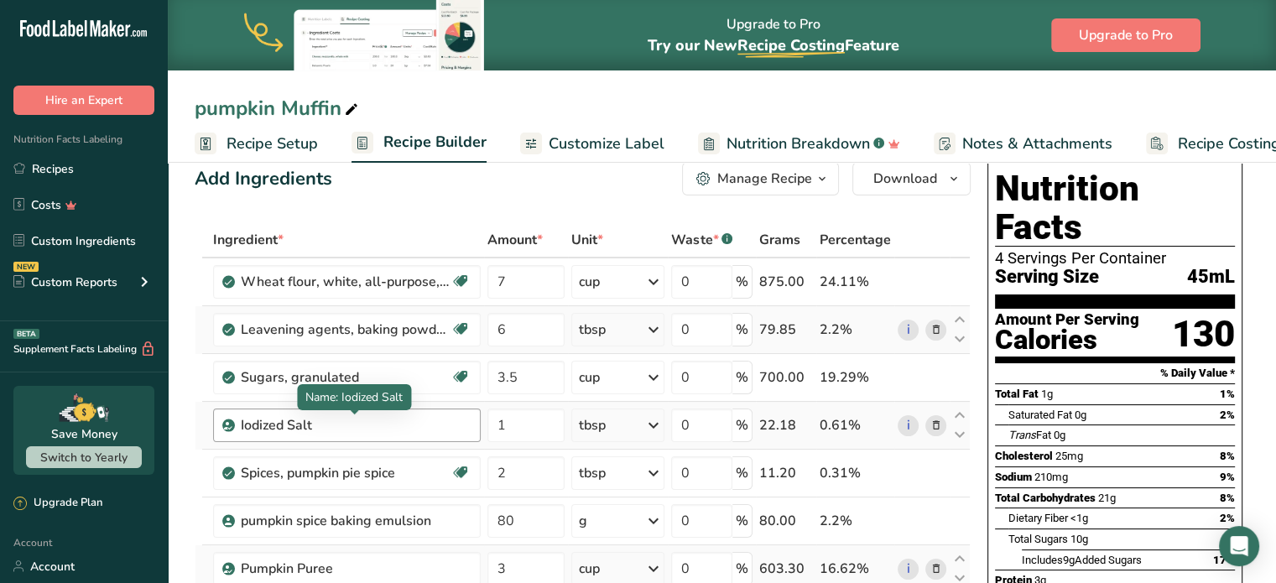
scroll to position [0, 0]
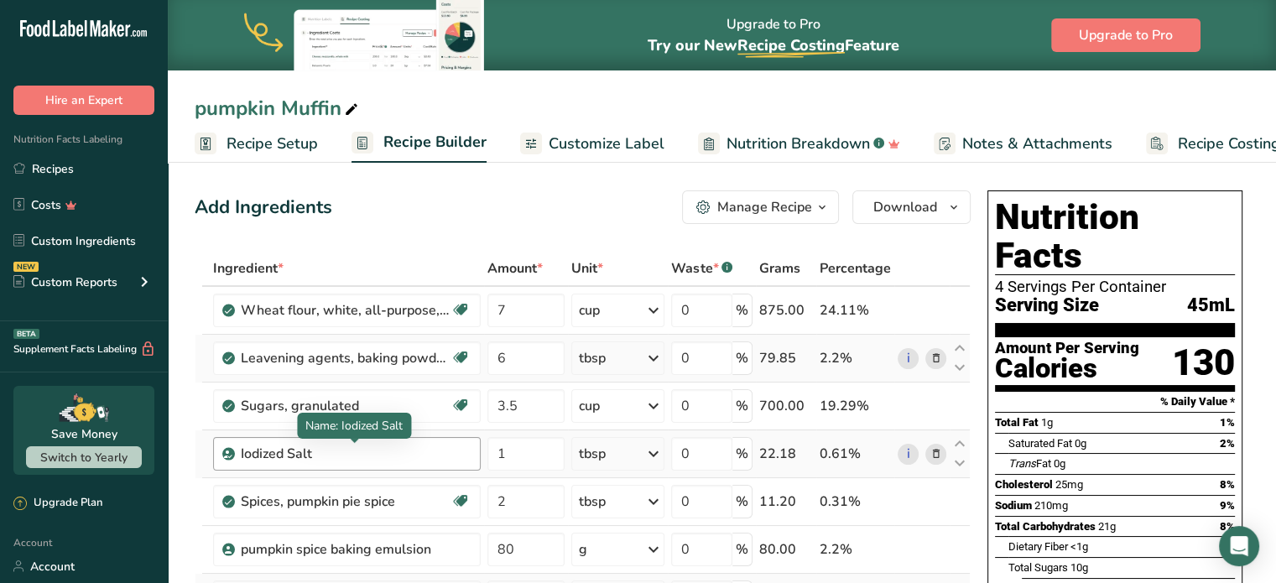
click at [394, 449] on div "Iodized Salt" at bounding box center [346, 454] width 210 height 20
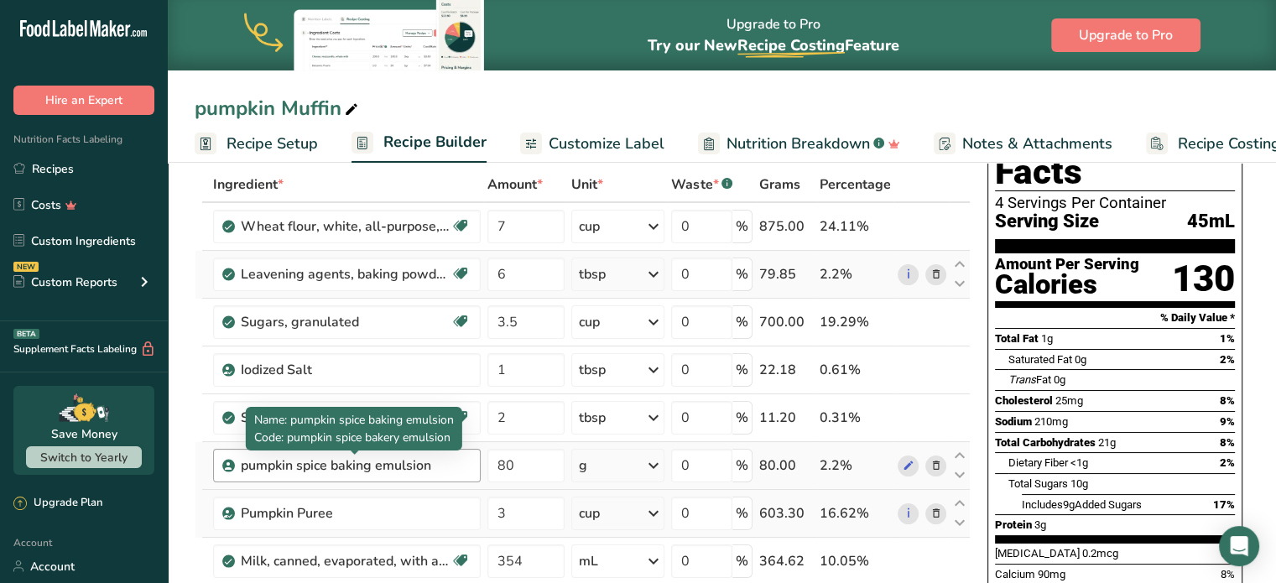
scroll to position [168, 0]
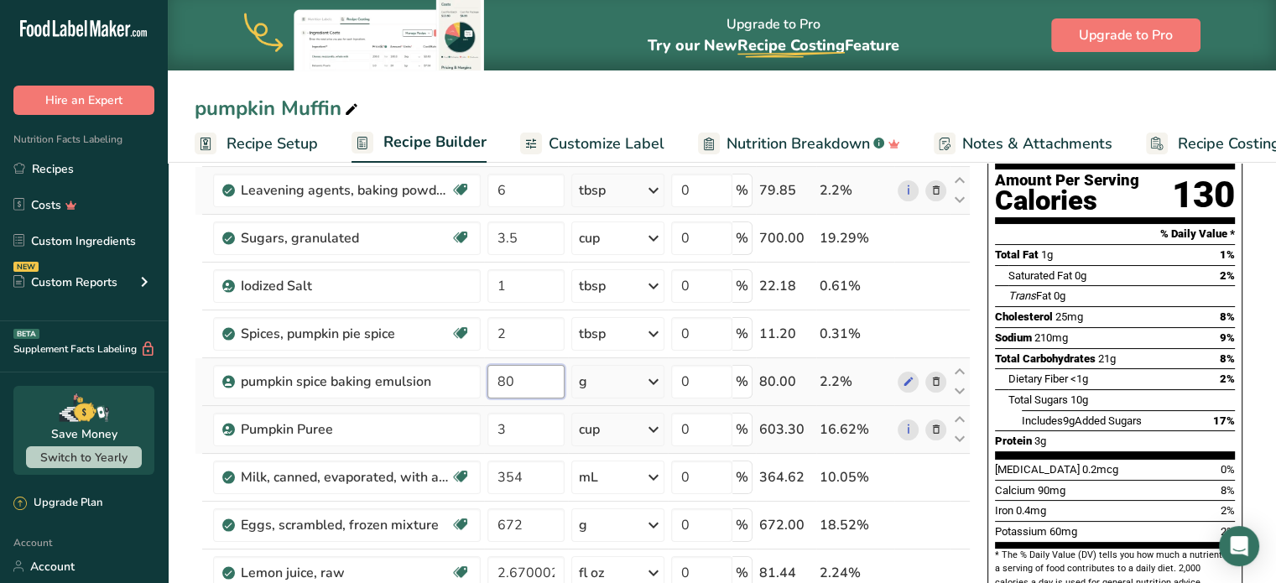
click at [522, 377] on input "80" at bounding box center [526, 382] width 77 height 34
type input "8"
type input "2"
click at [662, 385] on div "Ingredient * Amount * Unit * Waste * .a-a{fill:#347362;}.b-a{fill:#fff;} Grams …" at bounding box center [583, 488] width 776 height 811
click at [659, 378] on icon at bounding box center [654, 382] width 20 height 30
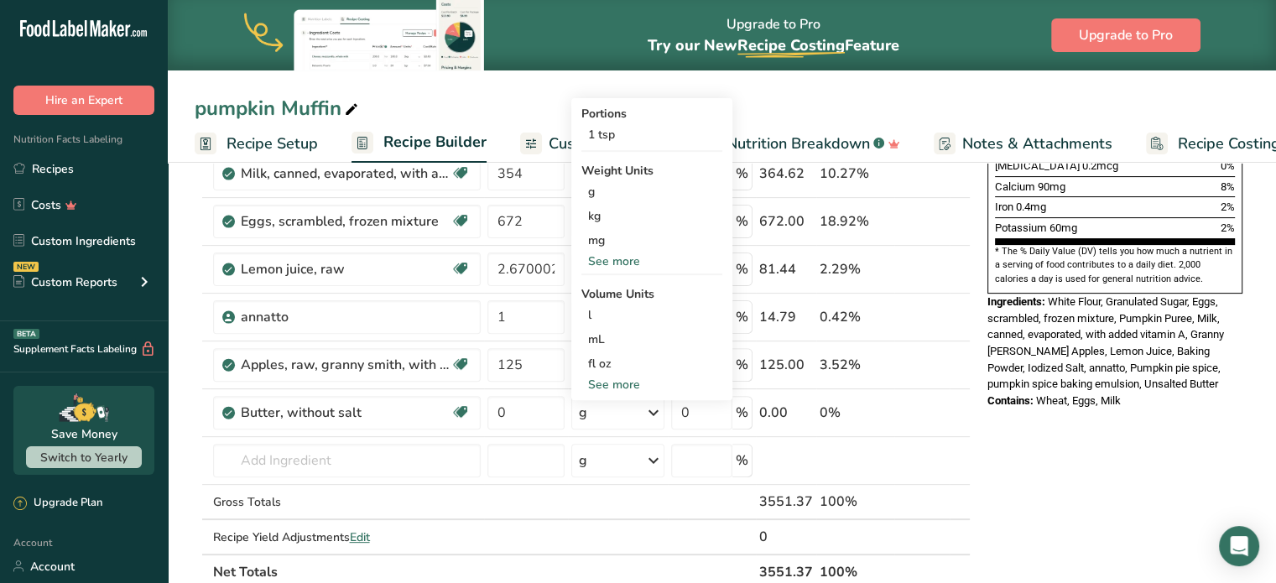
scroll to position [503, 0]
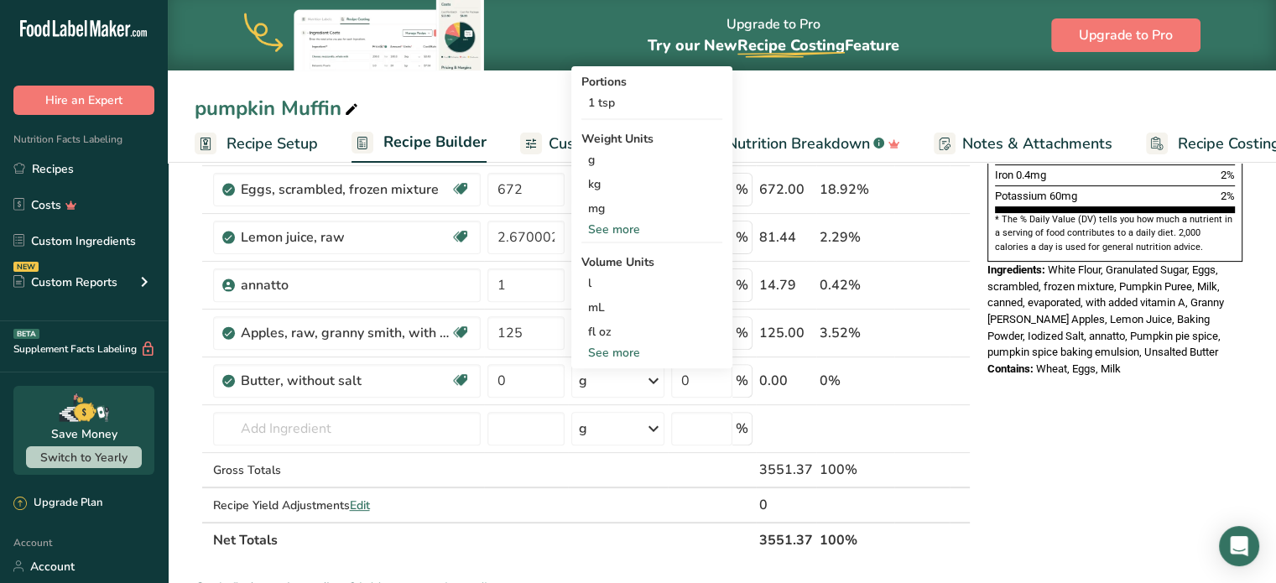
click at [638, 352] on div "See more" at bounding box center [652, 353] width 141 height 18
select select "22"
click at [606, 352] on div "tbsp" at bounding box center [652, 356] width 128 height 18
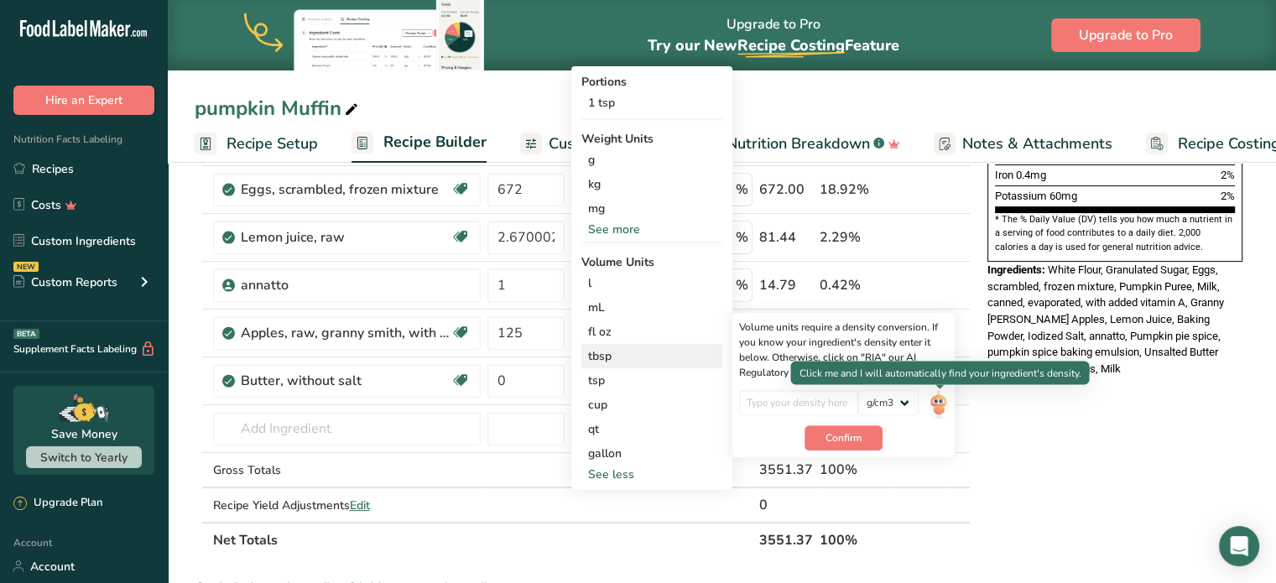
click at [940, 400] on img at bounding box center [938, 404] width 18 height 29
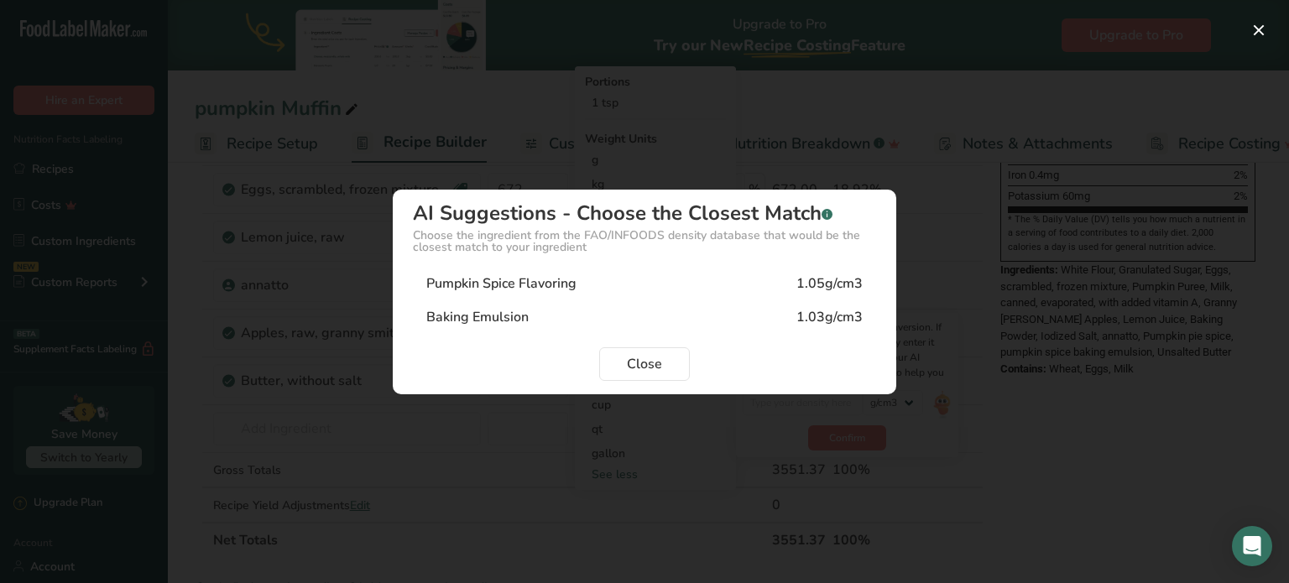
click at [524, 318] on div "Baking Emulsion" at bounding box center [477, 317] width 102 height 20
type input "1.03"
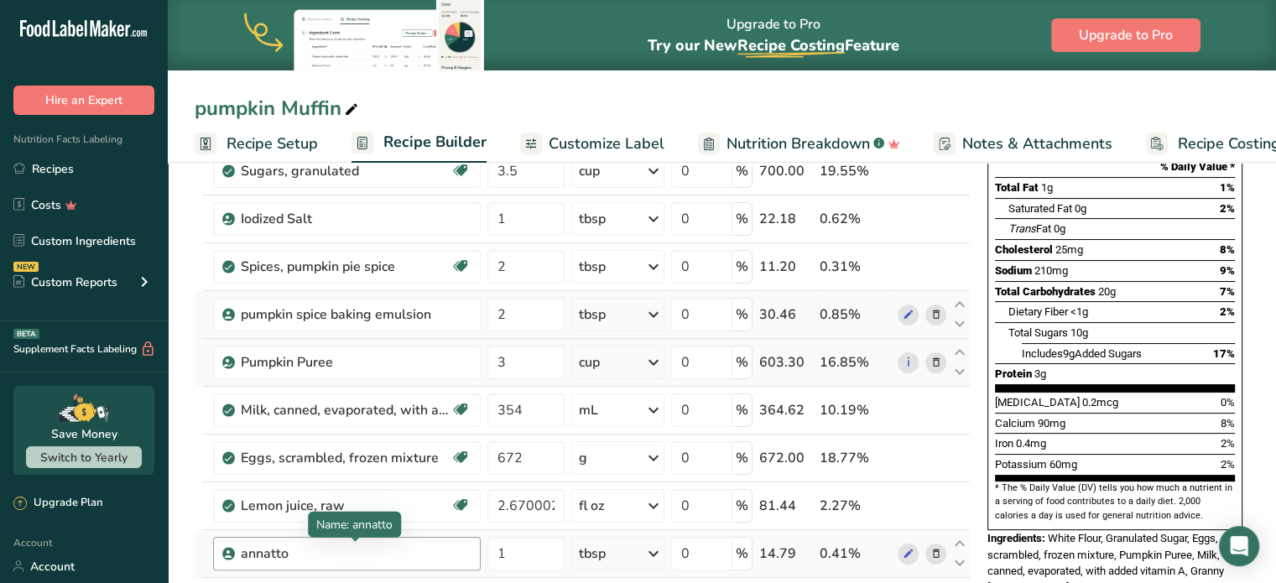
scroll to position [168, 0]
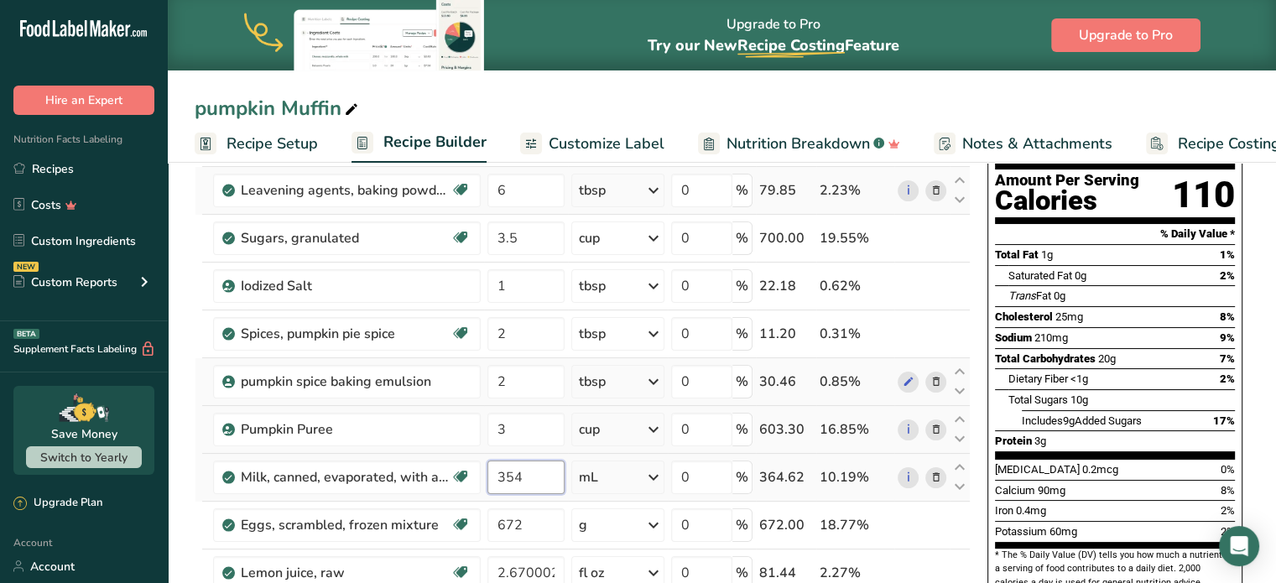
click at [537, 477] on input "354" at bounding box center [526, 478] width 77 height 34
type input "3"
type input "12"
click at [664, 477] on div "Ingredient * Amount * Unit * Waste * .a-a{fill:#347362;}.b-a{fill:#fff;} Grams …" at bounding box center [583, 488] width 776 height 811
click at [655, 477] on icon at bounding box center [654, 477] width 20 height 30
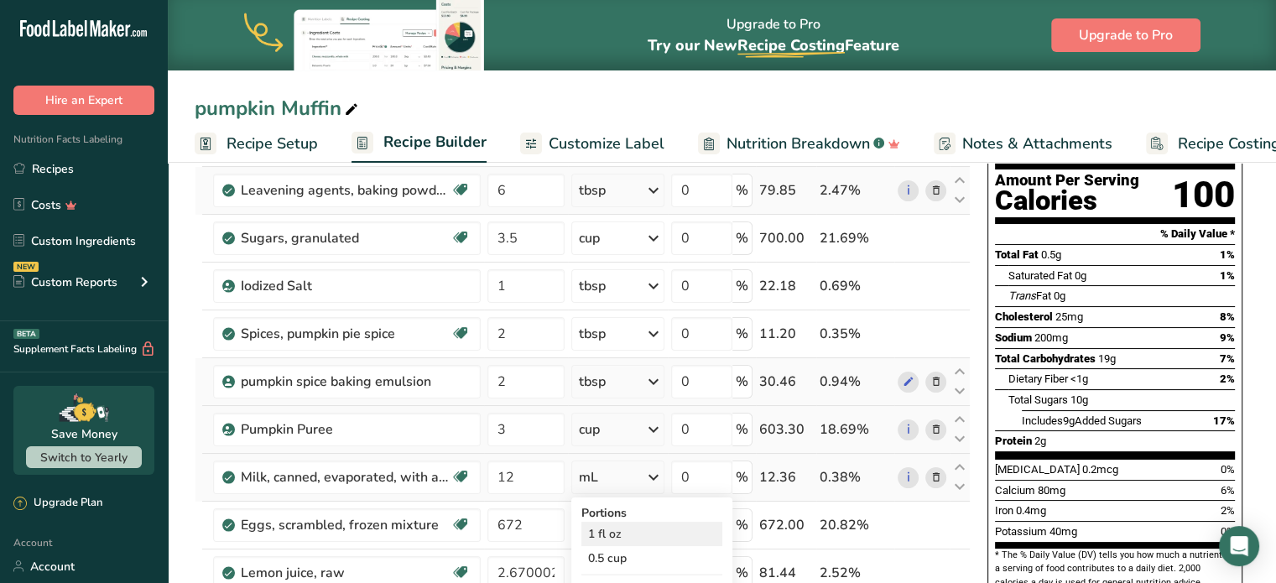
click at [610, 535] on div "1 fl oz" at bounding box center [652, 534] width 141 height 24
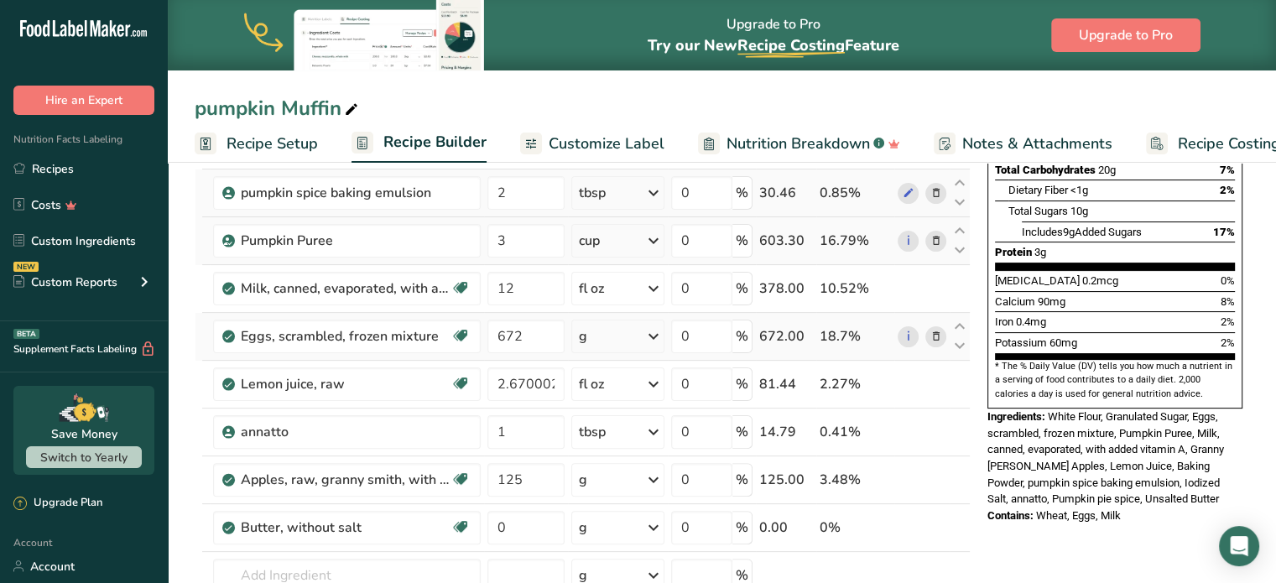
scroll to position [420, 0]
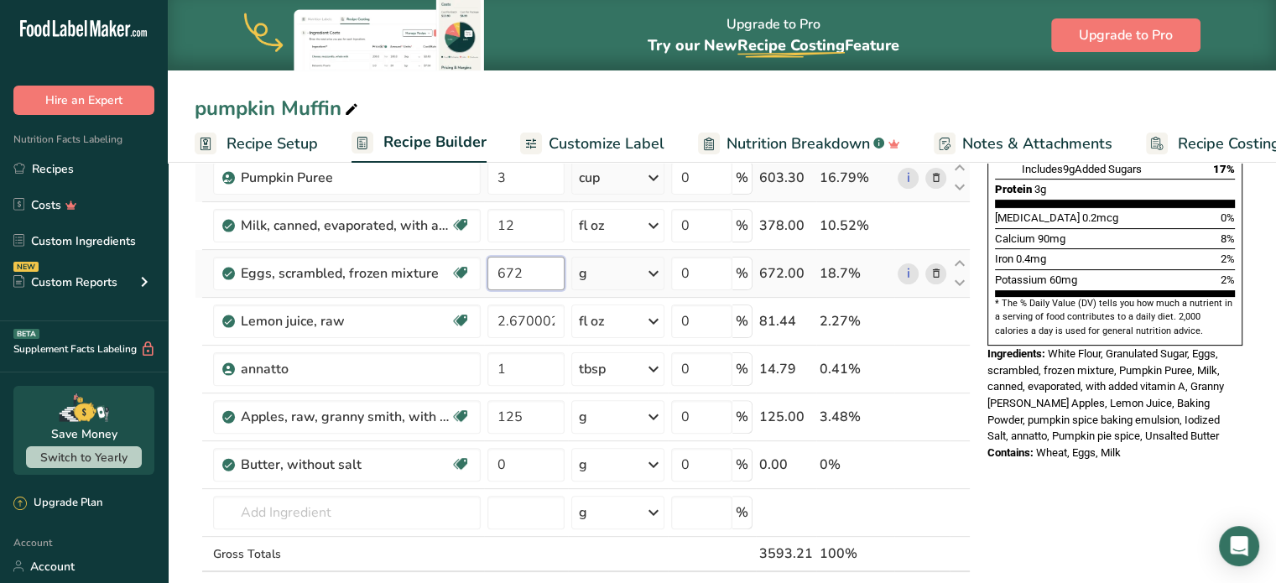
click at [536, 270] on input "672" at bounding box center [526, 274] width 77 height 34
type input "6"
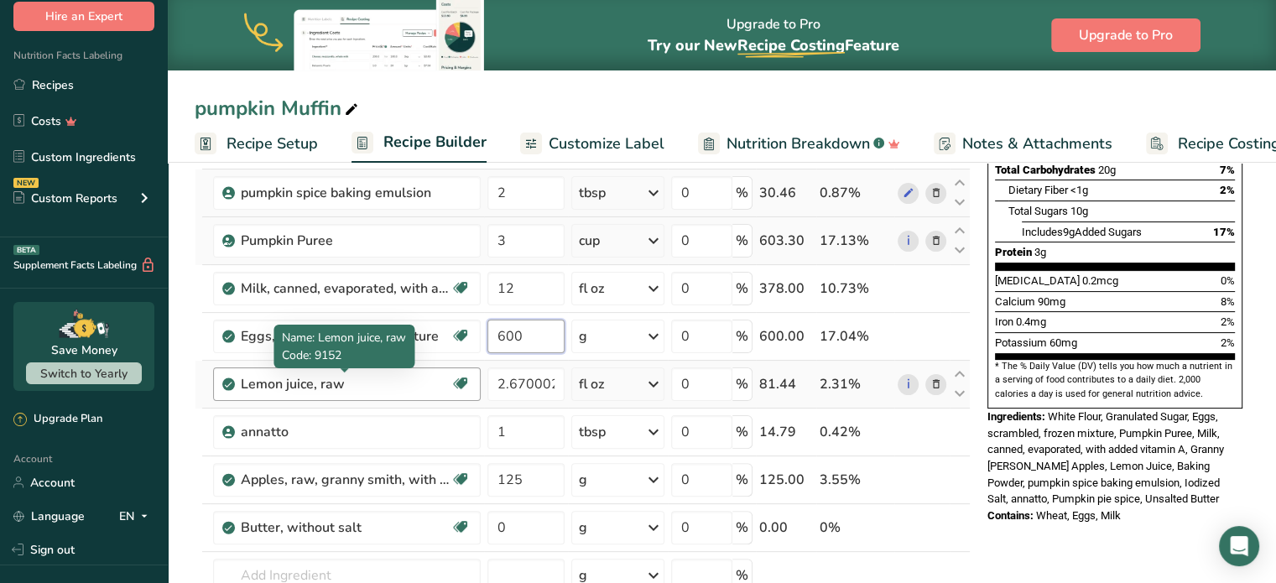
scroll to position [375, 0]
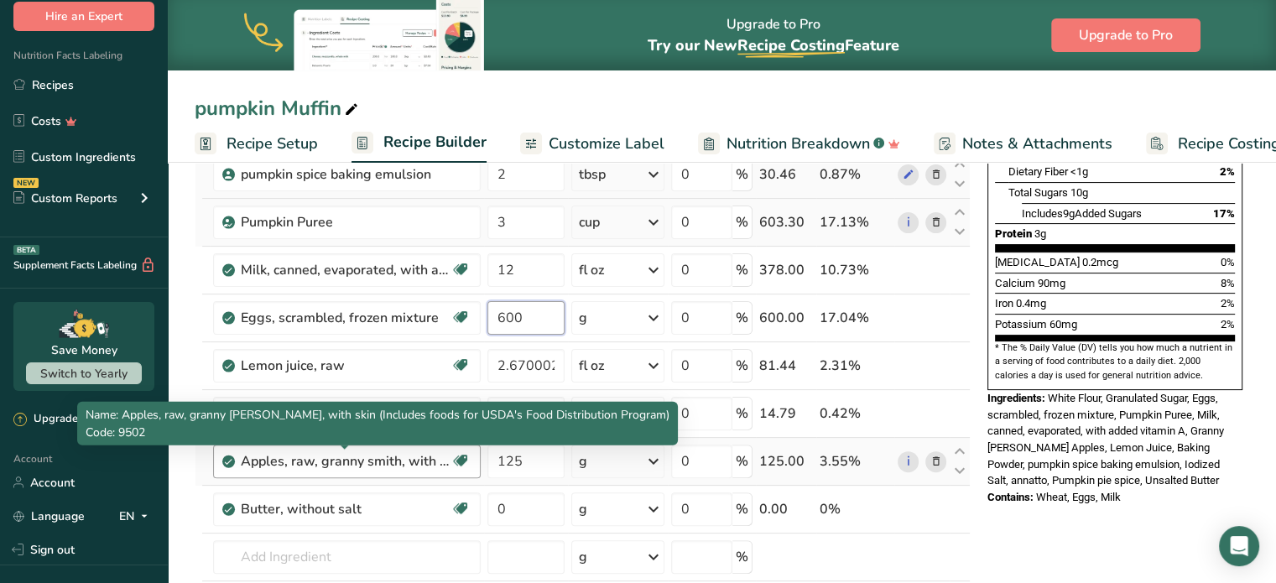
type input "600"
click at [393, 465] on div "Ingredient * Amount * Unit * Waste * .a-a{fill:#347362;}.b-a{fill:#fff;} Grams …" at bounding box center [583, 281] width 776 height 811
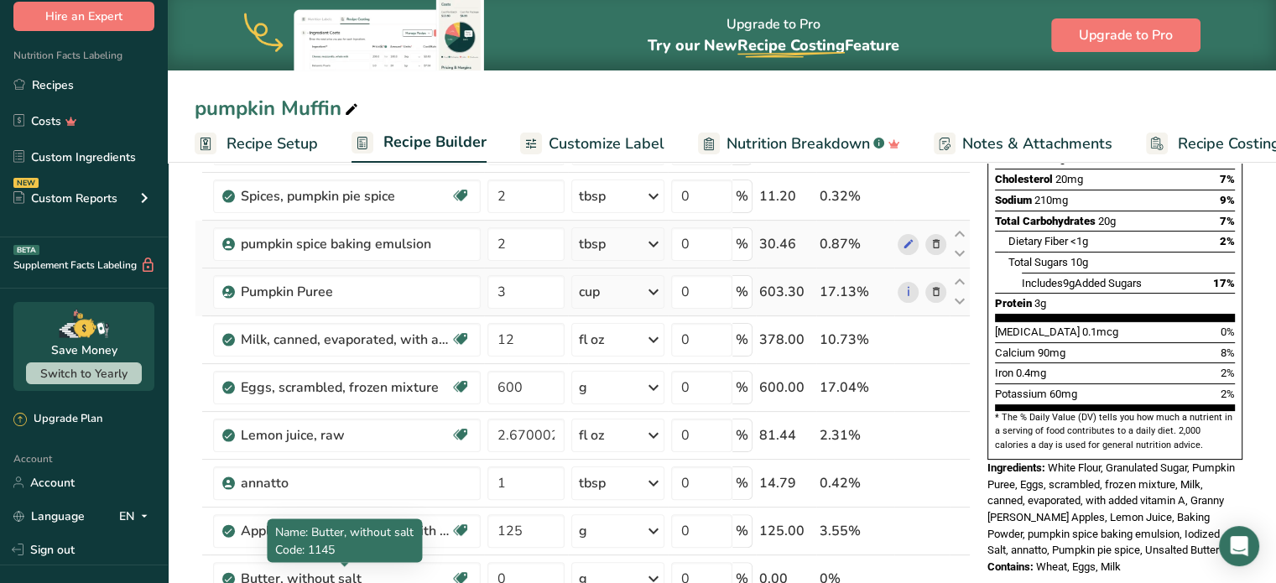
scroll to position [459, 0]
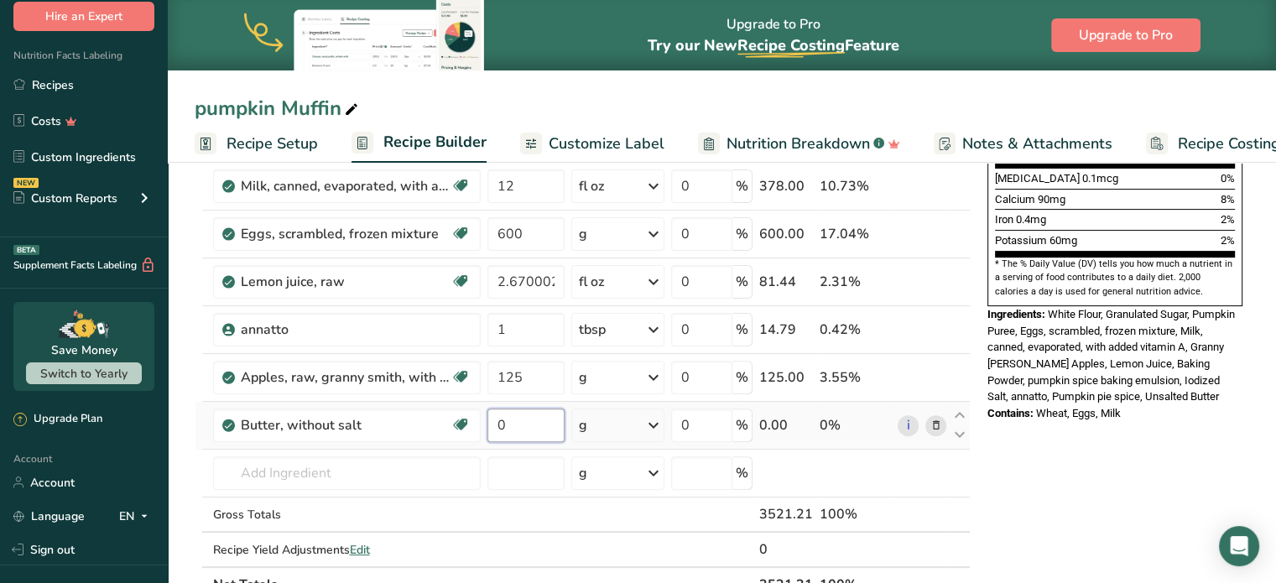
click at [523, 429] on input "0" at bounding box center [526, 426] width 77 height 34
click at [652, 426] on div "Ingredient * Amount * Unit * Waste * .a-a{fill:#347362;}.b-a{fill:#fff;} Grams …" at bounding box center [583, 197] width 776 height 811
click at [651, 420] on icon at bounding box center [654, 425] width 20 height 30
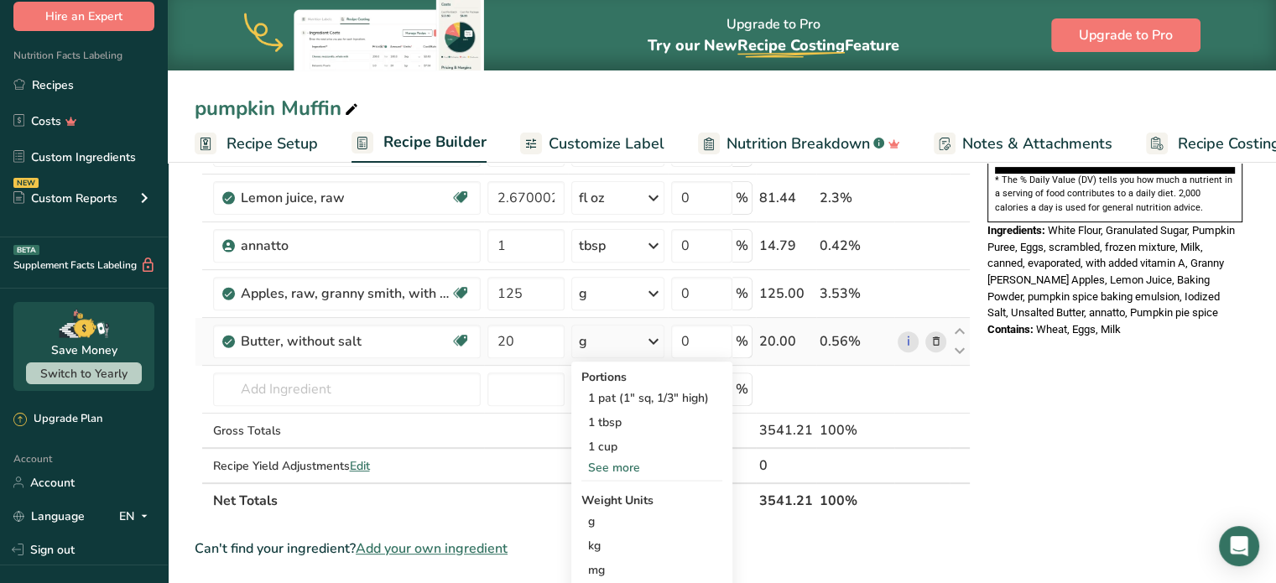
scroll to position [711, 0]
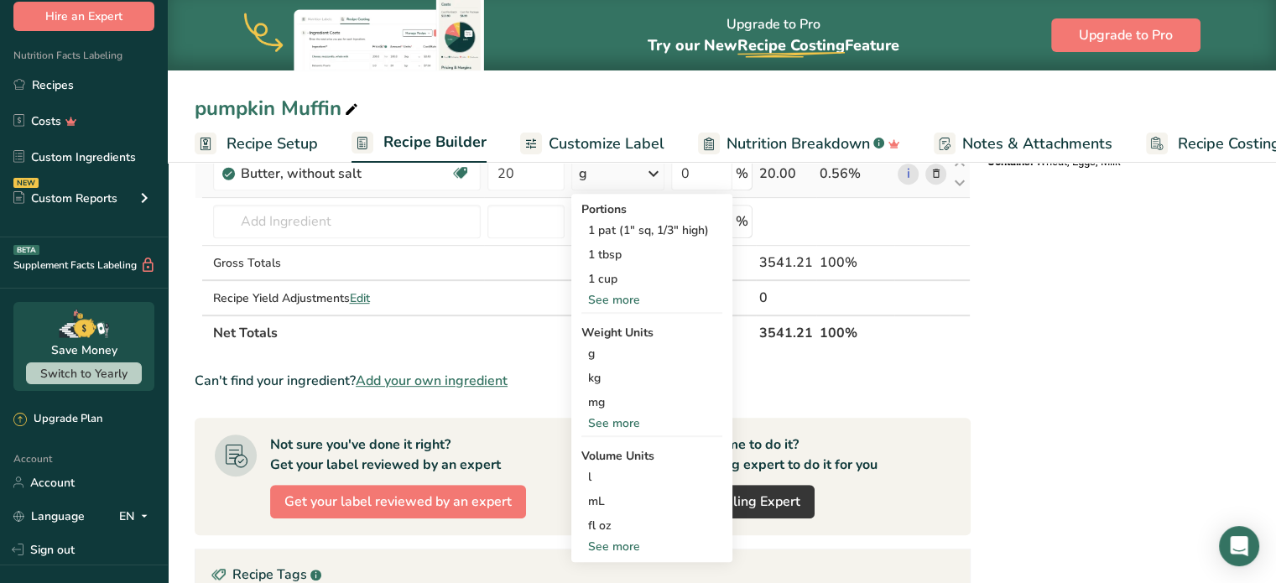
click at [608, 541] on div "See more" at bounding box center [652, 547] width 141 height 18
click at [624, 299] on div "See more" at bounding box center [652, 300] width 141 height 18
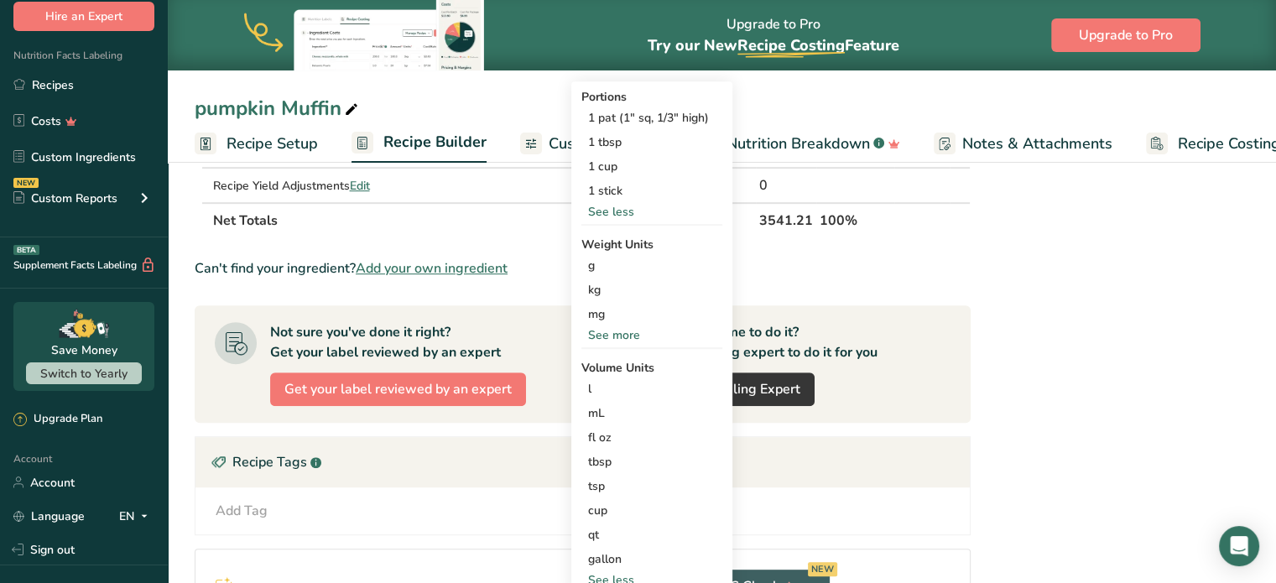
scroll to position [795, 0]
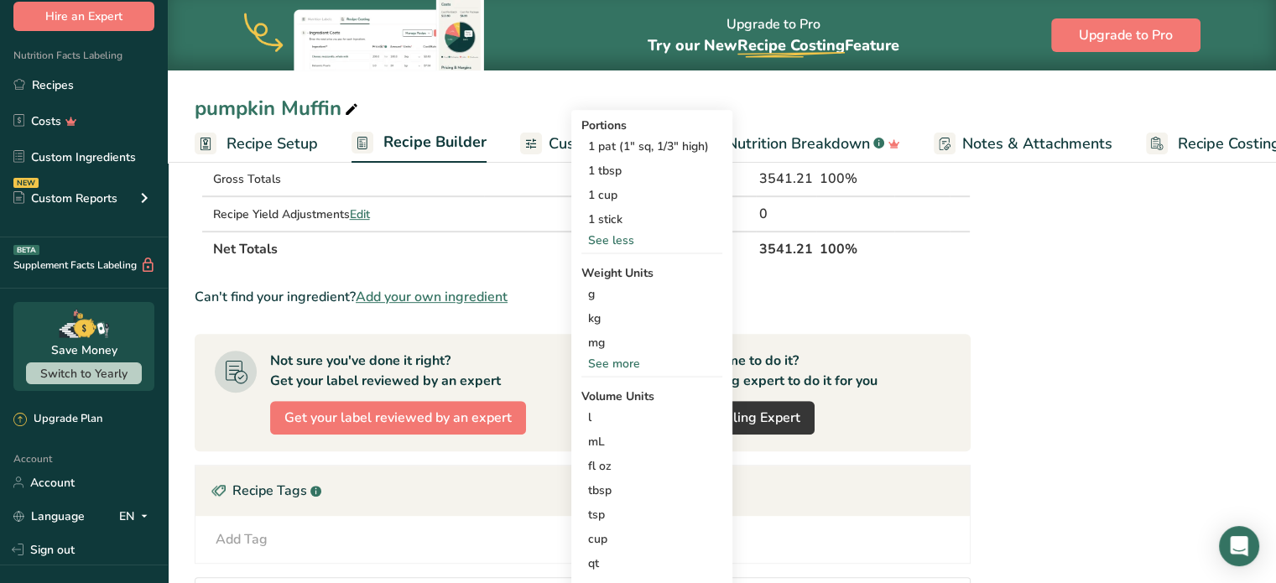
click at [465, 248] on th "Net Totals" at bounding box center [483, 248] width 546 height 35
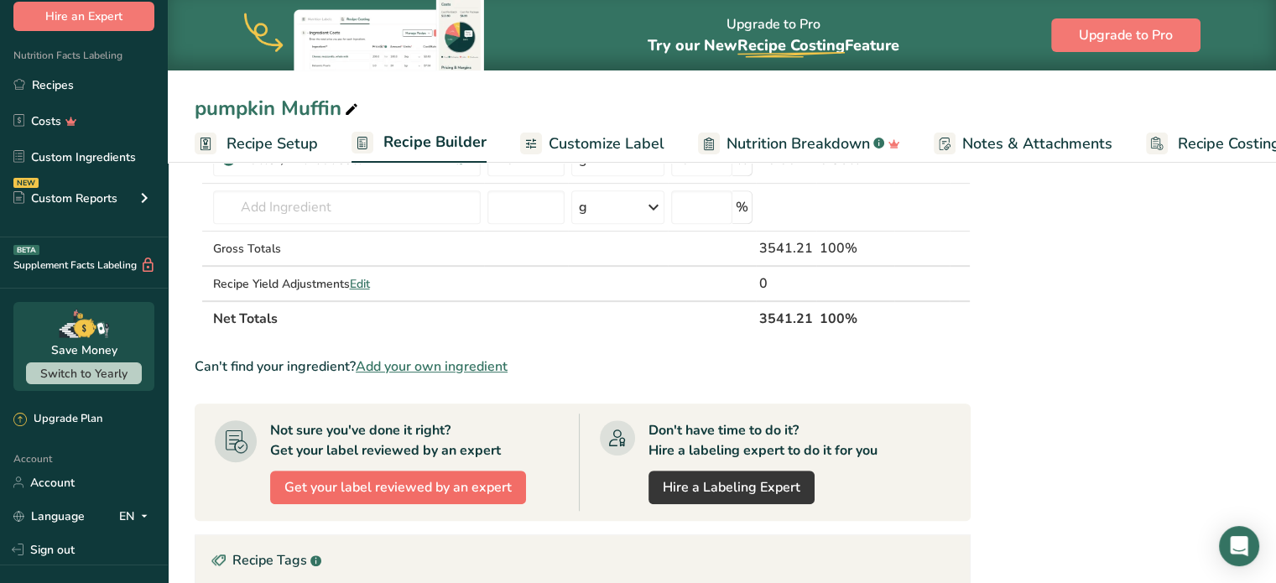
scroll to position [543, 0]
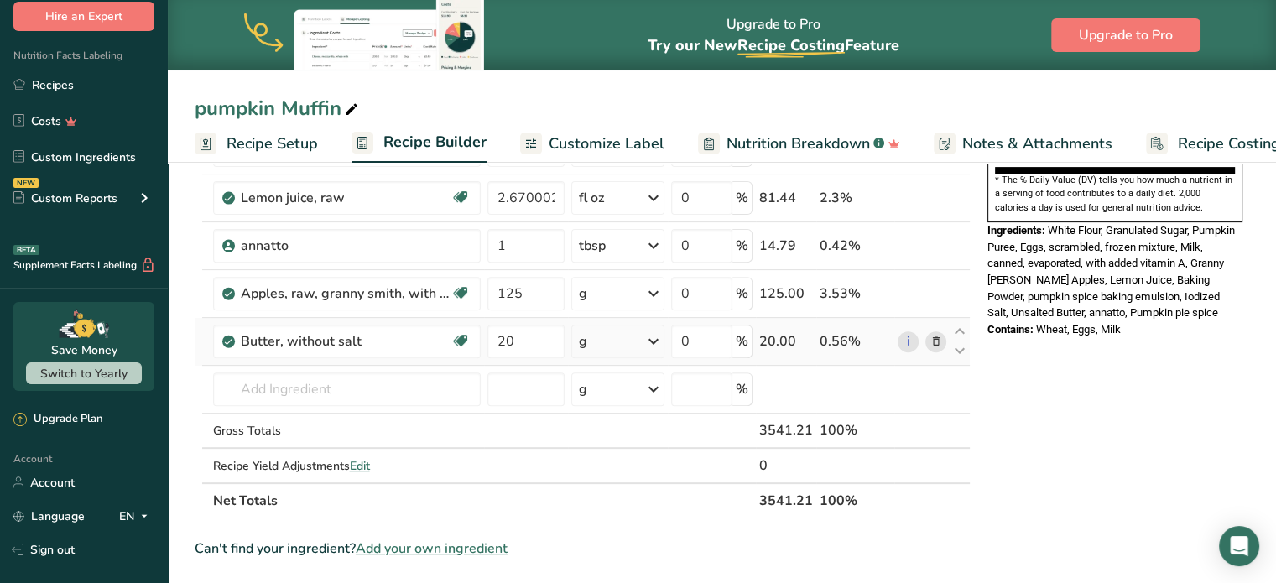
click at [655, 338] on icon at bounding box center [654, 341] width 20 height 30
click at [621, 471] on div "1 stick" at bounding box center [652, 471] width 141 height 24
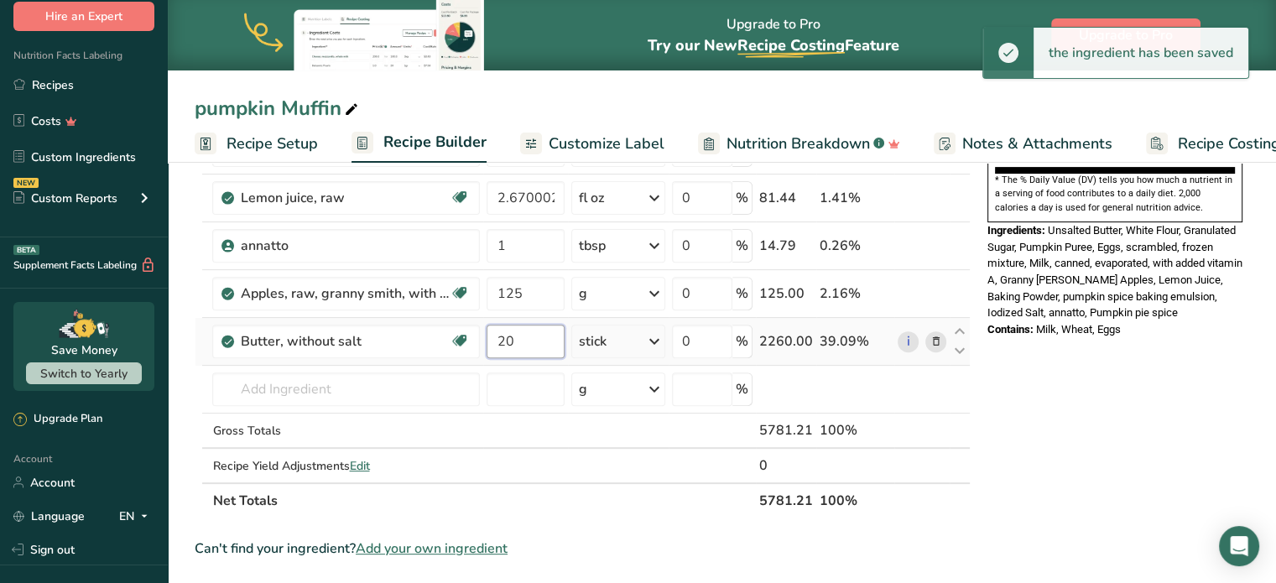
click at [524, 331] on input "20" at bounding box center [525, 342] width 77 height 34
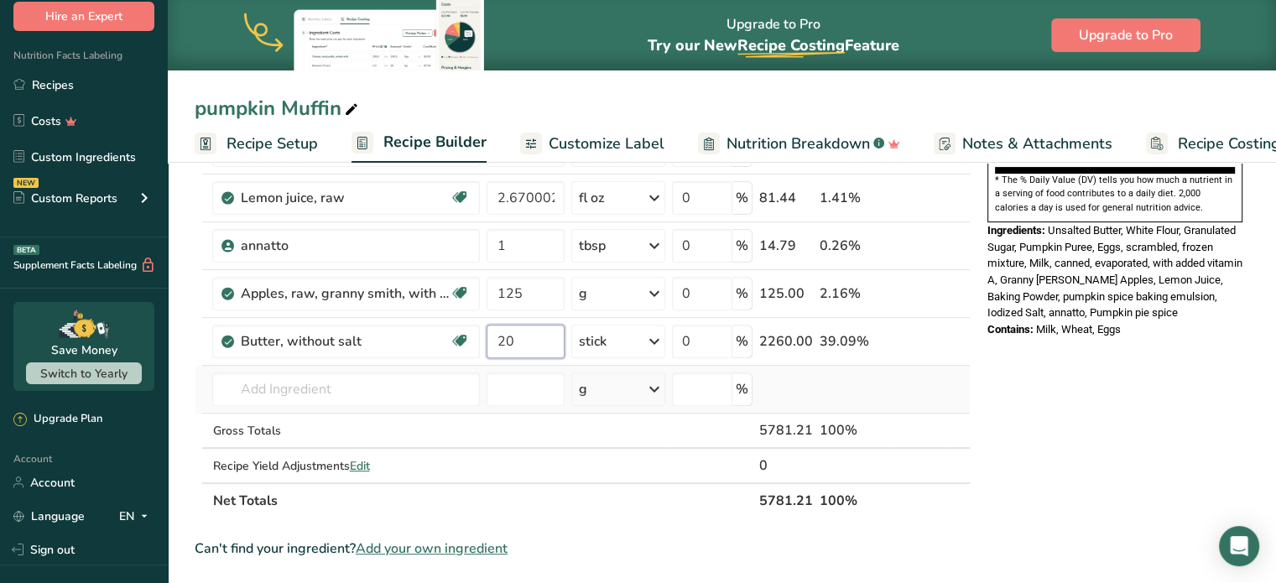
type input "2"
type input "5"
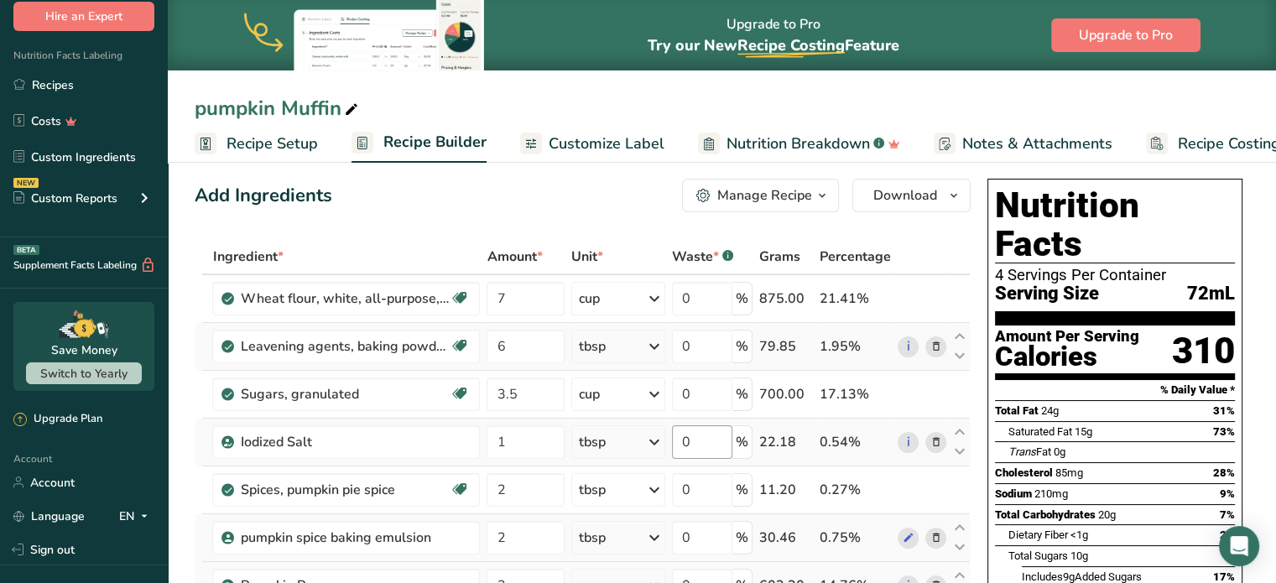
scroll to position [0, 0]
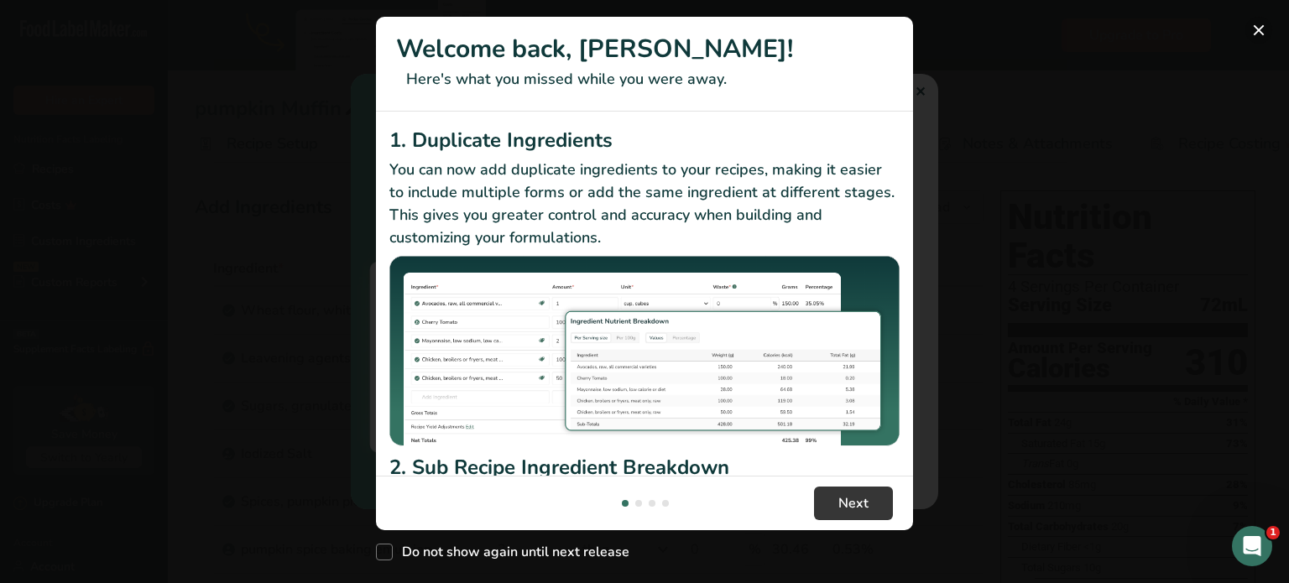
click at [1260, 28] on button "New Features" at bounding box center [1258, 30] width 27 height 27
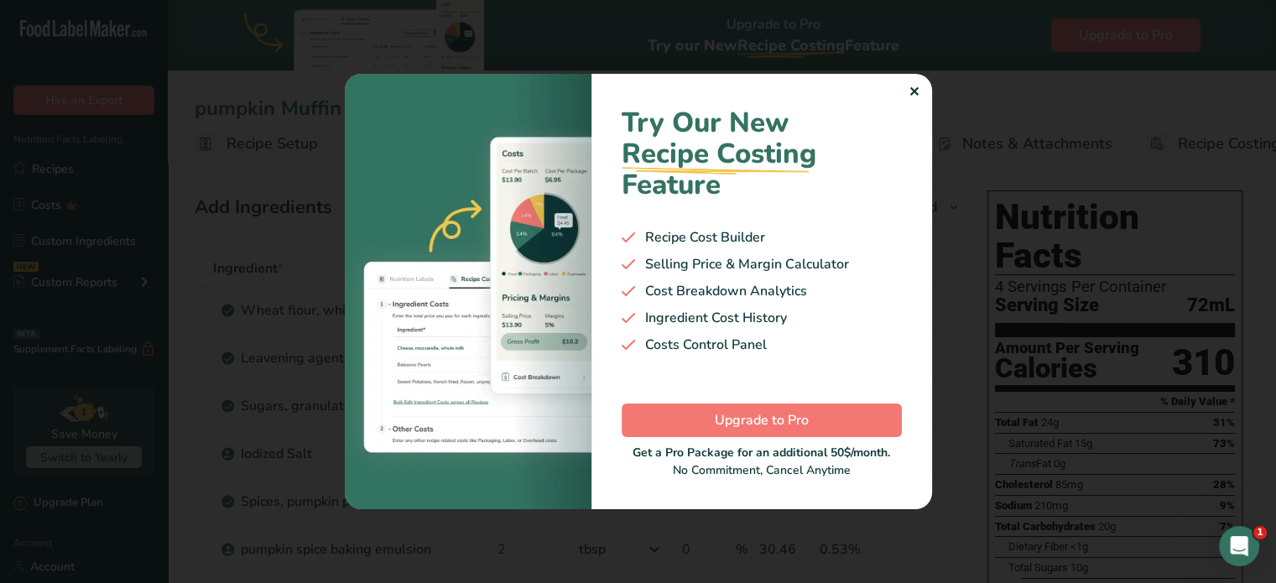
click at [919, 86] on div "✕" at bounding box center [914, 92] width 11 height 20
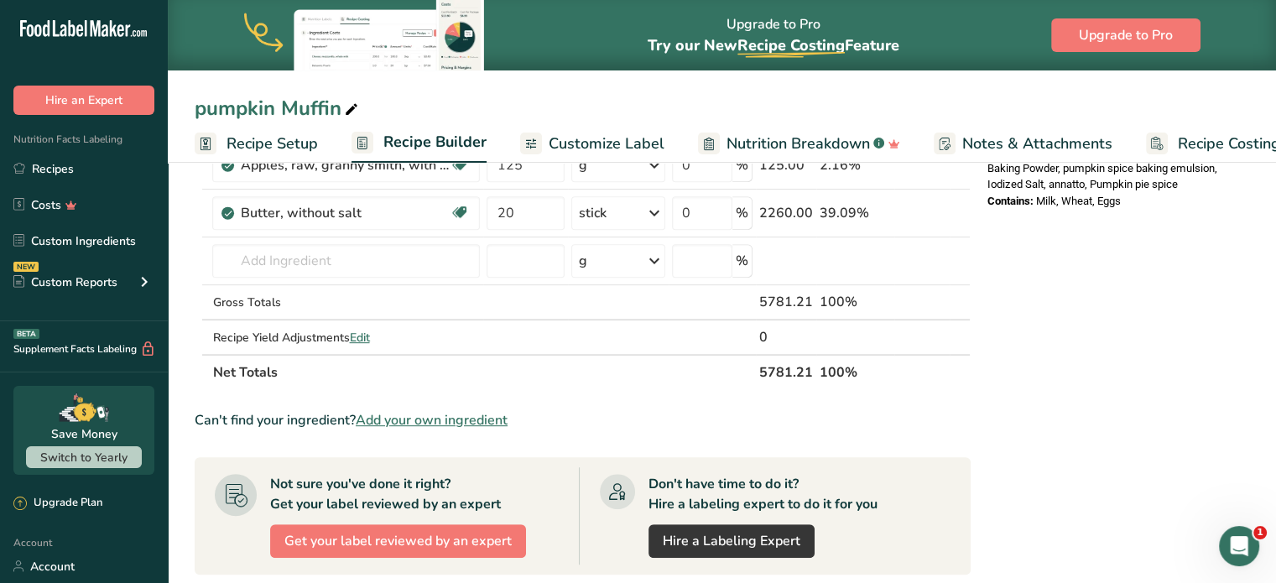
scroll to position [587, 0]
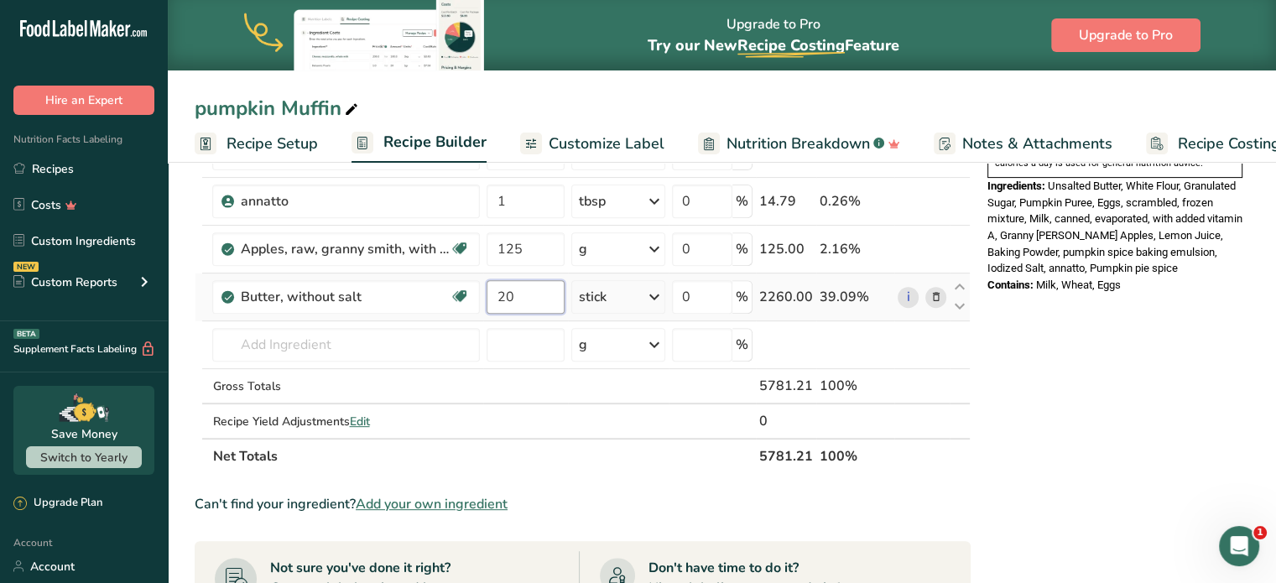
click at [535, 293] on input "20" at bounding box center [525, 297] width 77 height 34
click at [941, 298] on div "Ingredient * Amount * Unit * Waste * .a-a{fill:#347362;}.b-a{fill:#fff;} Grams …" at bounding box center [583, 69] width 776 height 811
click at [936, 290] on icon at bounding box center [936, 298] width 12 height 18
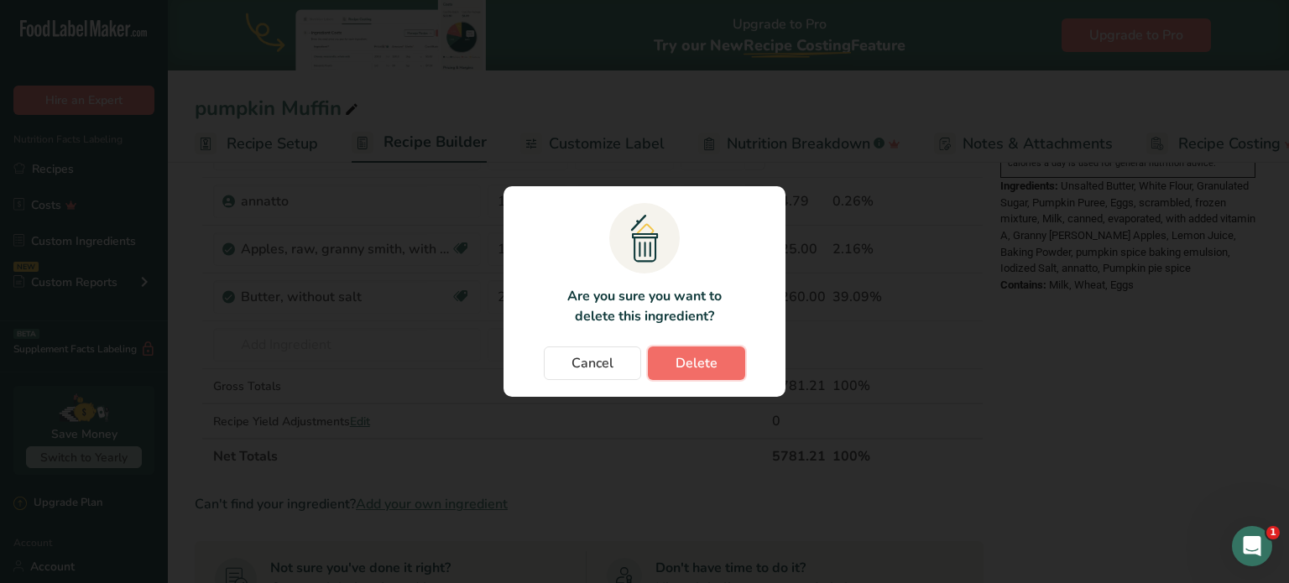
click at [688, 366] on span "Delete" at bounding box center [697, 363] width 42 height 20
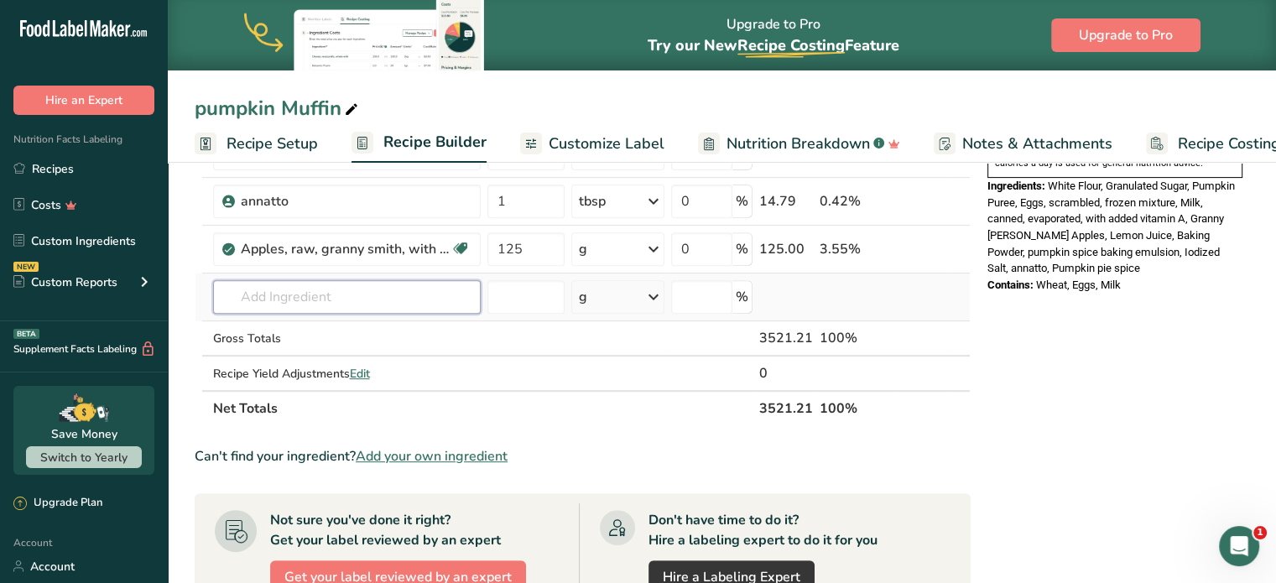
click at [285, 296] on input "text" at bounding box center [347, 297] width 268 height 34
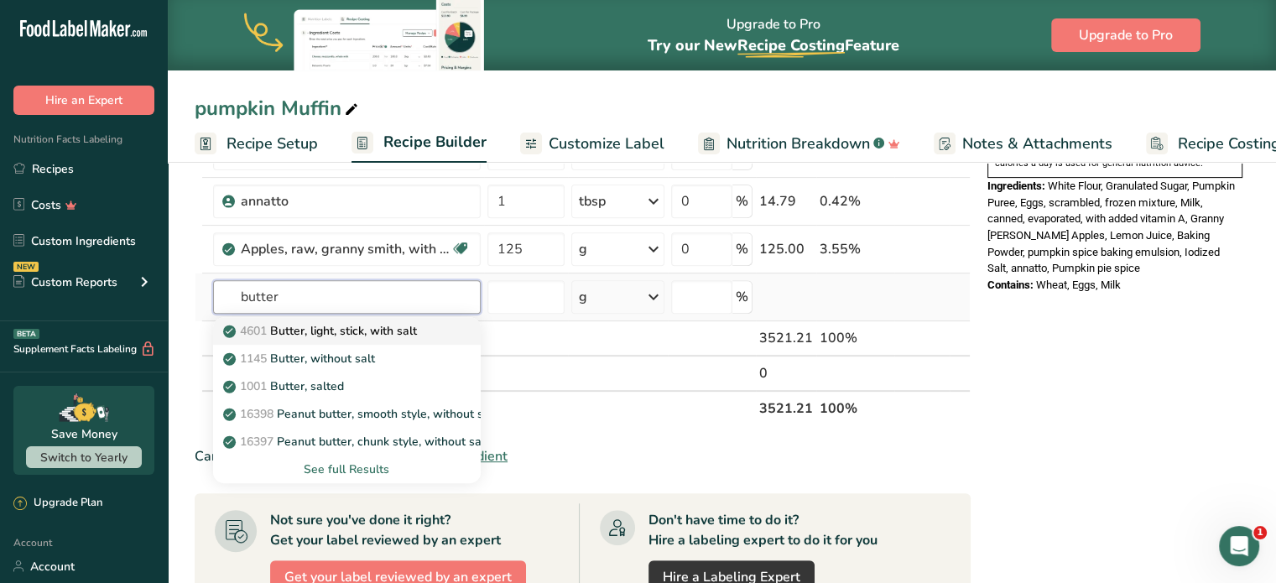
type input "butter"
click at [344, 329] on p "4601 Butter, light, stick, with salt" at bounding box center [322, 331] width 190 height 18
type input "Butter, light, stick, with salt"
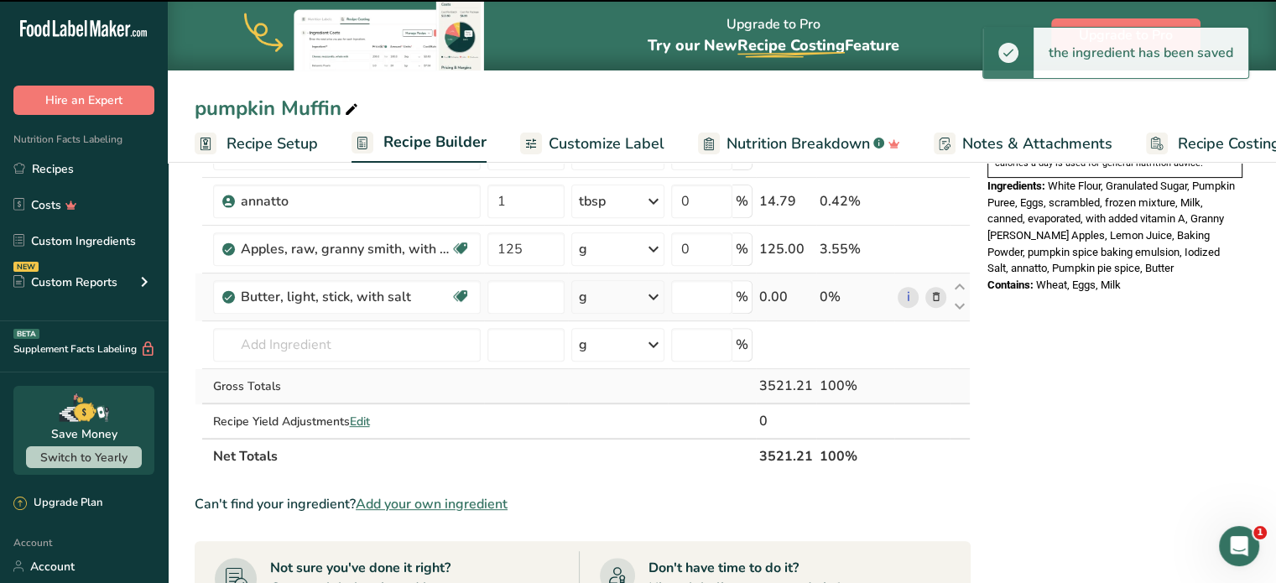
type input "0"
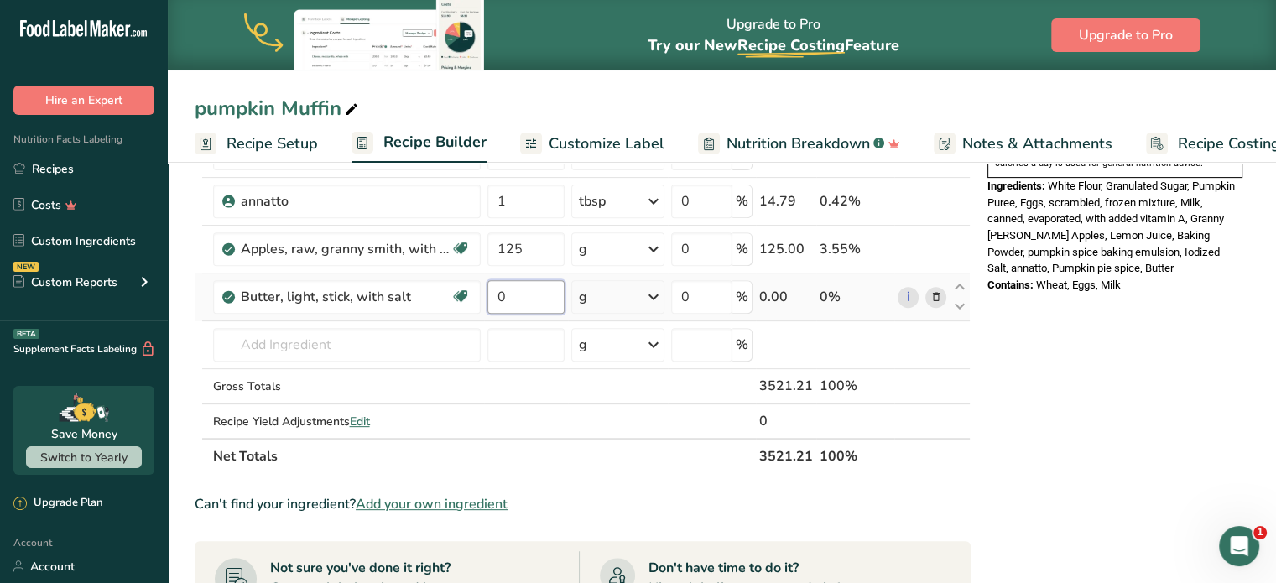
click at [520, 298] on input "0" at bounding box center [526, 297] width 77 height 34
type input "5"
click at [657, 291] on div "Ingredient * Amount * Unit * Waste * .a-a{fill:#347362;}.b-a{fill:#fff;} Grams …" at bounding box center [583, 69] width 776 height 811
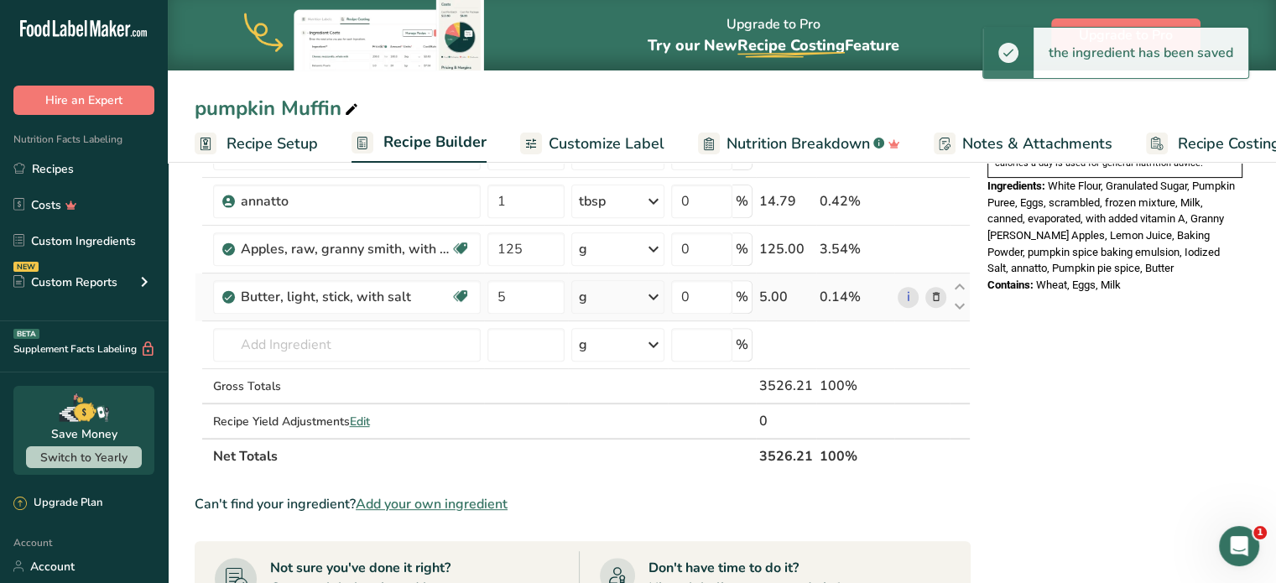
click at [654, 296] on icon at bounding box center [654, 297] width 20 height 30
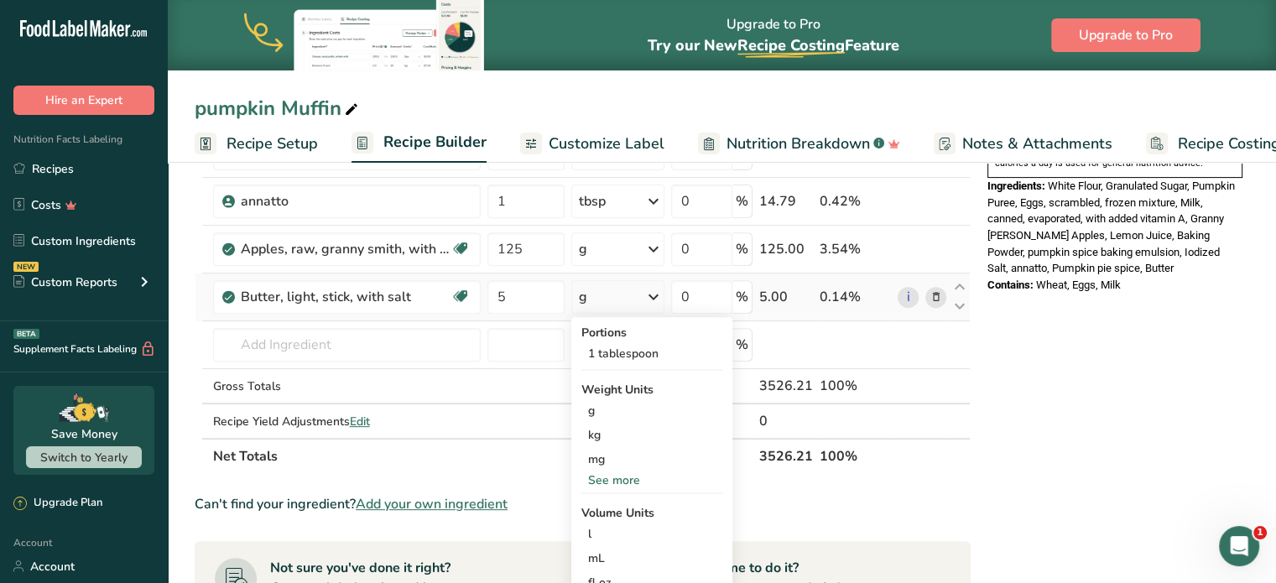
click at [621, 476] on div "See more" at bounding box center [652, 481] width 141 height 18
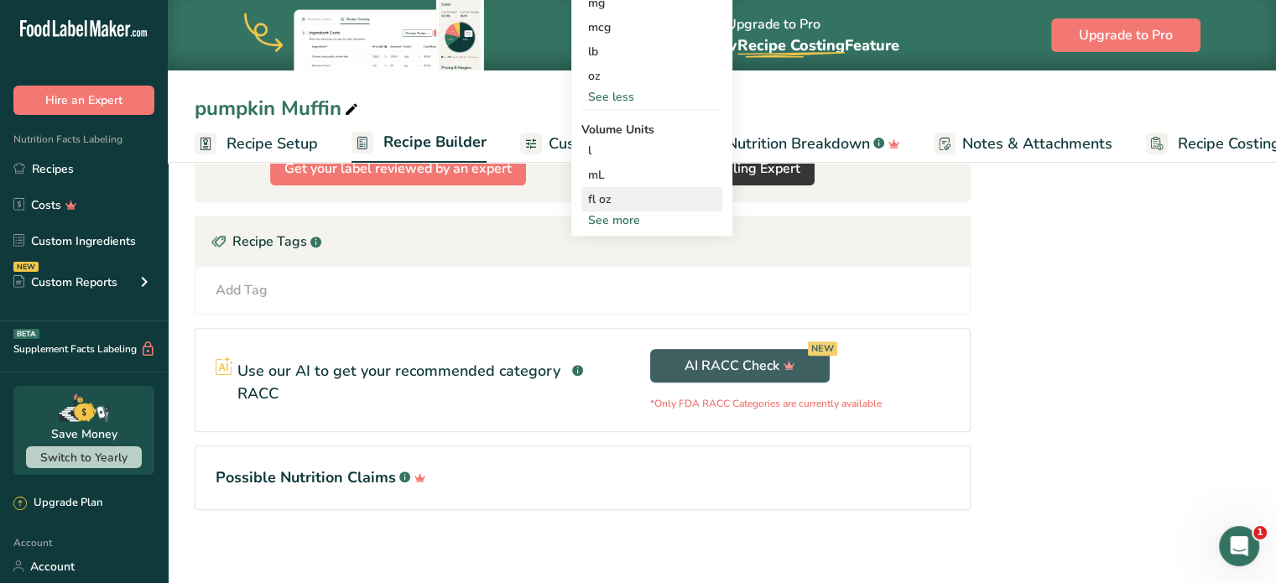
scroll to position [1046, 0]
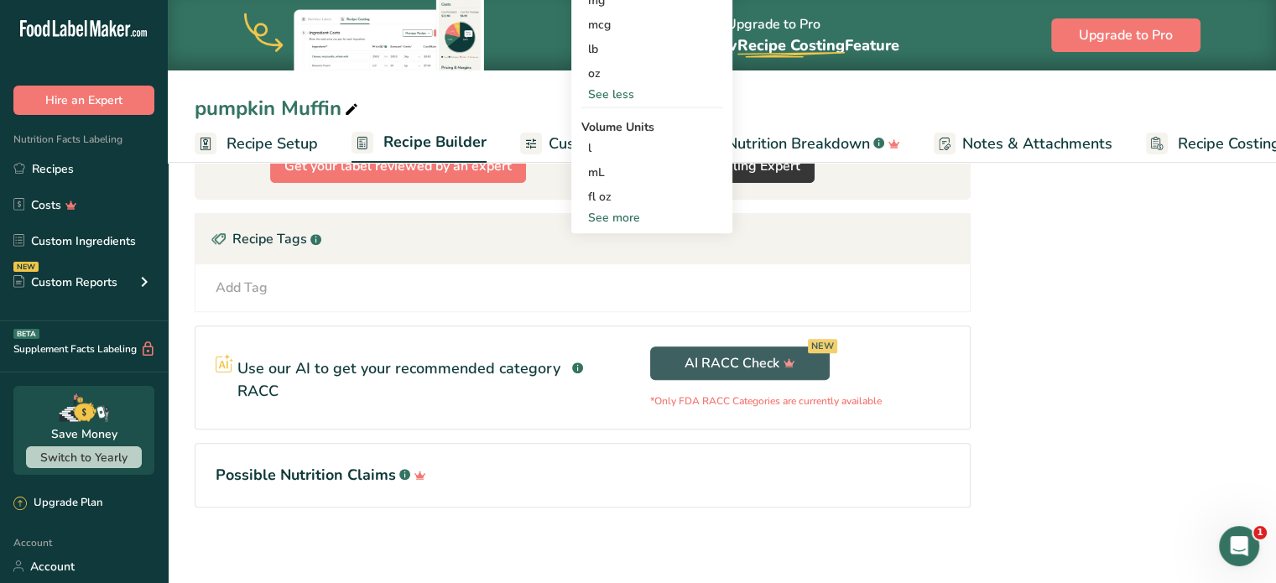
click at [638, 211] on div "See more" at bounding box center [652, 218] width 141 height 18
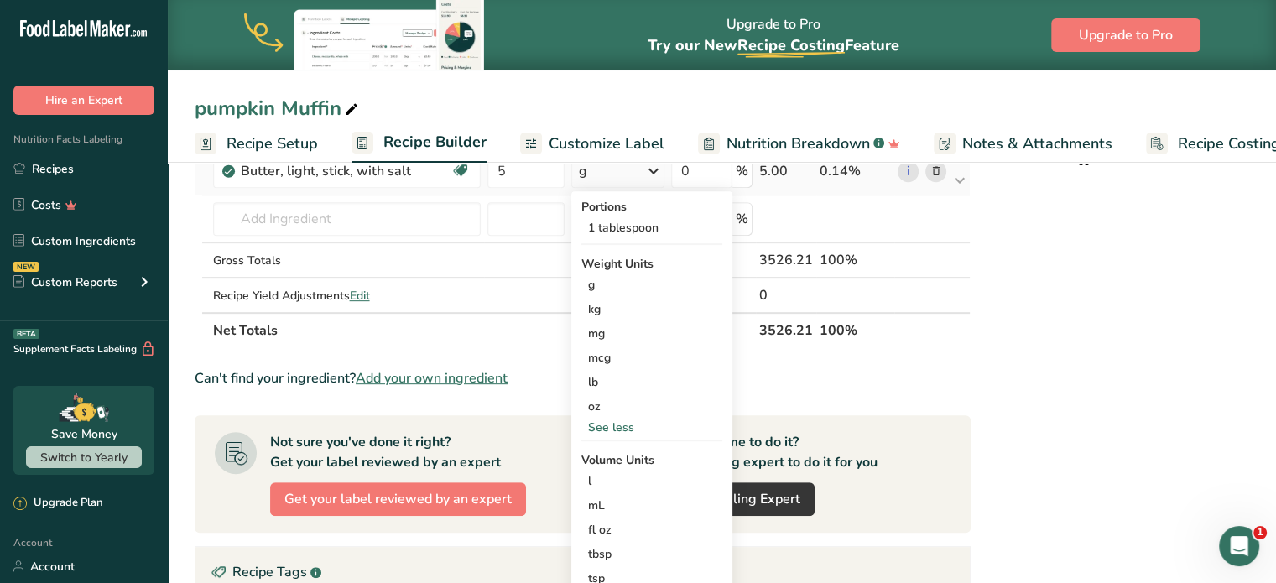
scroll to position [711, 0]
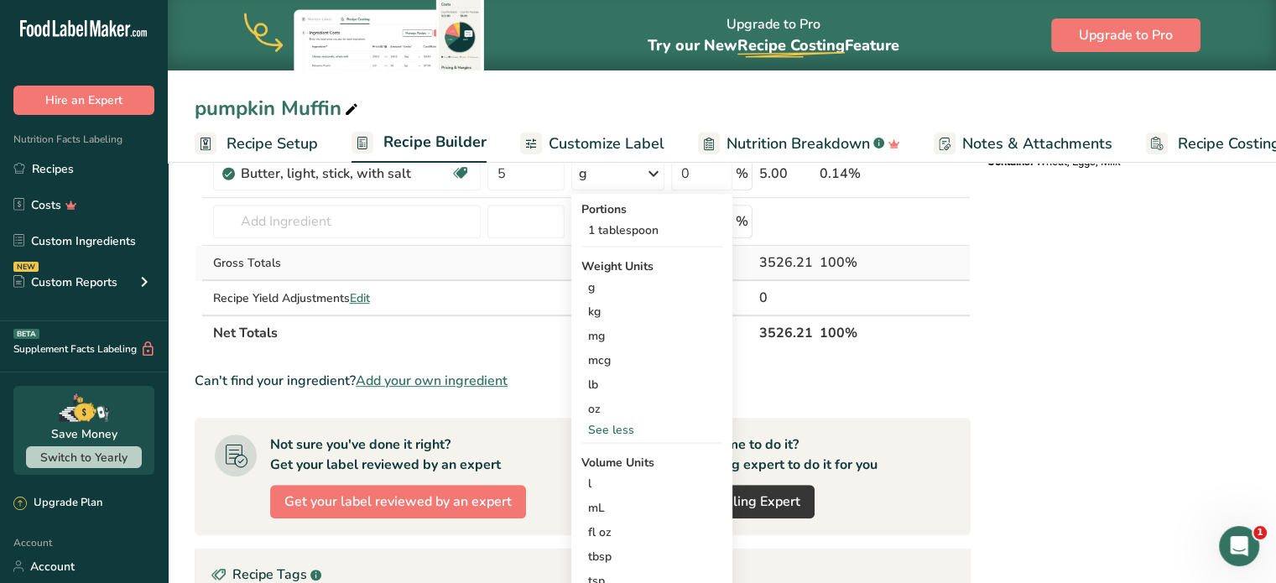
click at [547, 258] on td at bounding box center [526, 263] width 84 height 35
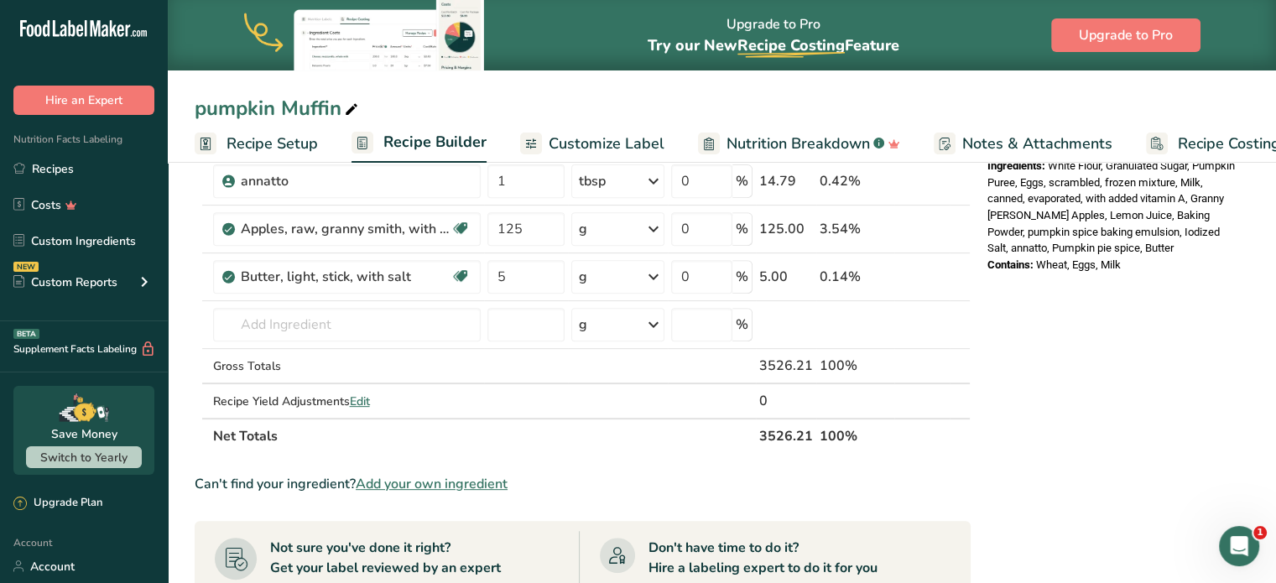
scroll to position [543, 0]
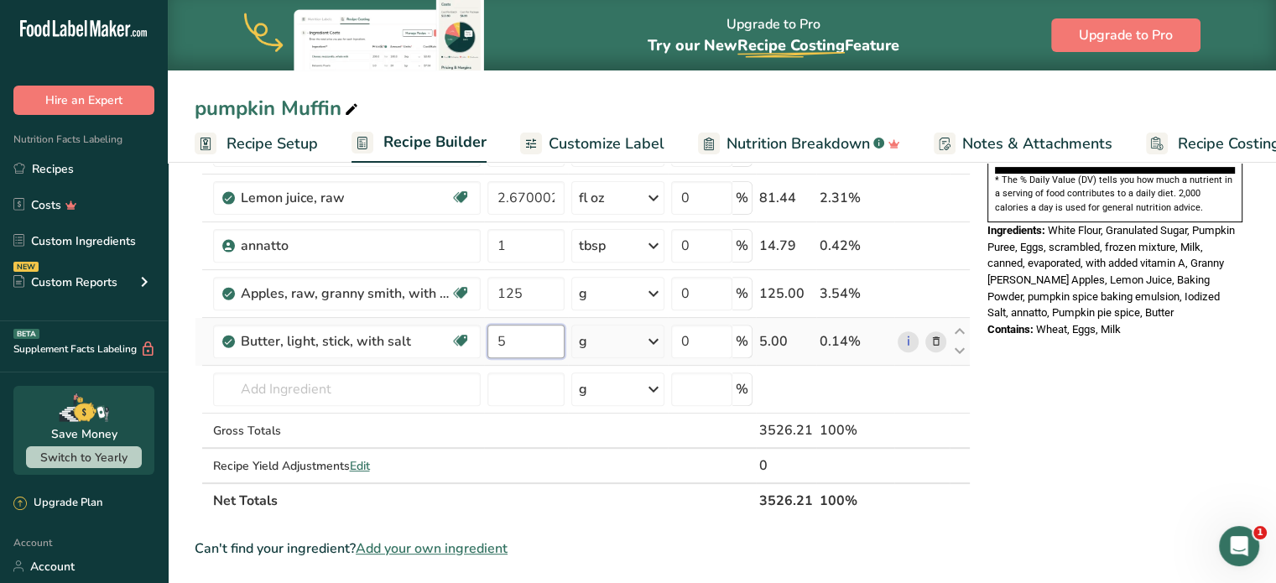
click at [522, 332] on input "5" at bounding box center [526, 342] width 77 height 34
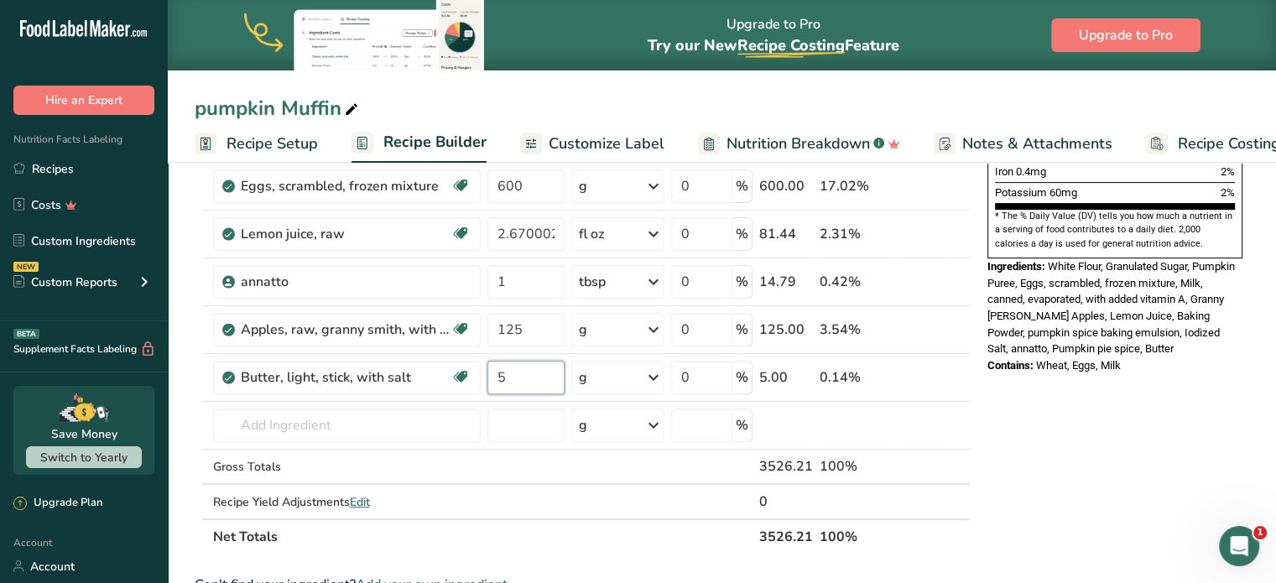
scroll to position [503, 0]
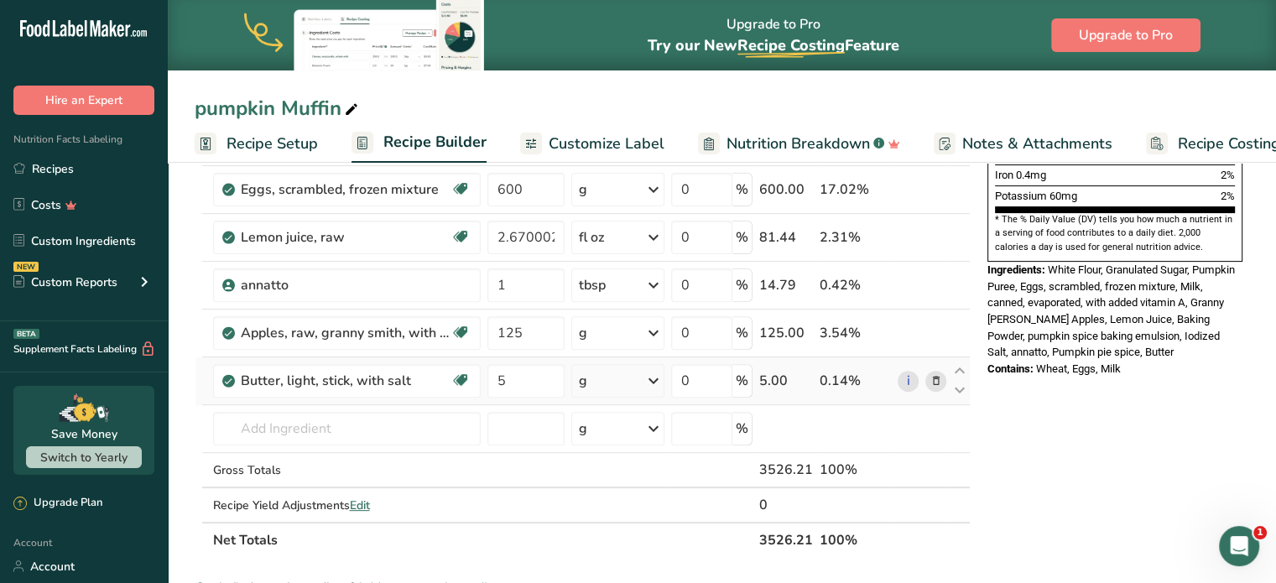
click at [649, 373] on div "Ingredient * Amount * Unit * Waste * .a-a{fill:#347362;}.b-a{fill:#fff;} Grams …" at bounding box center [583, 152] width 776 height 811
click at [664, 374] on icon at bounding box center [654, 381] width 20 height 30
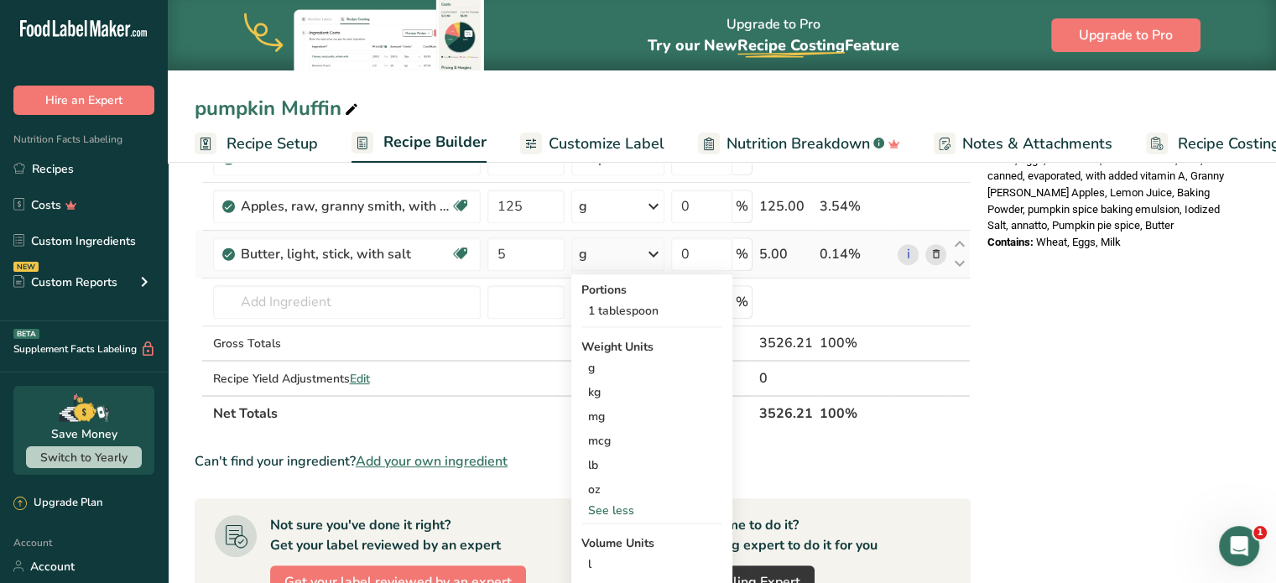
scroll to position [671, 0]
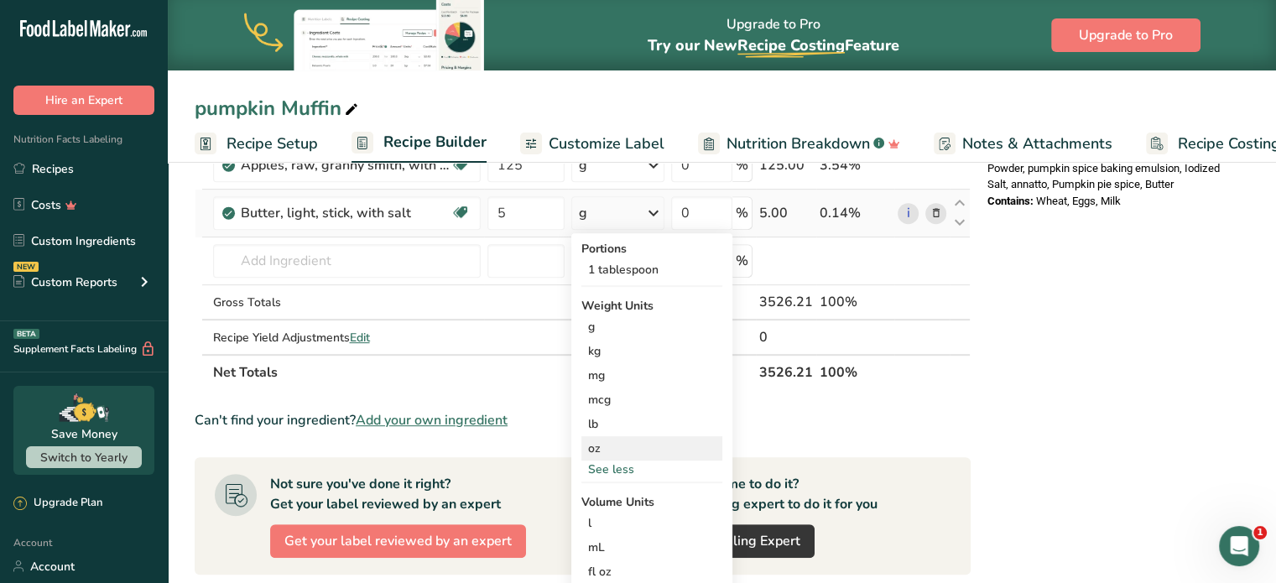
click at [604, 442] on div "oz" at bounding box center [652, 448] width 141 height 24
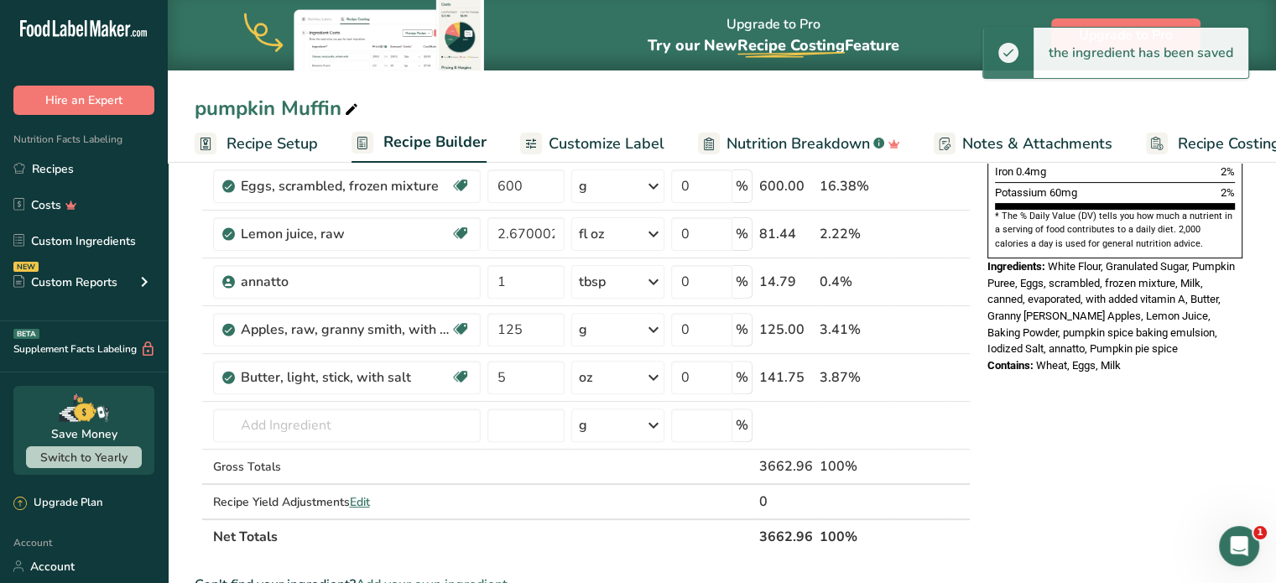
scroll to position [503, 0]
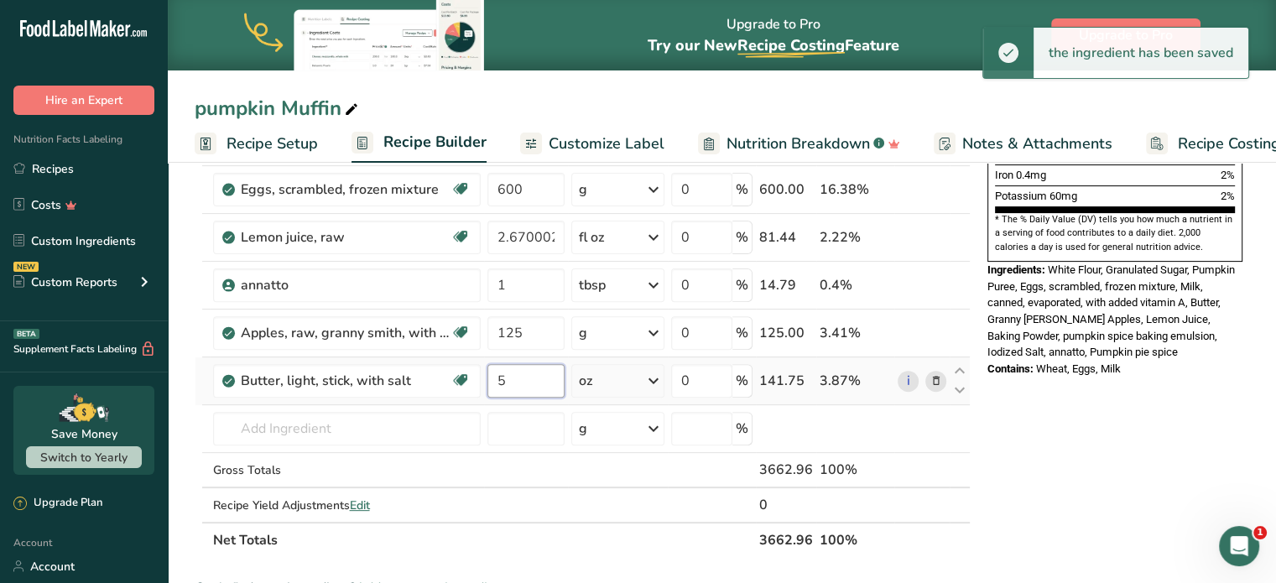
click at [509, 380] on input "5" at bounding box center [526, 381] width 77 height 34
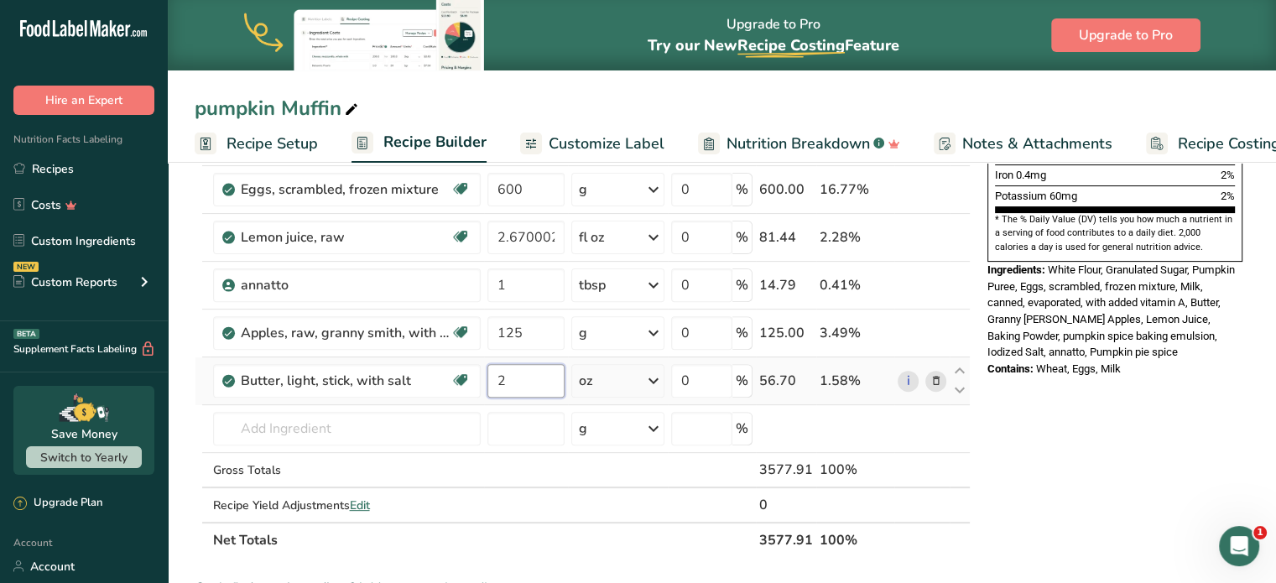
type input "20"
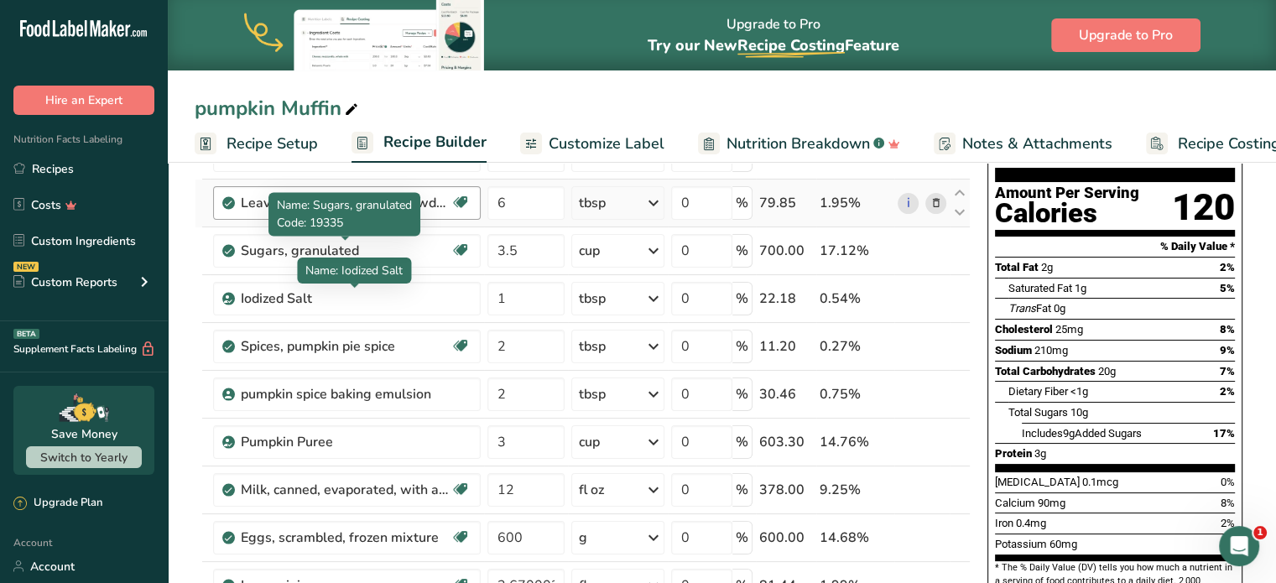
scroll to position [84, 0]
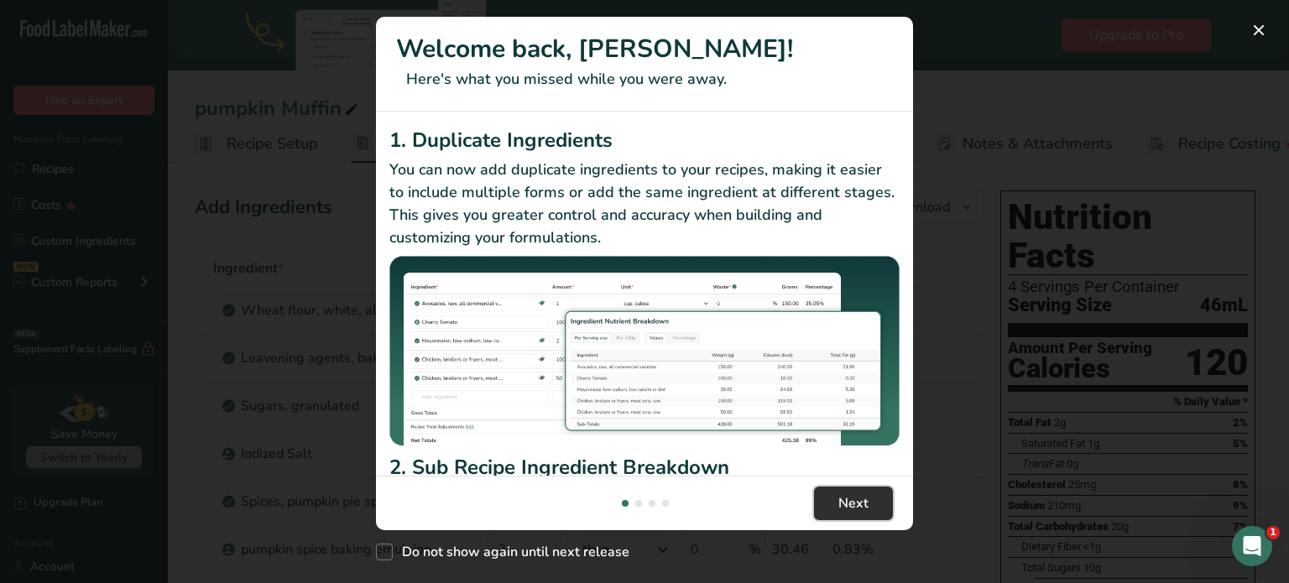
click at [842, 498] on span "Next" at bounding box center [853, 503] width 30 height 20
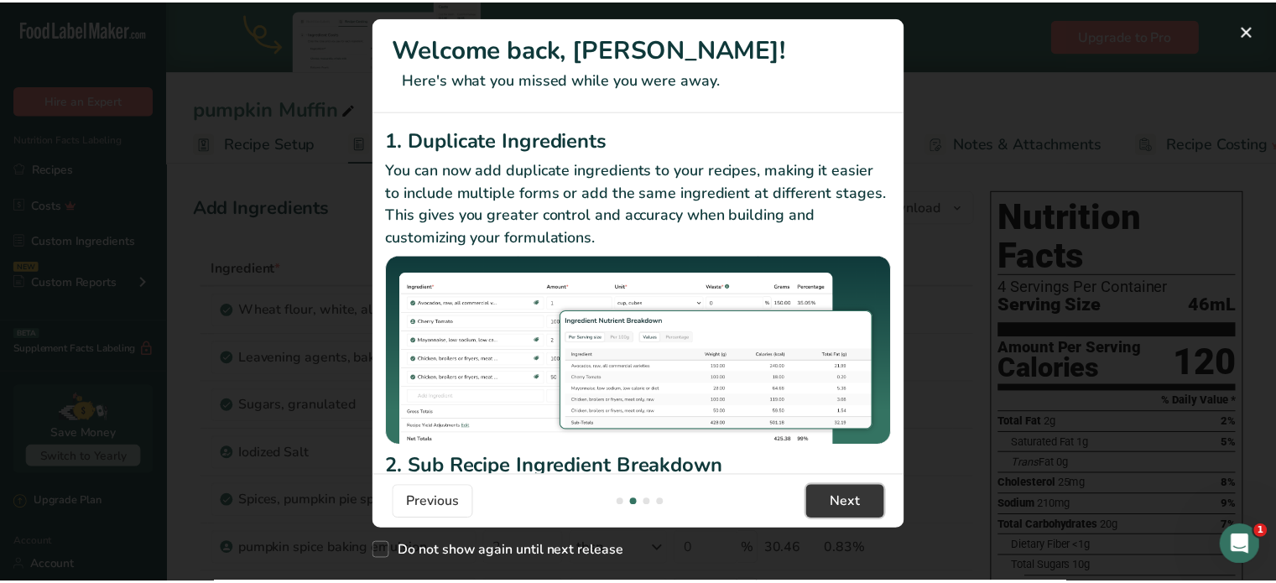
scroll to position [0, 537]
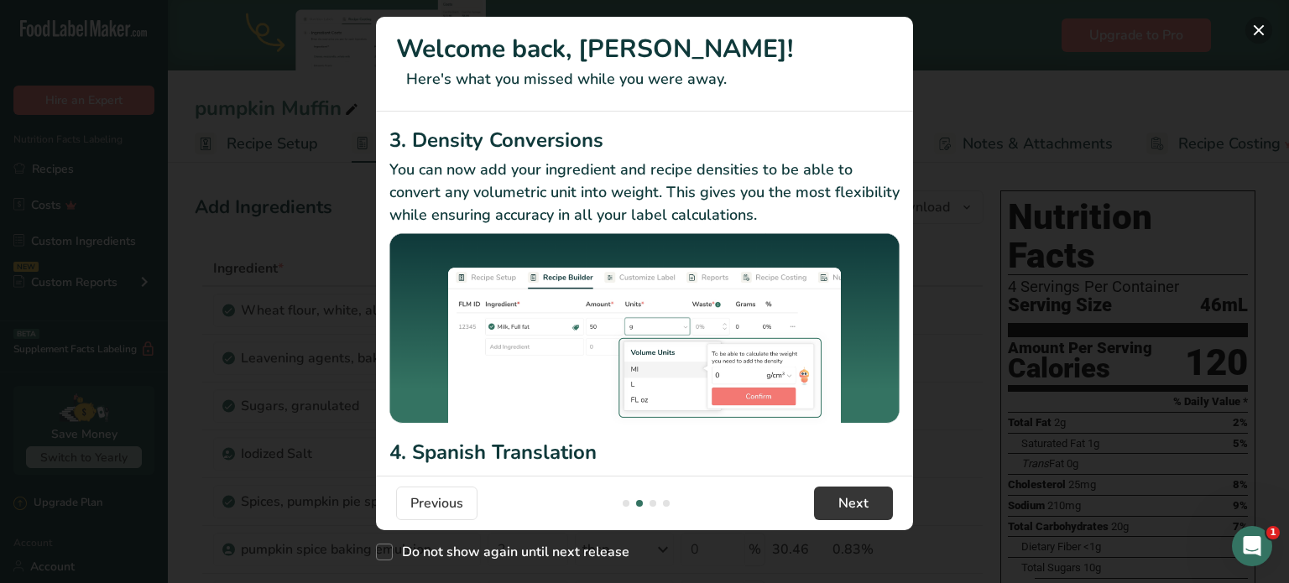
click at [1265, 31] on button "New Features" at bounding box center [1258, 30] width 27 height 27
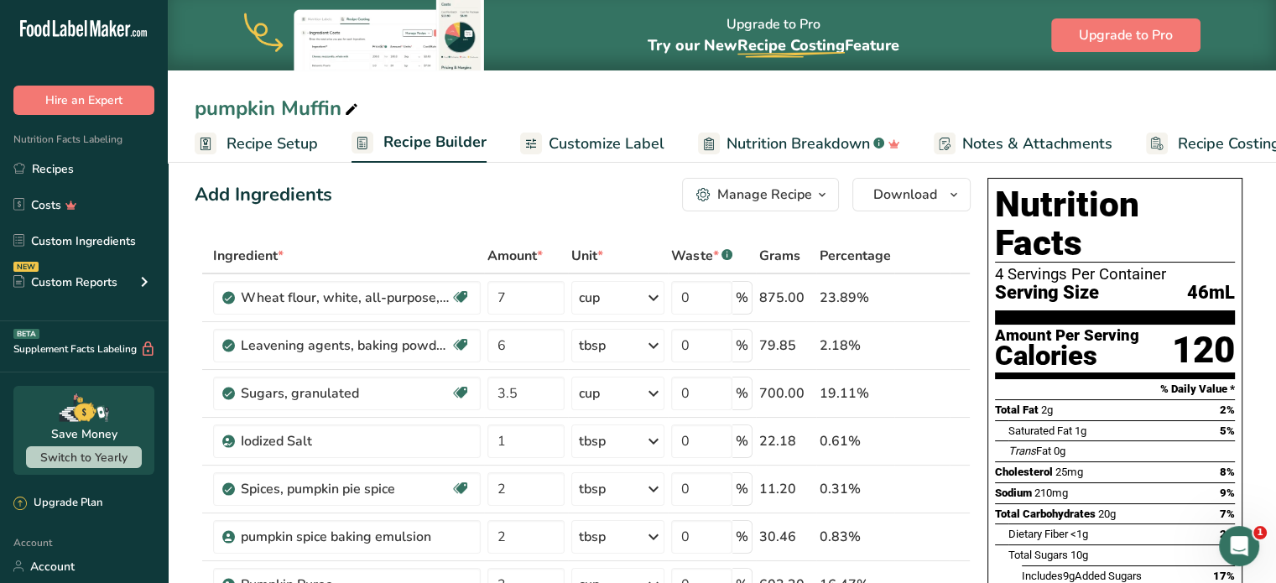
scroll to position [0, 0]
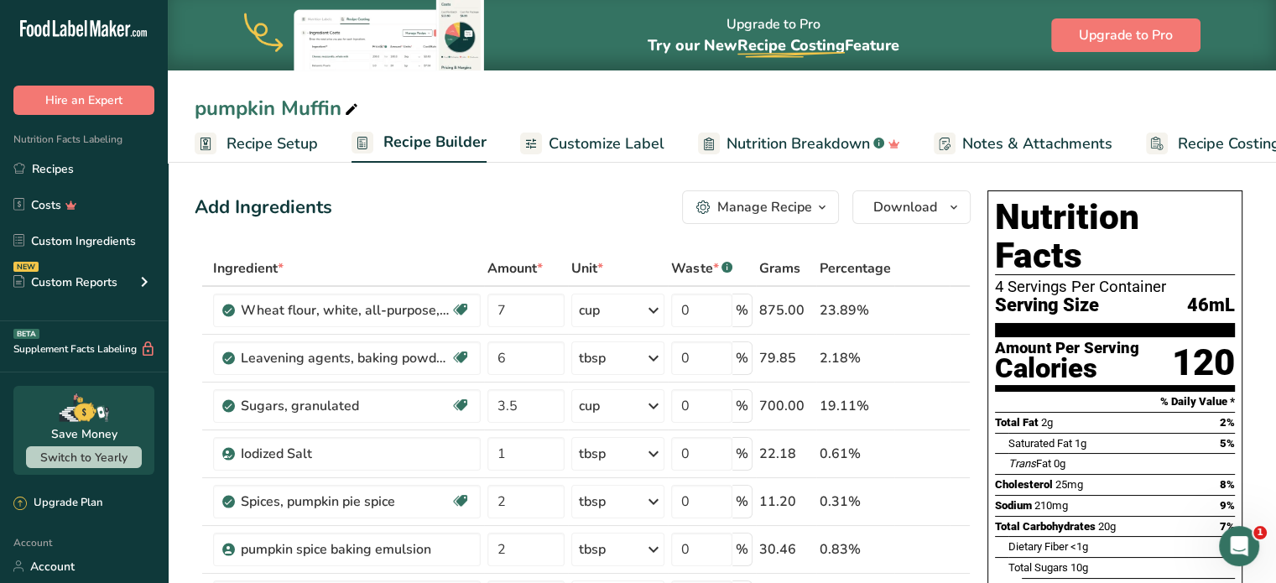
click at [348, 107] on icon at bounding box center [351, 109] width 15 height 23
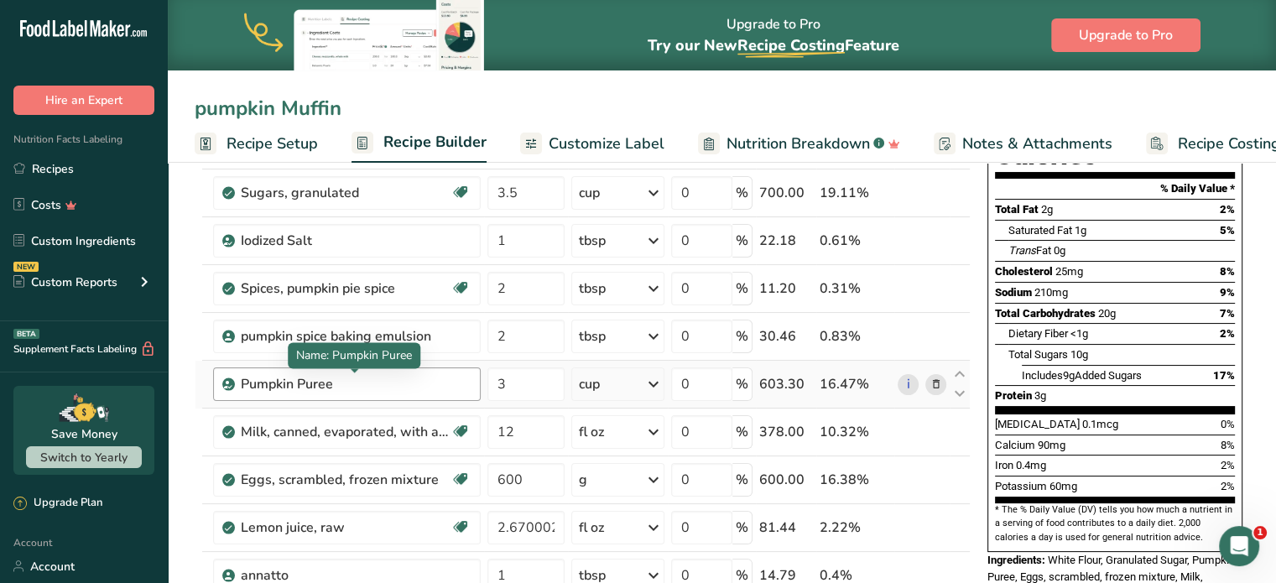
scroll to position [252, 0]
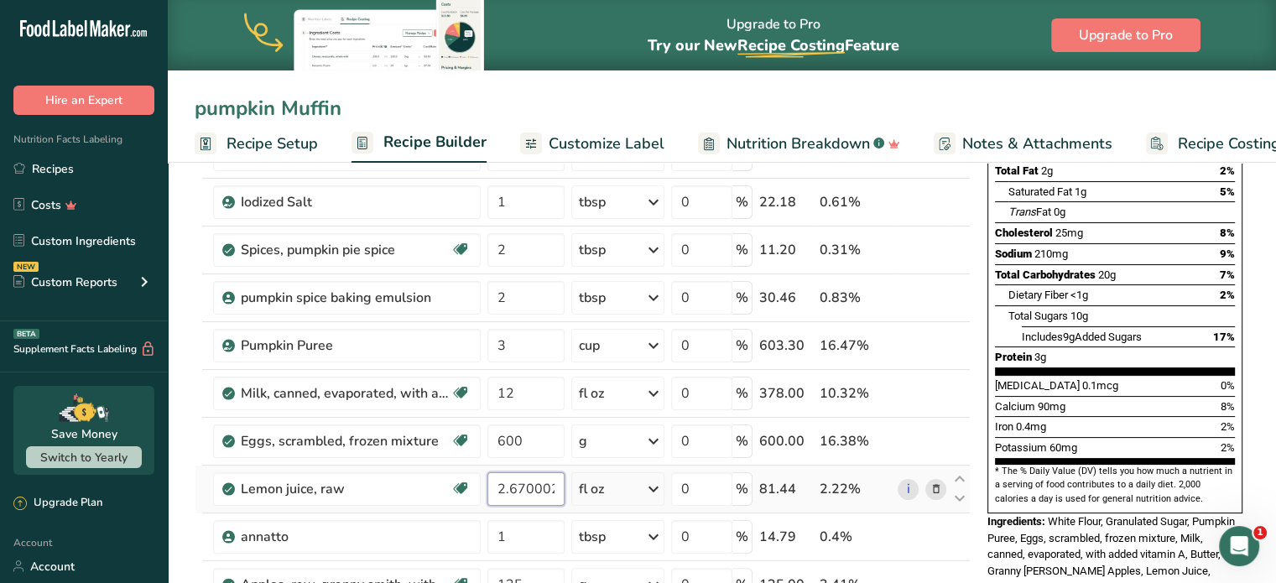
click at [556, 483] on input "2.670002" at bounding box center [526, 489] width 77 height 34
type input "2"
type input "1"
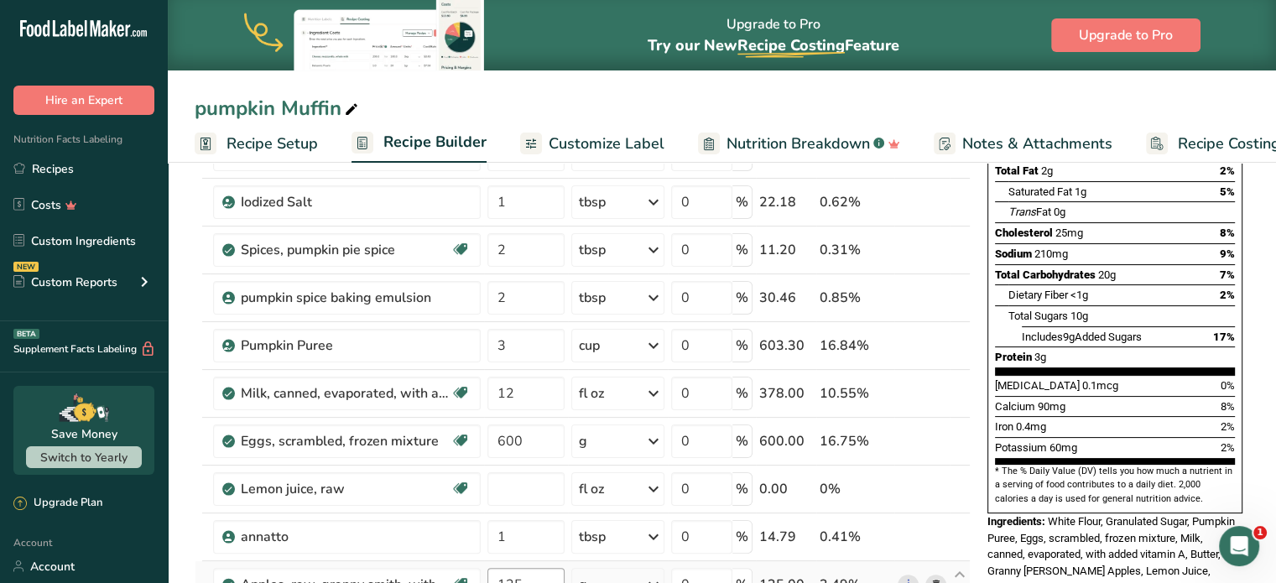
type input "0"
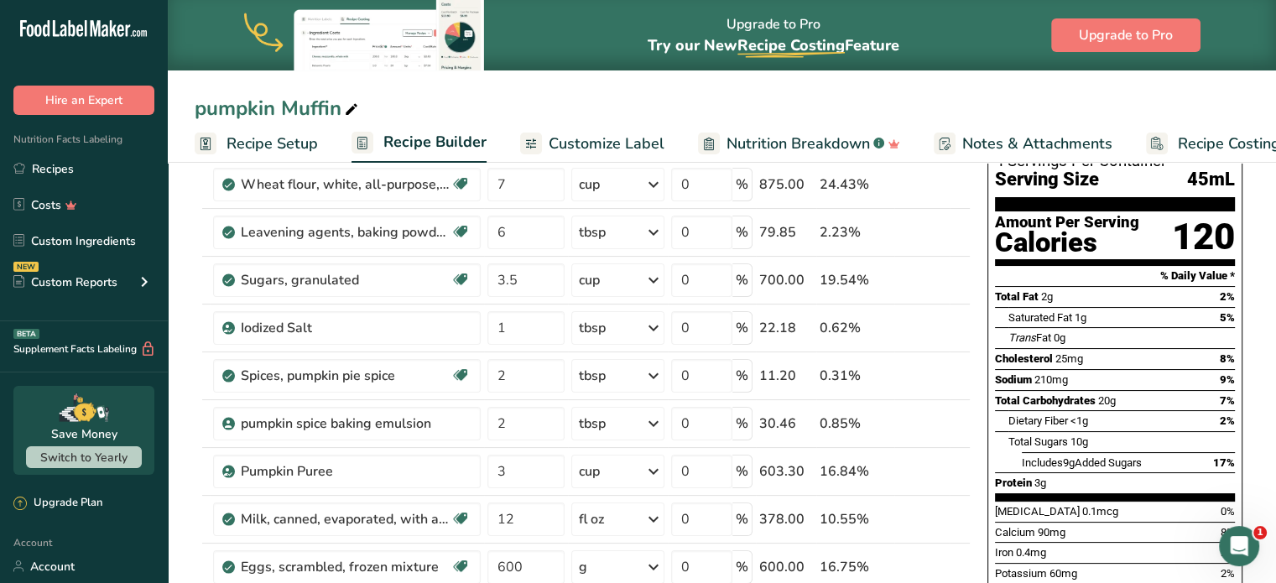
scroll to position [0, 0]
